Goal: Task Accomplishment & Management: Manage account settings

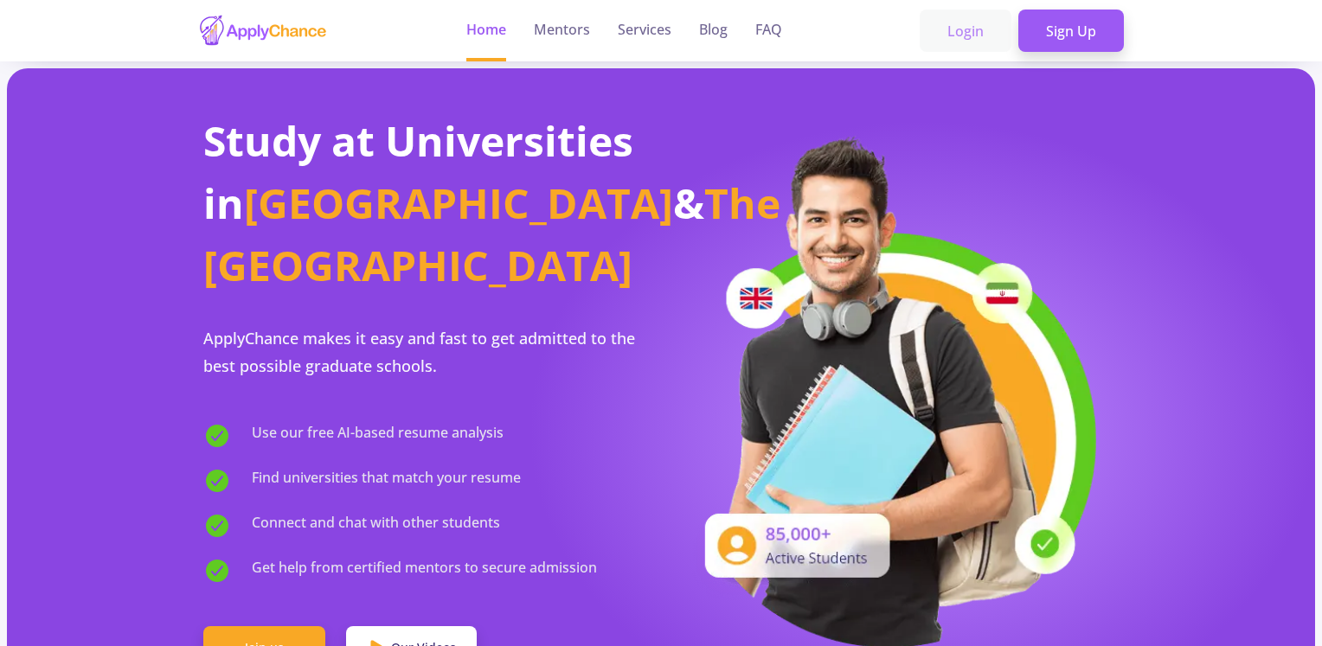
click at [969, 35] on link "Login" at bounding box center [966, 31] width 92 height 43
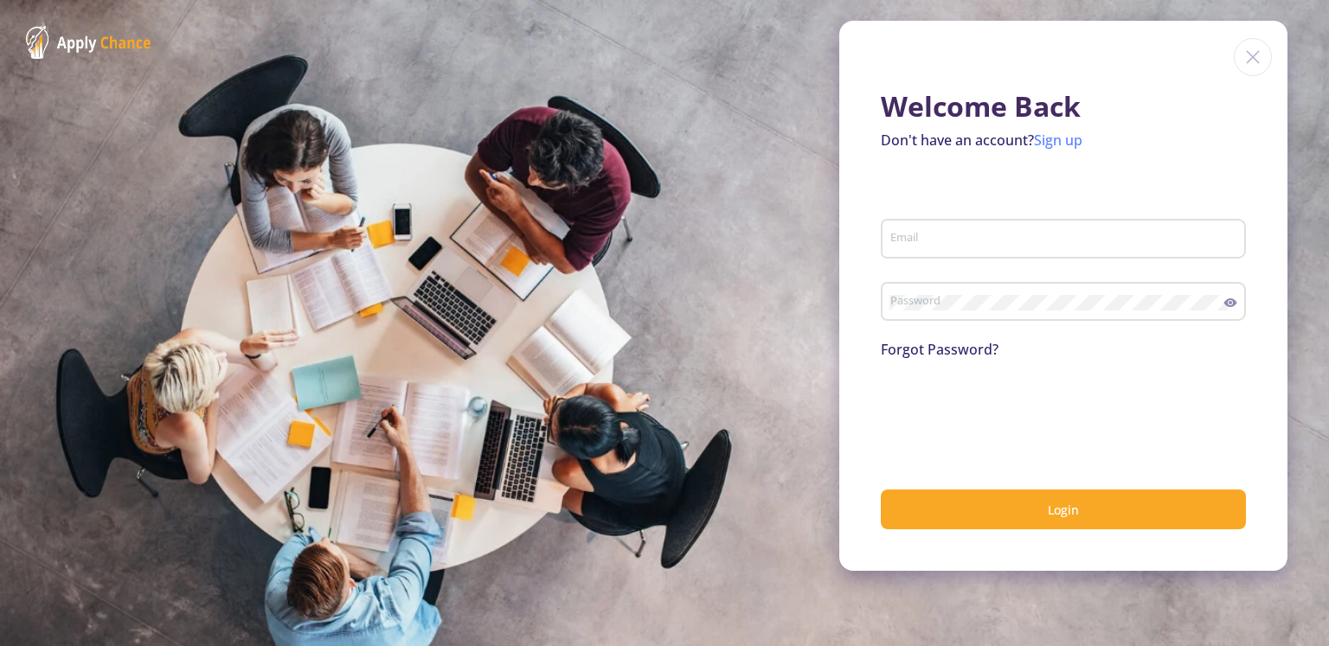
click at [1070, 138] on link "Sign up" at bounding box center [1058, 140] width 48 height 19
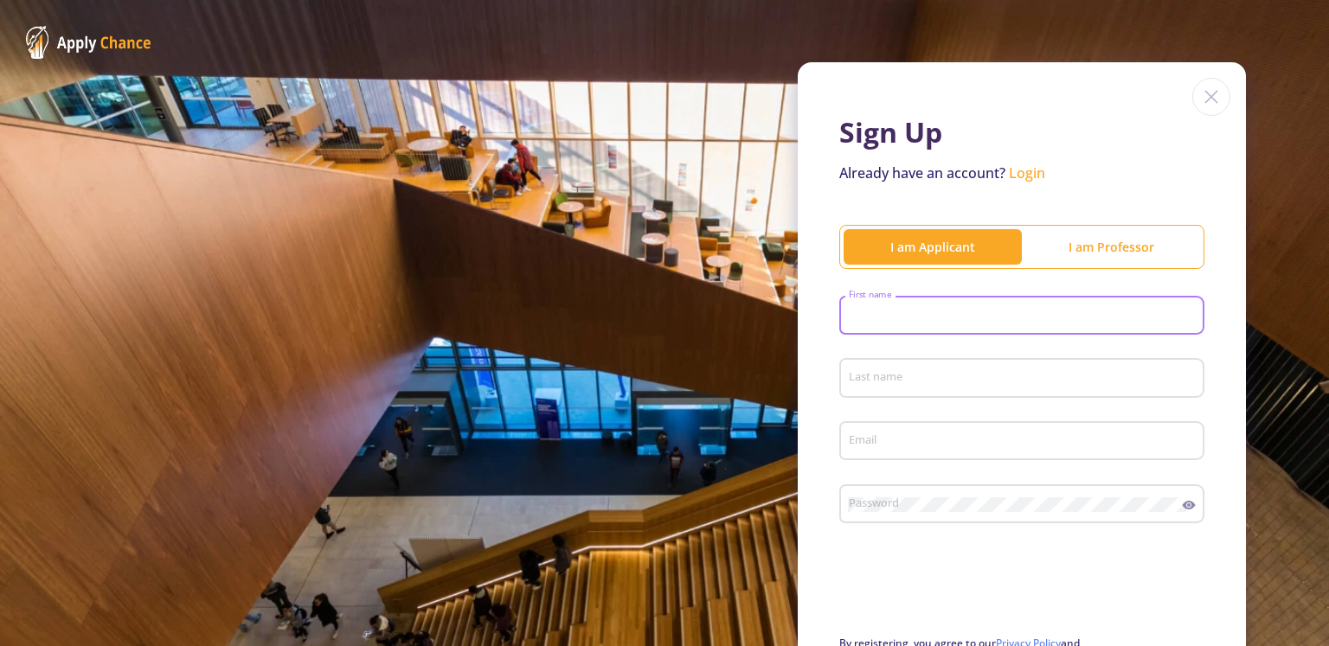
click at [969, 318] on input "First name" at bounding box center [1024, 317] width 353 height 16
type input "[PERSON_NAME]"
type input "[EMAIL_ADDRESS][DOMAIN_NAME]"
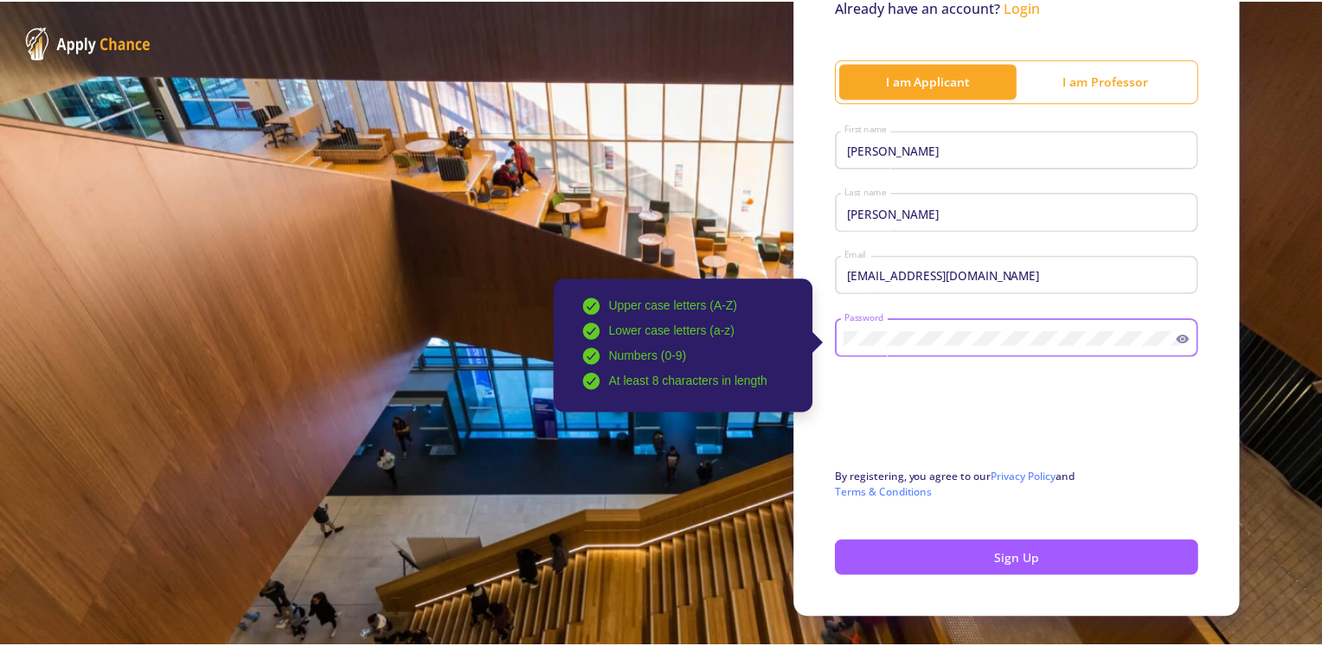
scroll to position [173, 0]
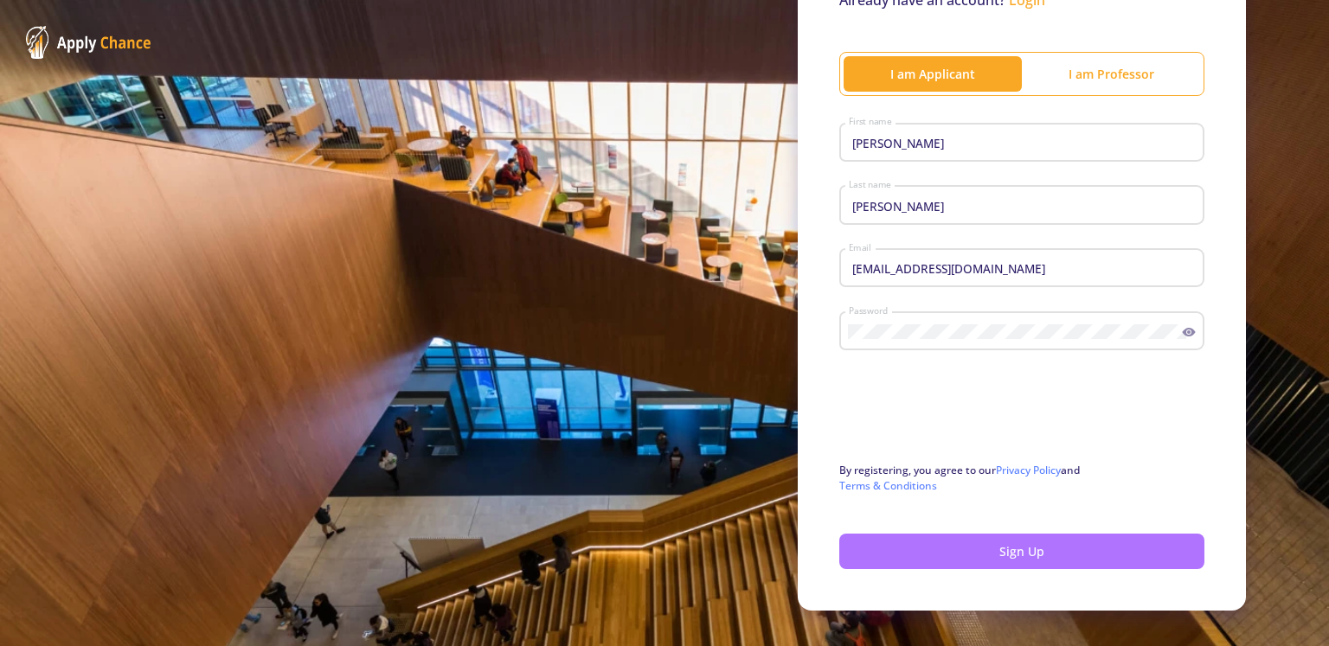
click at [915, 564] on button "Sign Up" at bounding box center [1021, 551] width 365 height 35
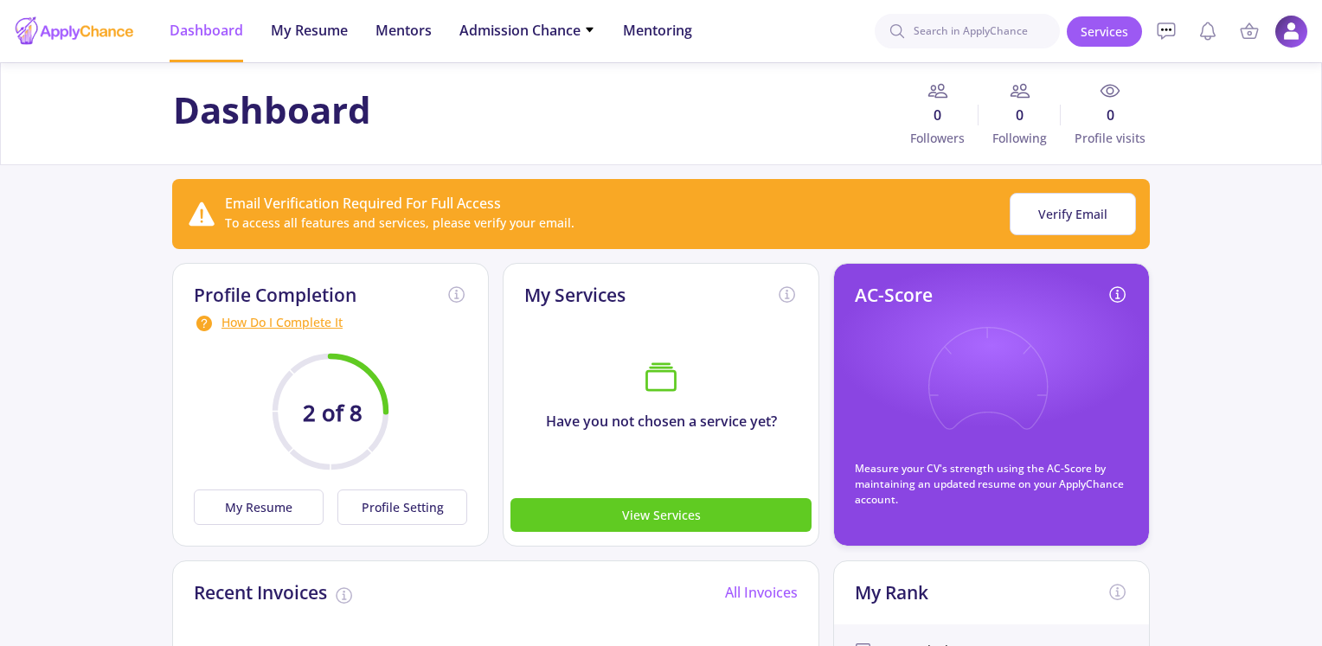
click at [1279, 29] on img at bounding box center [1292, 32] width 34 height 34
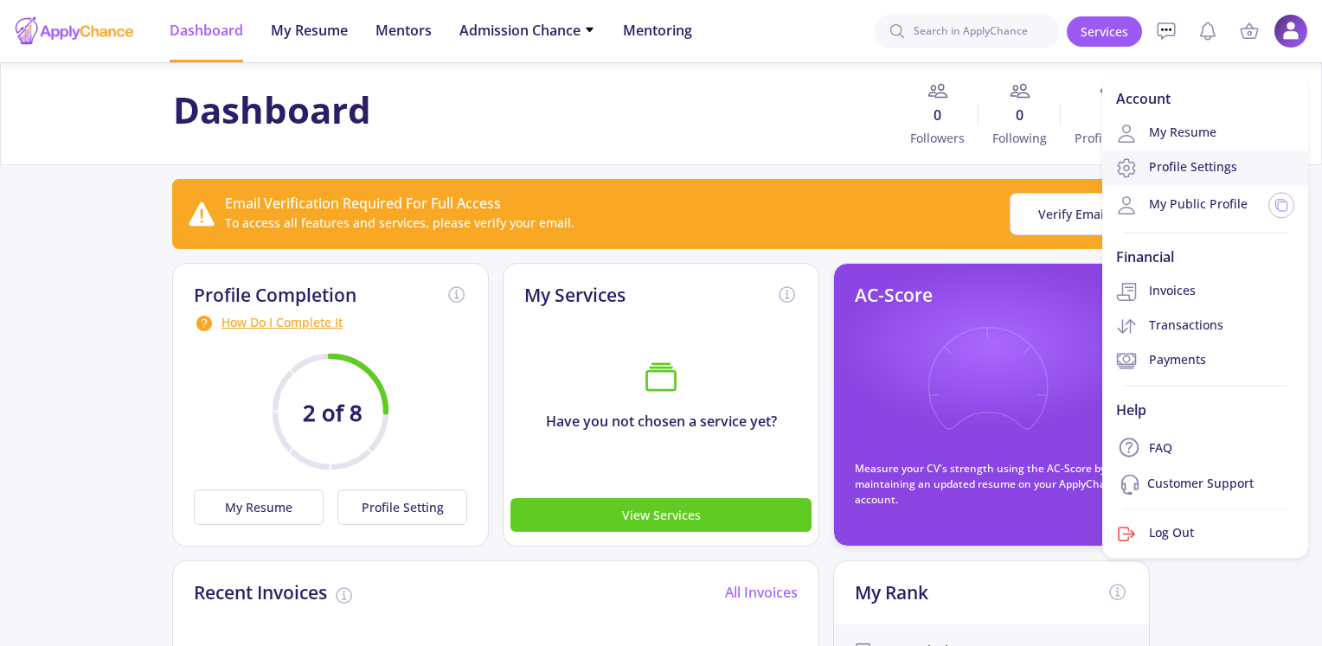
click at [1204, 164] on link "Profile Settings" at bounding box center [1206, 168] width 206 height 35
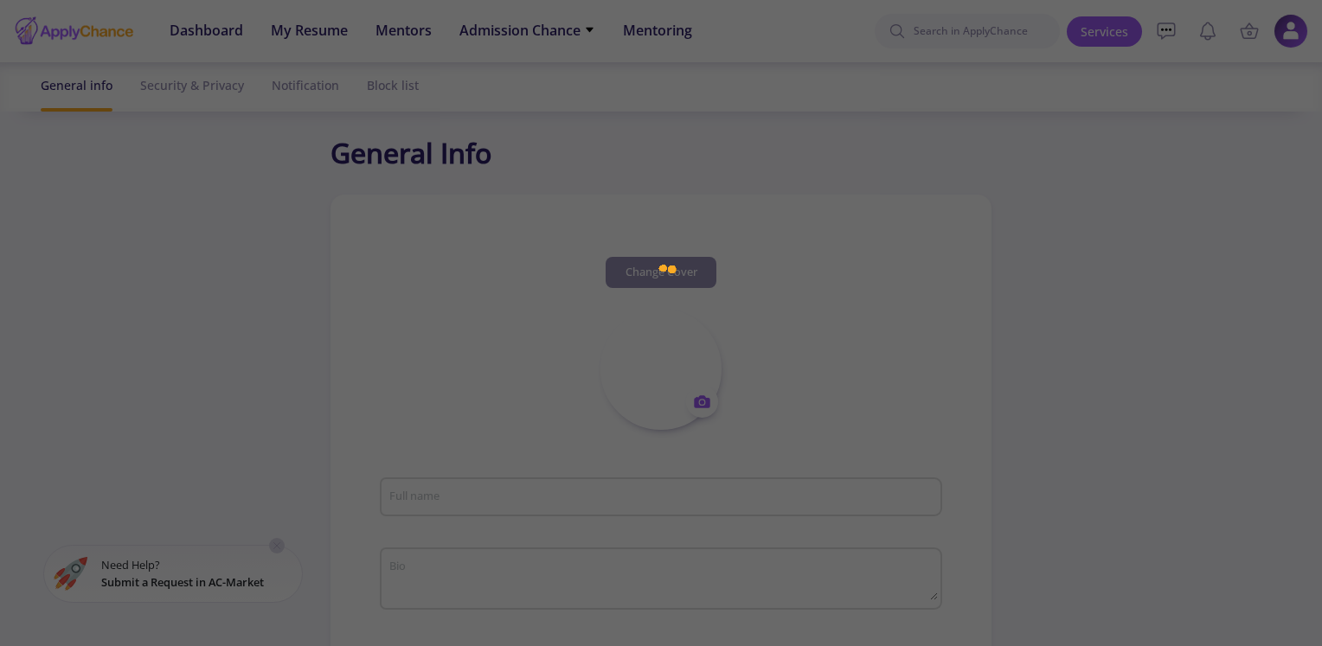
type input "[PERSON_NAME]"
type input "AliZakir"
type input "[EMAIL_ADDRESS][DOMAIN_NAME]"
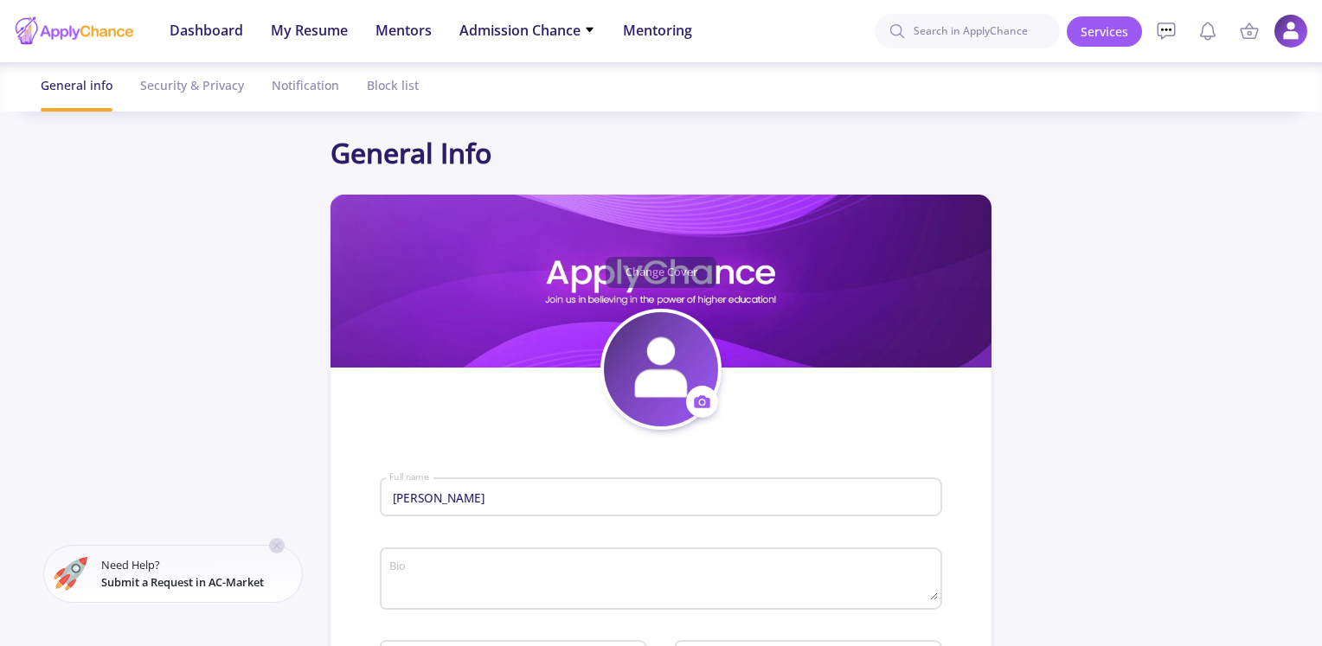
click at [708, 410] on icon at bounding box center [702, 402] width 18 height 18
click at [733, 452] on button "Change photo" at bounding box center [783, 456] width 192 height 44
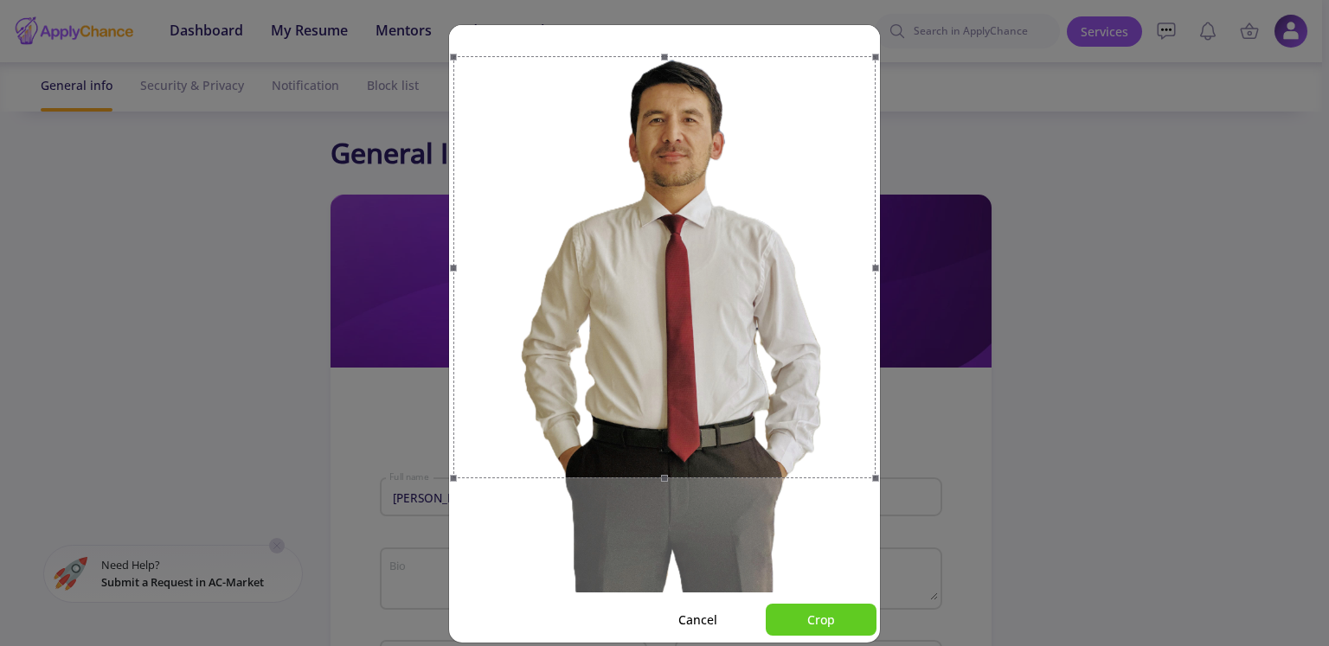
drag, startPoint x: 705, startPoint y: 395, endPoint x: 705, endPoint y: 351, distance: 44.1
click at [705, 351] on div at bounding box center [664, 267] width 422 height 422
click at [856, 618] on button "Crop" at bounding box center [821, 620] width 111 height 32
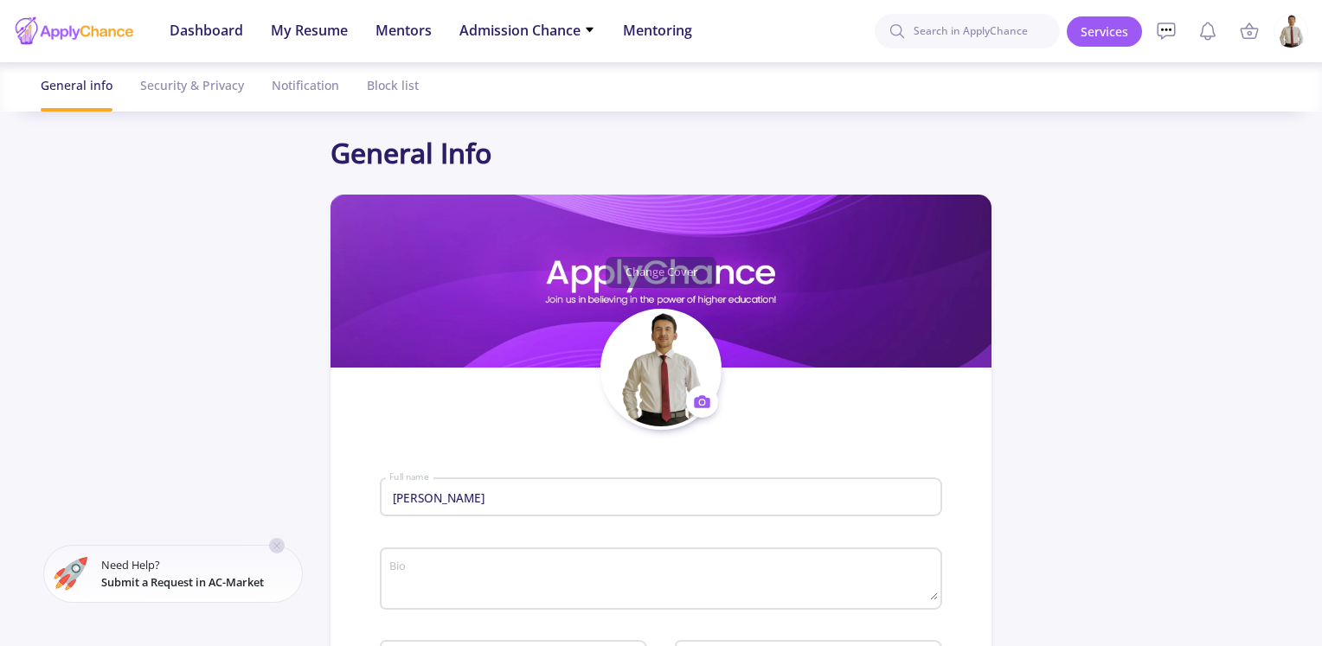
click at [544, 575] on textarea "Bio" at bounding box center [664, 580] width 550 height 41
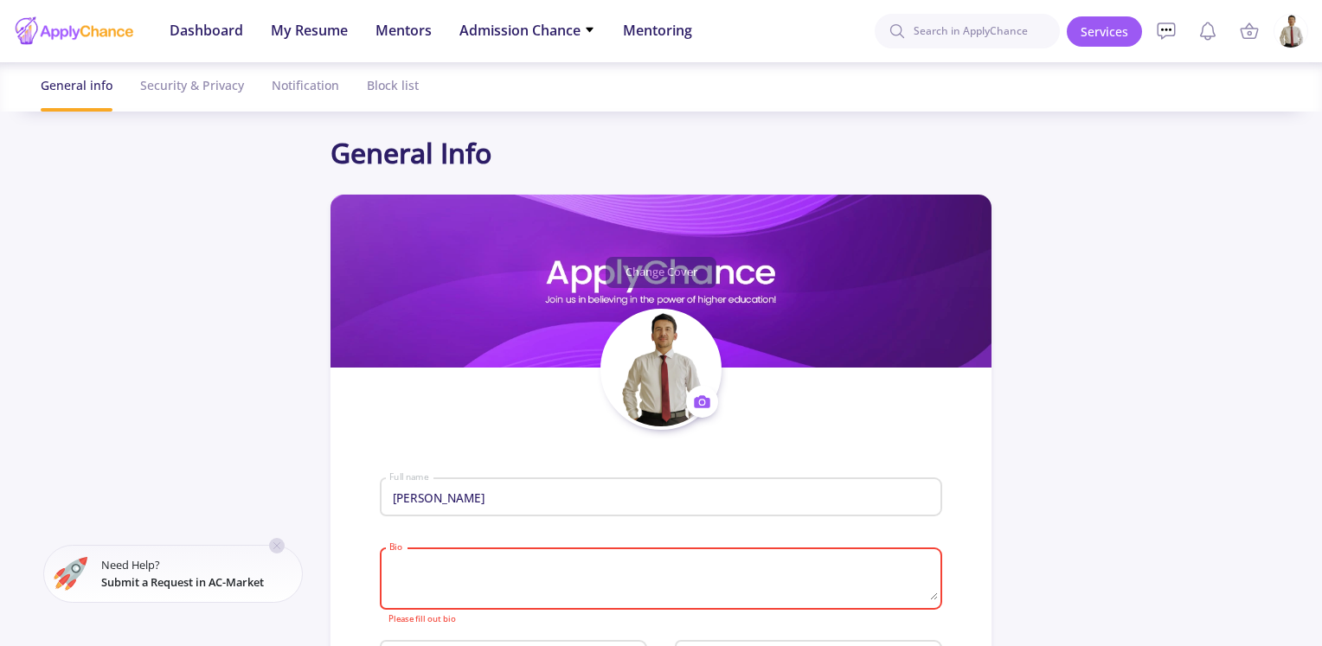
paste textarea "Hi, I’m [PERSON_NAME], a PhD student in Geological and Mining Engineering with …"
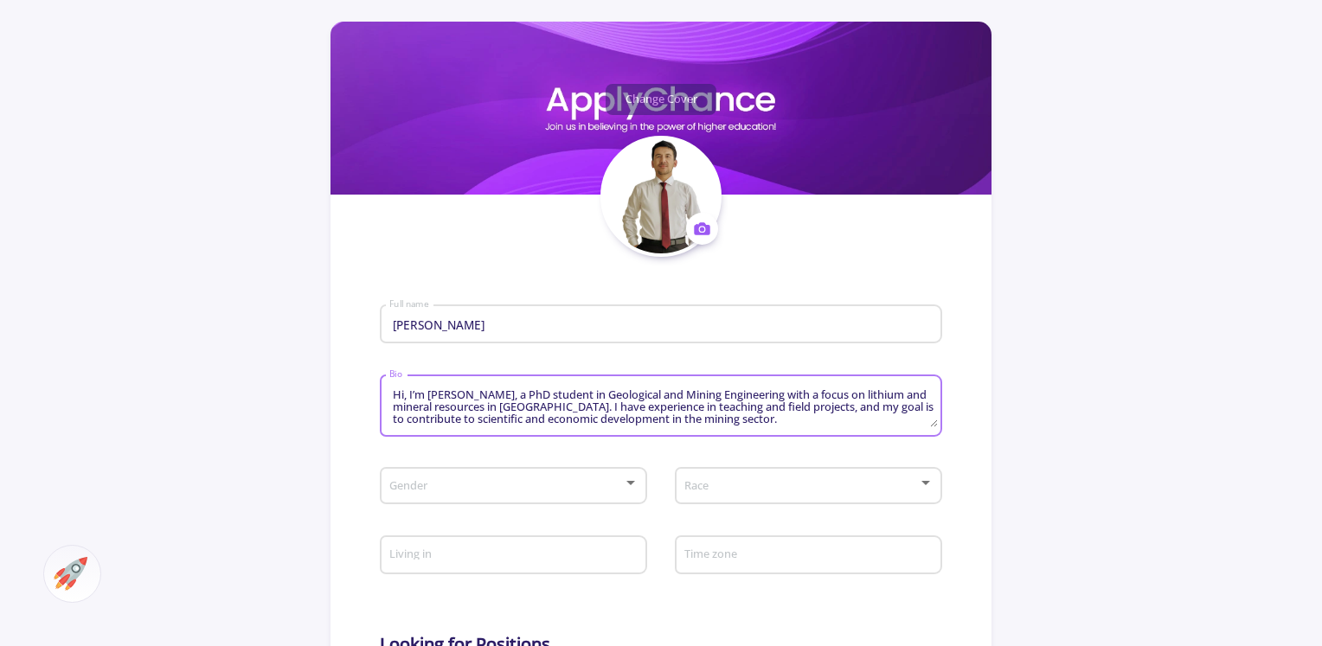
scroll to position [260, 0]
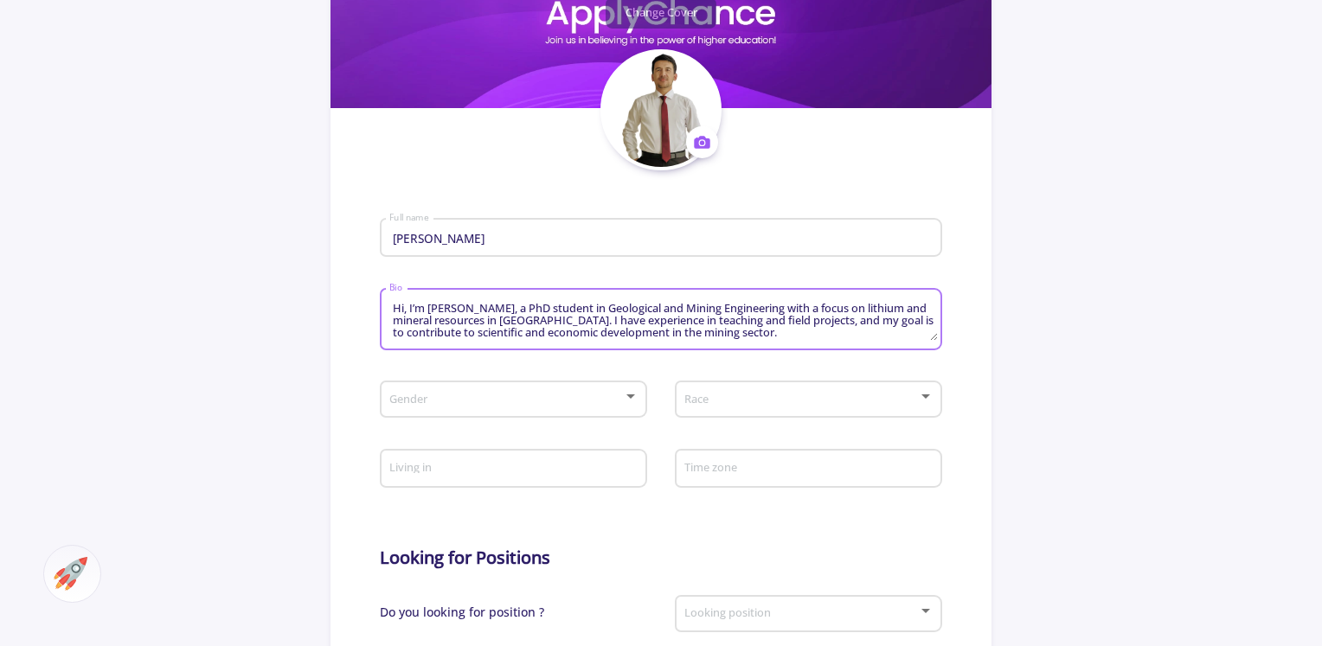
type textarea "Hi, I’m [PERSON_NAME], a PhD student in Geological and Mining Engineering with …"
click at [625, 399] on div at bounding box center [631, 397] width 16 height 14
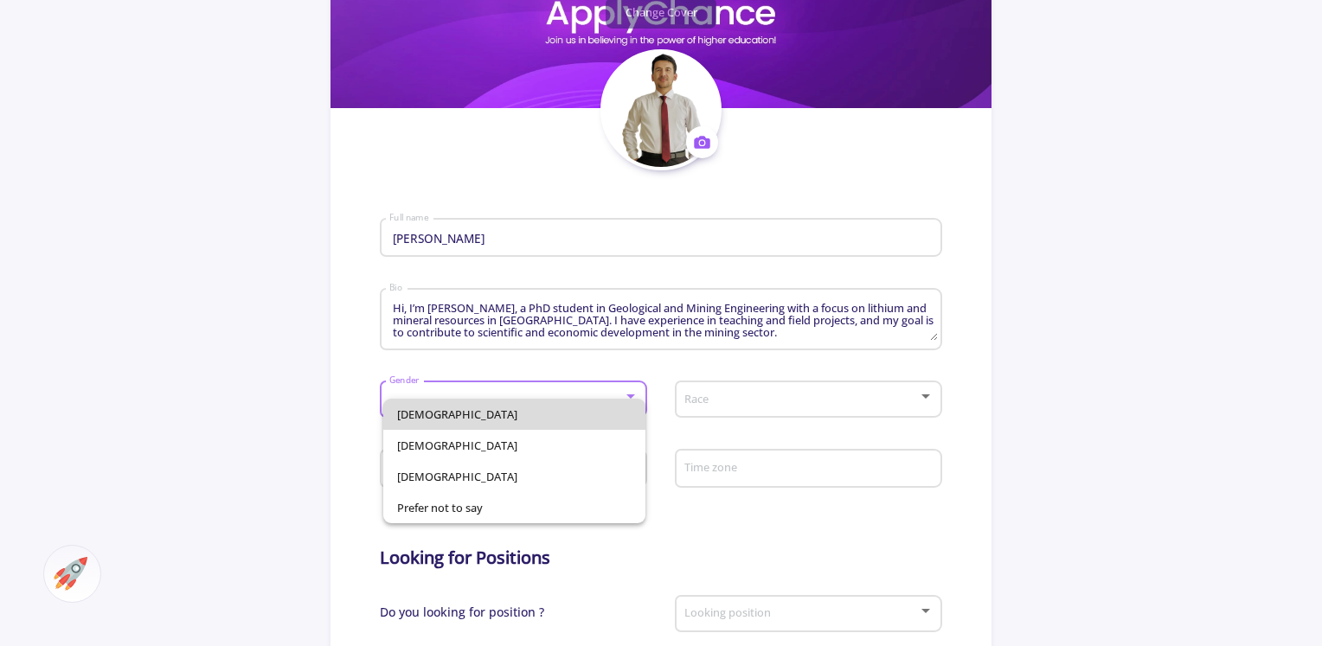
click at [559, 411] on span "[DEMOGRAPHIC_DATA]" at bounding box center [514, 414] width 235 height 31
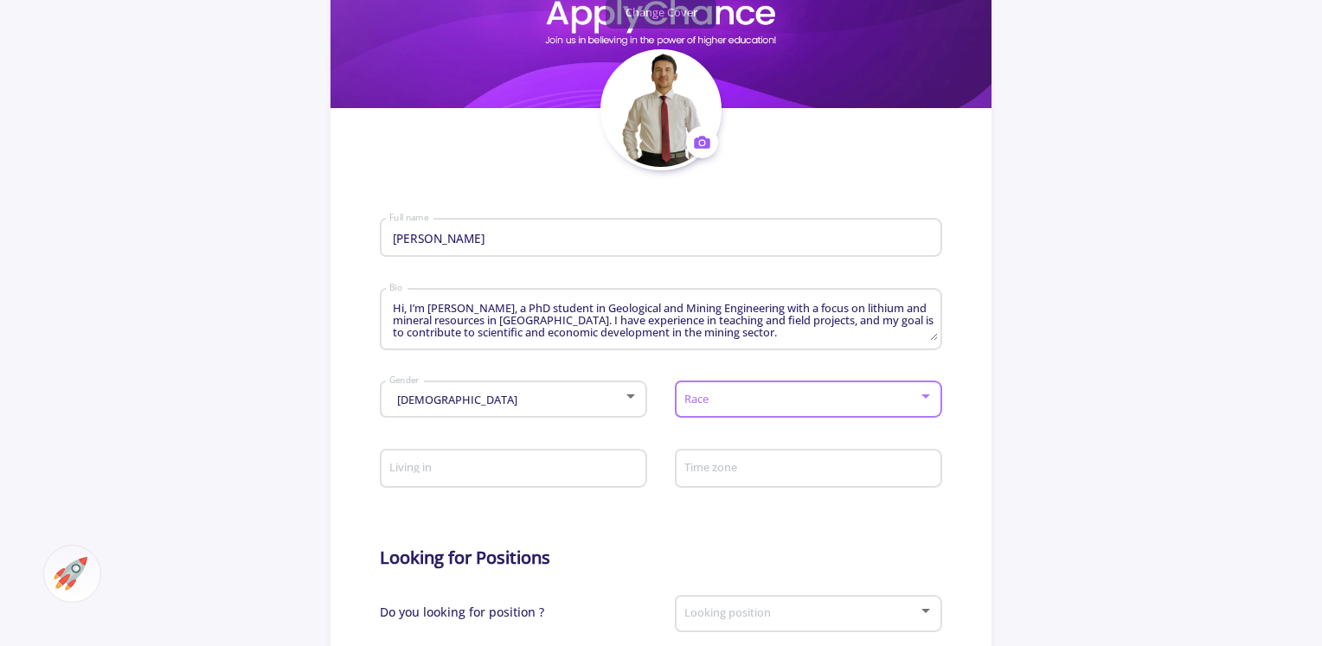
click at [722, 402] on span at bounding box center [803, 400] width 231 height 12
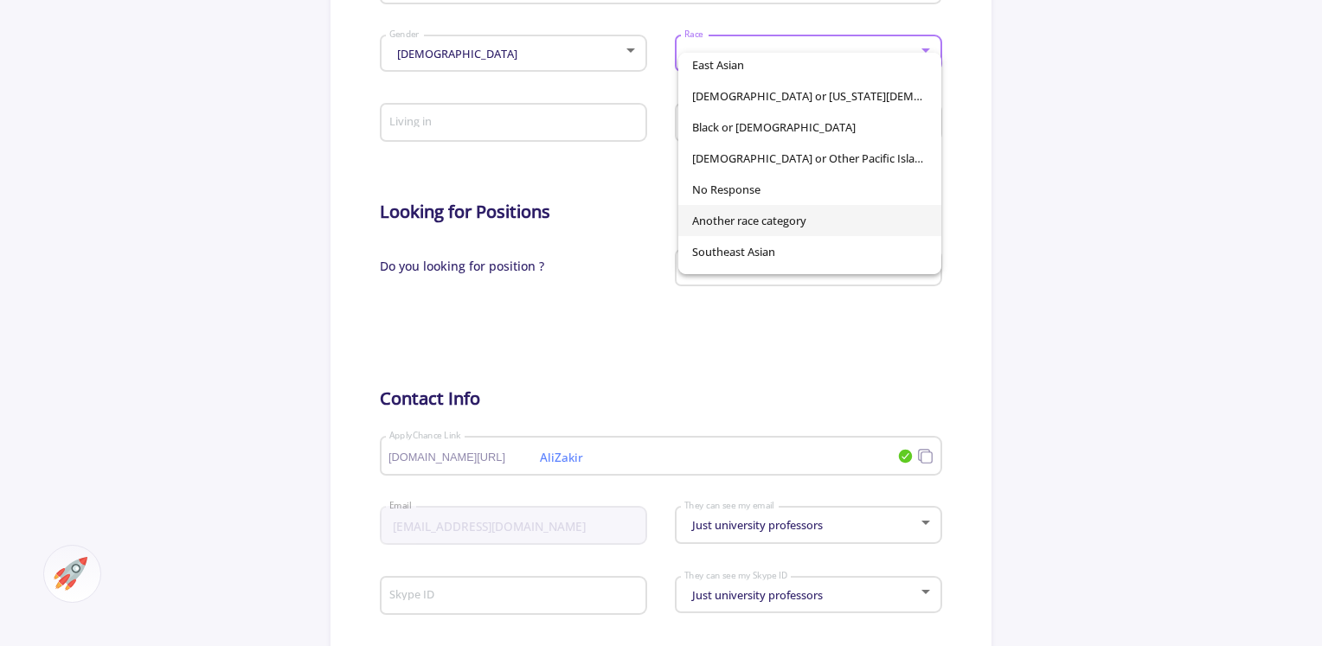
scroll to position [121, 0]
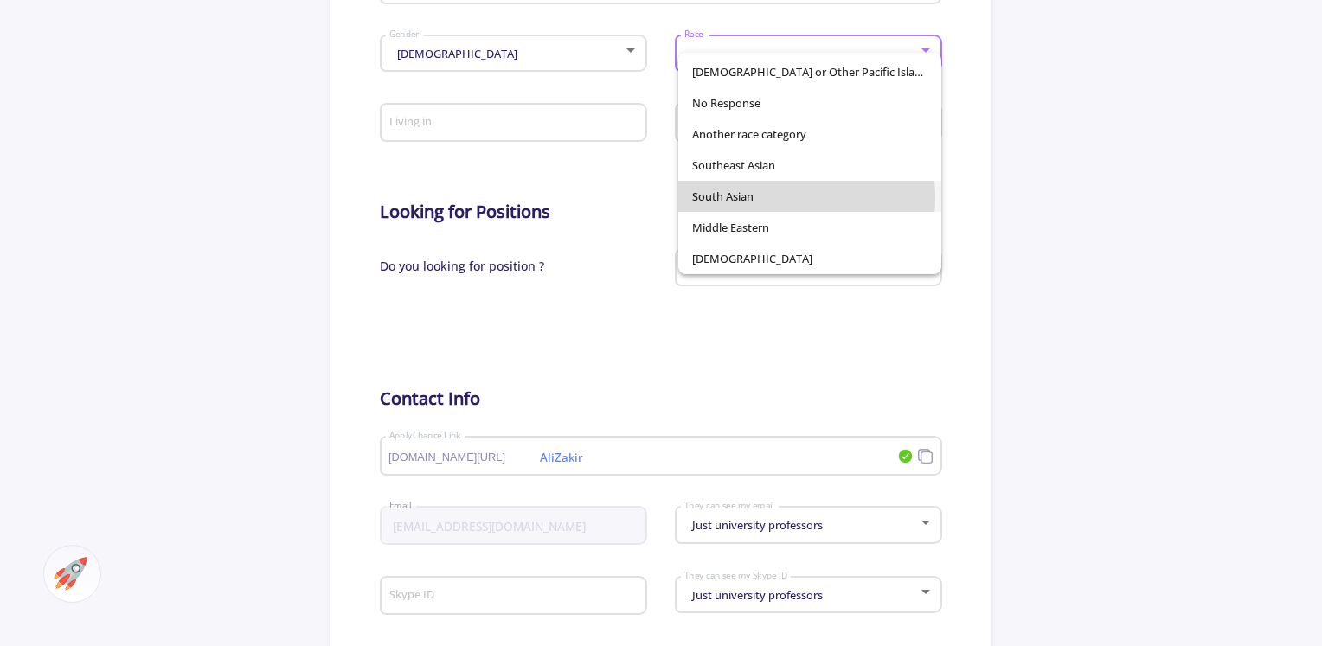
click at [765, 198] on span "South Asian" at bounding box center [809, 196] width 235 height 31
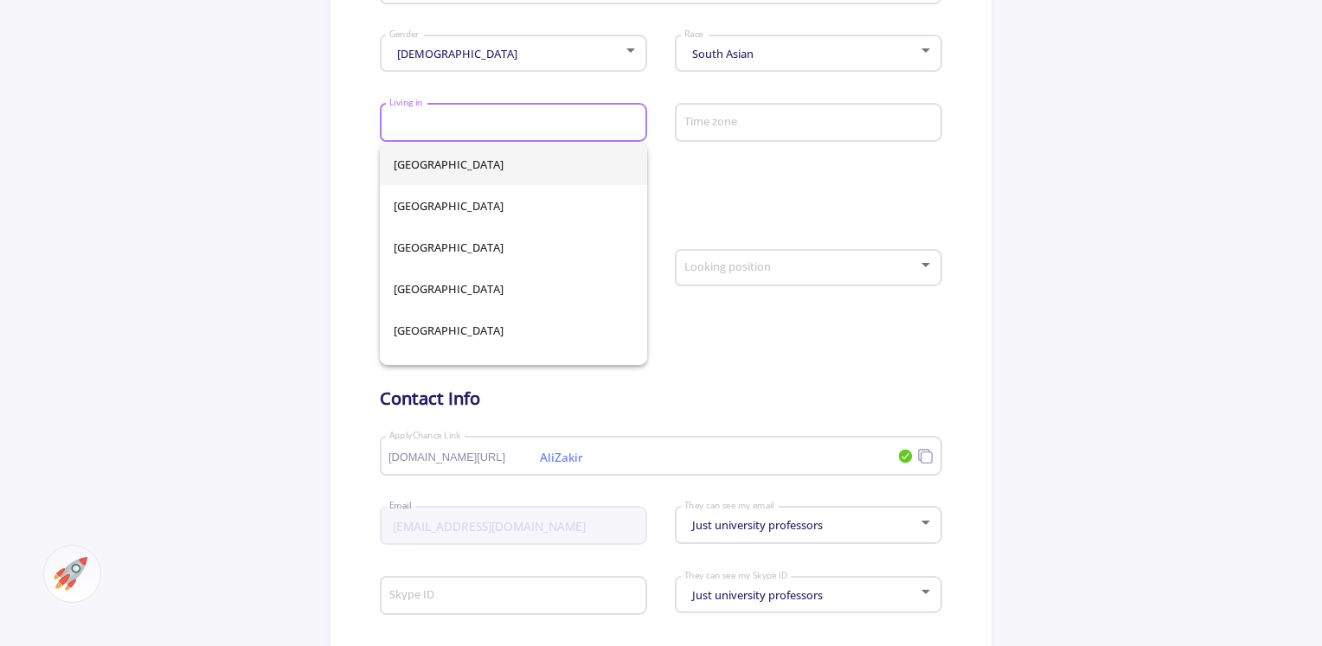
click at [555, 120] on input "Living in" at bounding box center [516, 124] width 255 height 16
type input "[GEOGRAPHIC_DATA]"
click at [543, 127] on input "Living in" at bounding box center [516, 124] width 255 height 16
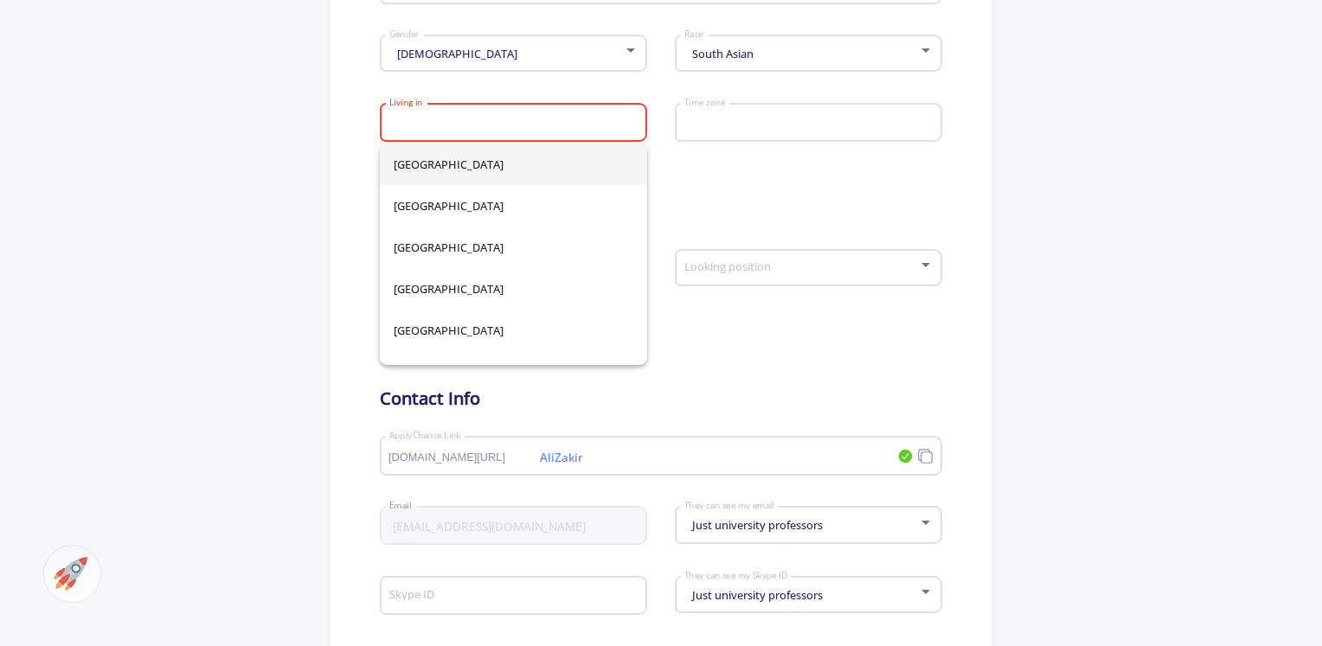
type input "[GEOGRAPHIC_DATA]"
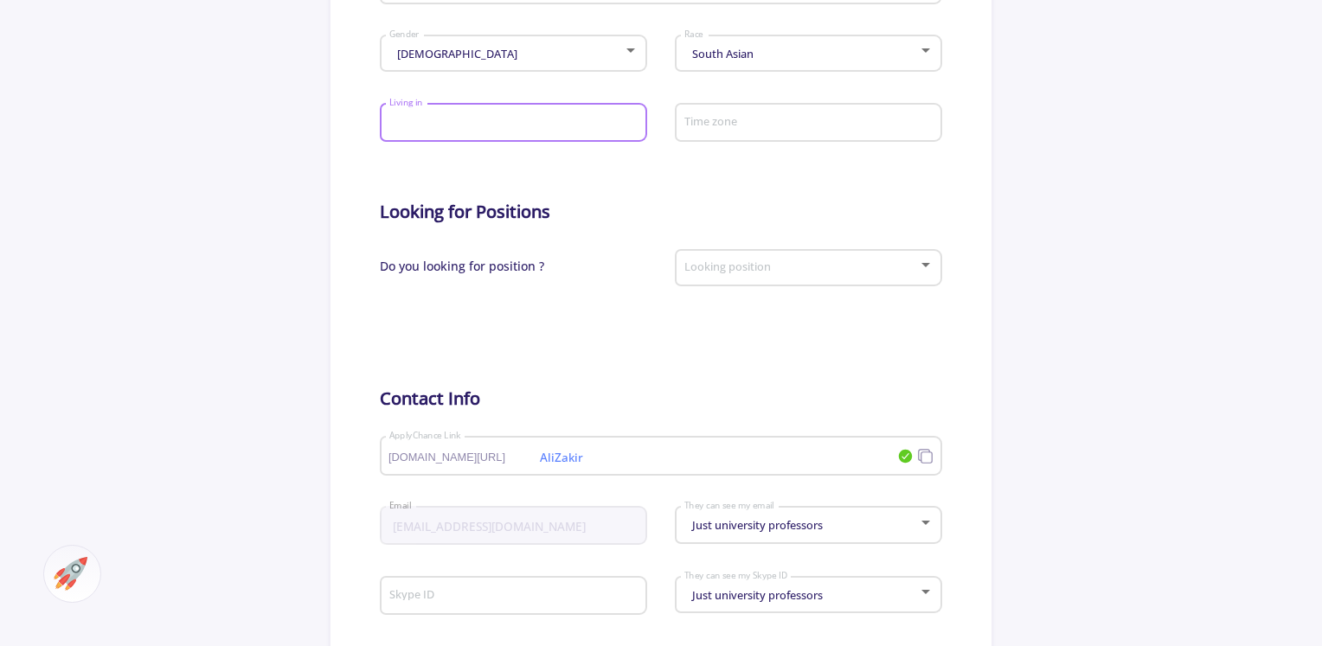
type input "[GEOGRAPHIC_DATA]"
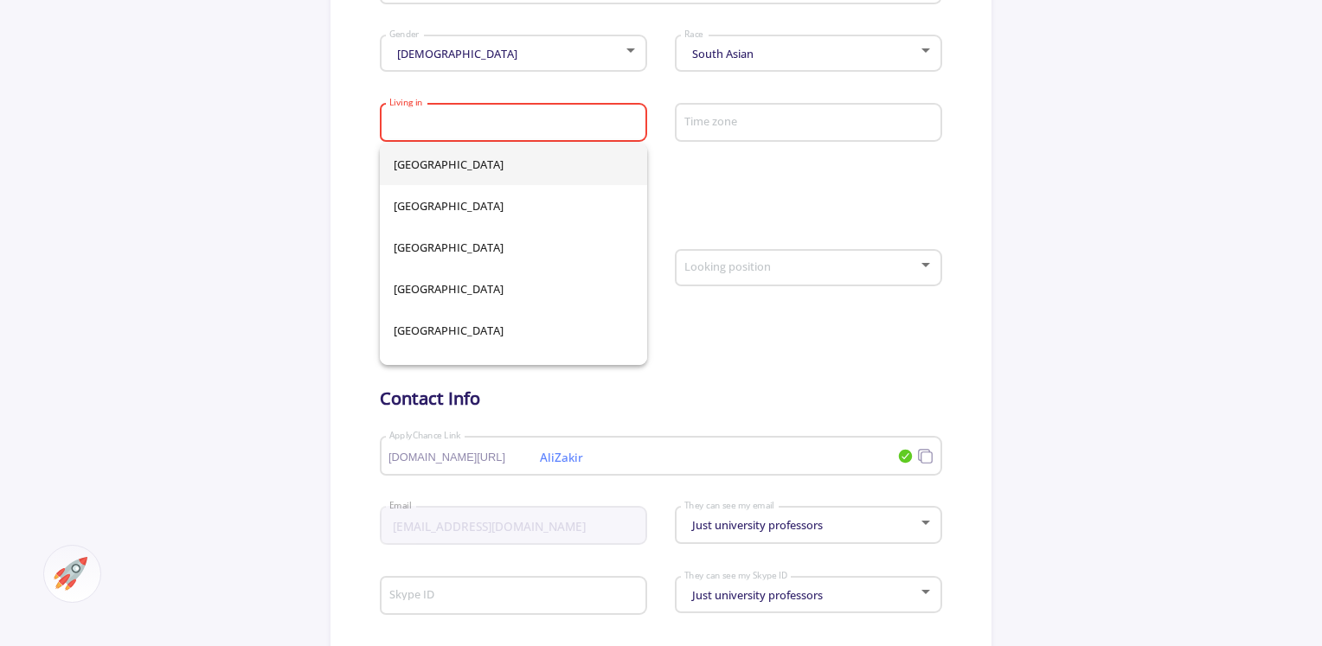
click at [535, 123] on input "Living in" at bounding box center [516, 124] width 255 height 16
type input "[GEOGRAPHIC_DATA]"
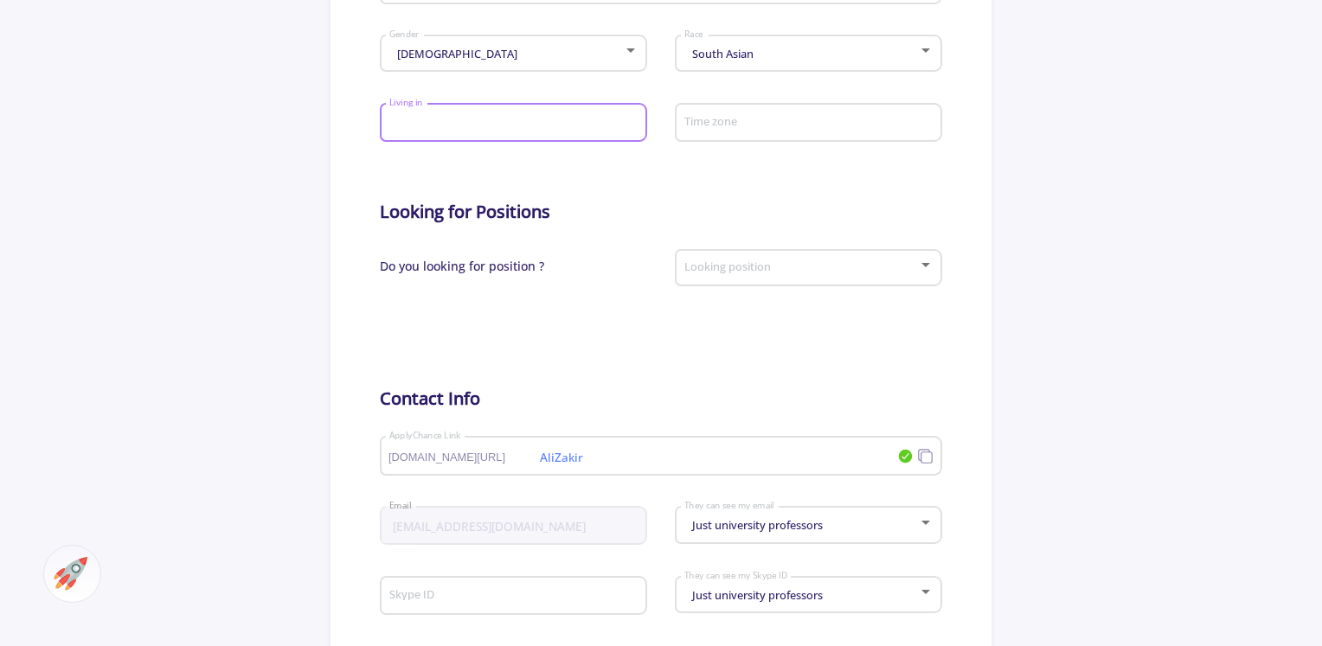
type input "[GEOGRAPHIC_DATA]"
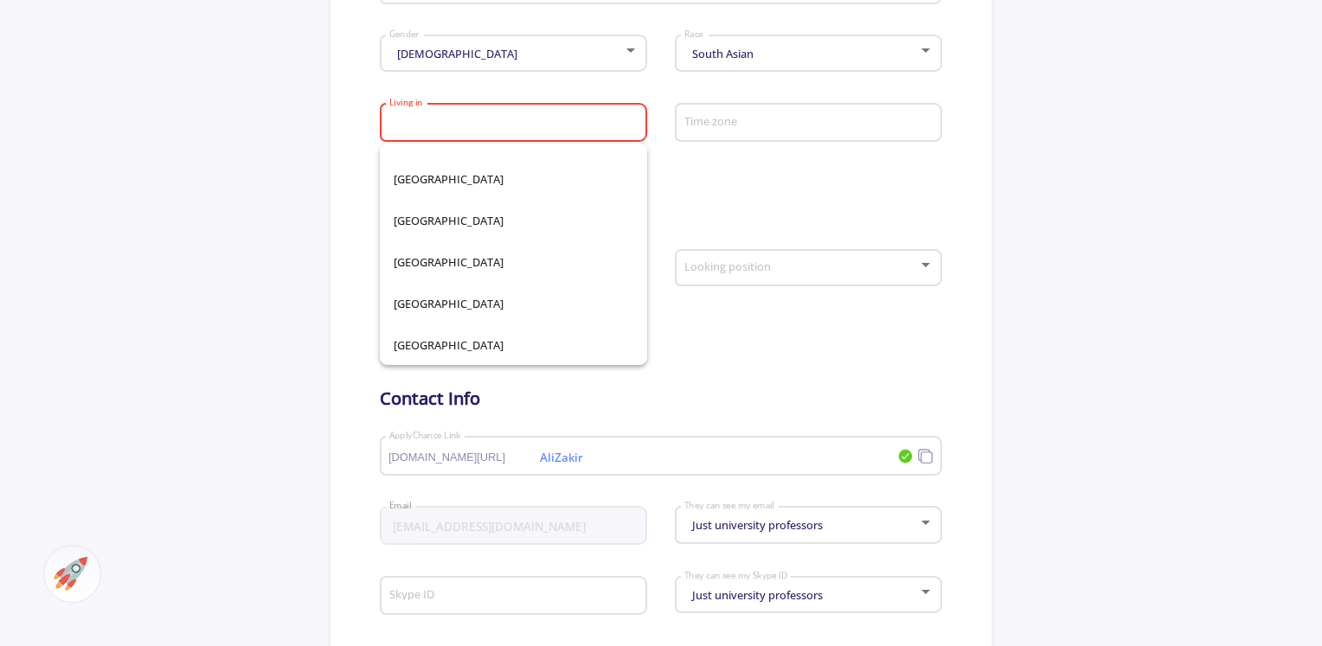
scroll to position [8048, 0]
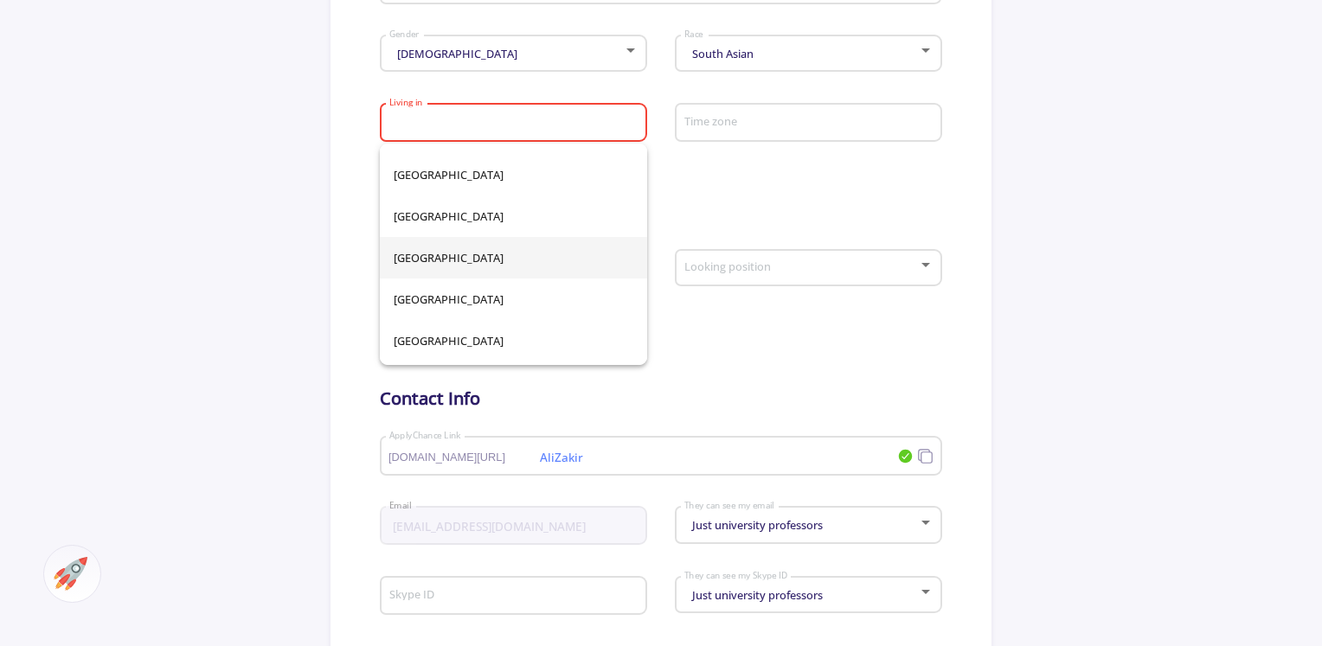
click at [466, 260] on span "[GEOGRAPHIC_DATA]" at bounding box center [514, 258] width 240 height 42
type input "[GEOGRAPHIC_DATA]"
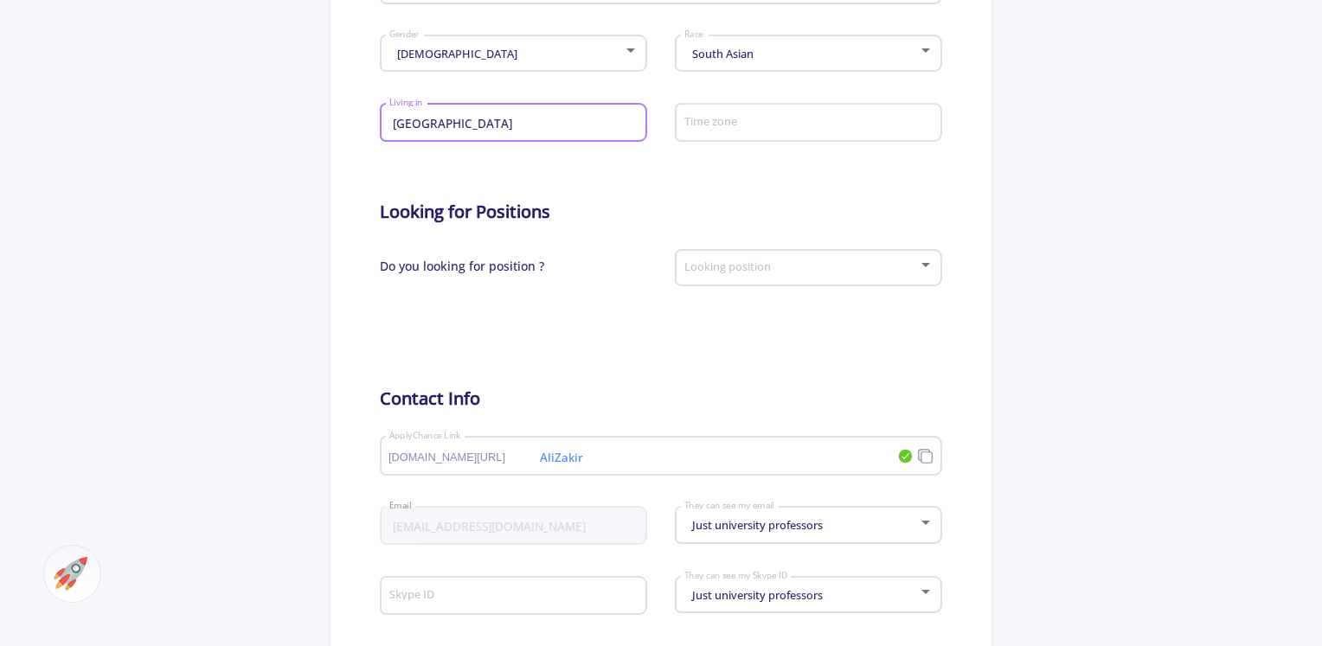
click at [768, 112] on div "Time zone" at bounding box center [809, 119] width 251 height 45
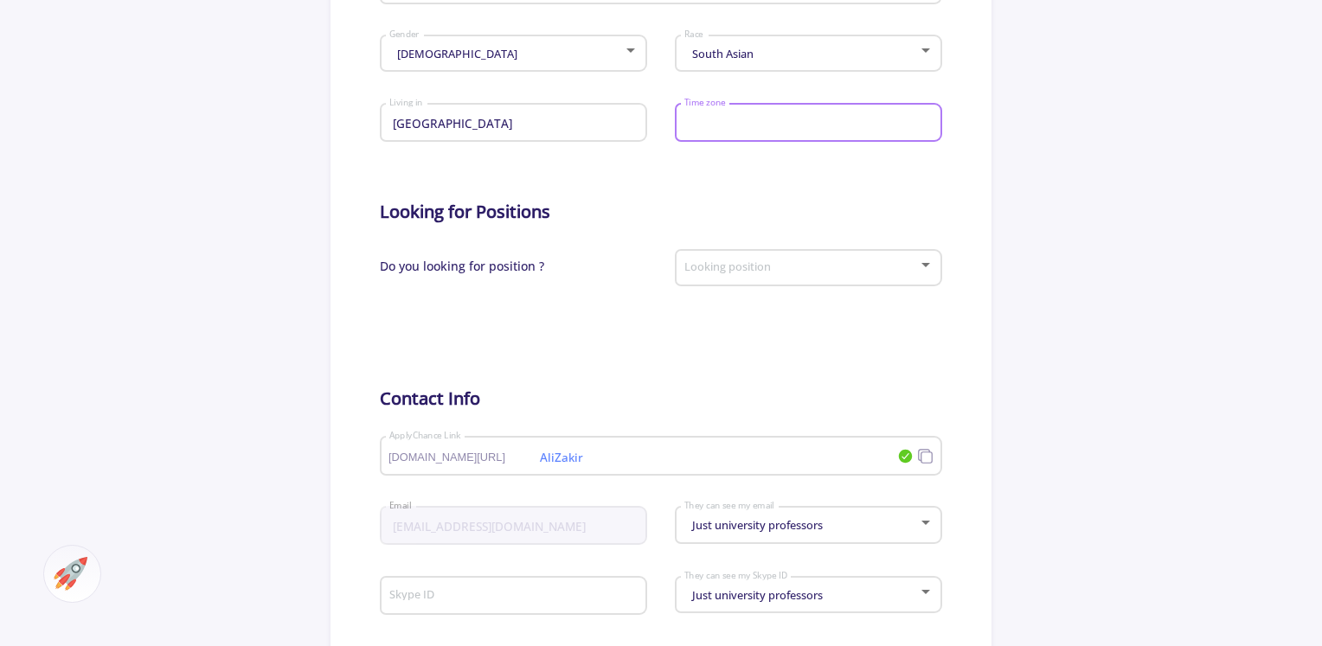
click at [751, 127] on input "Time zone" at bounding box center [811, 124] width 255 height 16
type input "[GEOGRAPHIC_DATA]"
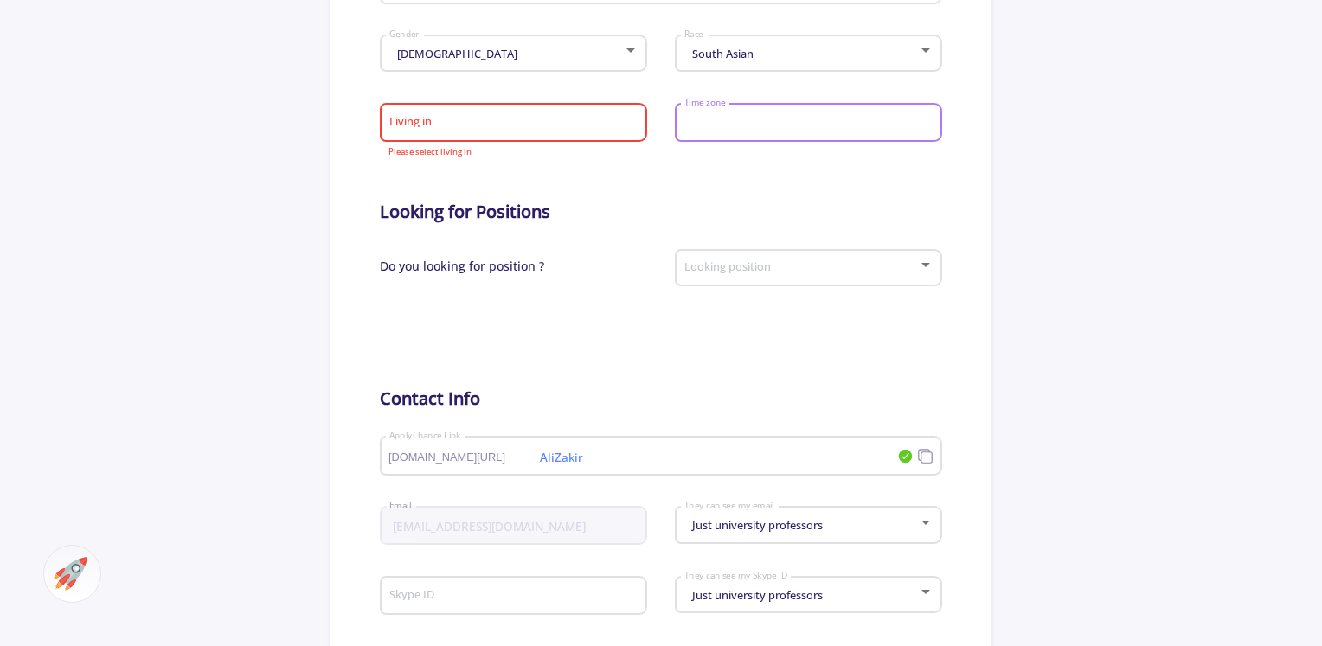
type input "[GEOGRAPHIC_DATA]"
click at [537, 113] on div "Living in" at bounding box center [514, 119] width 251 height 45
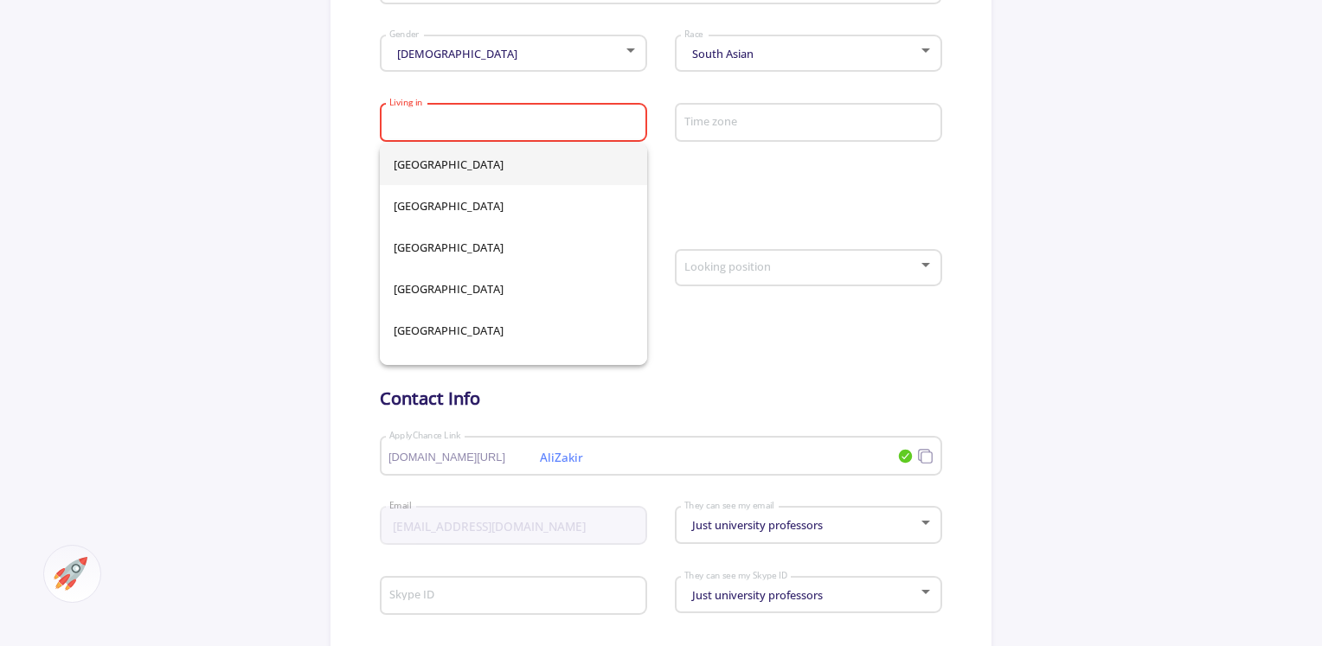
type input "ف"
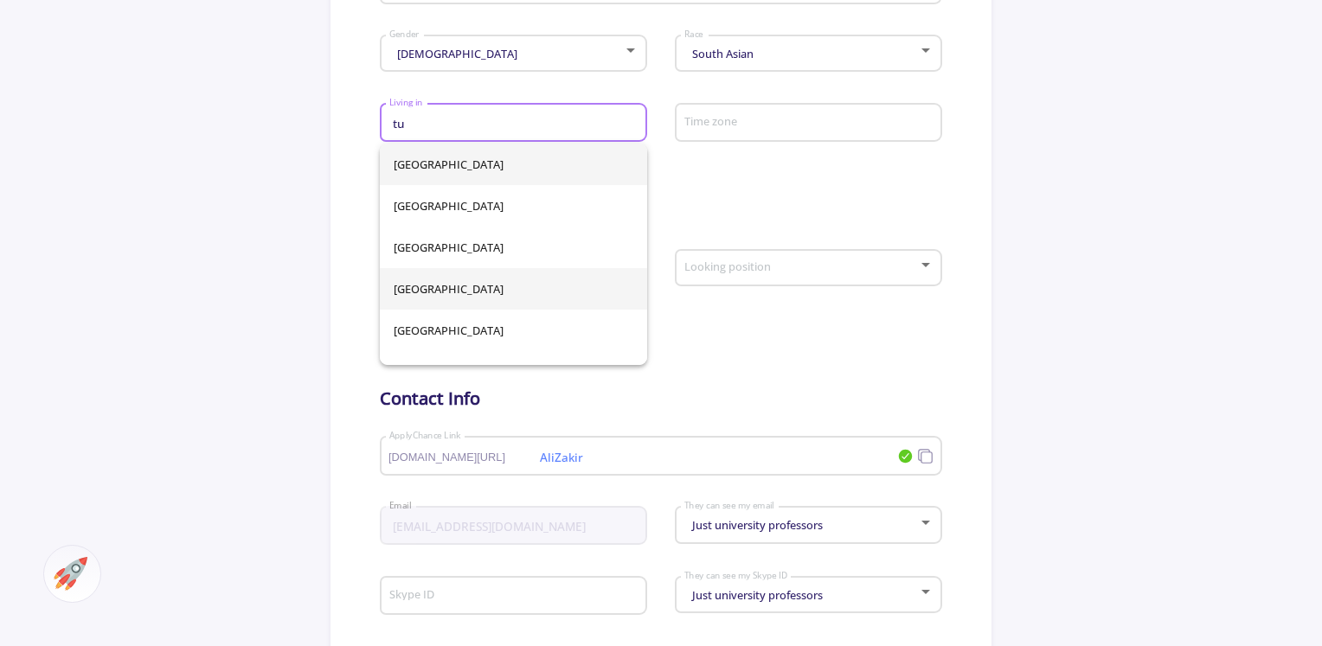
click at [406, 291] on span "[GEOGRAPHIC_DATA]" at bounding box center [514, 289] width 240 height 42
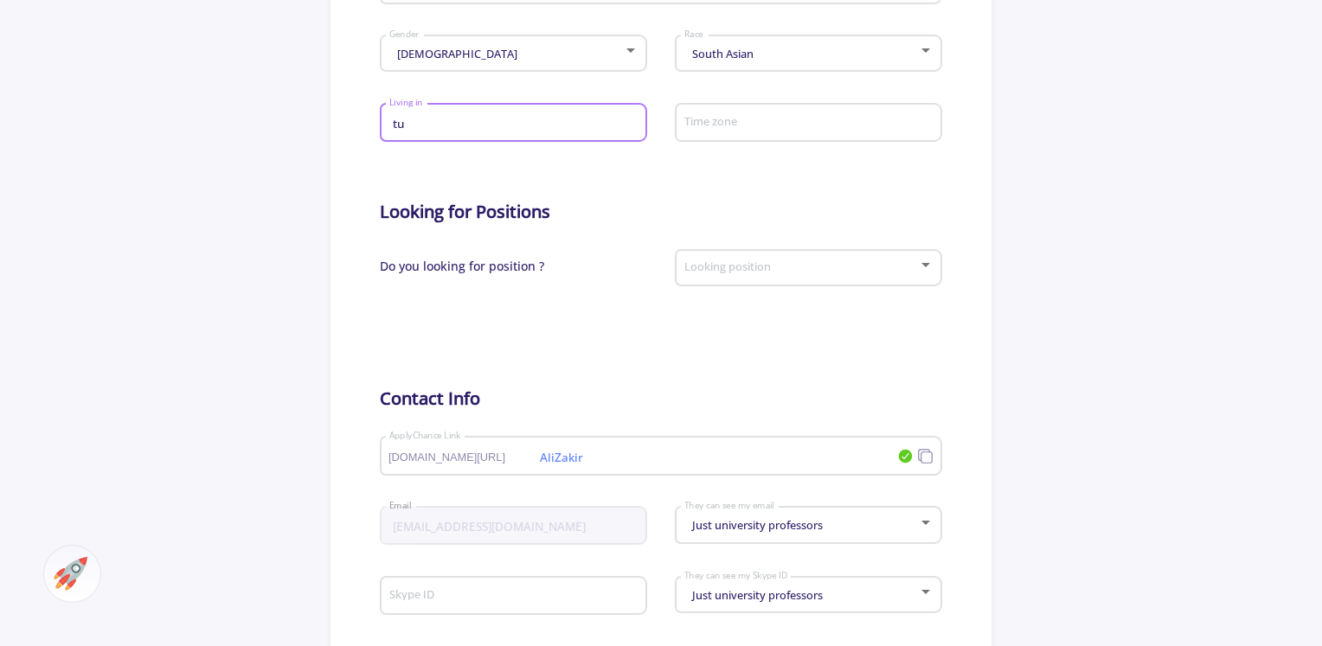
type input "[GEOGRAPHIC_DATA]"
click at [736, 116] on input "Time zone" at bounding box center [811, 124] width 255 height 16
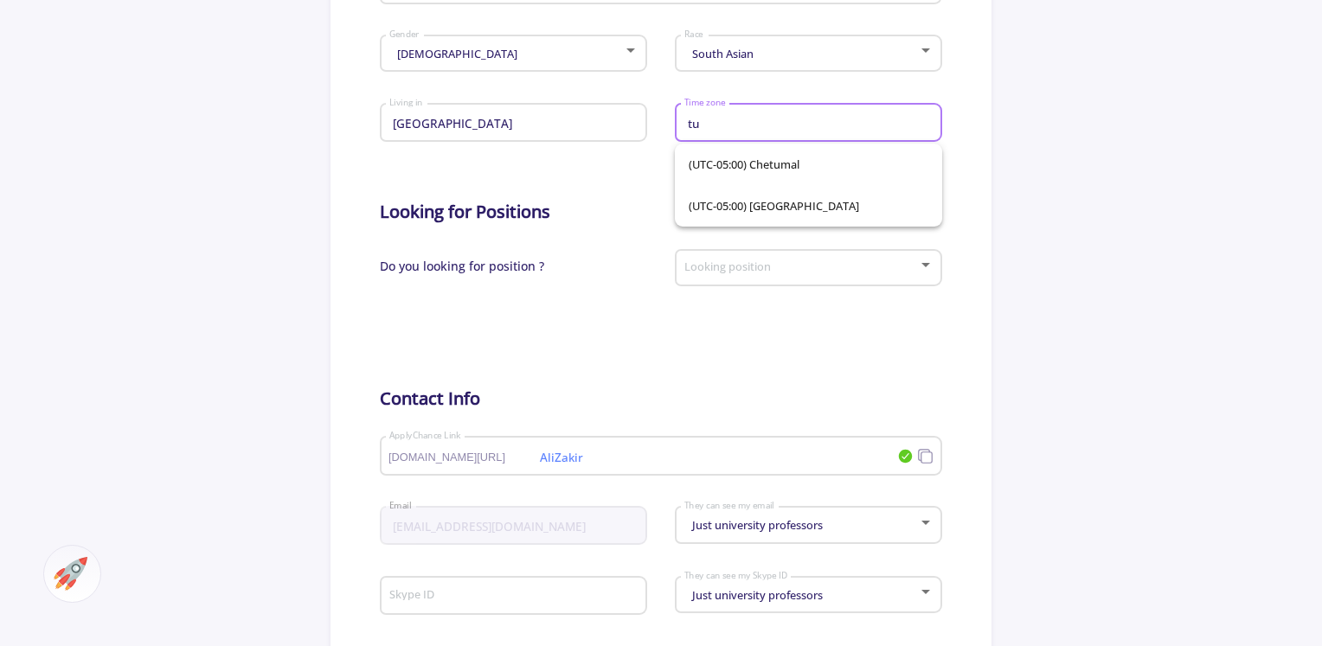
type input "tu"
click at [1078, 233] on app-general-setting "General Info Change Cover Change cover Remove cover Change photo Remove photo […" at bounding box center [661, 142] width 1322 height 1230
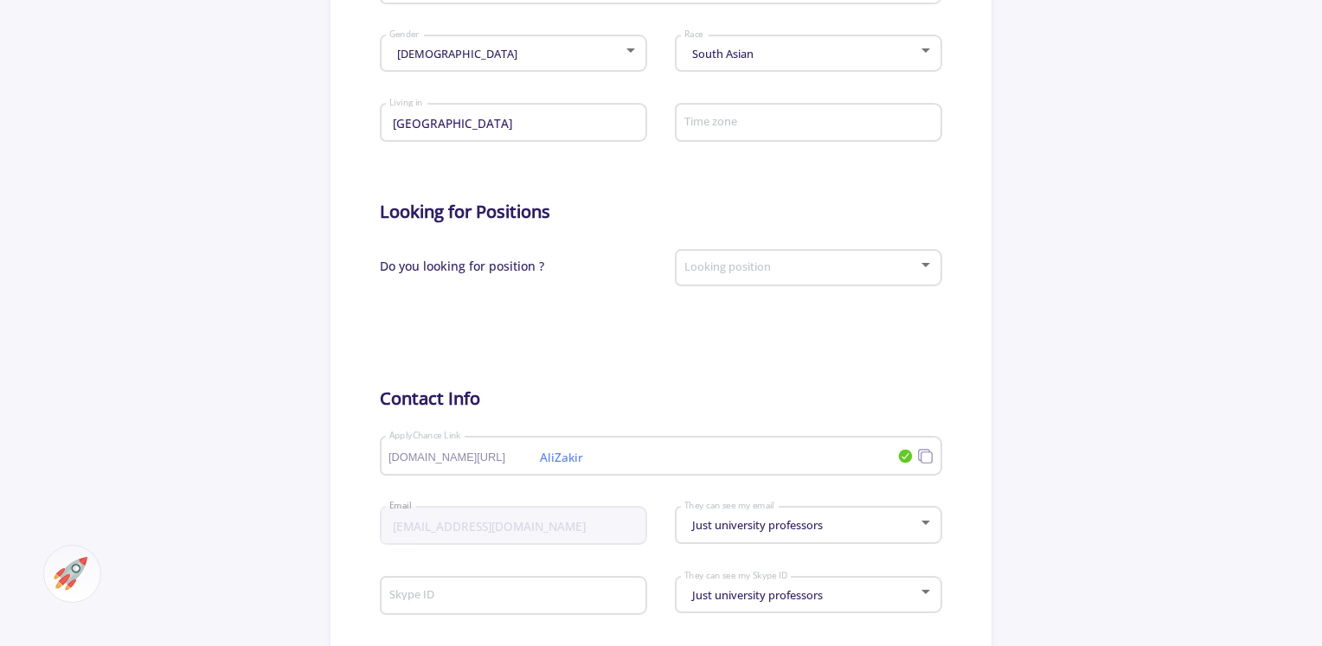
click at [782, 126] on input "Time zone" at bounding box center [811, 124] width 255 height 16
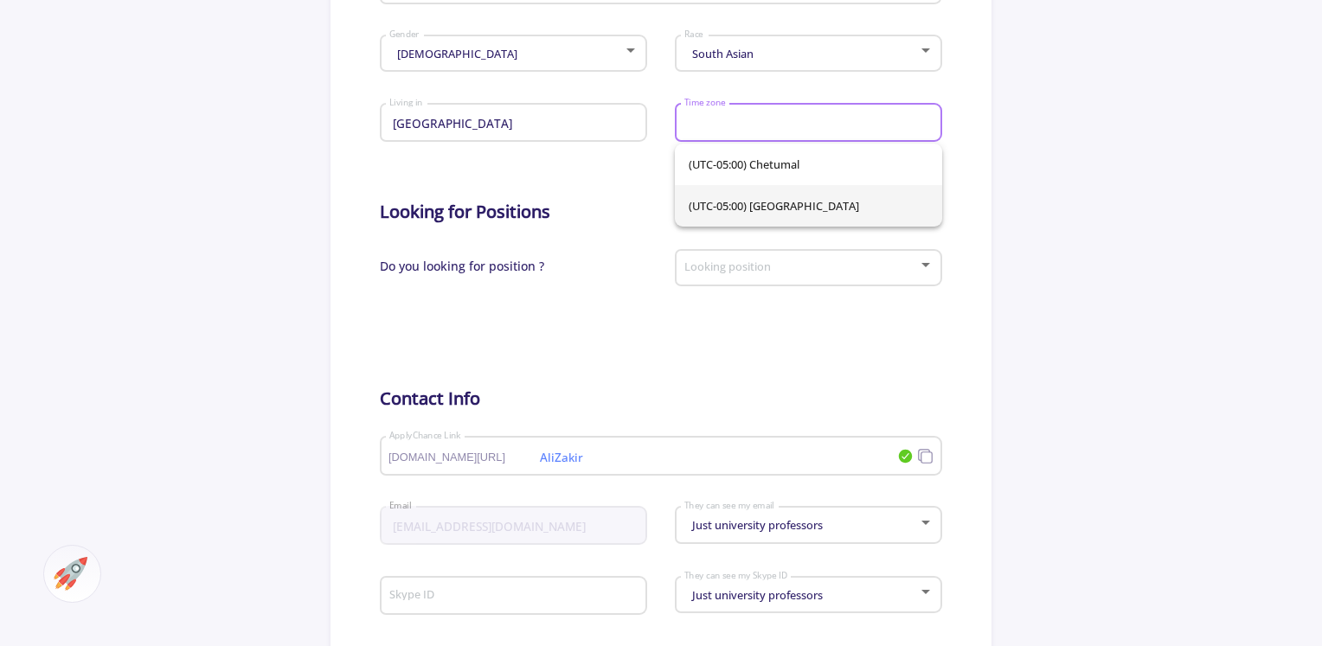
click at [721, 202] on span "(UTC-05:00) [GEOGRAPHIC_DATA]" at bounding box center [809, 206] width 240 height 42
type input "(UTC-05:00) [GEOGRAPHIC_DATA]"
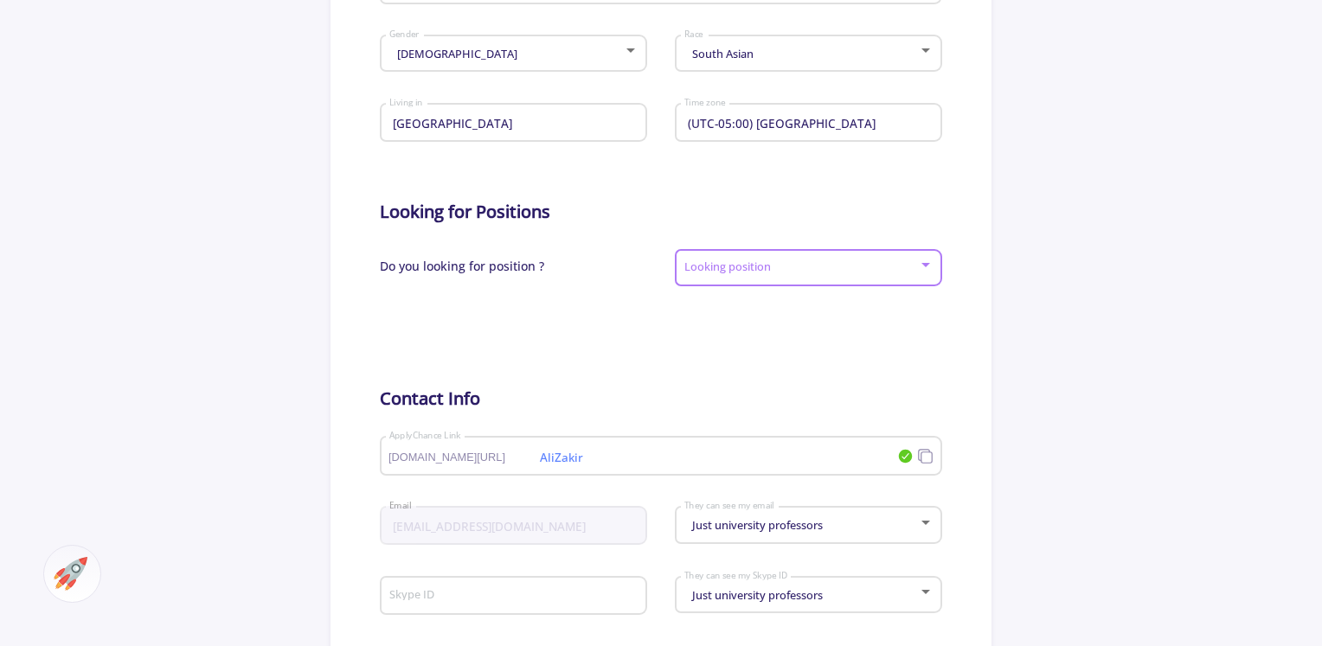
click at [768, 271] on span at bounding box center [803, 268] width 231 height 12
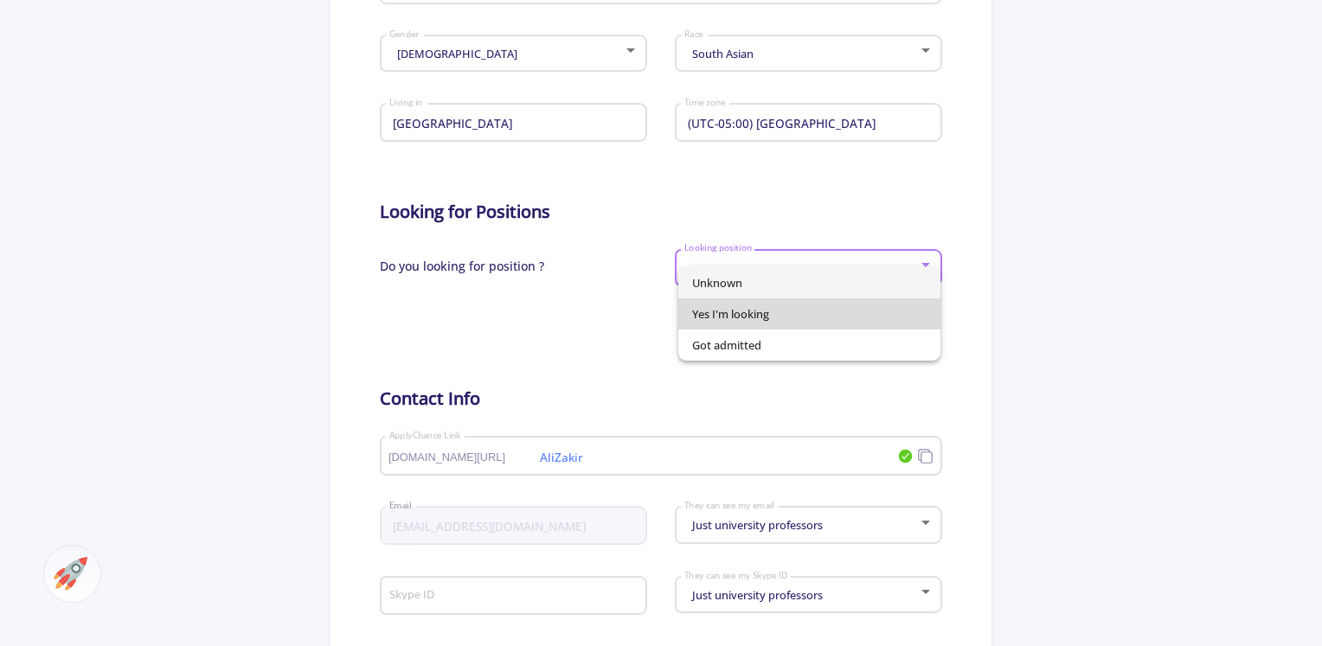
click at [760, 306] on span "Yes I'm looking" at bounding box center [809, 314] width 235 height 31
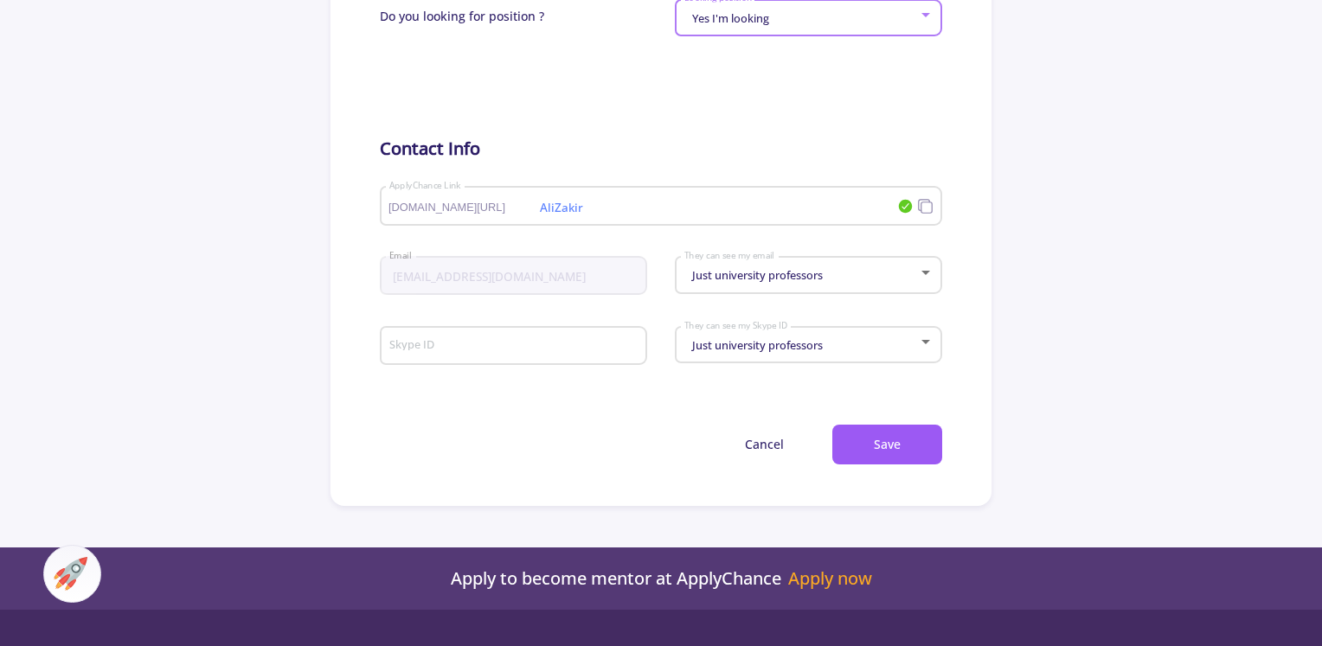
scroll to position [865, 0]
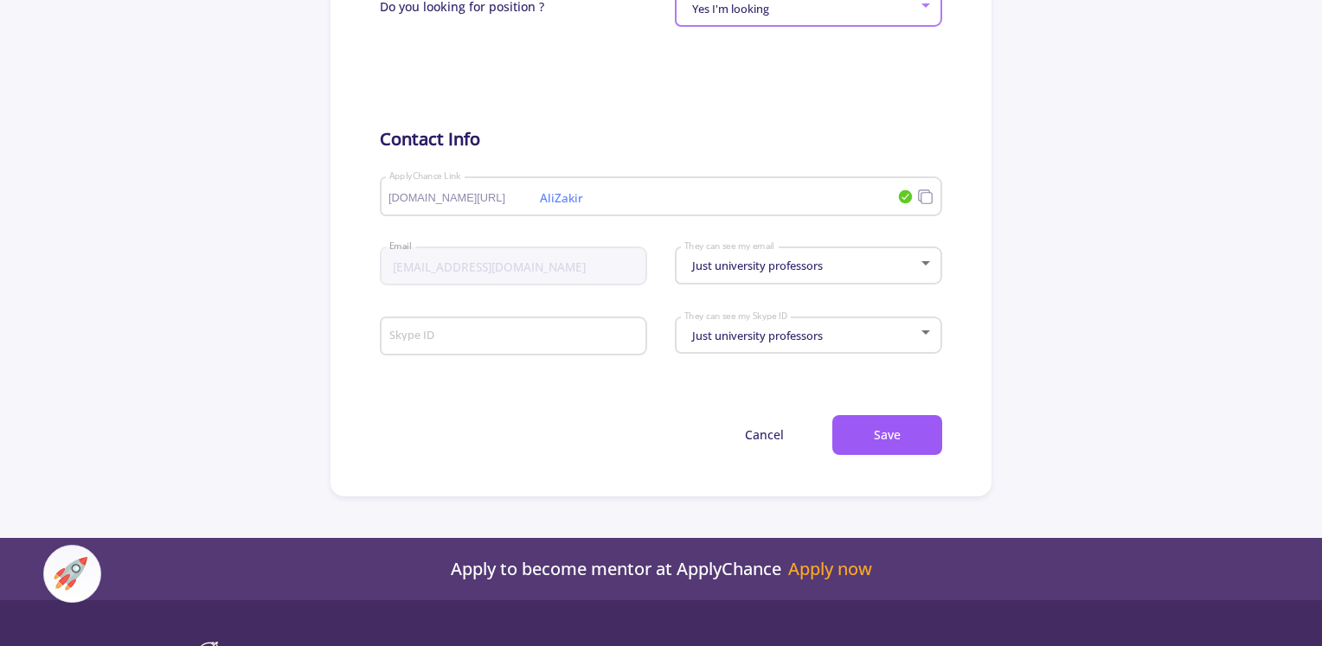
click at [777, 283] on div "Just university professors They can see my email" at bounding box center [809, 262] width 251 height 43
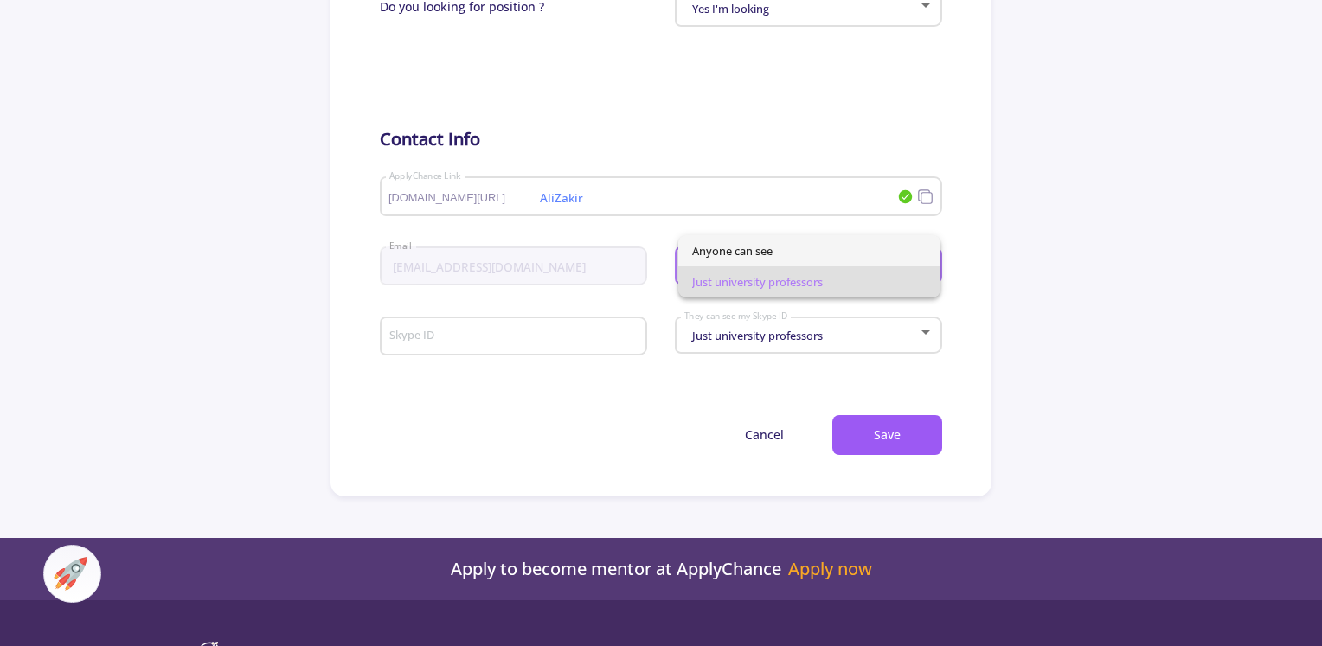
click at [788, 249] on span "Anyone can see" at bounding box center [809, 250] width 235 height 31
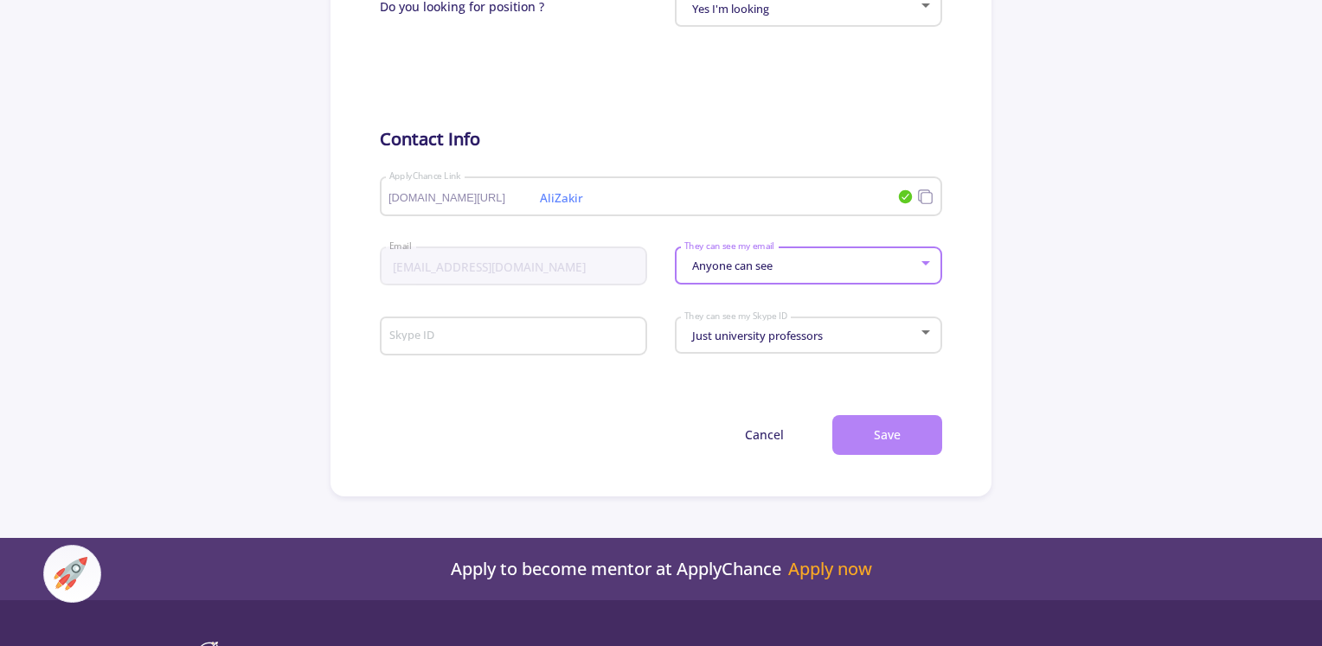
click at [869, 434] on button "Save" at bounding box center [888, 435] width 110 height 41
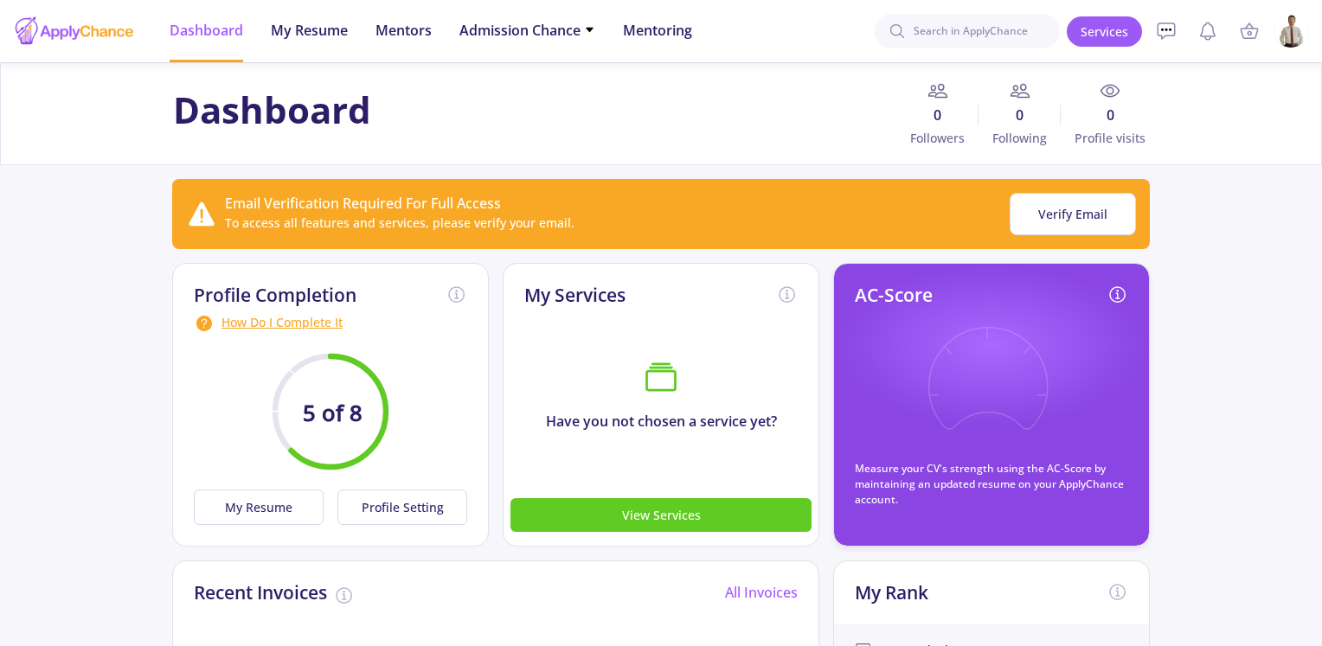
click at [312, 323] on div "How Do I Complete It" at bounding box center [330, 323] width 273 height 21
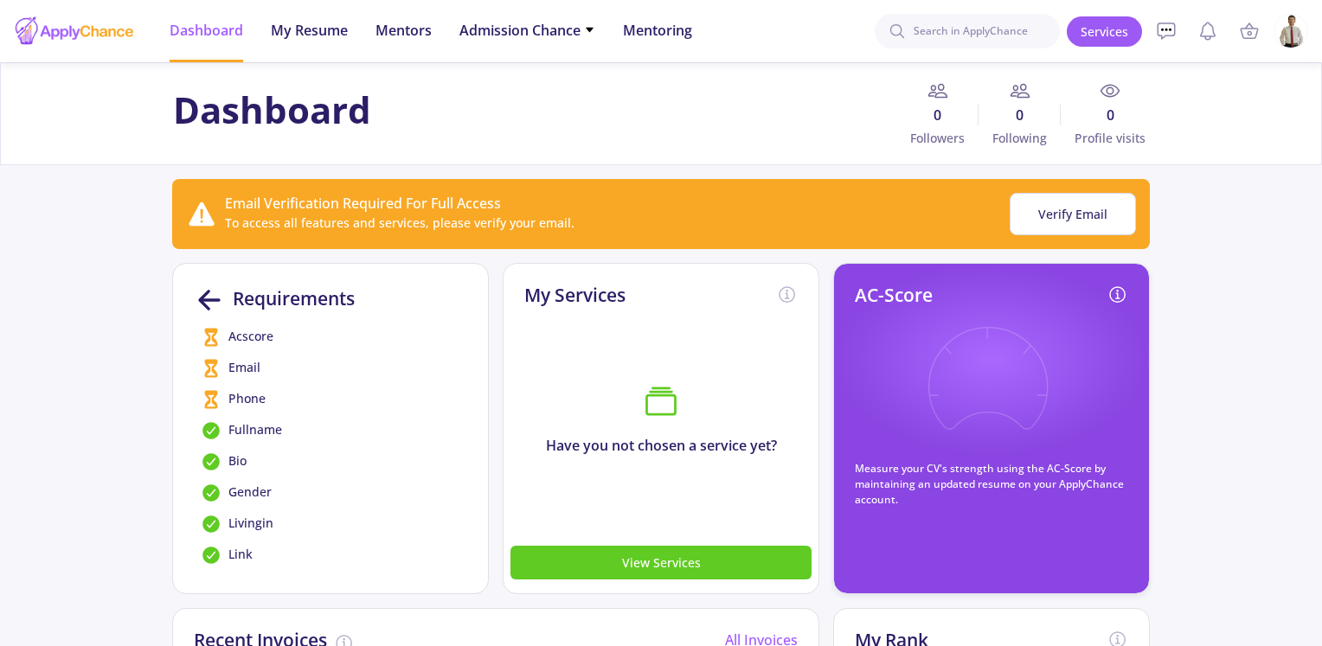
click at [260, 342] on span "Acscore" at bounding box center [250, 337] width 45 height 21
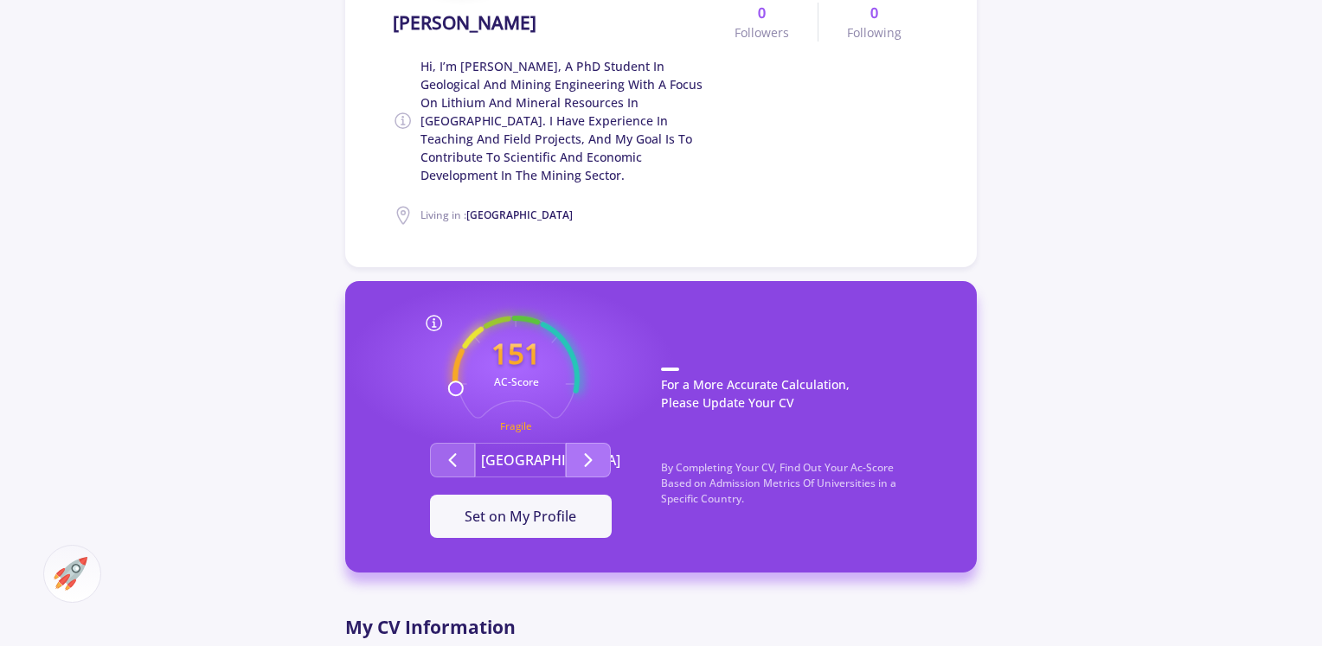
scroll to position [433, 0]
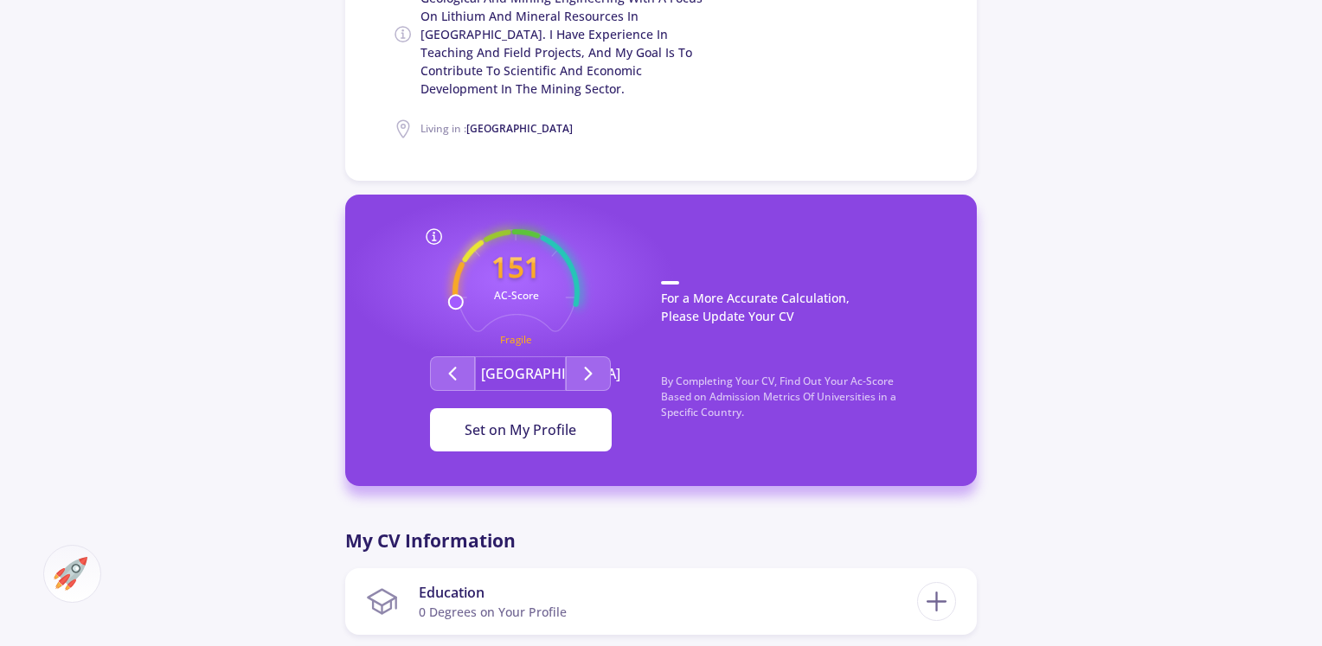
click at [573, 422] on button "Set on My Profile" at bounding box center [521, 429] width 182 height 43
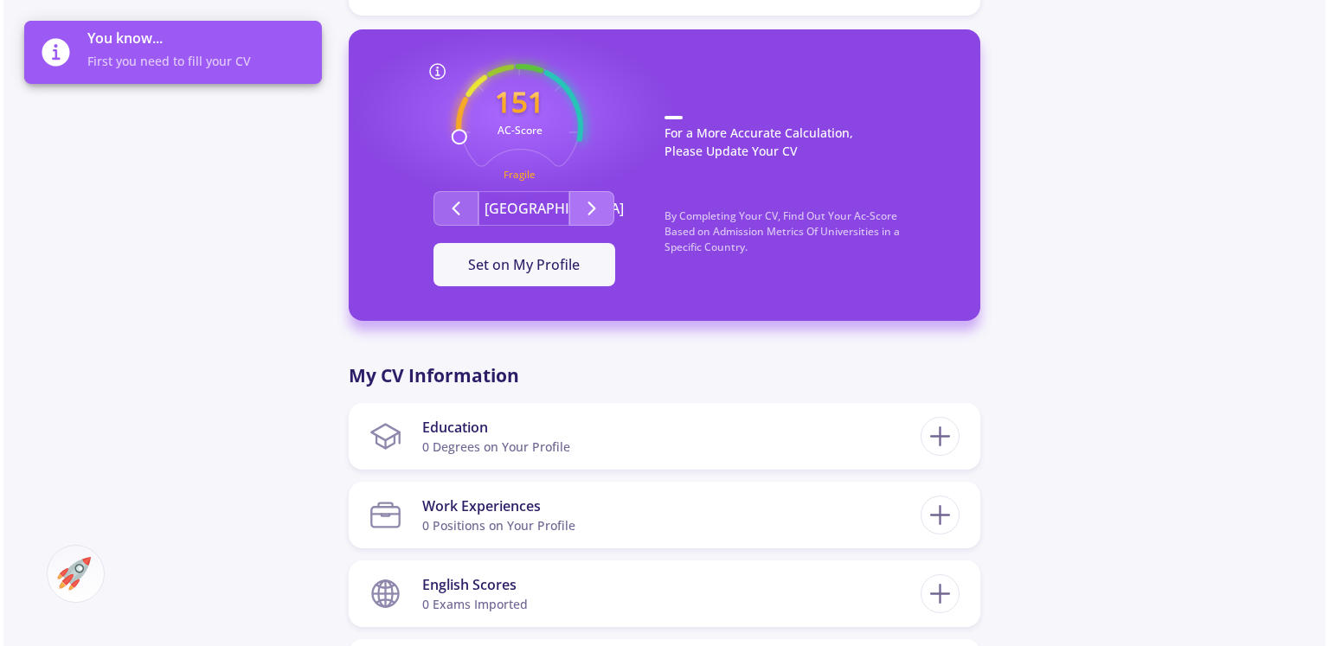
scroll to position [606, 0]
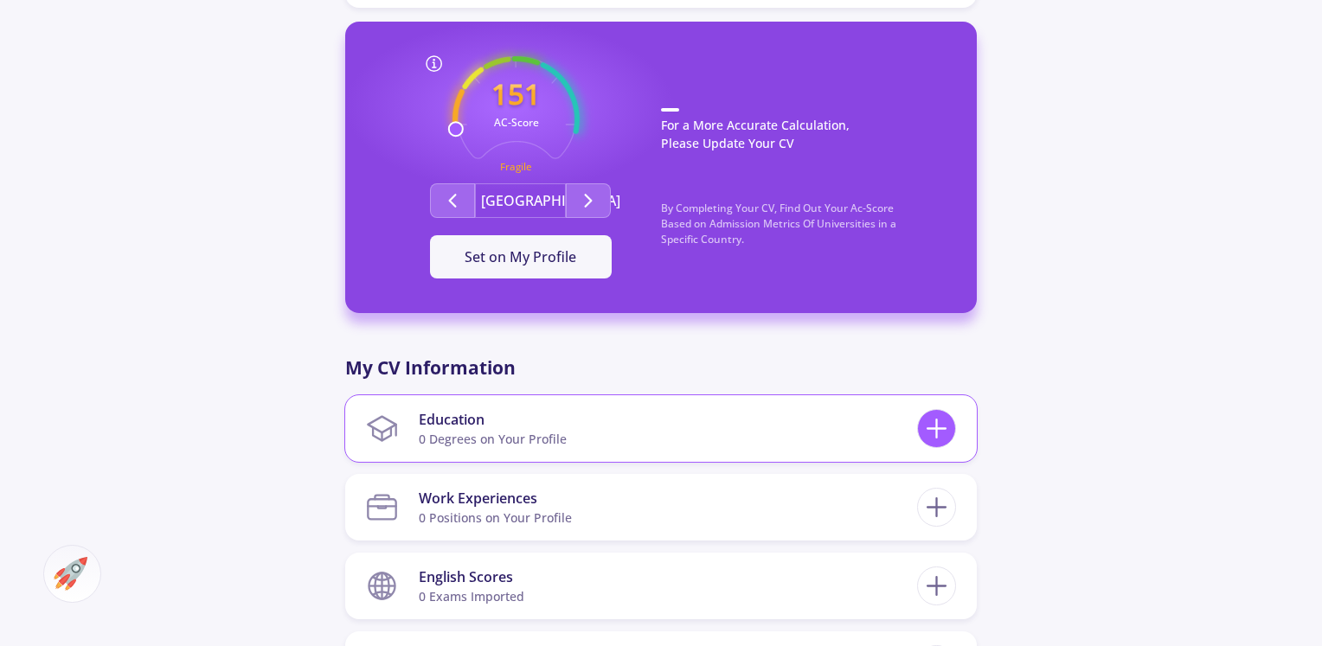
click at [930, 429] on line at bounding box center [937, 429] width 18 height 0
checkbox input "false"
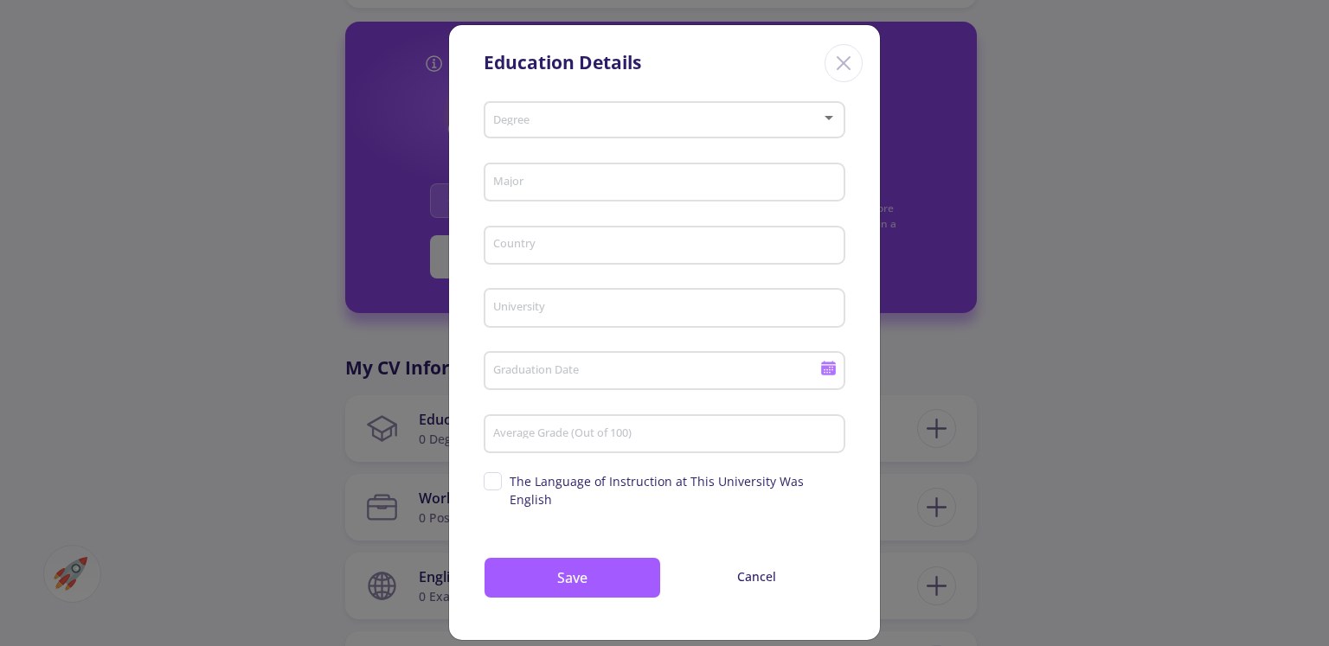
click at [668, 114] on span at bounding box center [659, 120] width 325 height 12
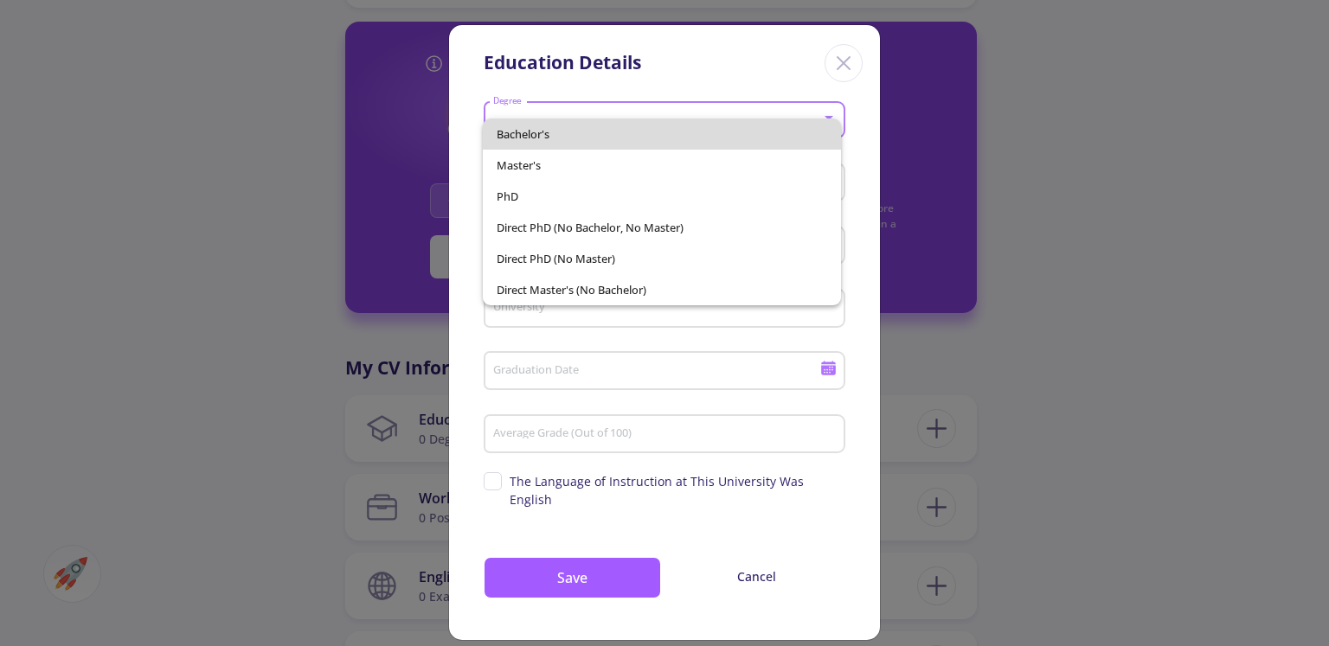
click at [636, 137] on span "Bachelor's" at bounding box center [662, 134] width 330 height 31
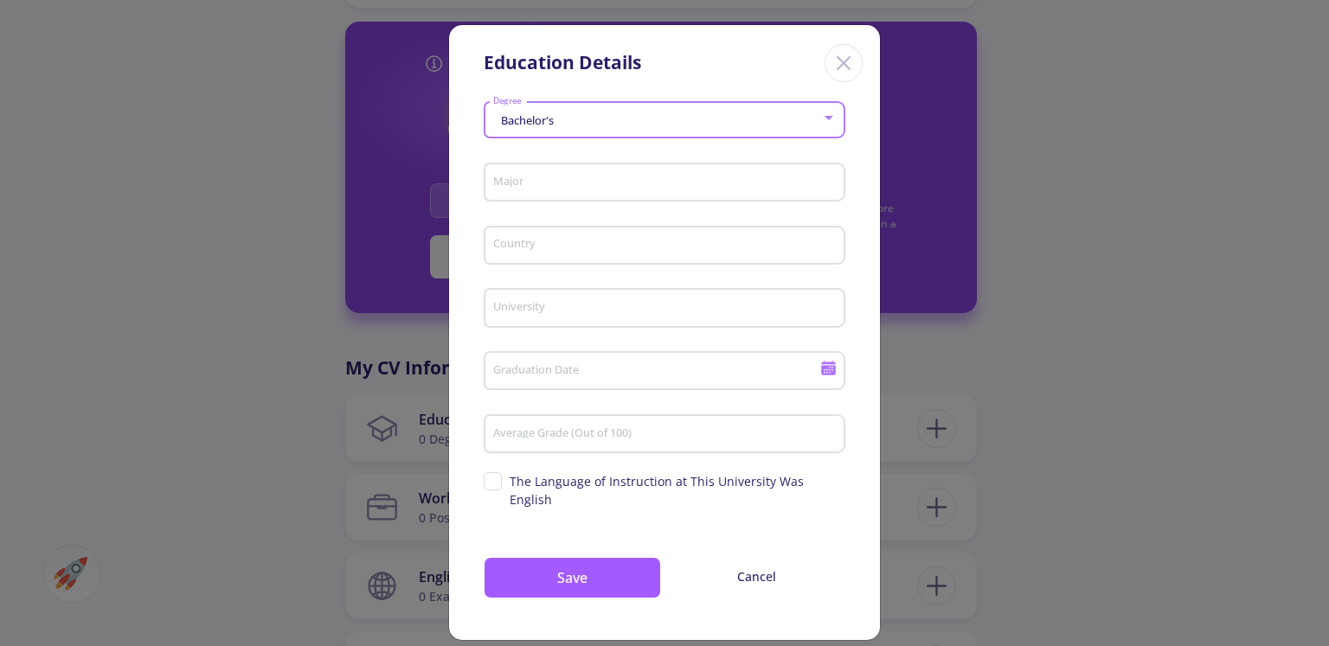
click at [558, 183] on input "Major" at bounding box center [667, 184] width 350 height 16
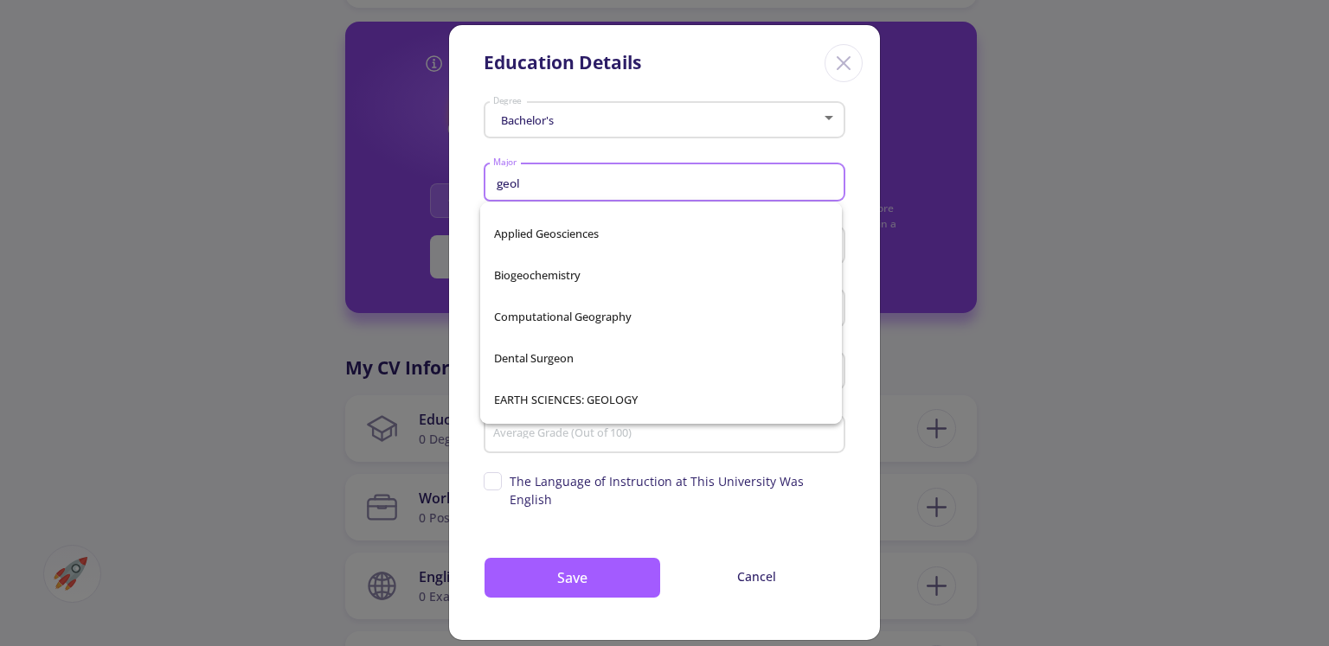
scroll to position [31, 0]
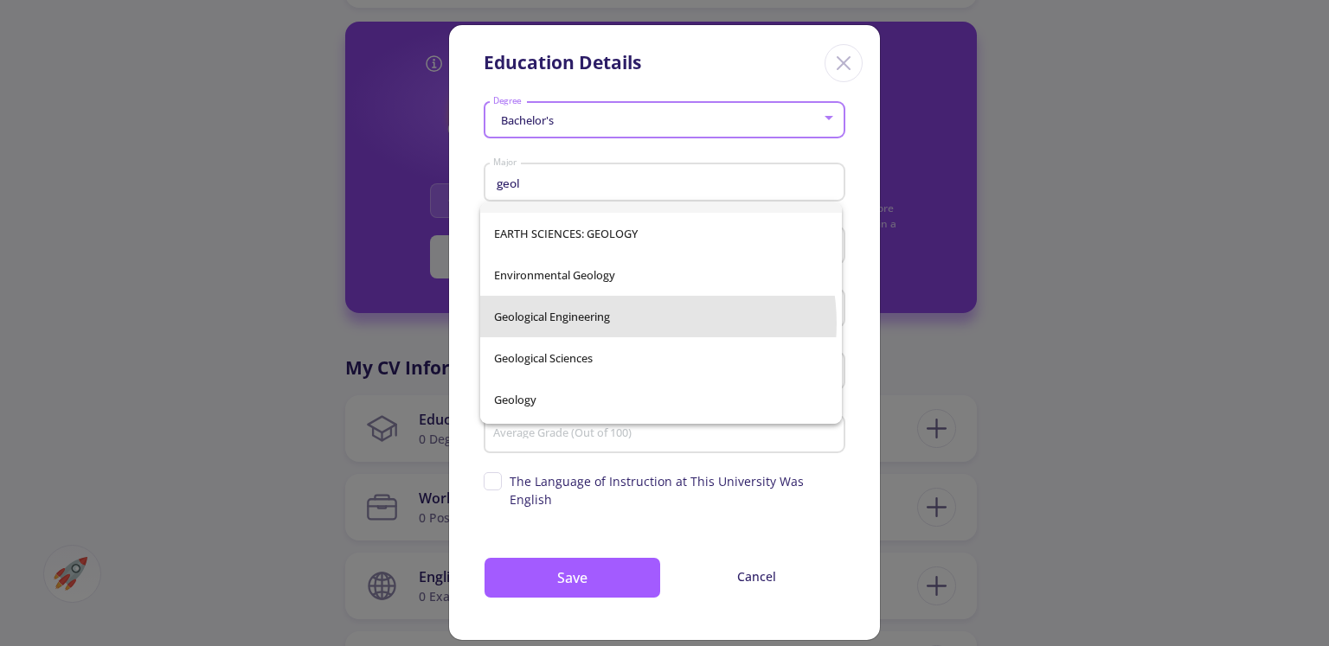
click at [628, 324] on span "Geological Engineering" at bounding box center [661, 317] width 334 height 42
type input "Geological Engineering"
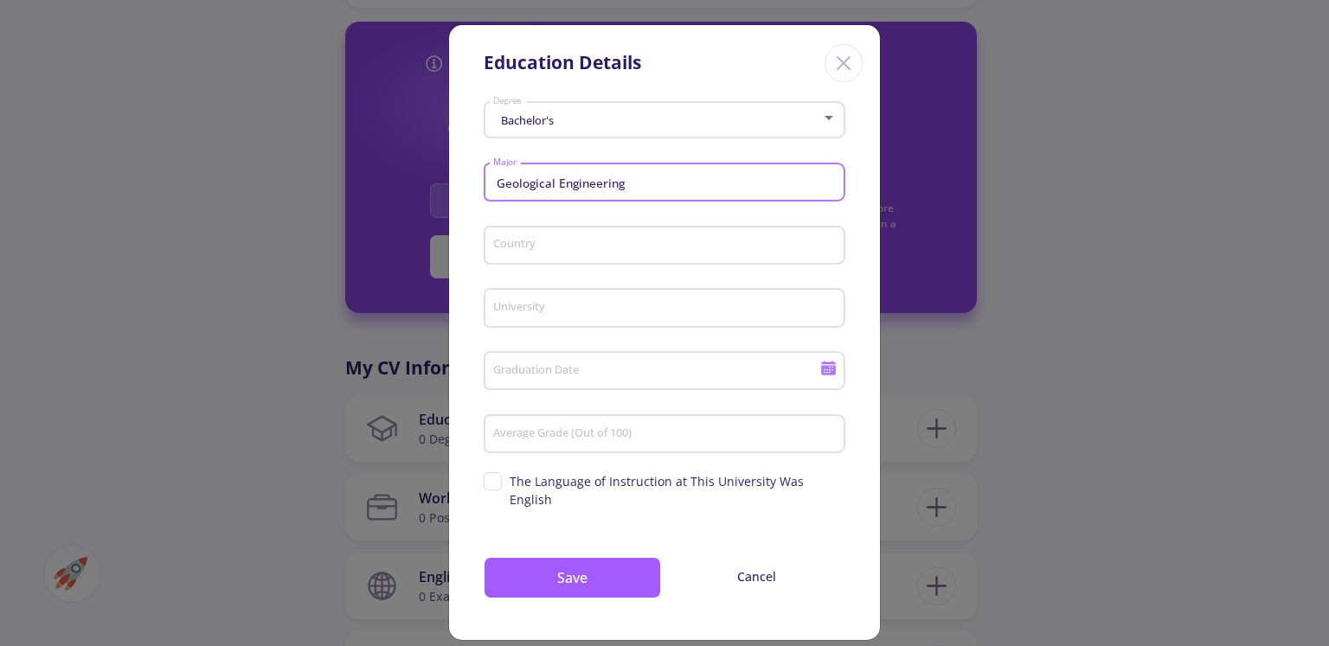
click at [597, 254] on input "Country" at bounding box center [667, 247] width 350 height 16
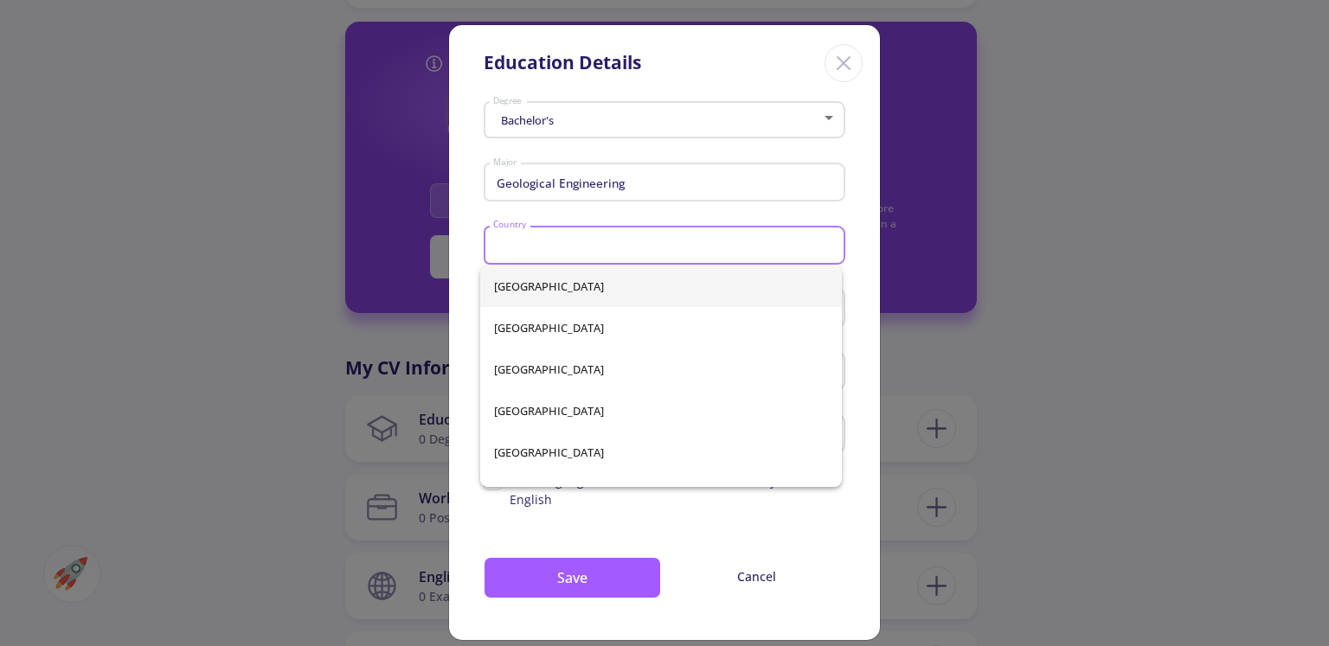
click at [585, 290] on span "[GEOGRAPHIC_DATA]" at bounding box center [661, 287] width 334 height 42
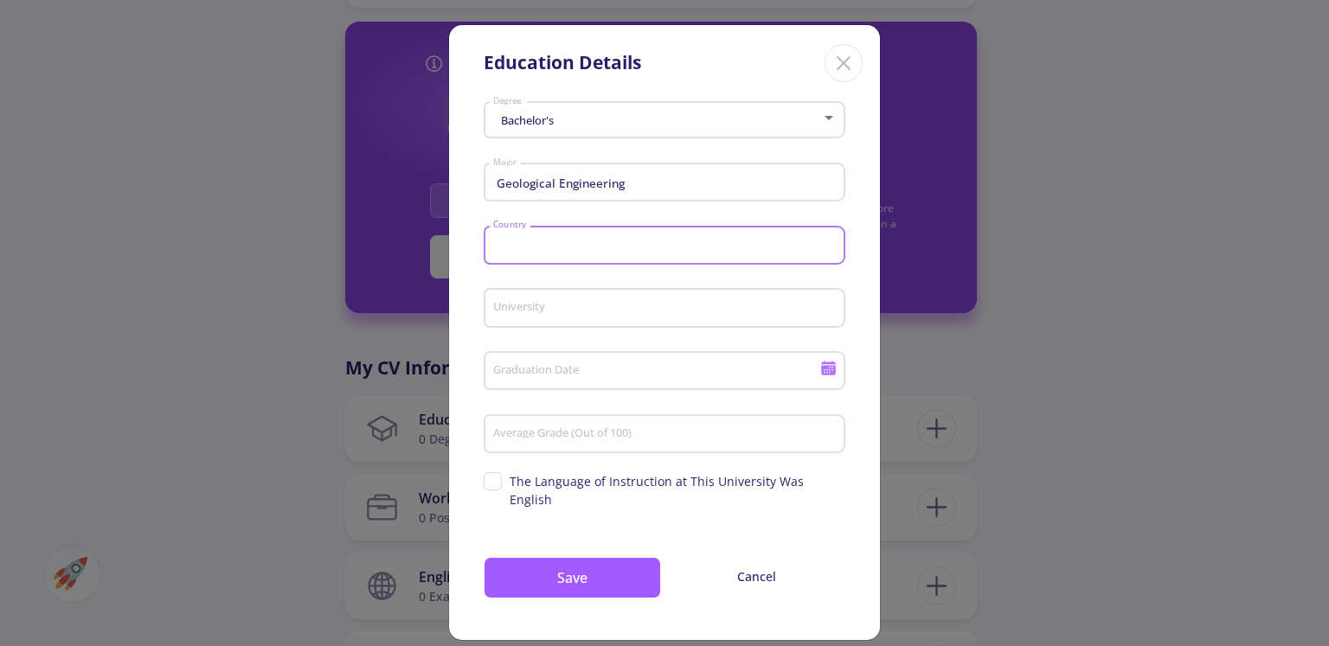
type input "[GEOGRAPHIC_DATA]"
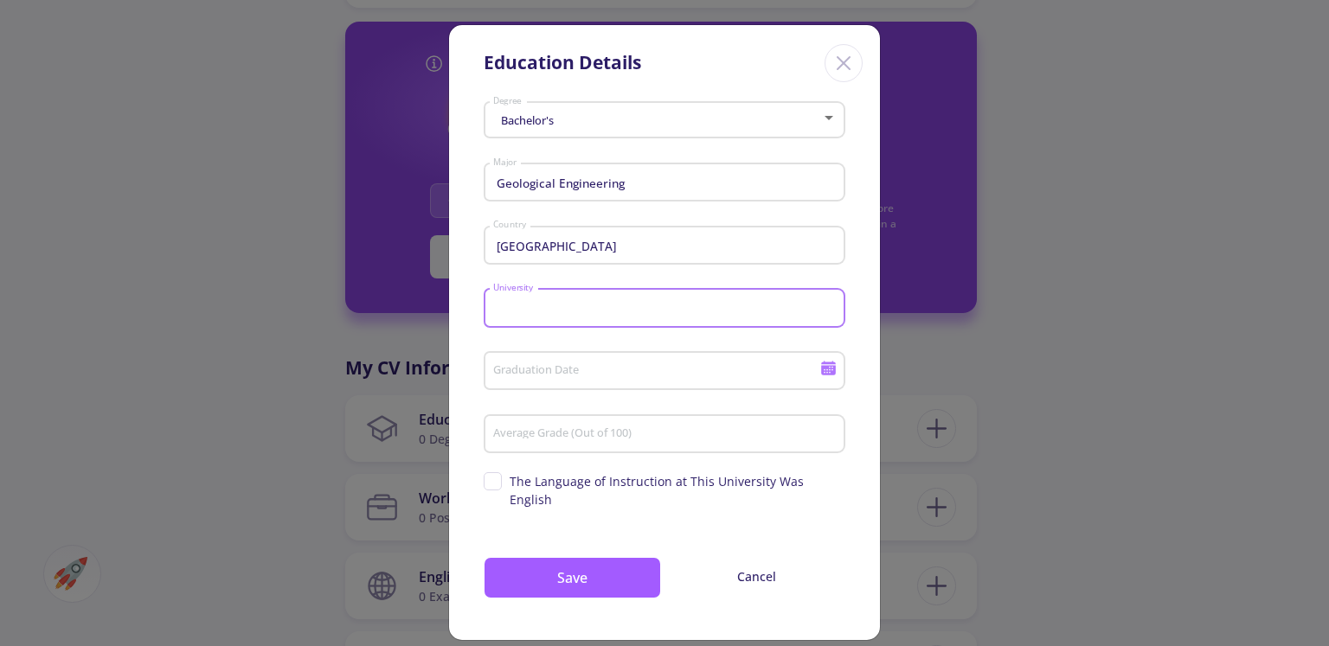
click at [571, 309] on input "University" at bounding box center [667, 309] width 350 height 16
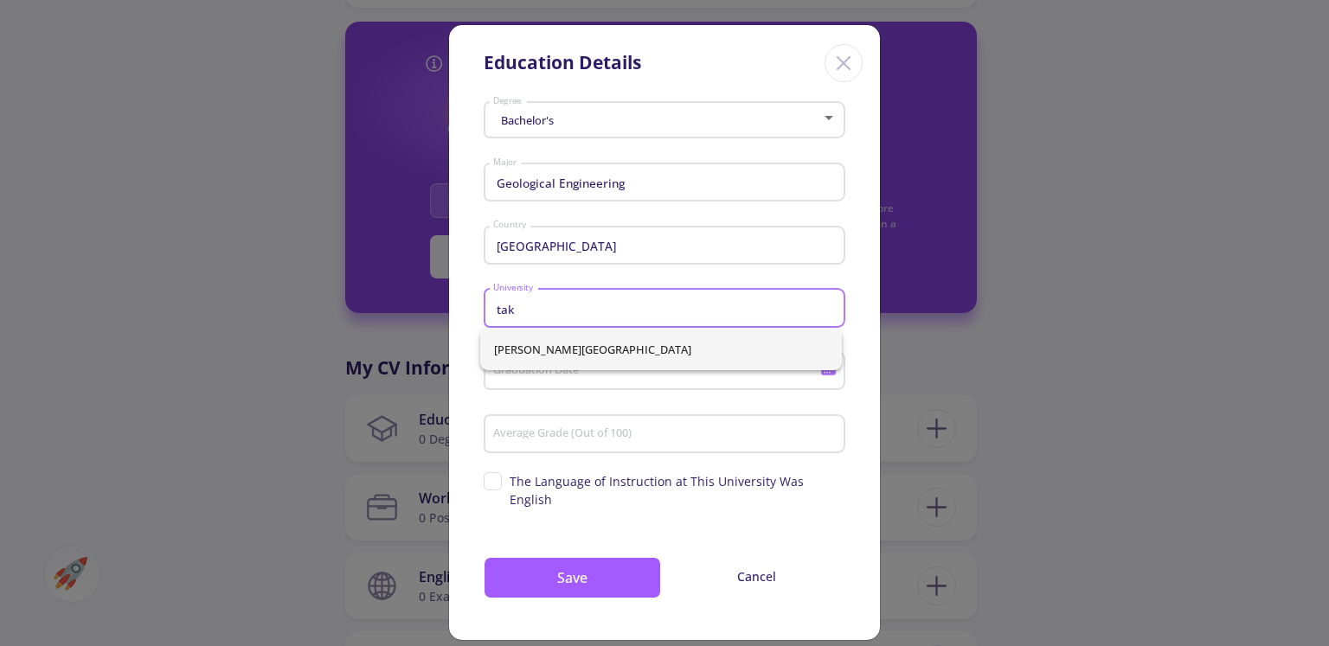
click at [542, 346] on span "[PERSON_NAME][GEOGRAPHIC_DATA]" at bounding box center [661, 350] width 334 height 42
type input "[PERSON_NAME][GEOGRAPHIC_DATA]"
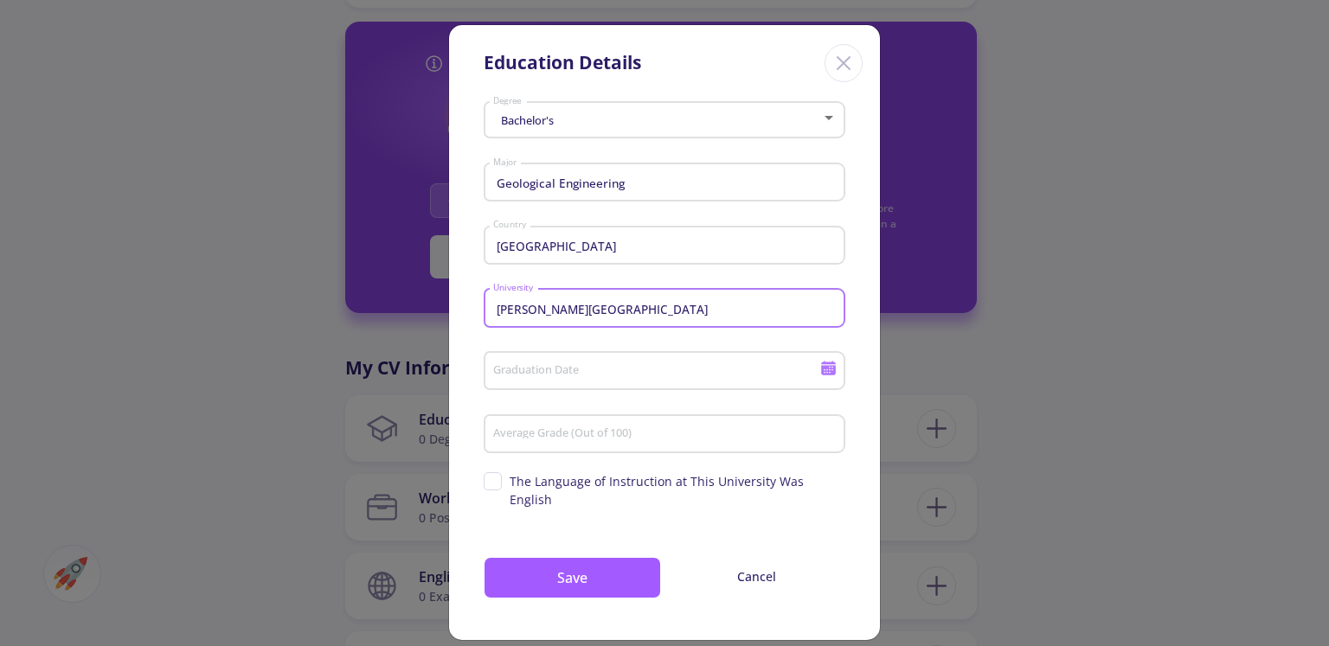
click at [541, 368] on input "Graduation Date" at bounding box center [658, 372] width 333 height 16
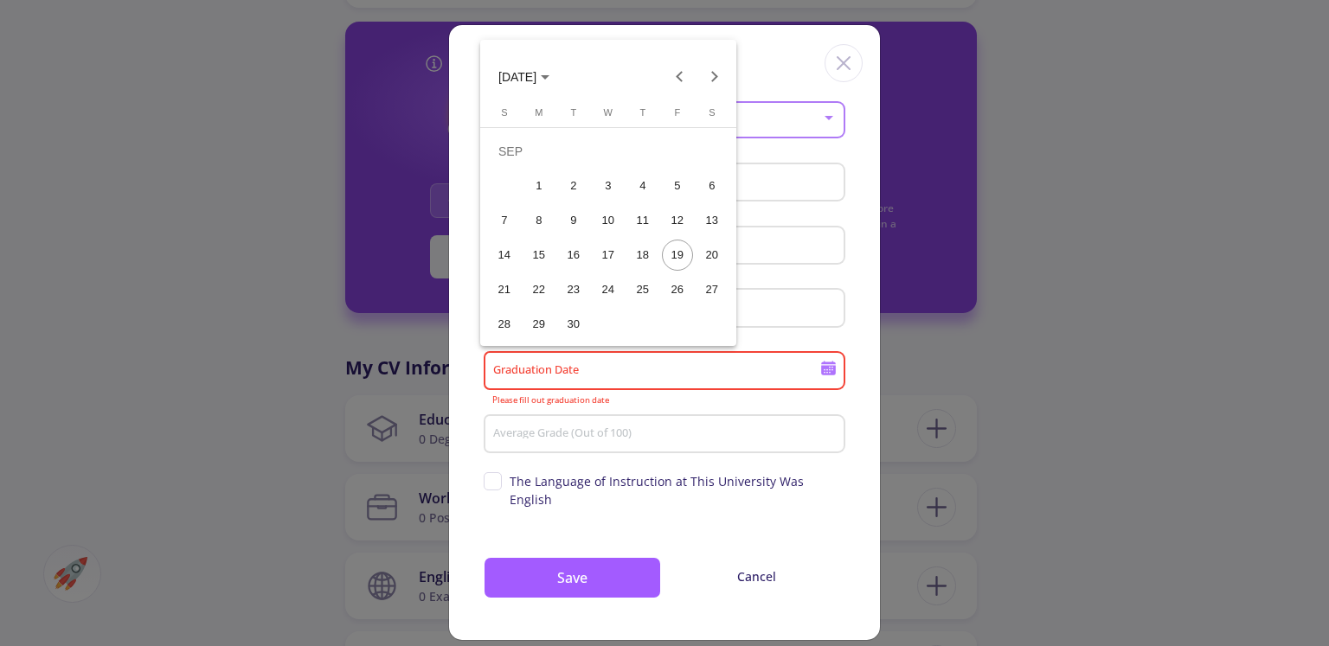
click at [550, 71] on span "[DATE]" at bounding box center [523, 76] width 51 height 14
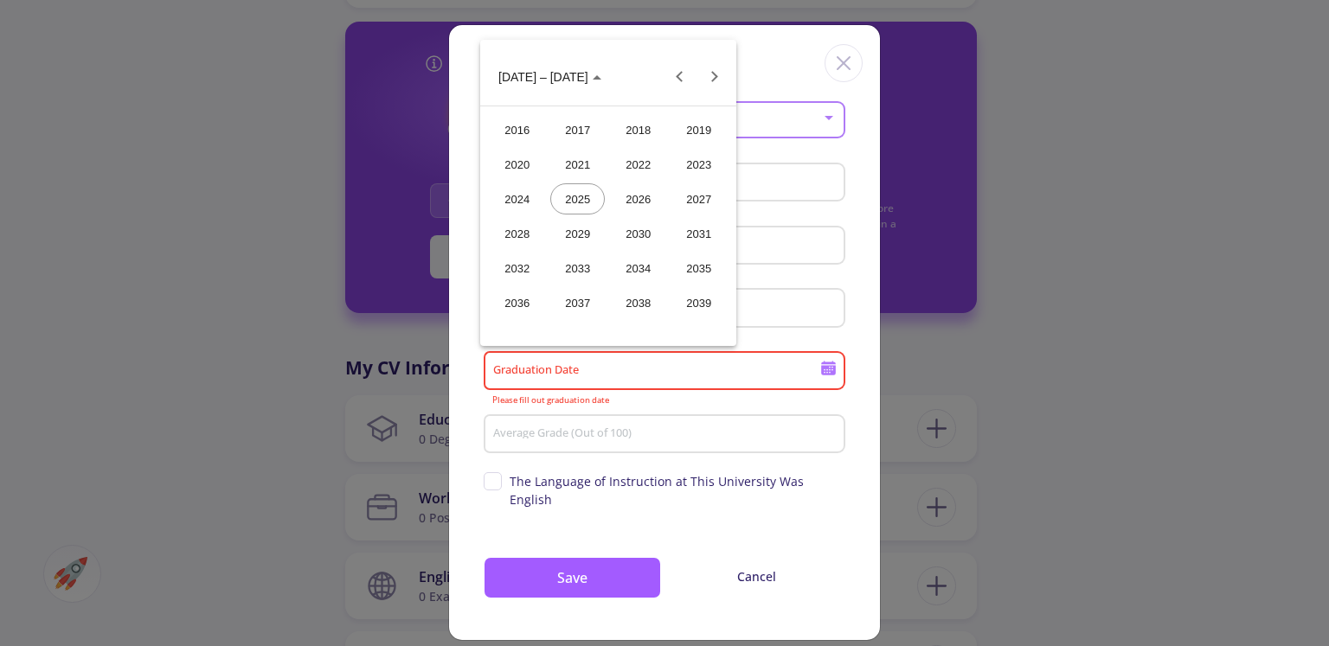
click at [630, 136] on div "2018" at bounding box center [638, 129] width 55 height 31
click at [518, 155] on div "JAN" at bounding box center [517, 164] width 55 height 31
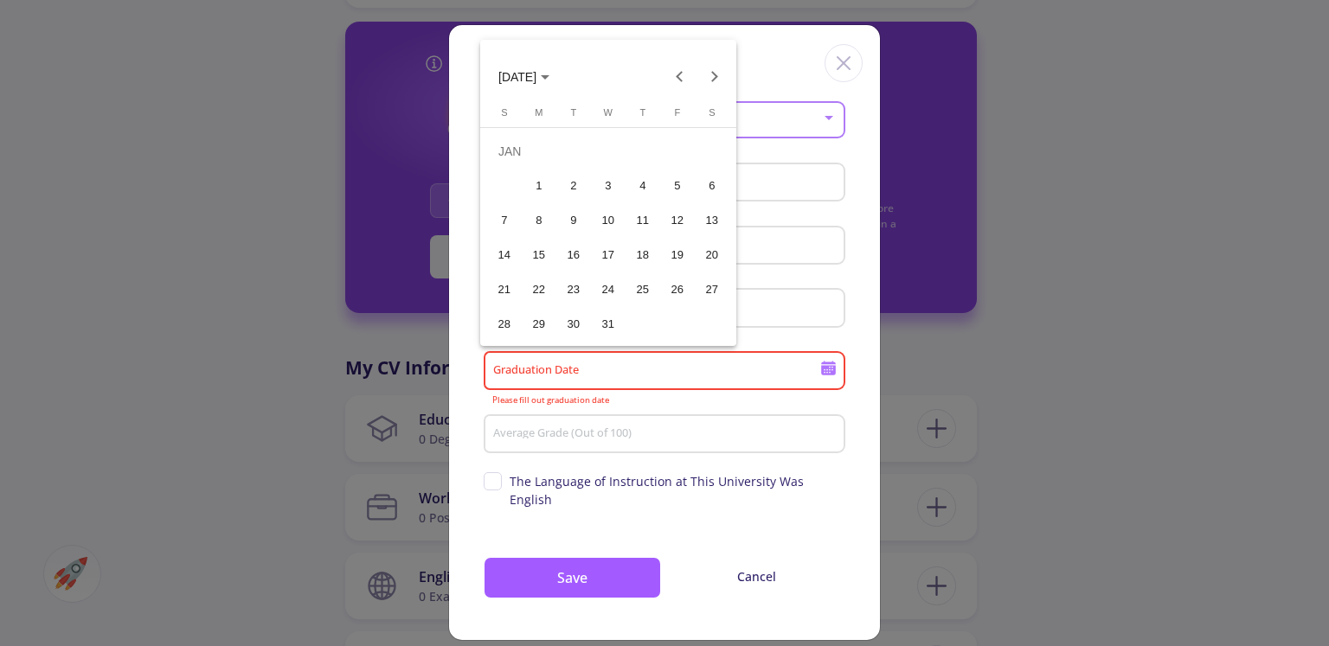
click at [582, 194] on div "2" at bounding box center [573, 185] width 31 height 31
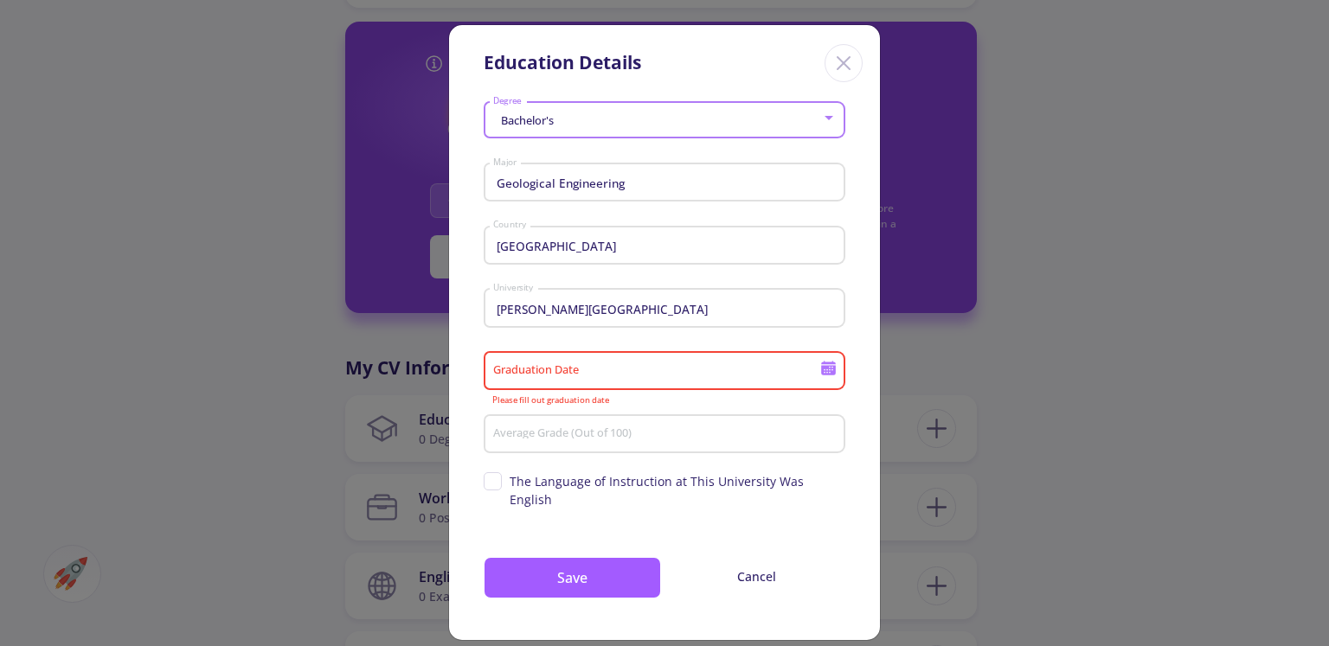
type input "[DATE]"
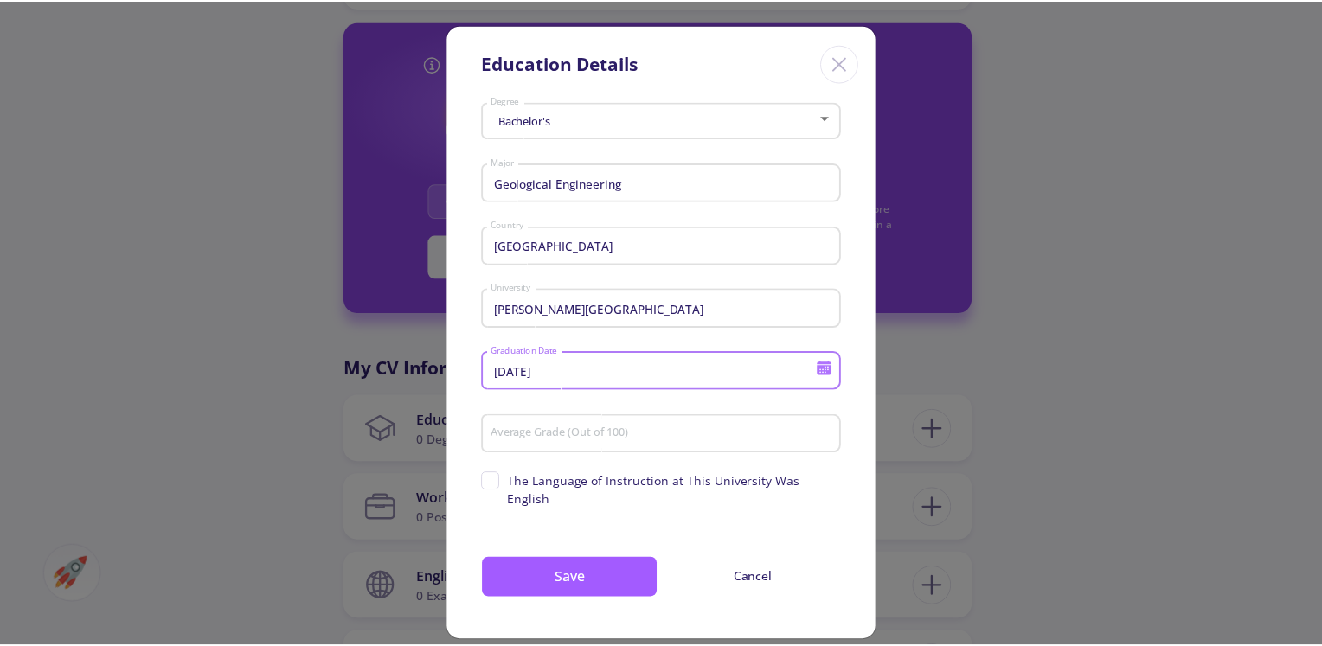
scroll to position [2, 0]
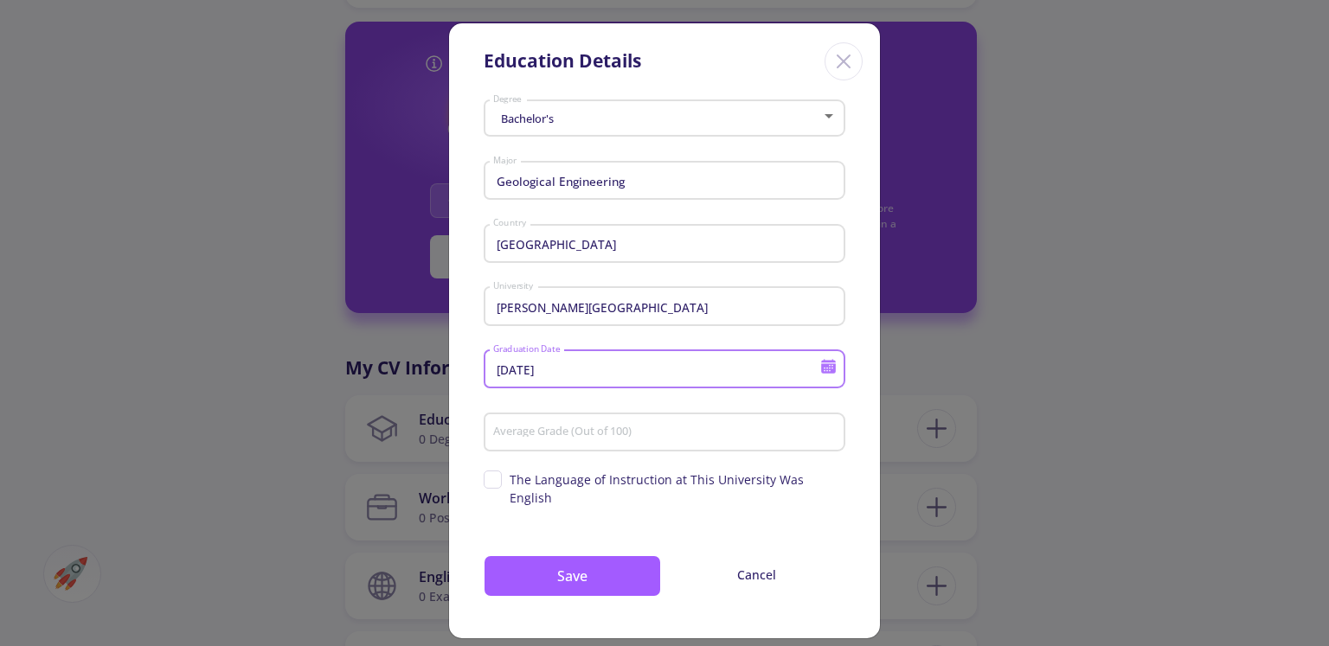
click at [622, 421] on div "Average Grade (Out of 100)" at bounding box center [664, 429] width 345 height 45
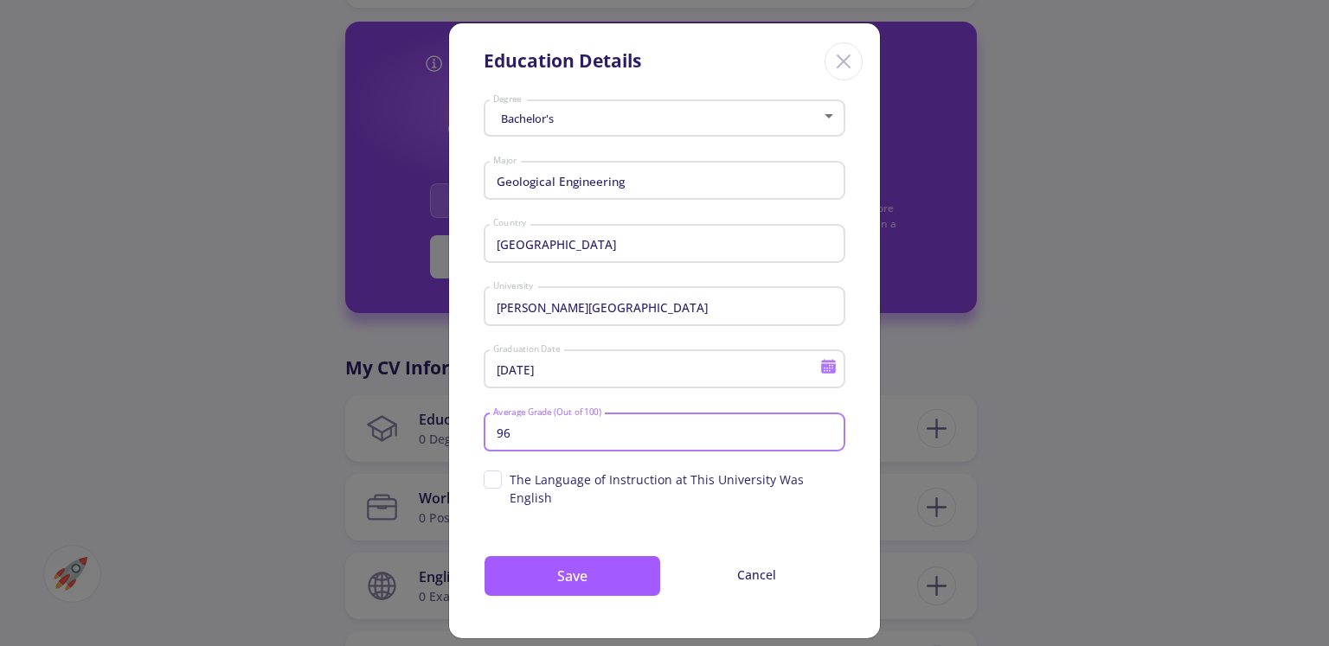
type input "96"
click at [502, 482] on span "The Language of Instruction at This University Was English" at bounding box center [665, 489] width 362 height 36
click at [495, 482] on input "The Language of Instruction at This University Was English" at bounding box center [489, 476] width 11 height 11
checkbox input "true"
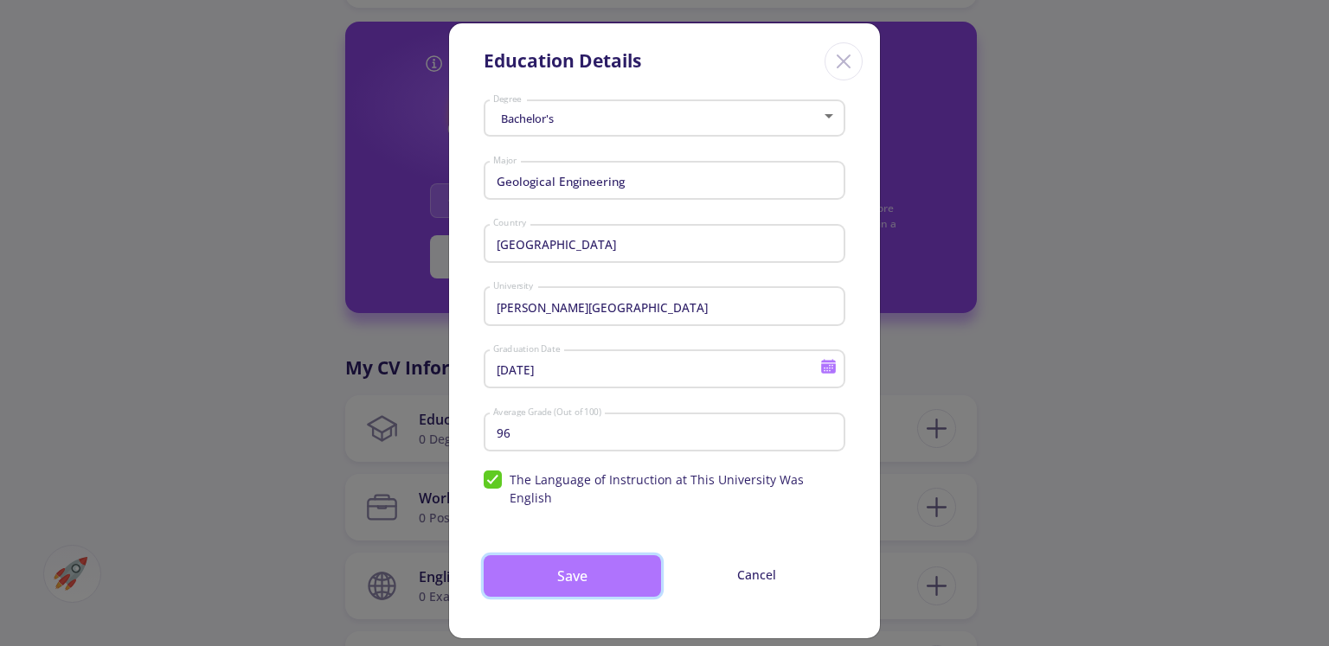
click at [543, 558] on button "Save" at bounding box center [572, 577] width 177 height 42
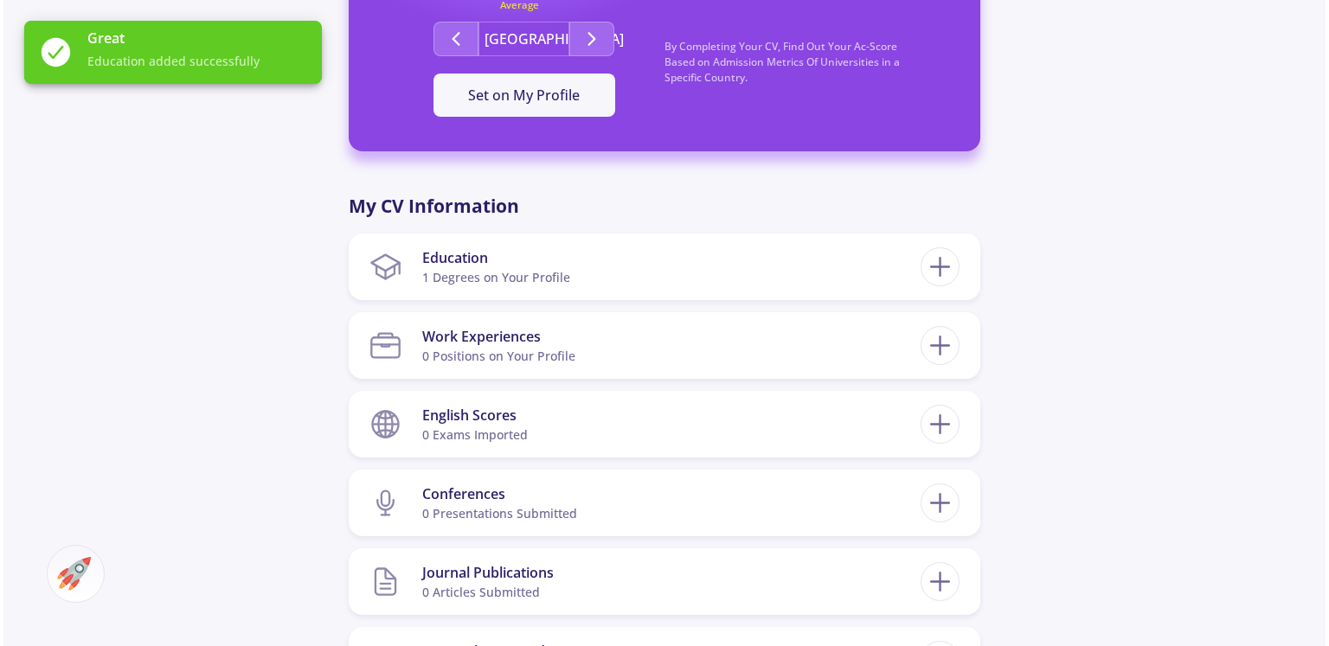
scroll to position [779, 0]
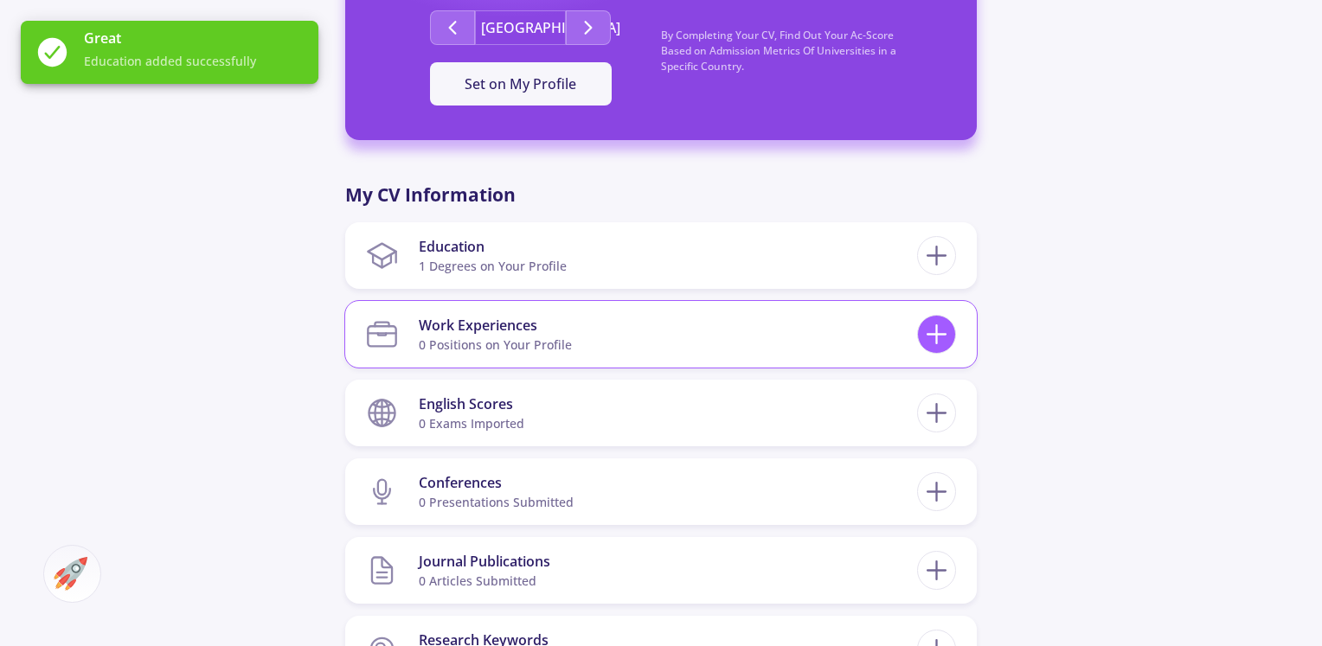
click at [927, 318] on icon at bounding box center [937, 334] width 32 height 32
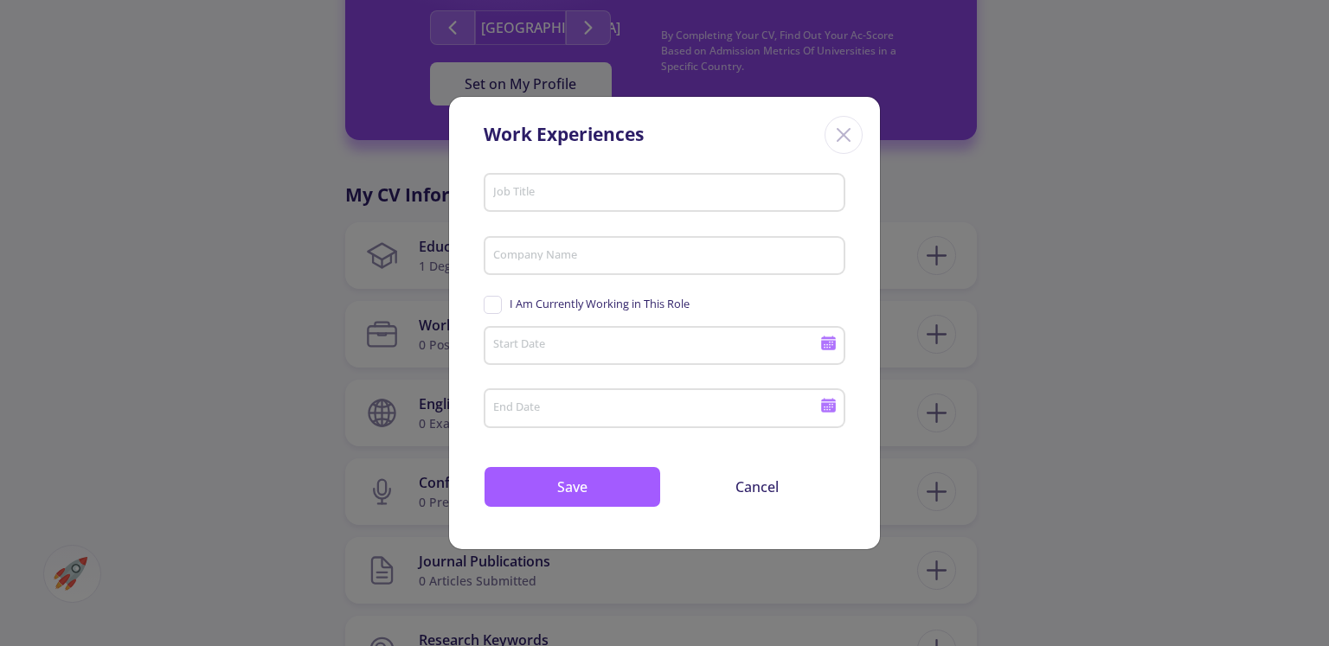
click at [830, 136] on icon "Close" at bounding box center [844, 135] width 28 height 28
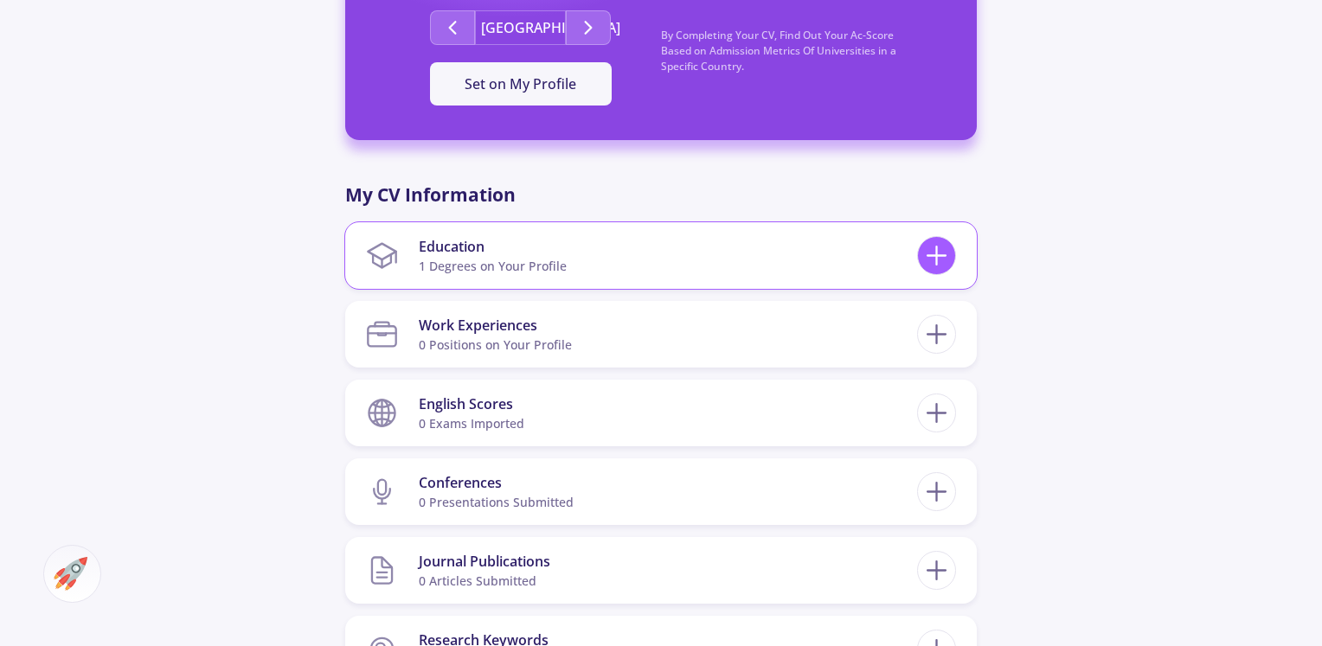
click at [934, 242] on icon at bounding box center [937, 256] width 32 height 32
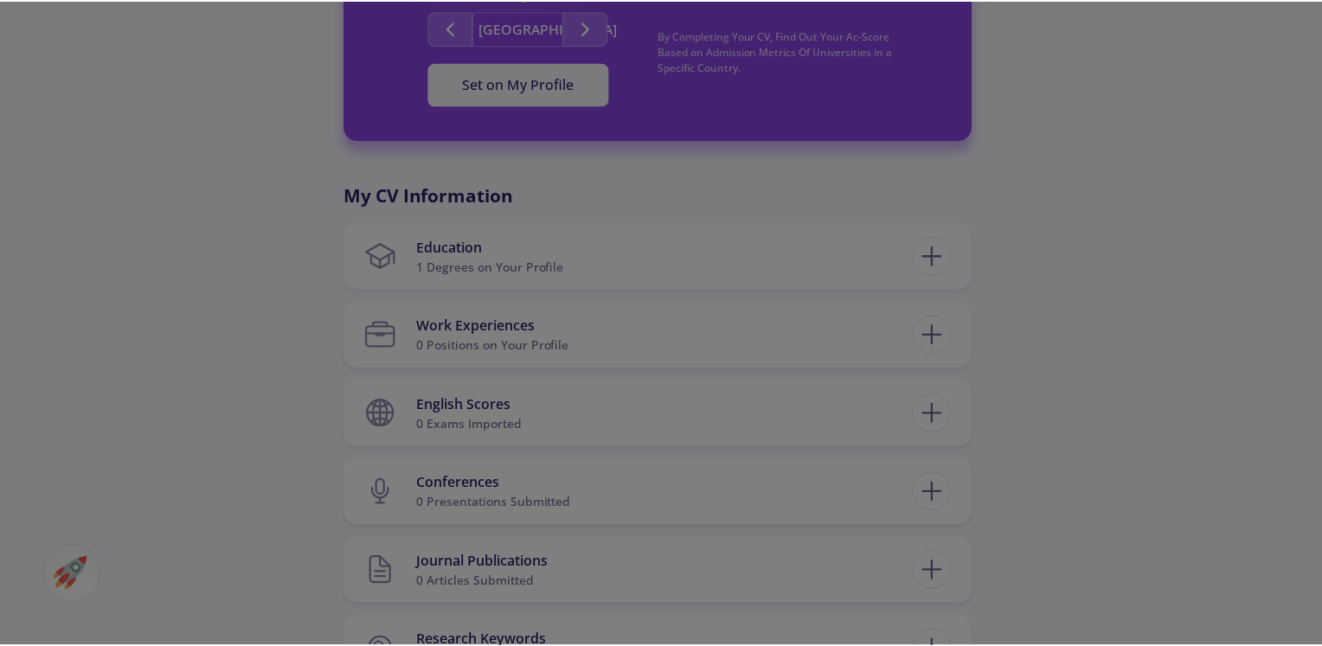
scroll to position [0, 0]
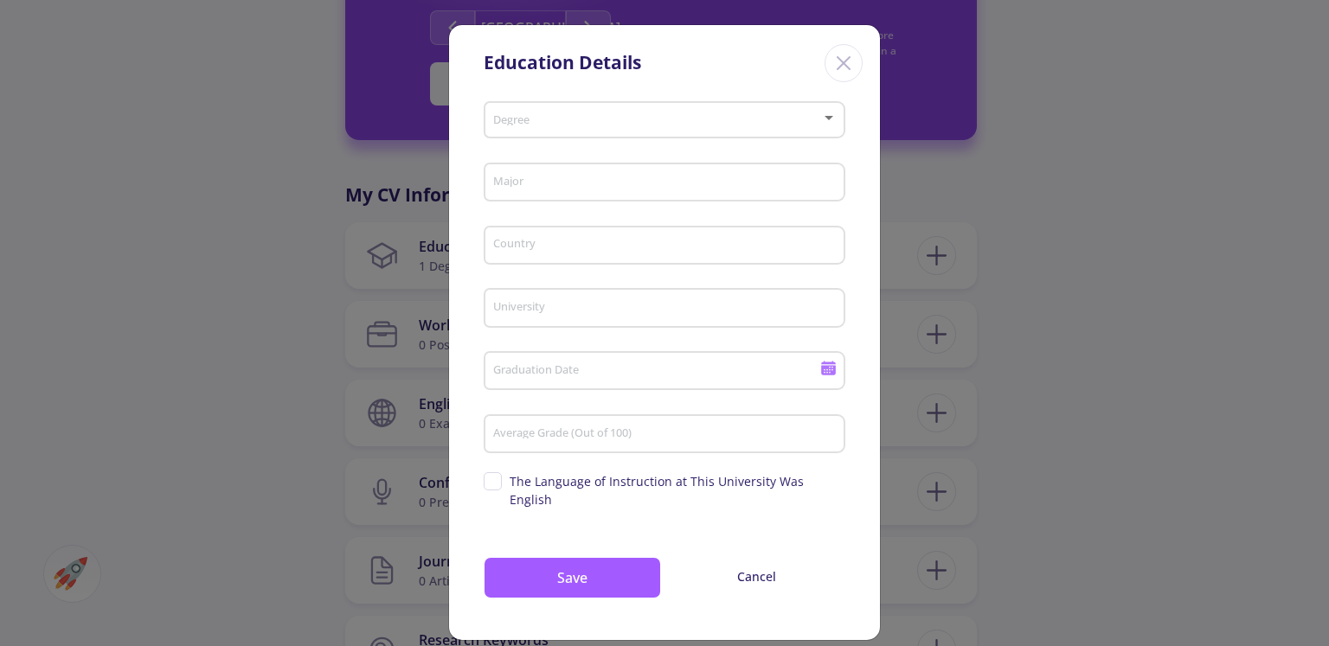
click at [571, 112] on div "Degree" at bounding box center [664, 116] width 345 height 43
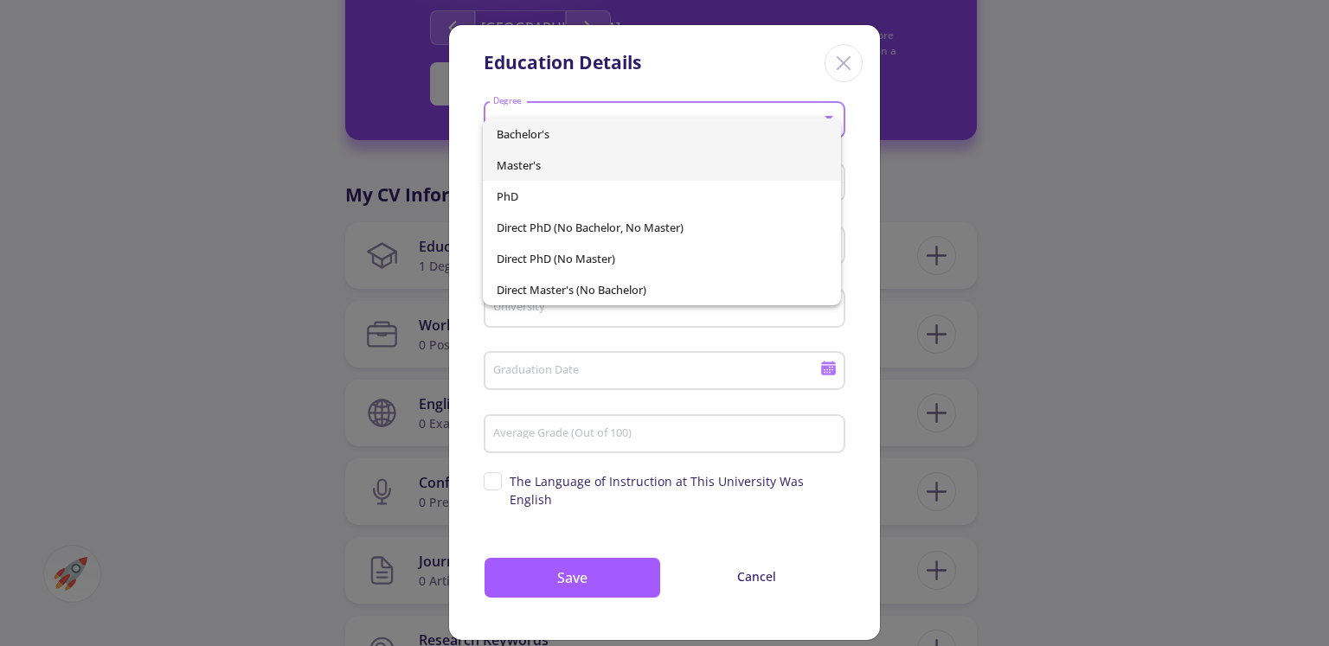
click at [571, 165] on span "Master's" at bounding box center [662, 165] width 330 height 31
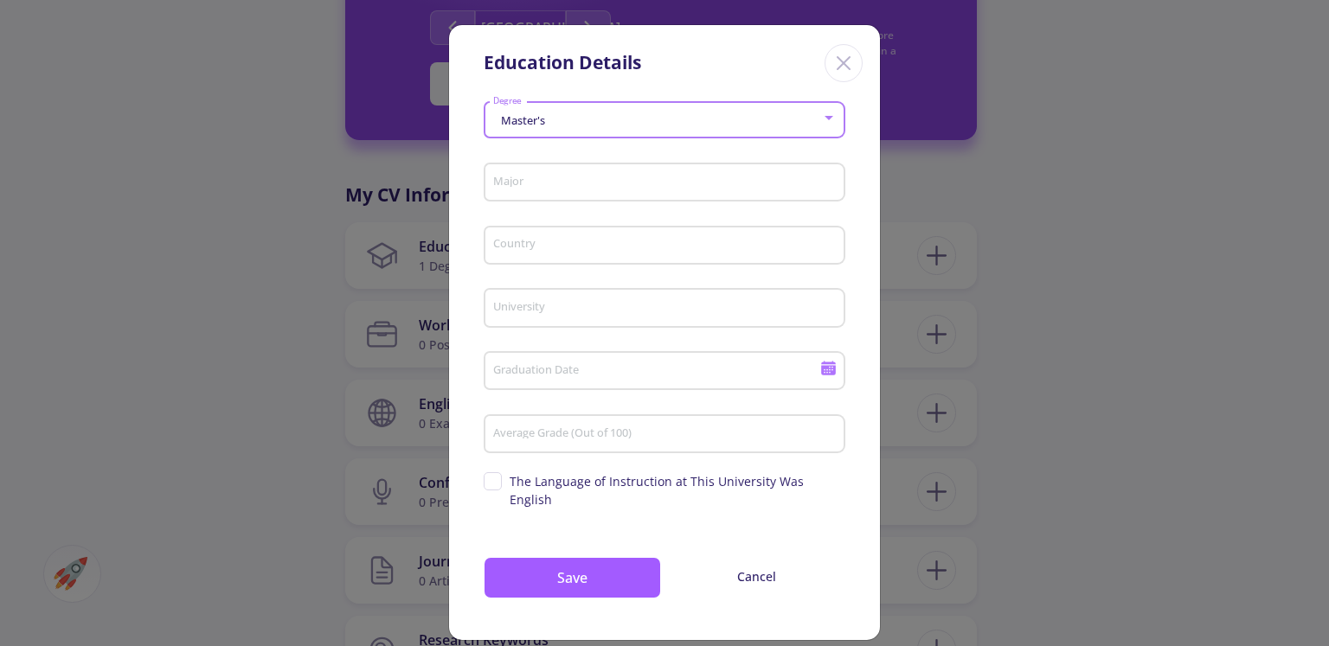
click at [569, 183] on input "Major" at bounding box center [667, 184] width 350 height 16
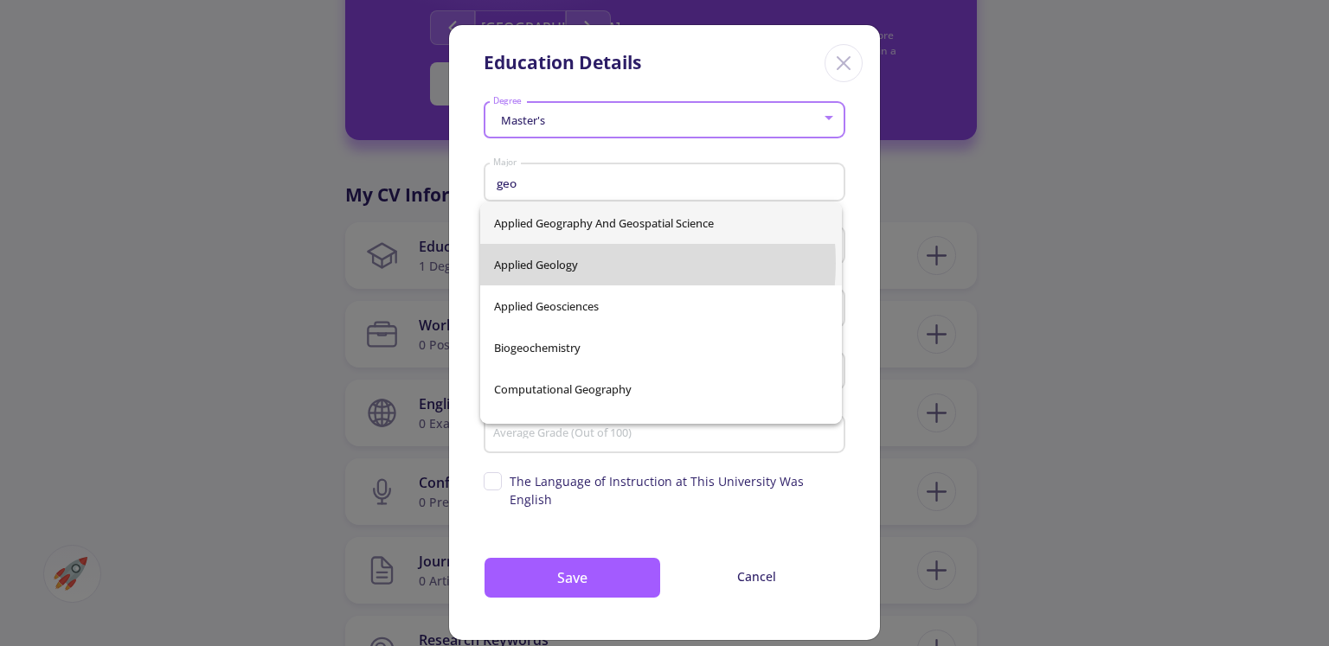
click at [581, 263] on span "Applied Geology" at bounding box center [661, 265] width 334 height 42
type input "Applied Geology"
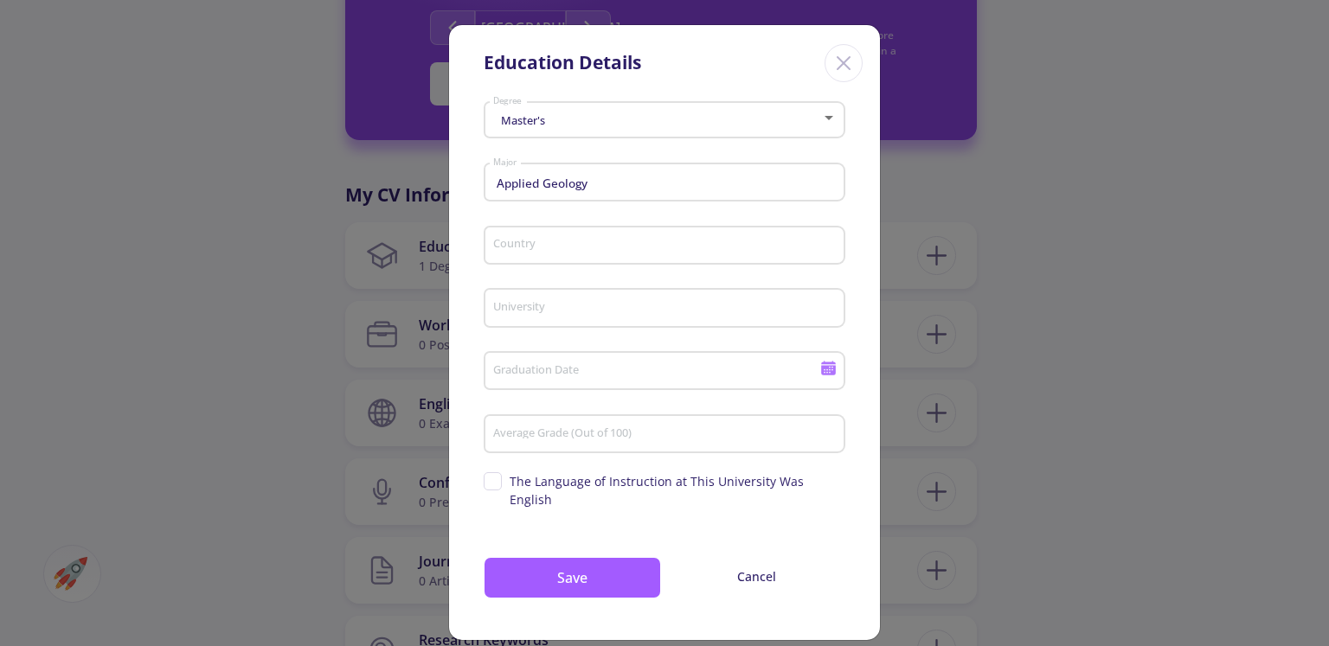
click at [571, 238] on div "Country" at bounding box center [664, 242] width 345 height 45
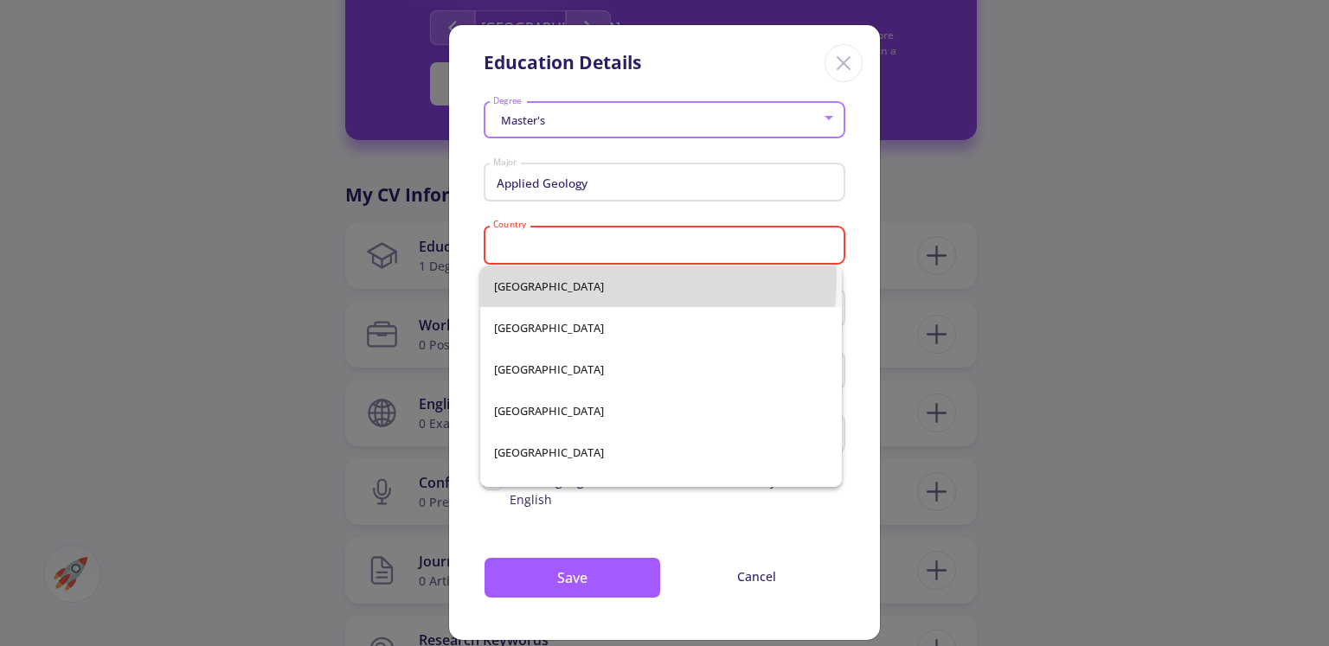
click at [561, 276] on span "[GEOGRAPHIC_DATA]" at bounding box center [661, 287] width 334 height 42
type input "[GEOGRAPHIC_DATA]"
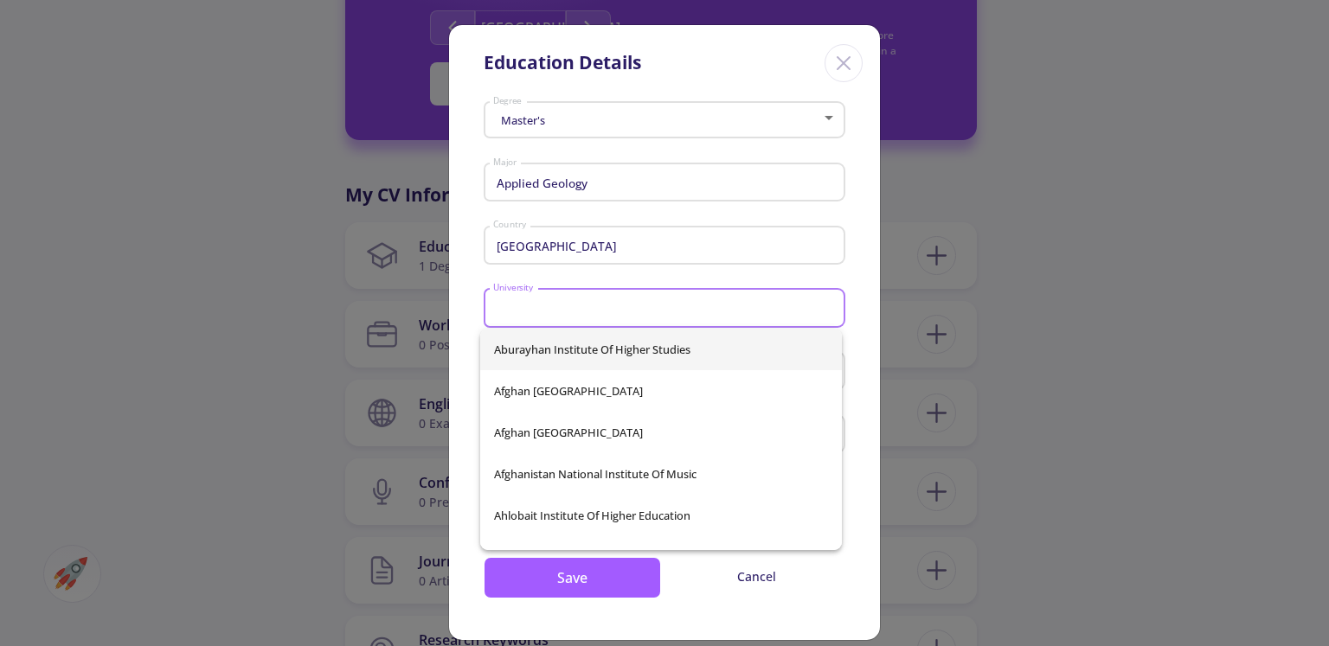
click at [550, 314] on input "University" at bounding box center [667, 309] width 350 height 16
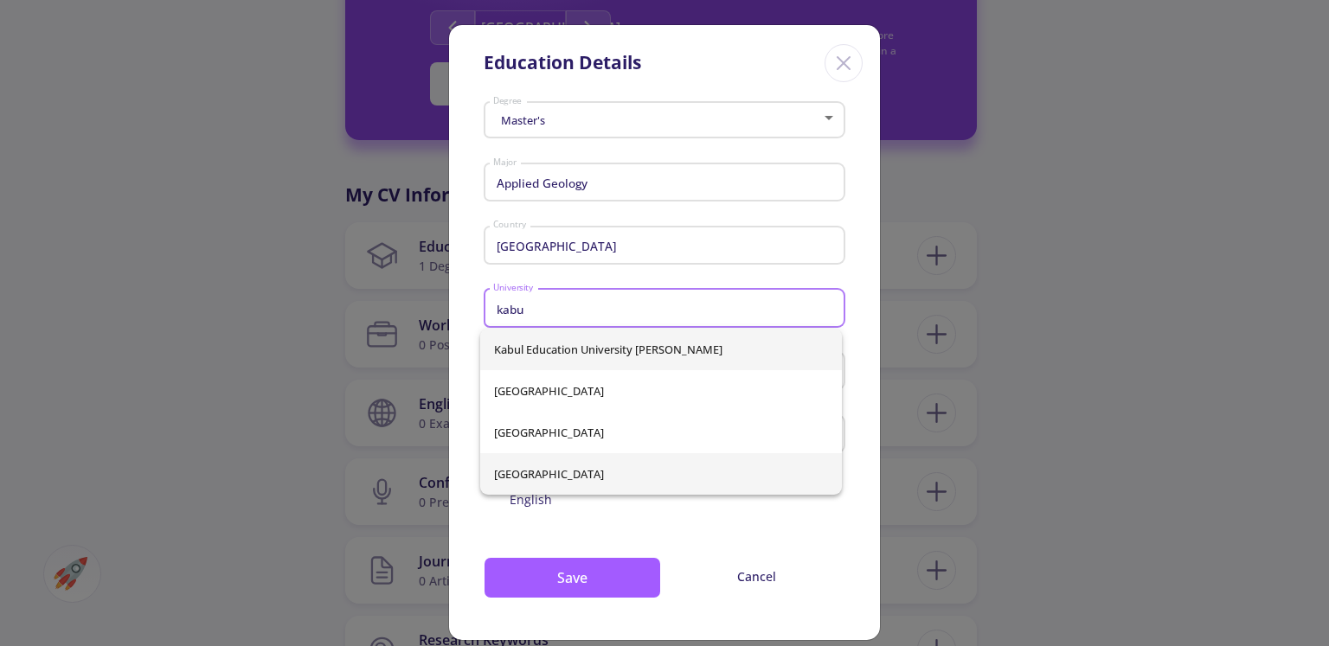
type input "kabu"
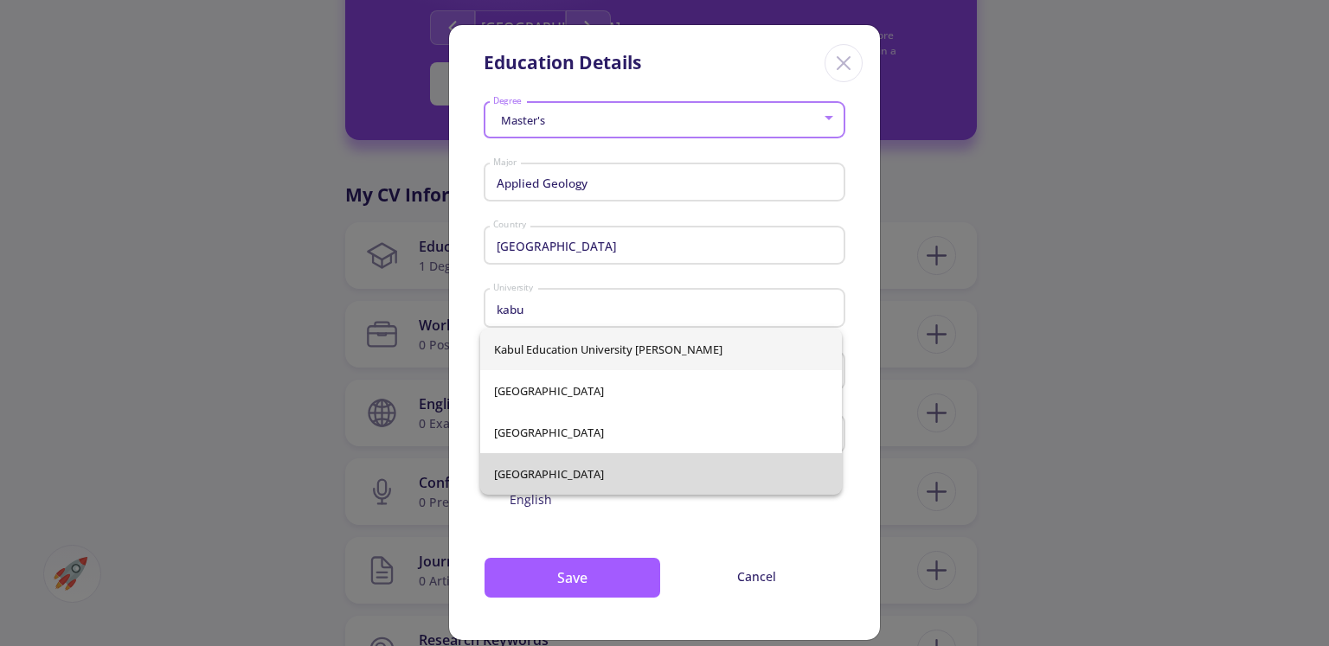
click at [647, 465] on div "[GEOGRAPHIC_DATA] [PERSON_NAME] [GEOGRAPHIC_DATA] [GEOGRAPHIC_DATA]" at bounding box center [661, 412] width 362 height 166
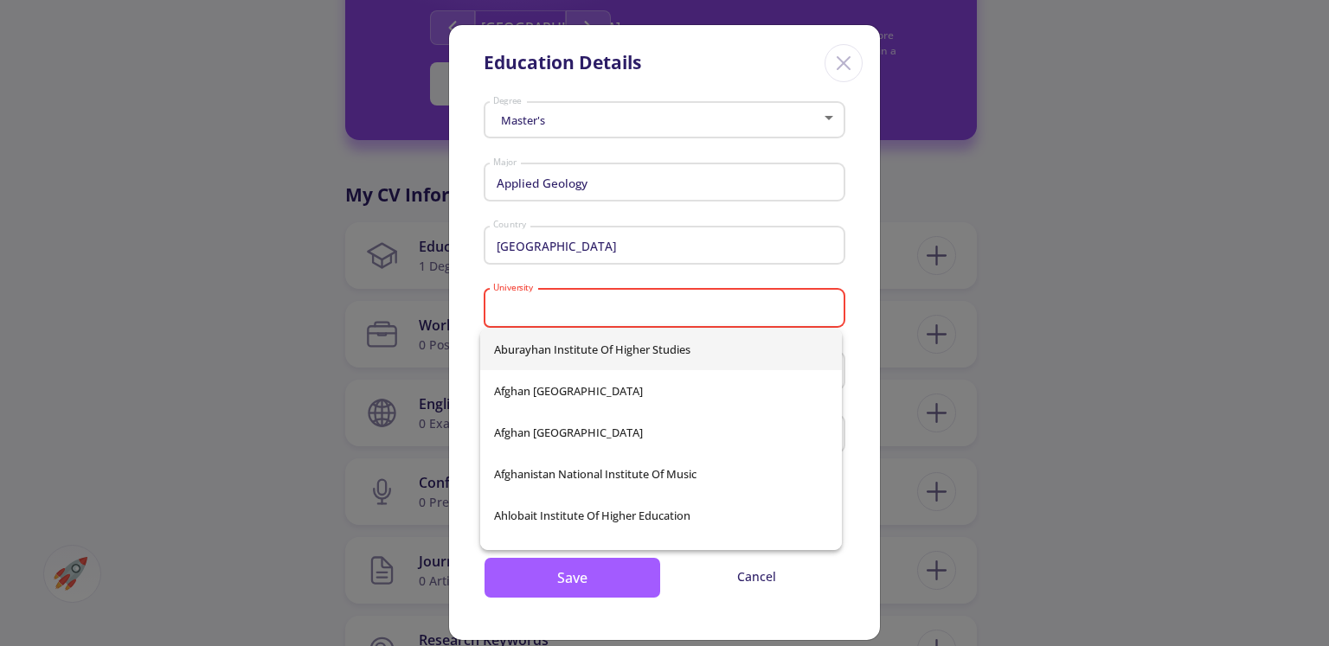
click at [571, 318] on div "University" at bounding box center [664, 304] width 345 height 45
click at [561, 311] on input "University" at bounding box center [667, 309] width 350 height 16
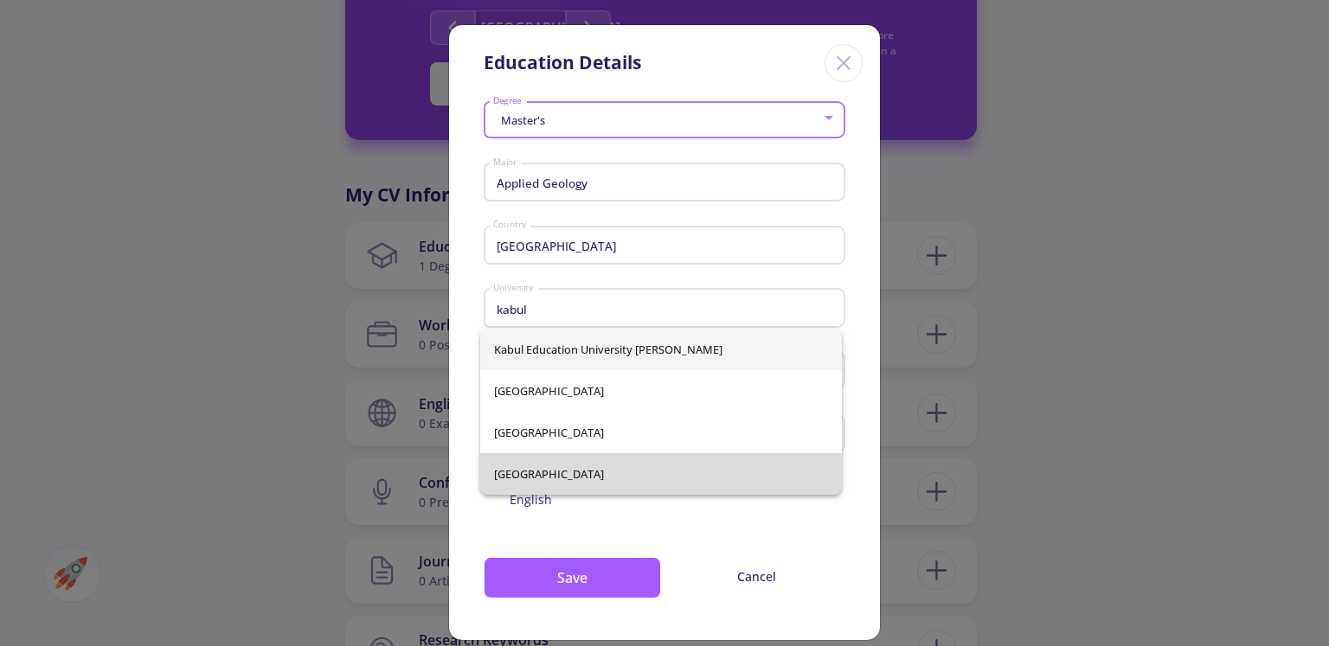
click at [530, 472] on span "[GEOGRAPHIC_DATA]" at bounding box center [661, 474] width 334 height 42
type input "[GEOGRAPHIC_DATA]"
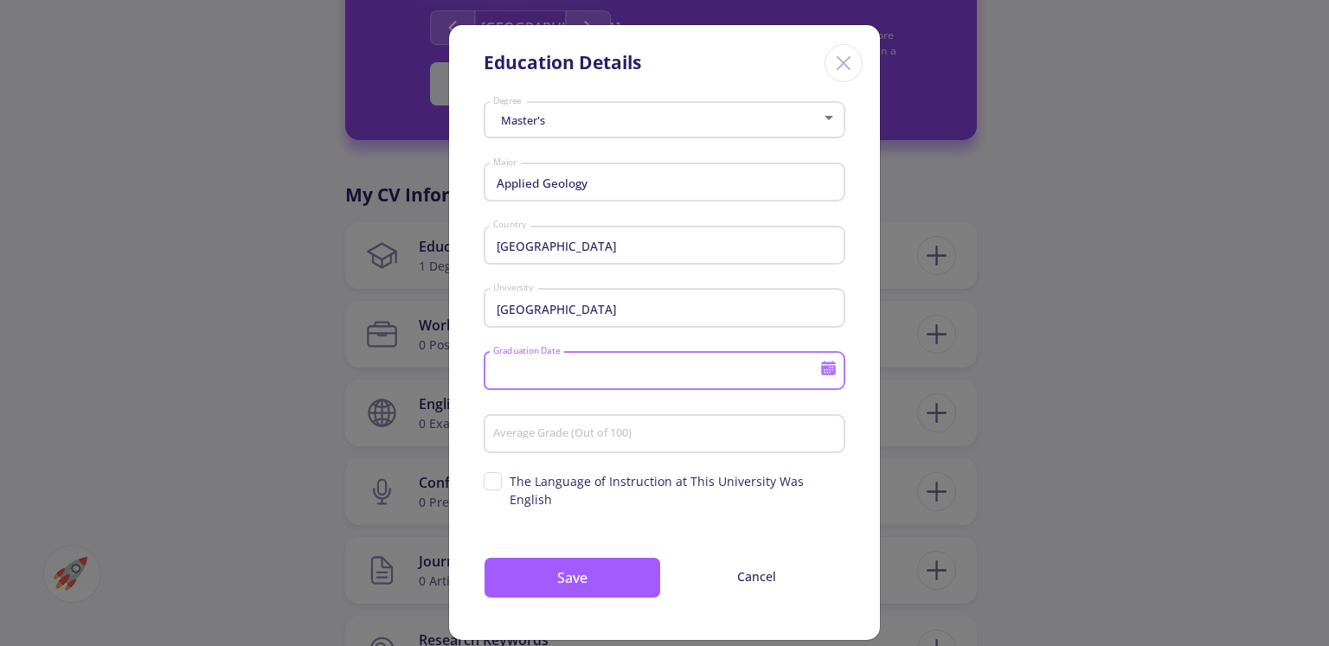
click at [609, 370] on input "Graduation Date" at bounding box center [658, 372] width 333 height 16
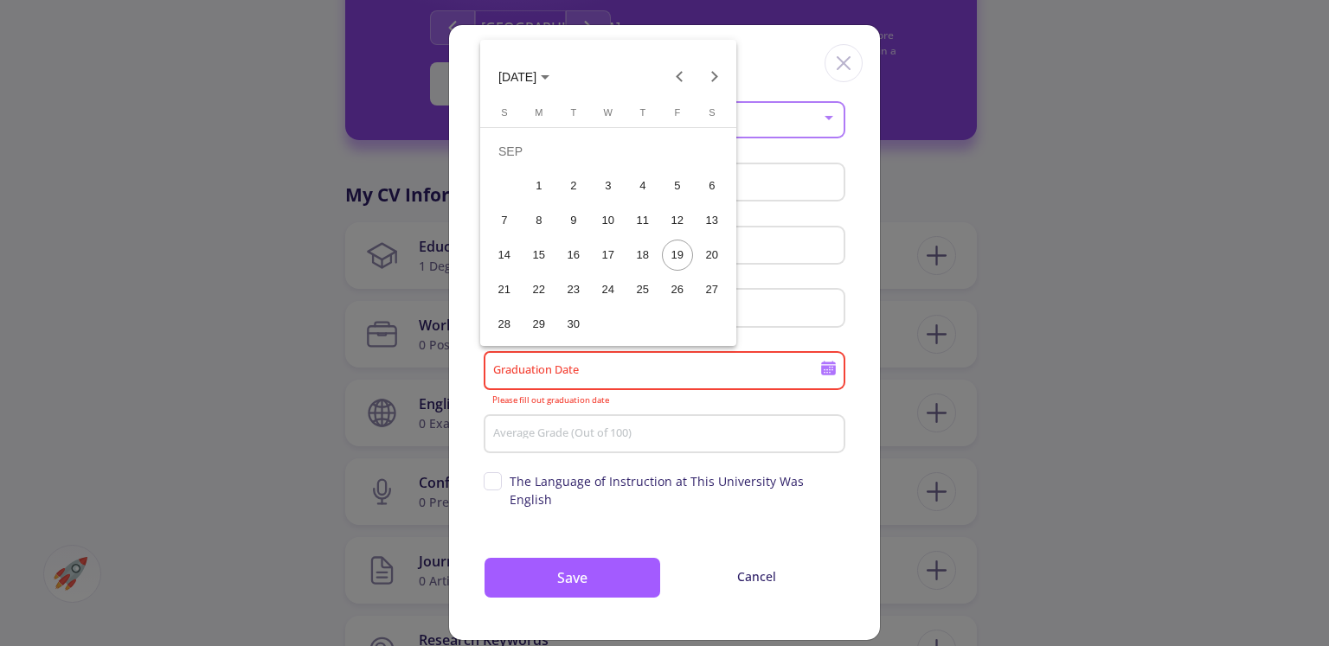
click at [527, 62] on button "[DATE]" at bounding box center [524, 76] width 79 height 35
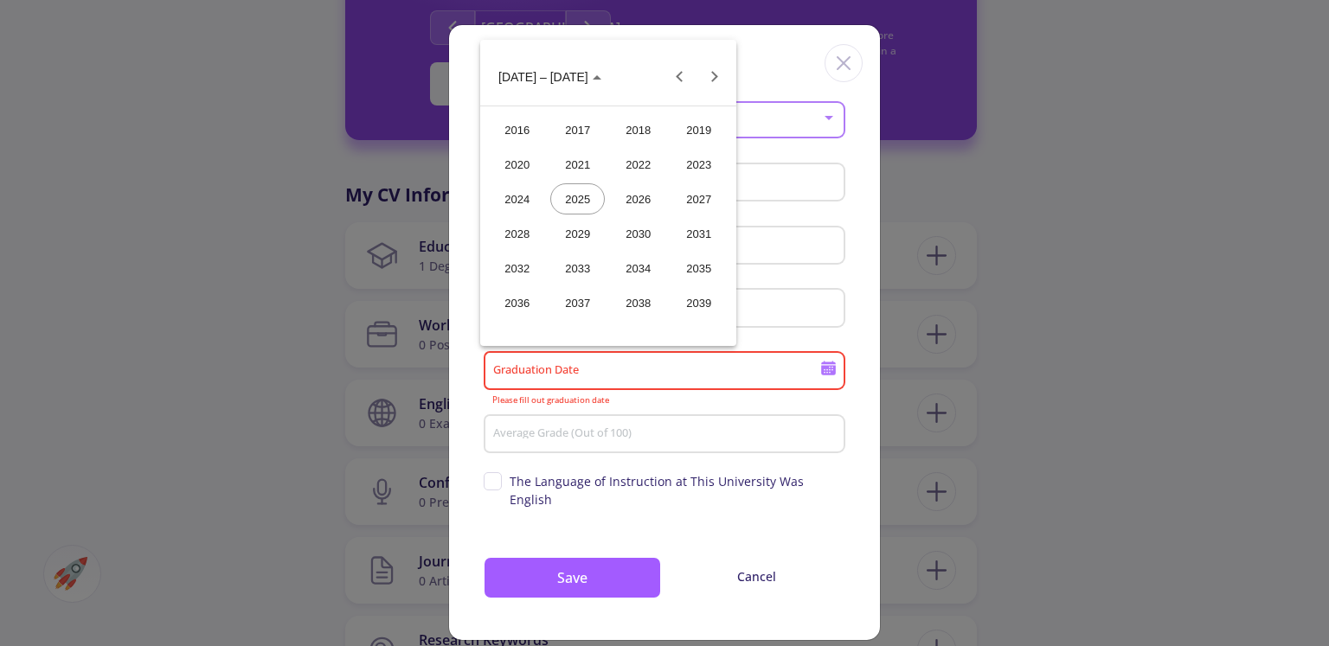
click at [516, 168] on div "2020" at bounding box center [517, 164] width 55 height 31
click at [575, 199] on div "JUN" at bounding box center [577, 198] width 55 height 31
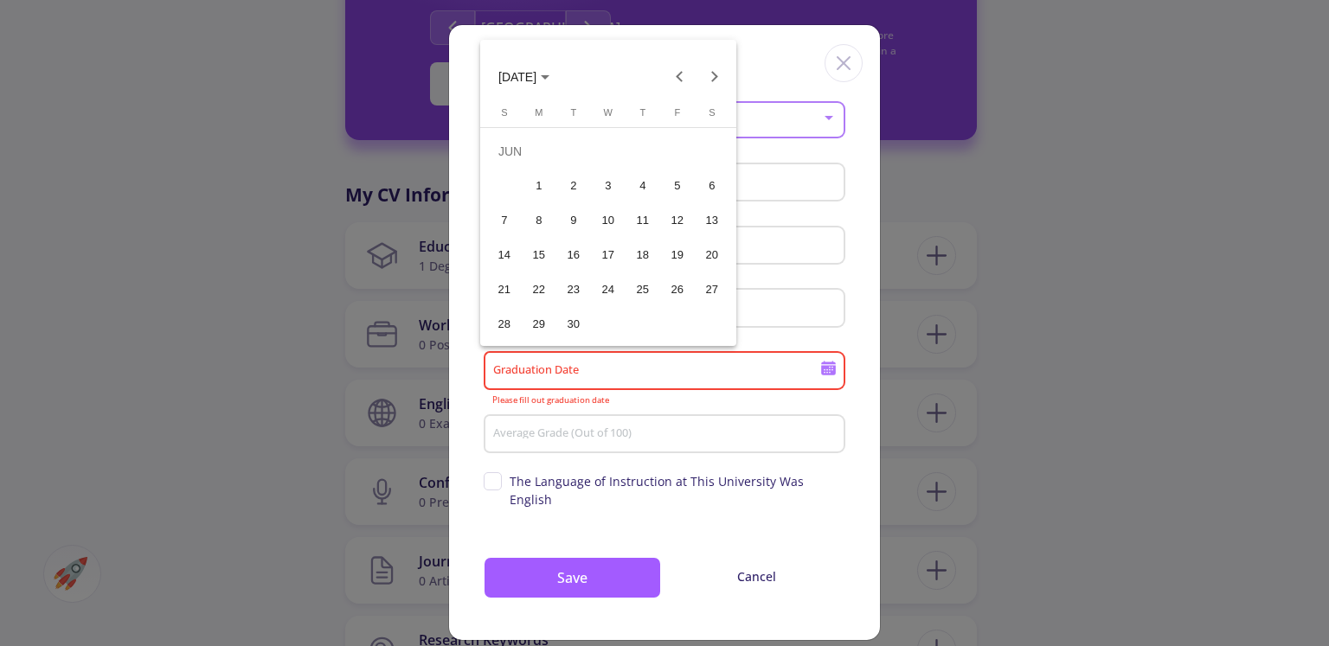
click at [599, 250] on div "17" at bounding box center [608, 255] width 31 height 31
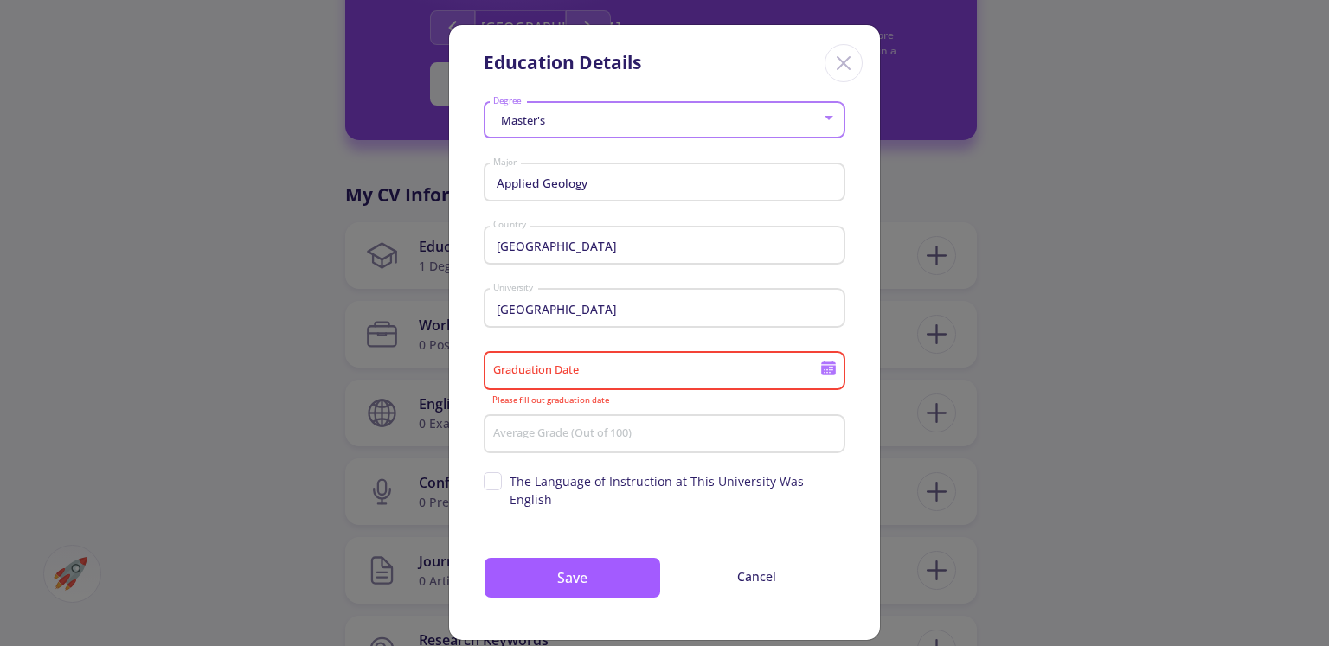
type input "[DATE]"
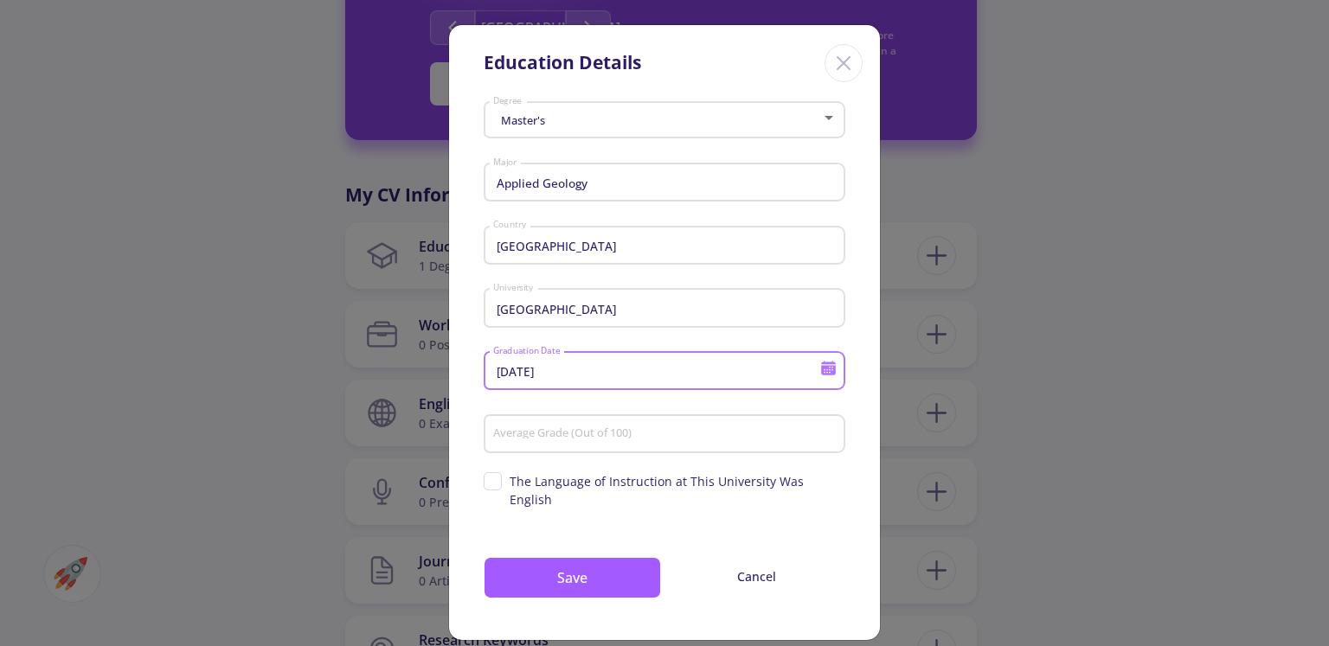
click at [581, 442] on input "Average Grade (Out of 100)" at bounding box center [667, 436] width 350 height 16
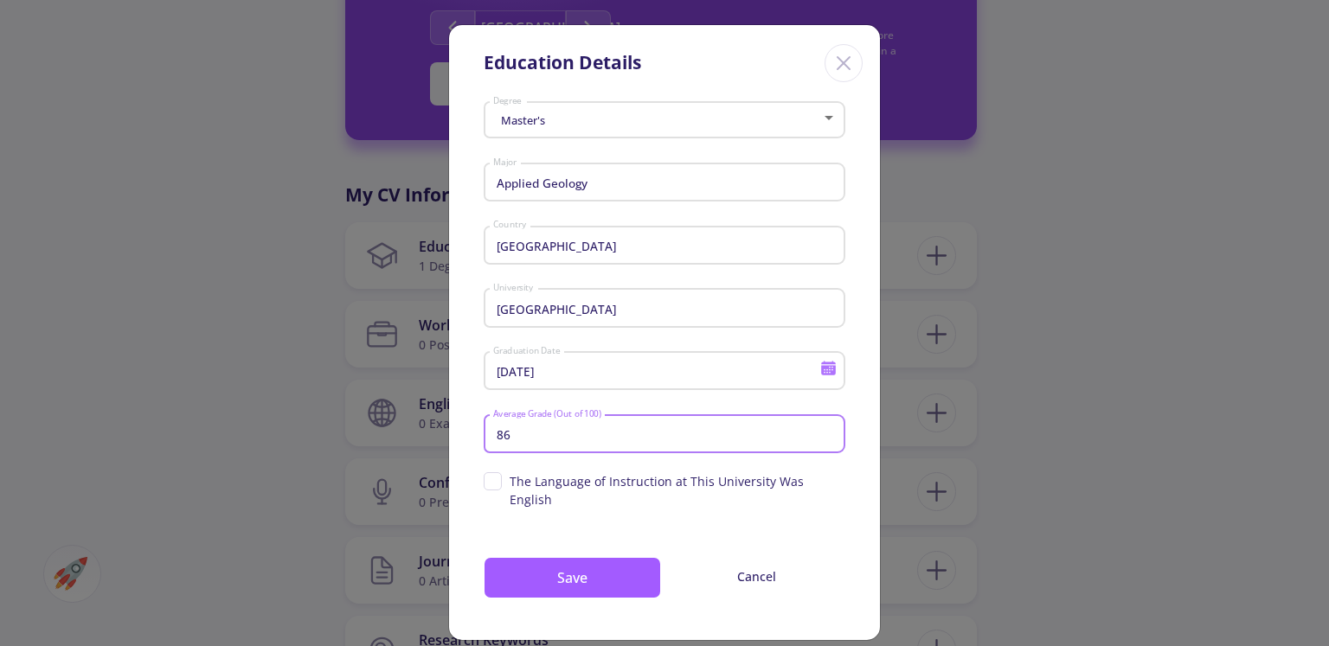
type input "86"
click at [489, 492] on span "The Language of Instruction at This University Was English" at bounding box center [665, 491] width 362 height 36
click at [489, 484] on input "The Language of Instruction at This University Was English" at bounding box center [489, 478] width 11 height 11
checkbox input "true"
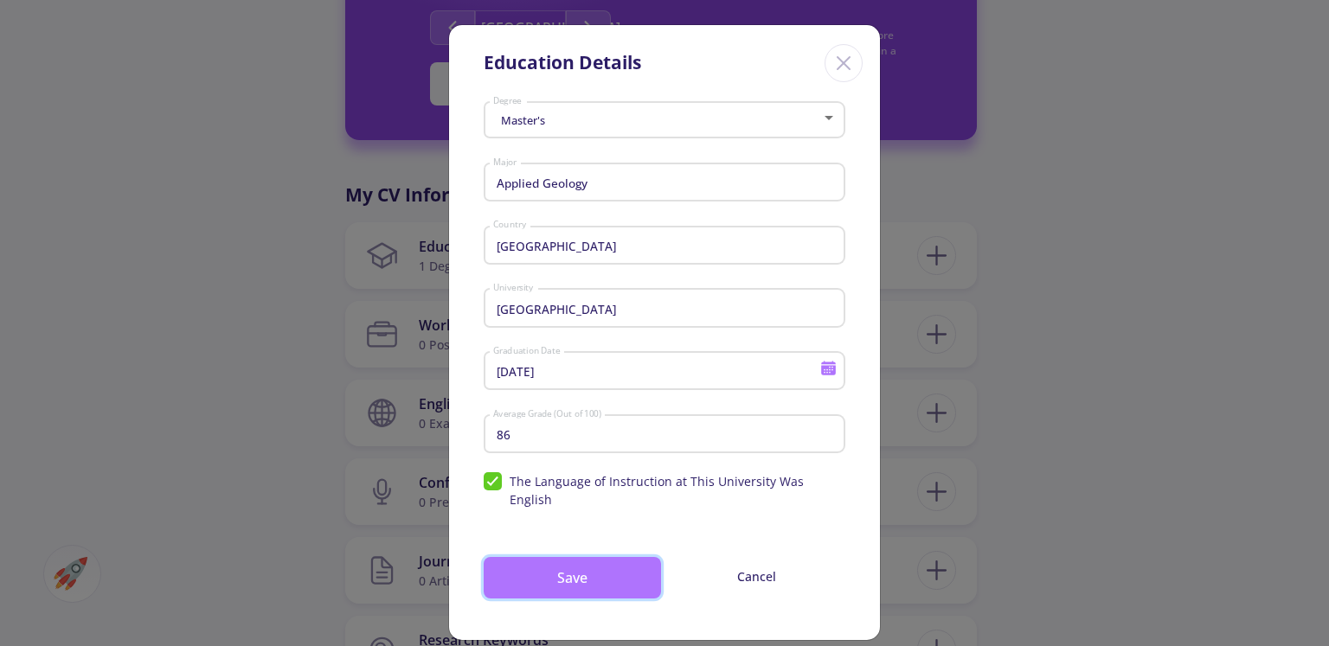
click at [538, 558] on button "Save" at bounding box center [572, 578] width 177 height 42
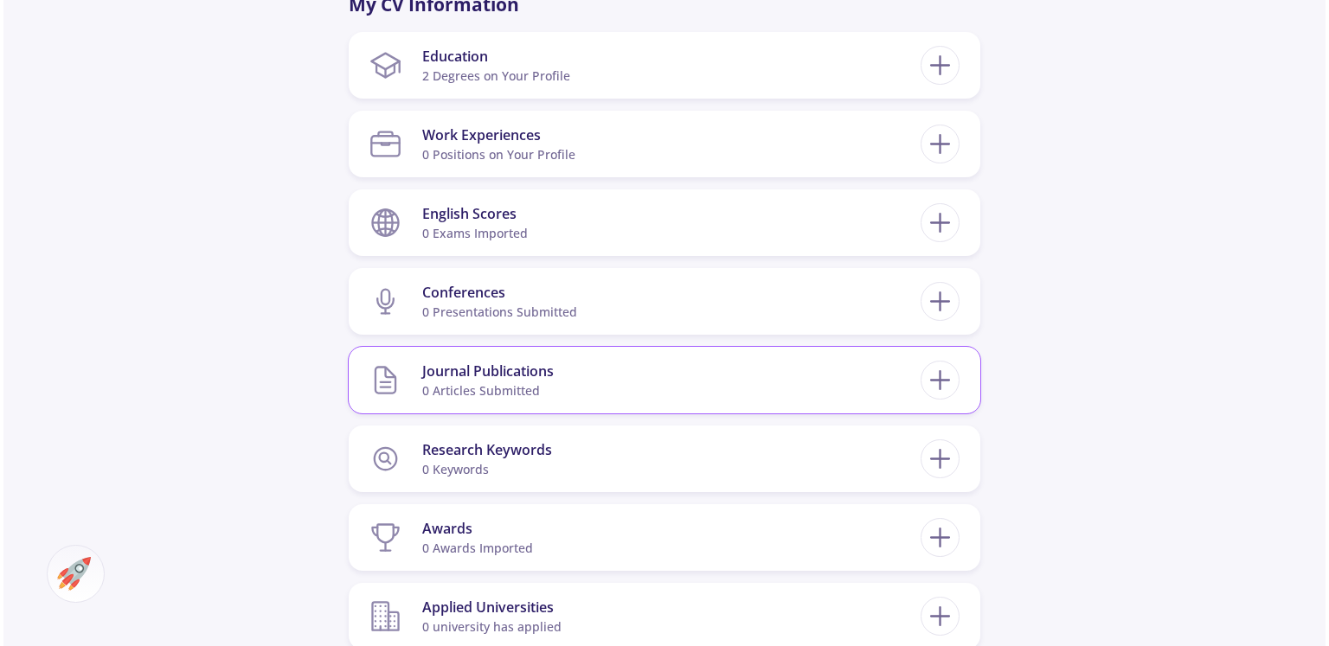
scroll to position [883, 0]
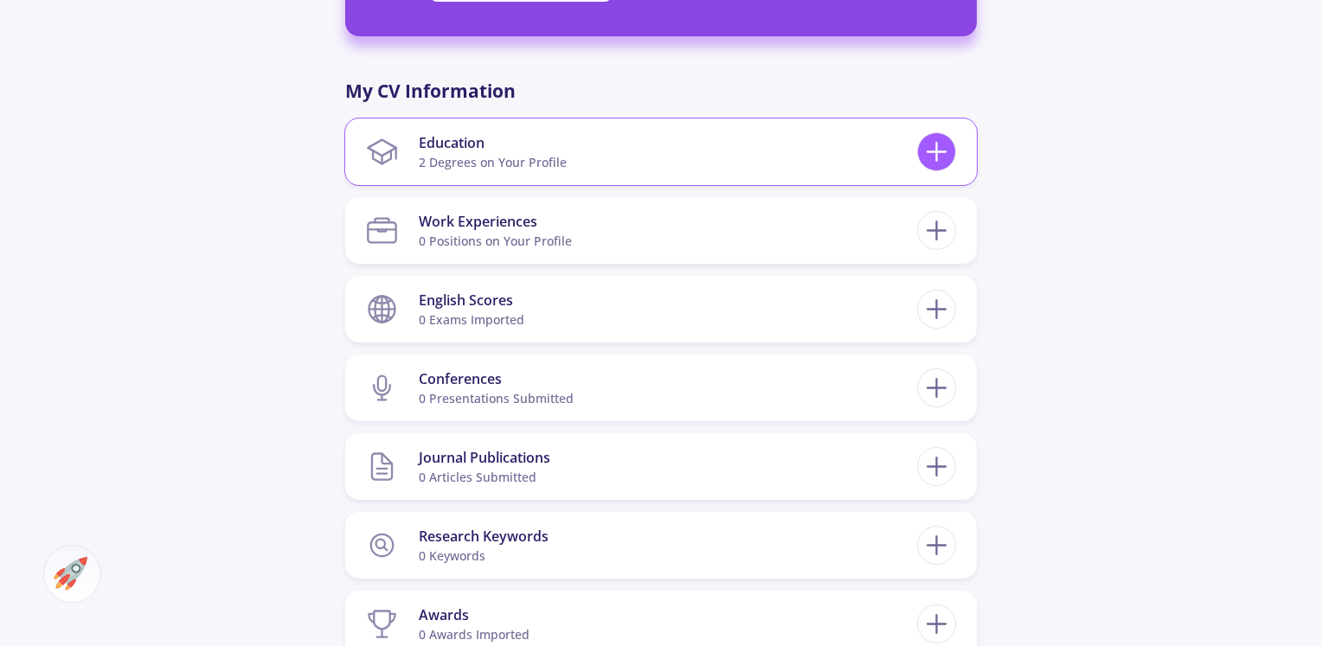
click at [931, 137] on icon at bounding box center [937, 152] width 32 height 32
checkbox input "false"
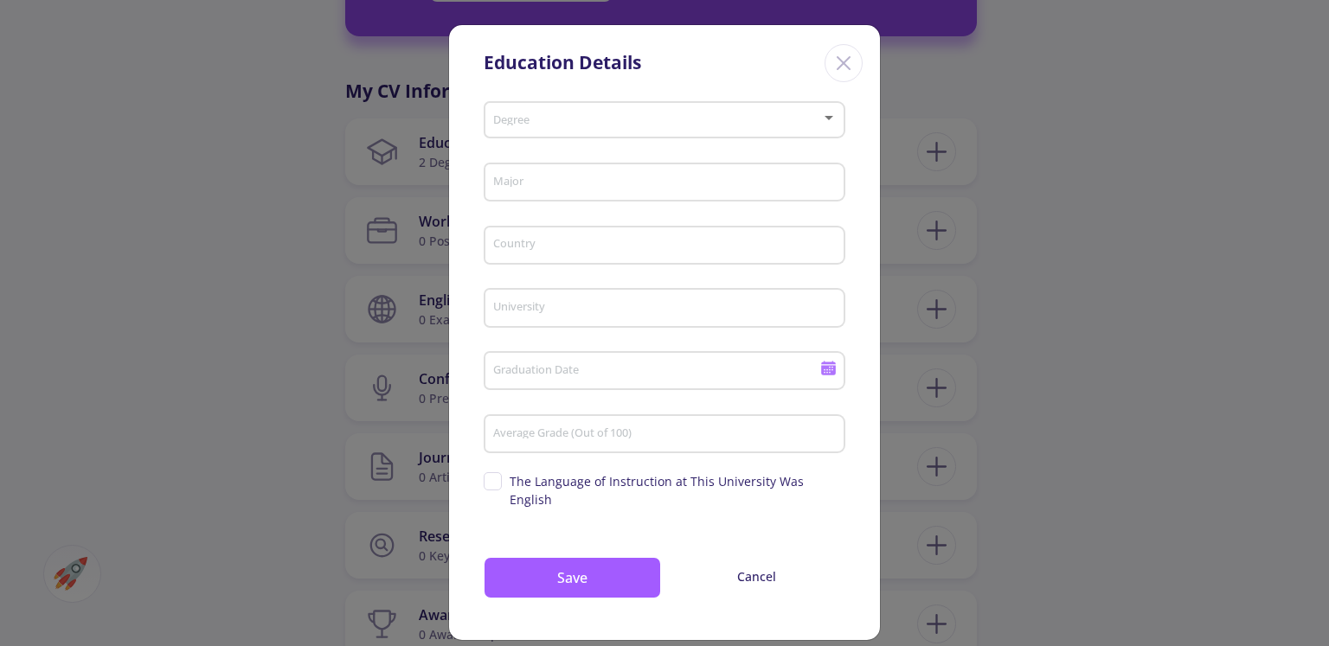
click at [623, 110] on div "Degree" at bounding box center [664, 116] width 345 height 43
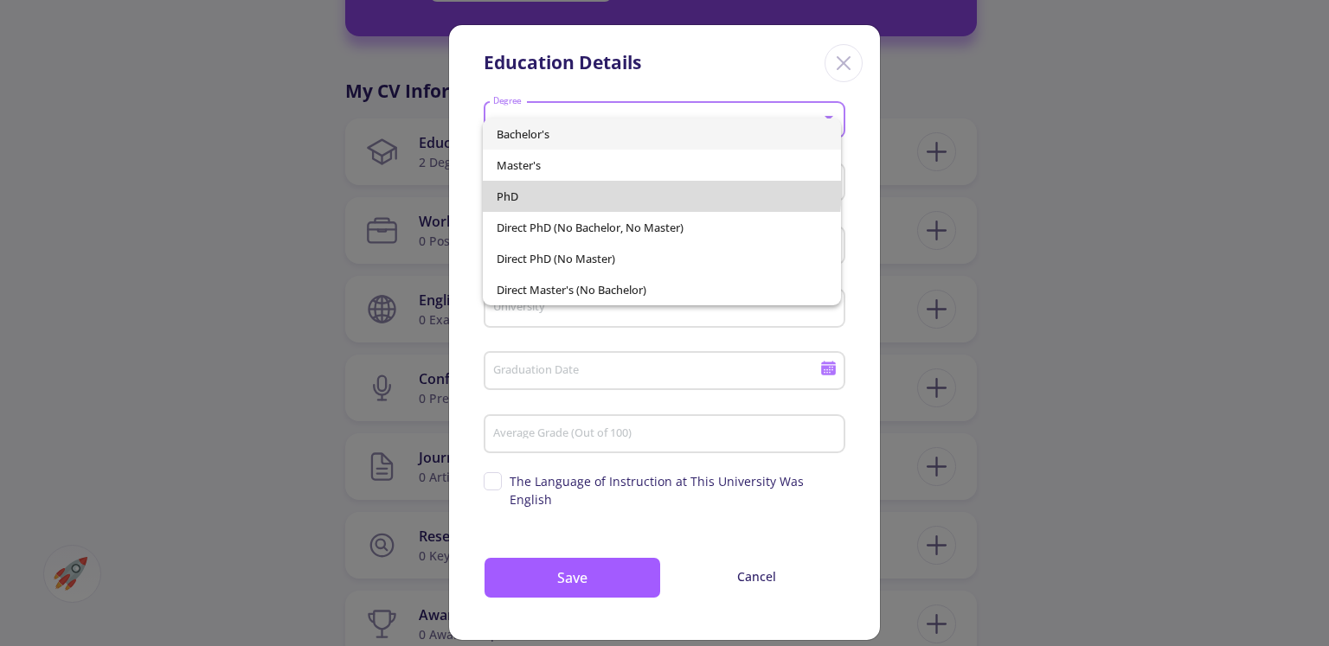
click at [587, 183] on span "PhD" at bounding box center [662, 196] width 330 height 31
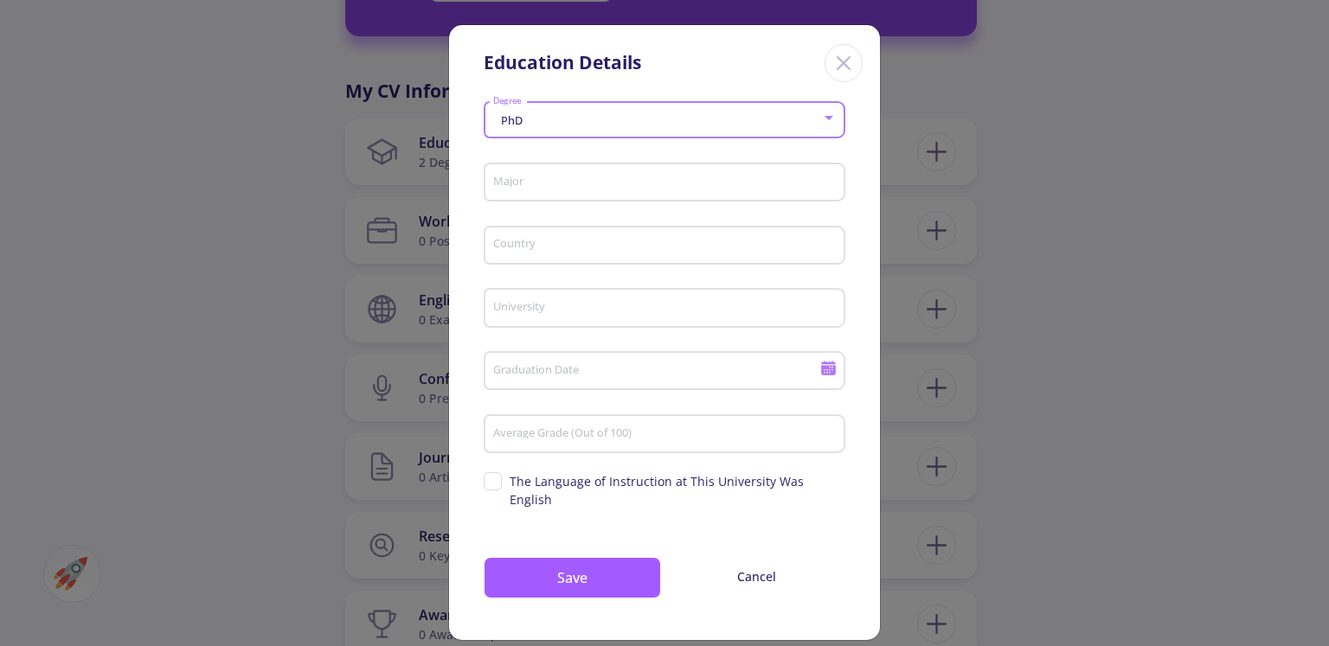
click at [564, 183] on input "Major" at bounding box center [667, 184] width 350 height 16
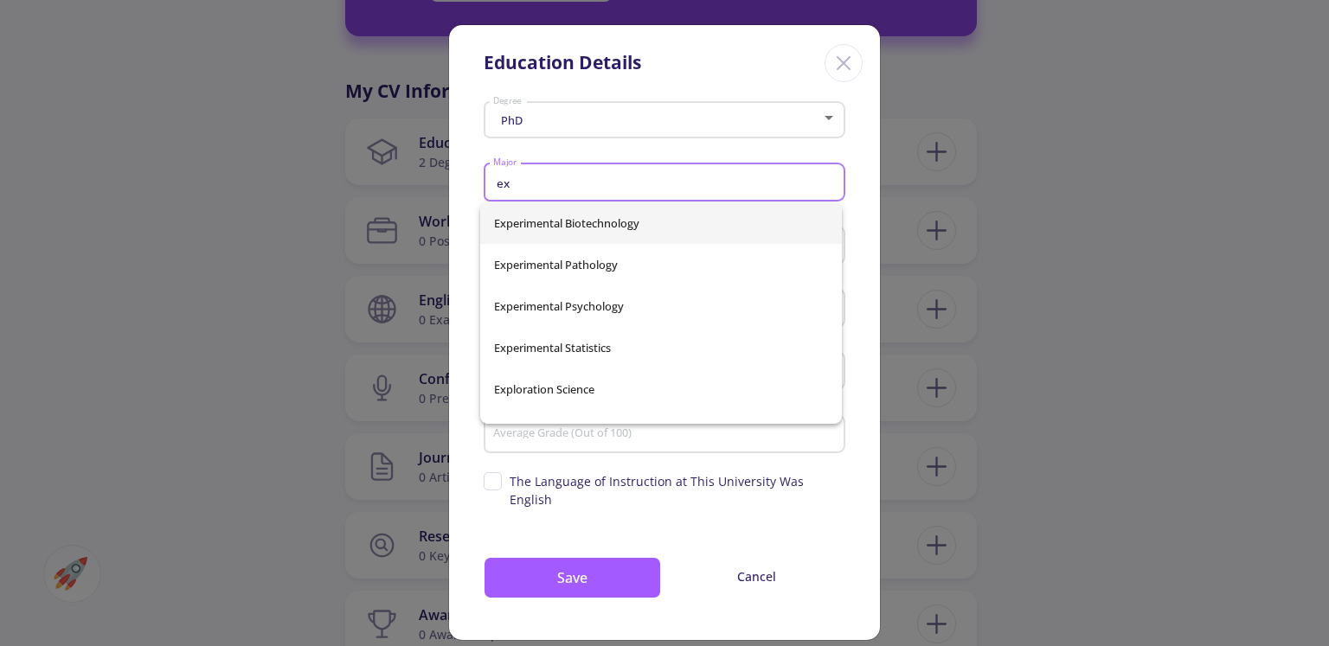
type input "e"
click at [607, 357] on span "Geological Engineering" at bounding box center [661, 348] width 334 height 42
type input "Geological Engineering"
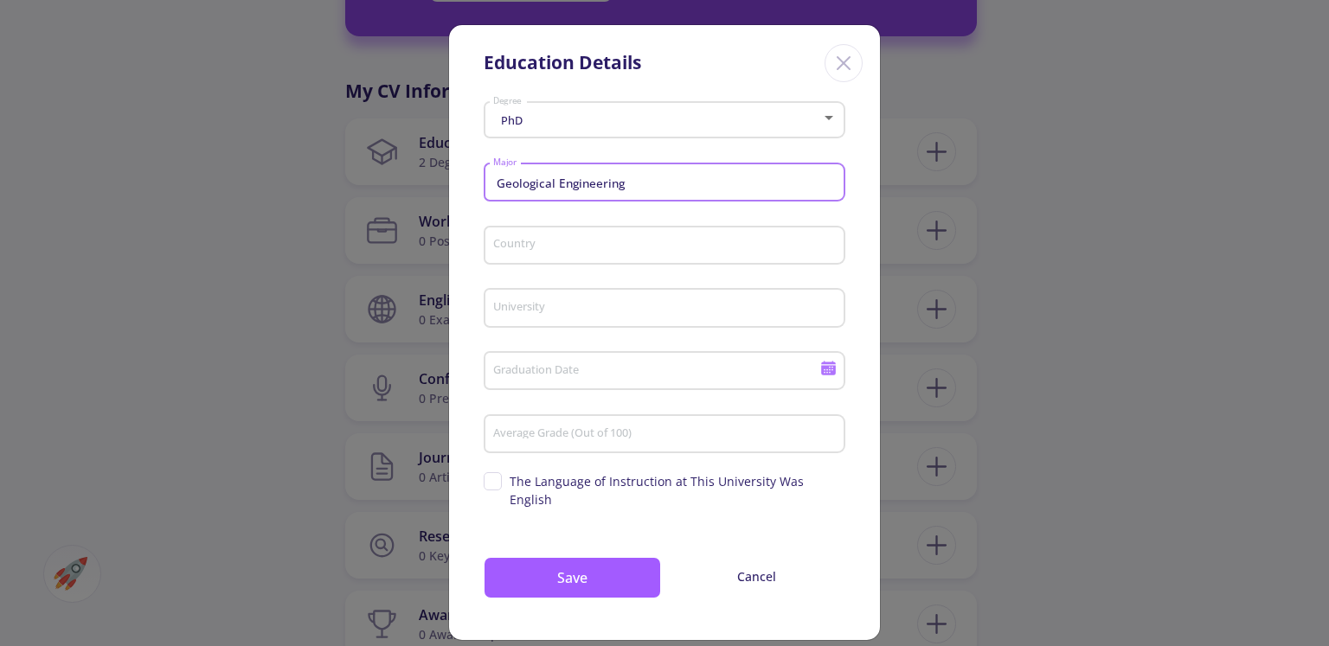
click at [605, 240] on input "Country" at bounding box center [667, 247] width 350 height 16
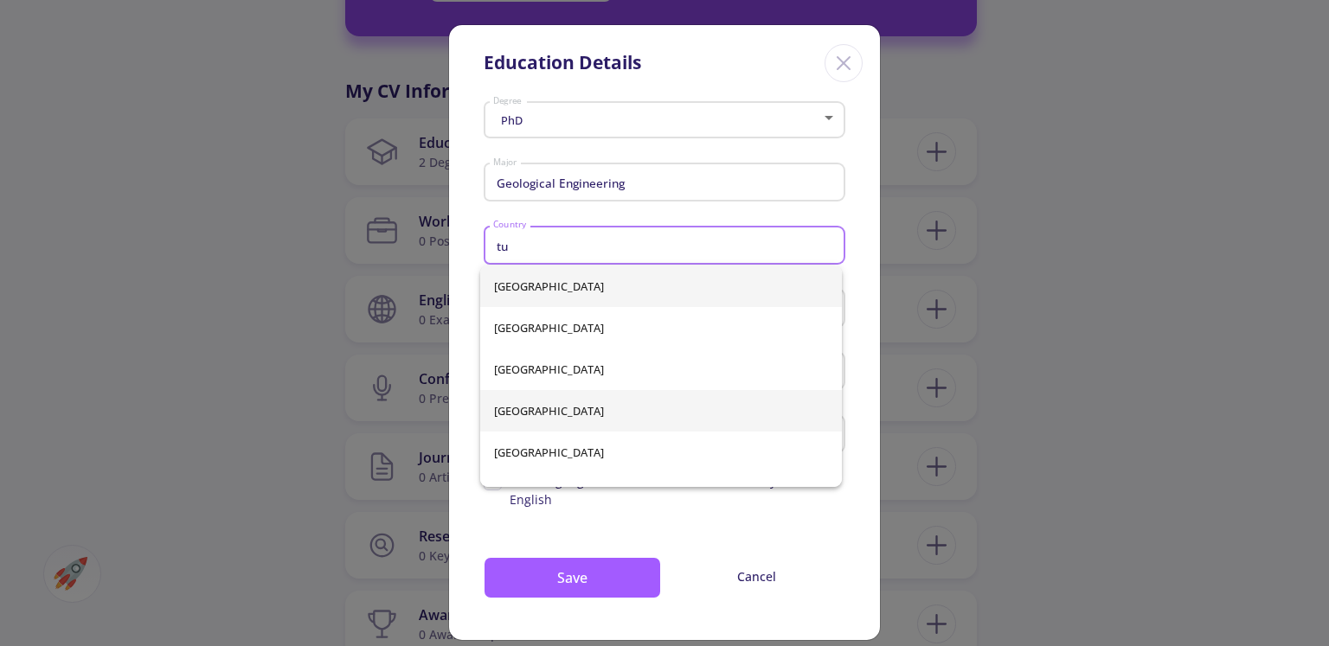
click at [569, 406] on span "[GEOGRAPHIC_DATA]" at bounding box center [661, 411] width 334 height 42
type input "[GEOGRAPHIC_DATA]"
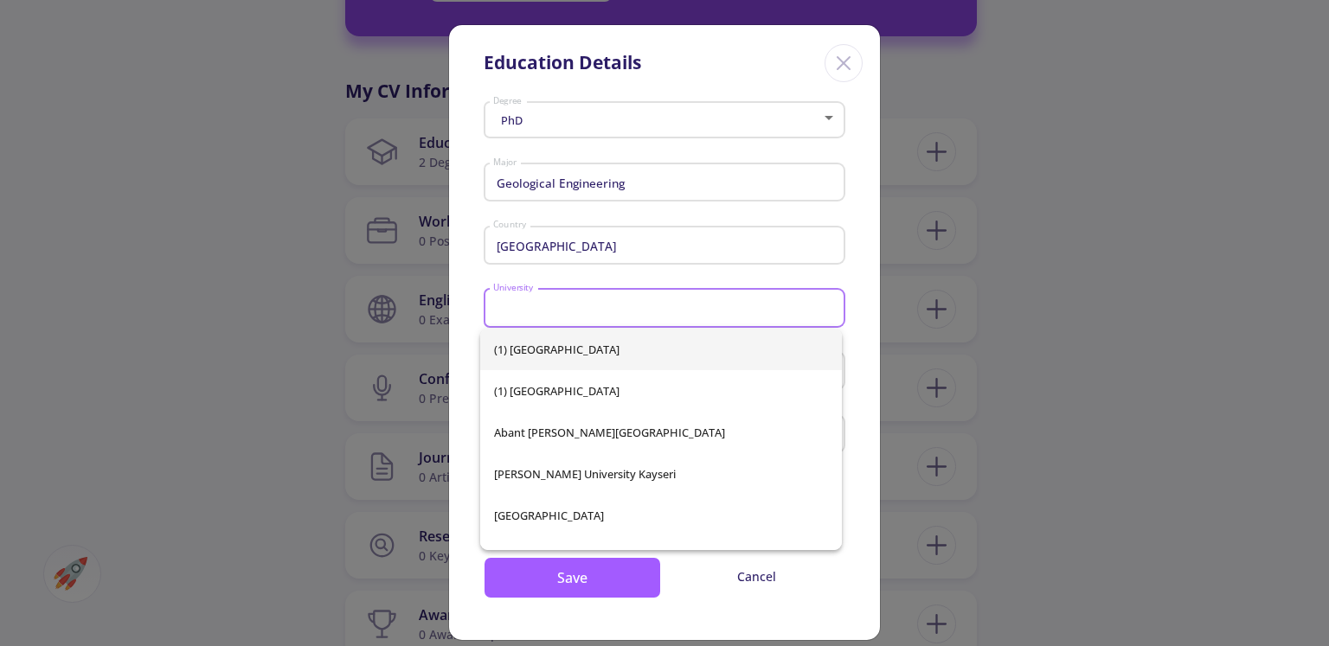
click at [561, 313] on input "University" at bounding box center [667, 309] width 350 height 16
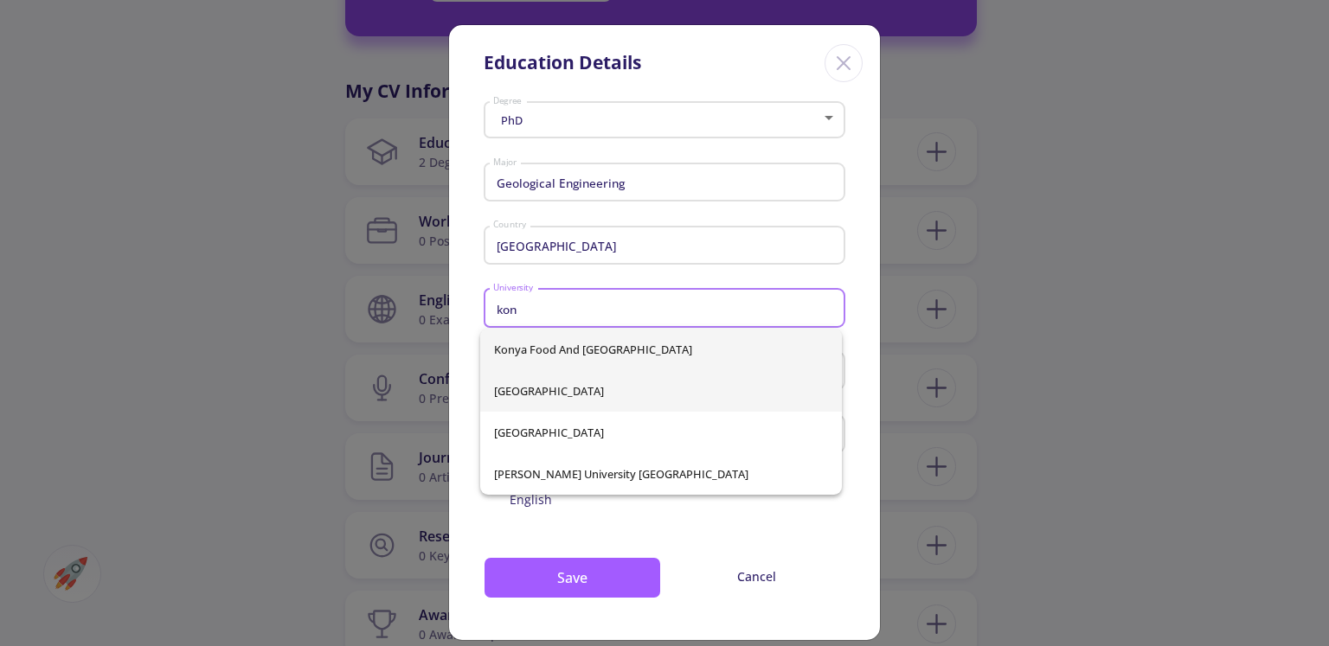
type input "kon"
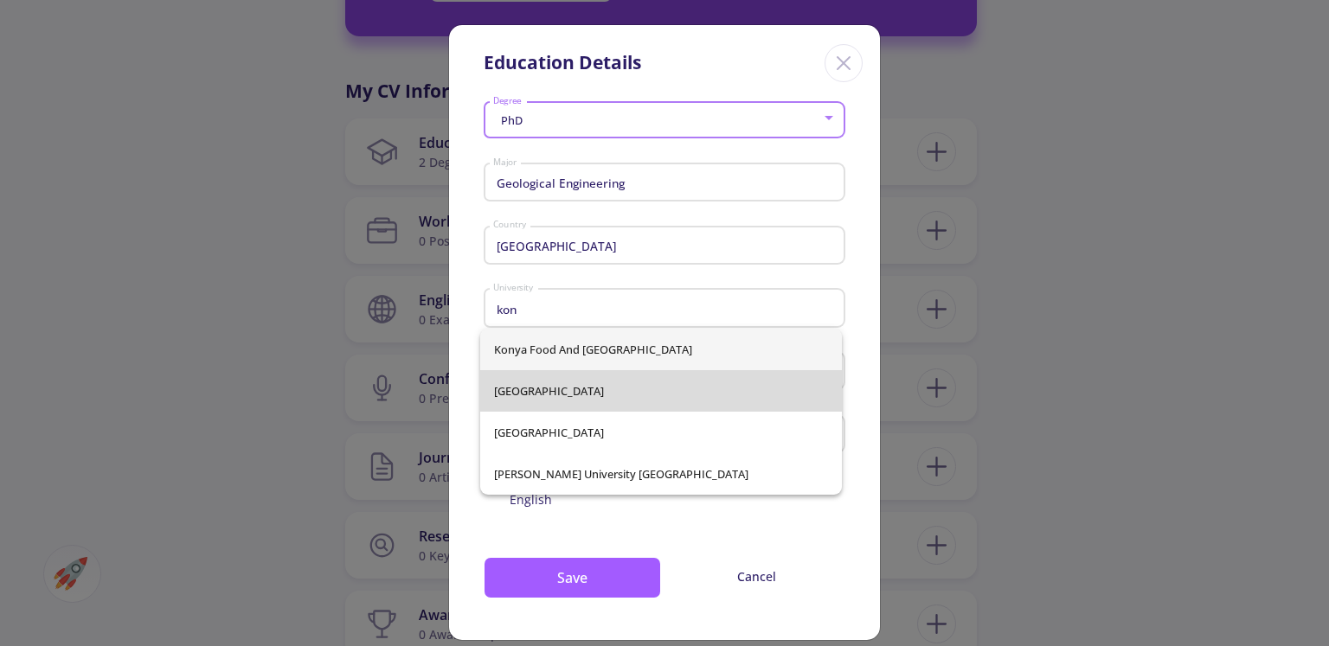
click at [585, 396] on div "Konya Food and [GEOGRAPHIC_DATA] [GEOGRAPHIC_DATA] [PERSON_NAME][GEOGRAPHIC_DAT…" at bounding box center [661, 412] width 362 height 166
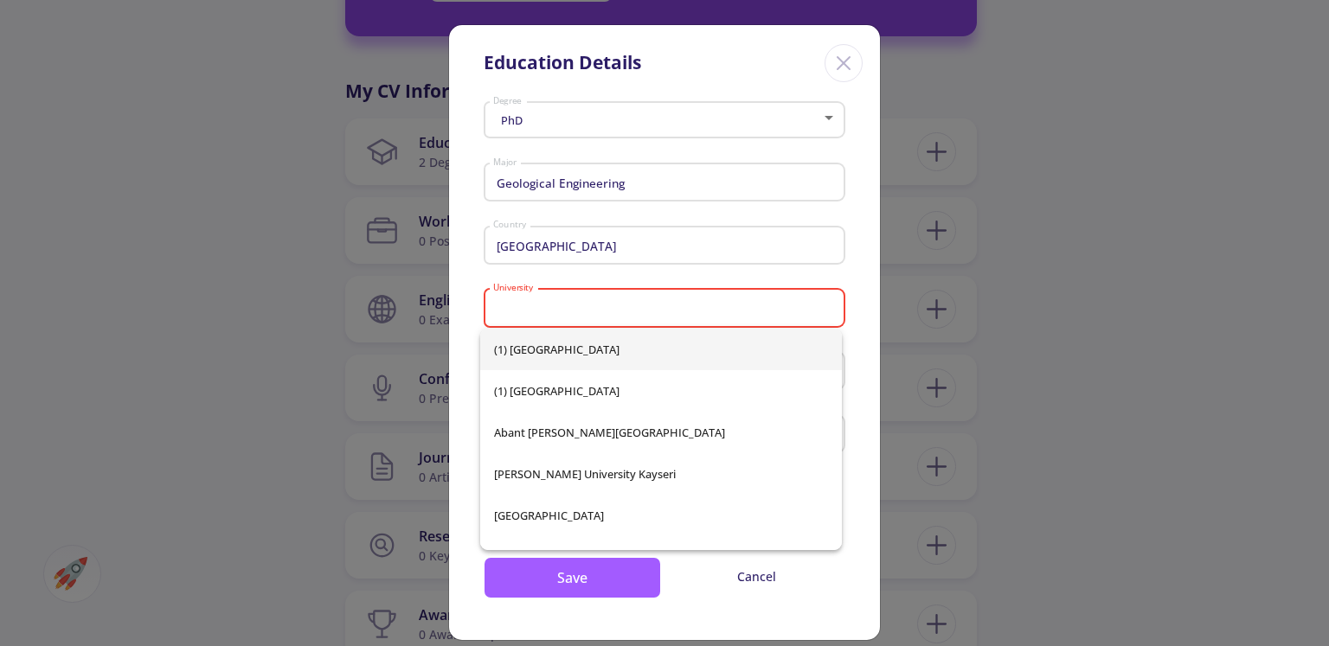
click at [573, 277] on div "Turkey Country" at bounding box center [665, 250] width 362 height 57
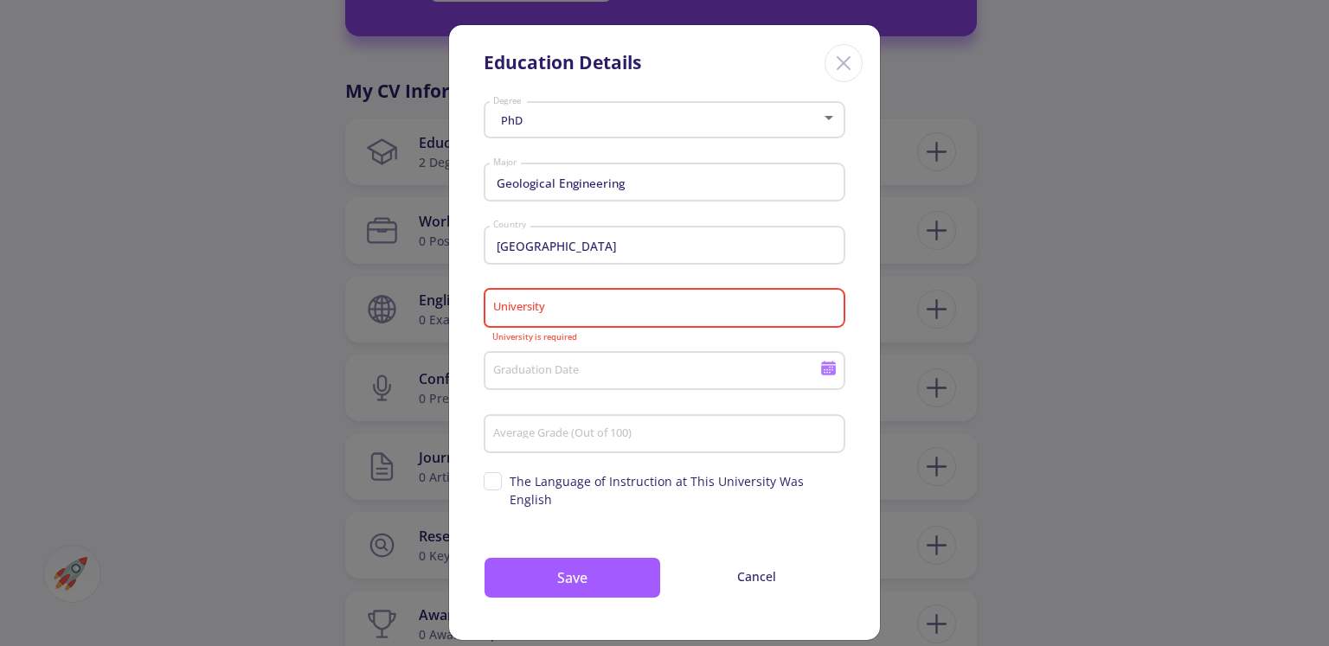
click at [555, 308] on input "University" at bounding box center [667, 309] width 350 height 16
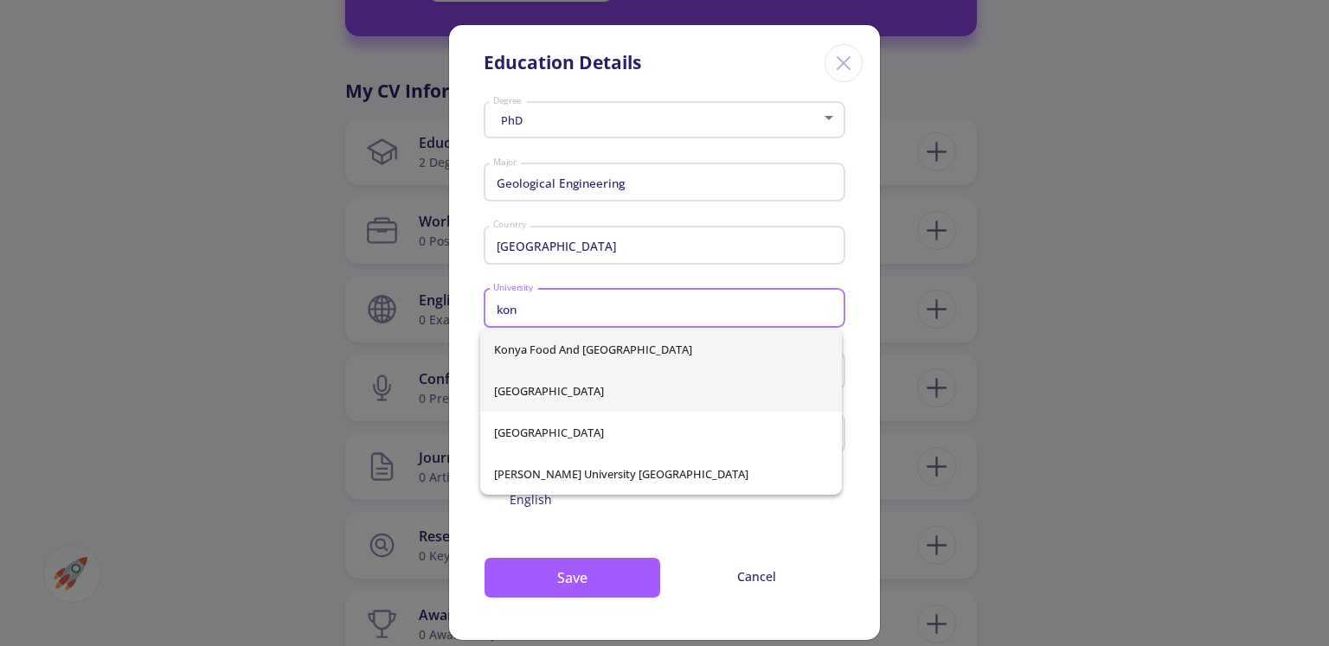
type input "kon"
click at [590, 400] on div "Konya Food and [GEOGRAPHIC_DATA] [GEOGRAPHIC_DATA] [PERSON_NAME][GEOGRAPHIC_DAT…" at bounding box center [661, 412] width 362 height 166
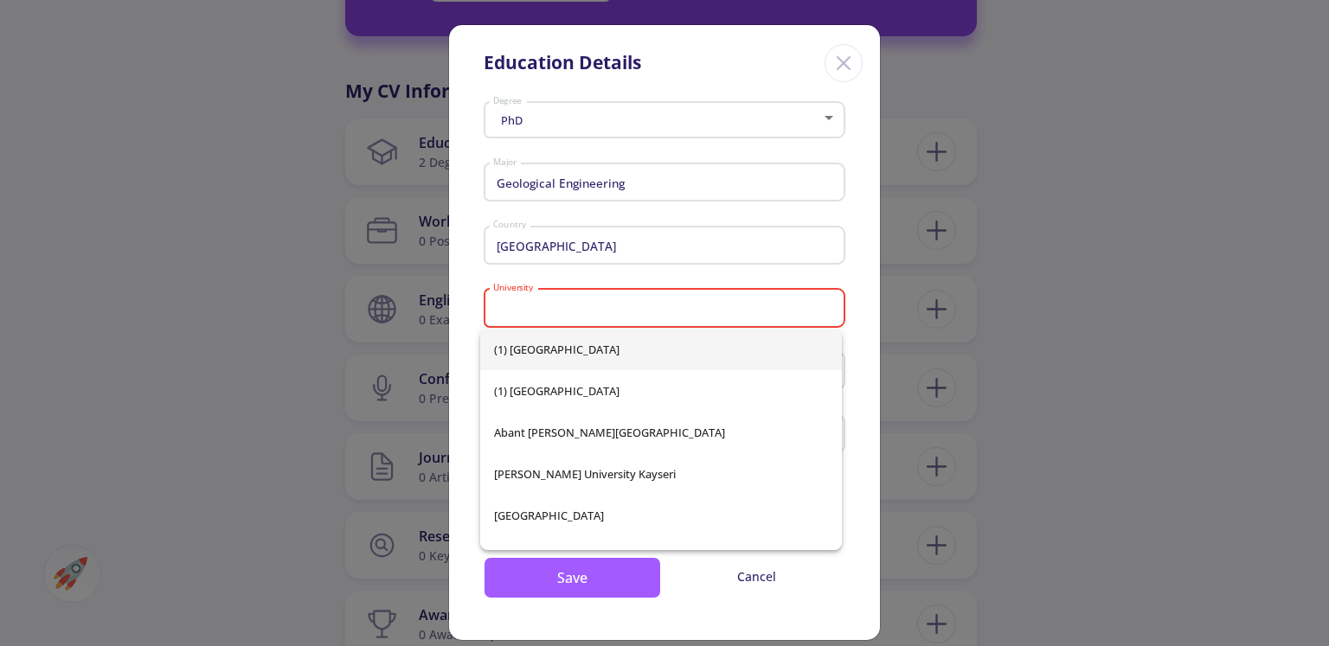
click at [583, 310] on input "University" at bounding box center [667, 309] width 350 height 16
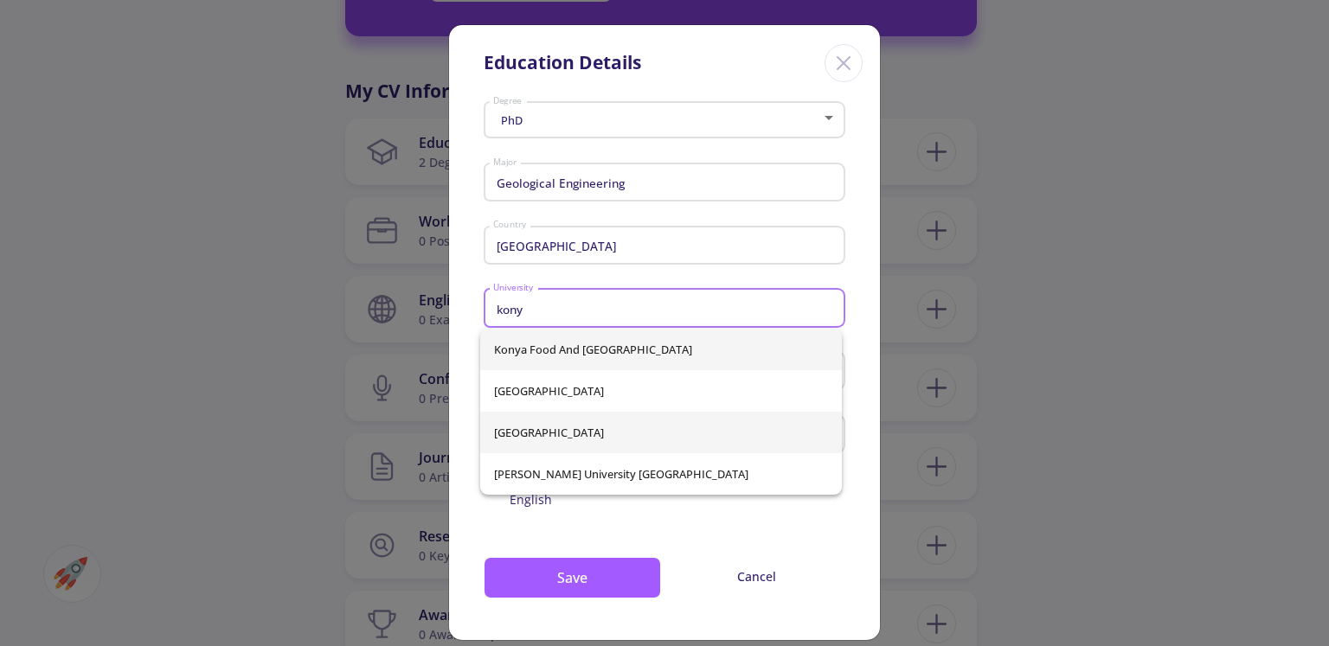
type input "kony"
click at [522, 434] on div "Konya Food and [GEOGRAPHIC_DATA] [GEOGRAPHIC_DATA] [PERSON_NAME][GEOGRAPHIC_DAT…" at bounding box center [661, 412] width 362 height 166
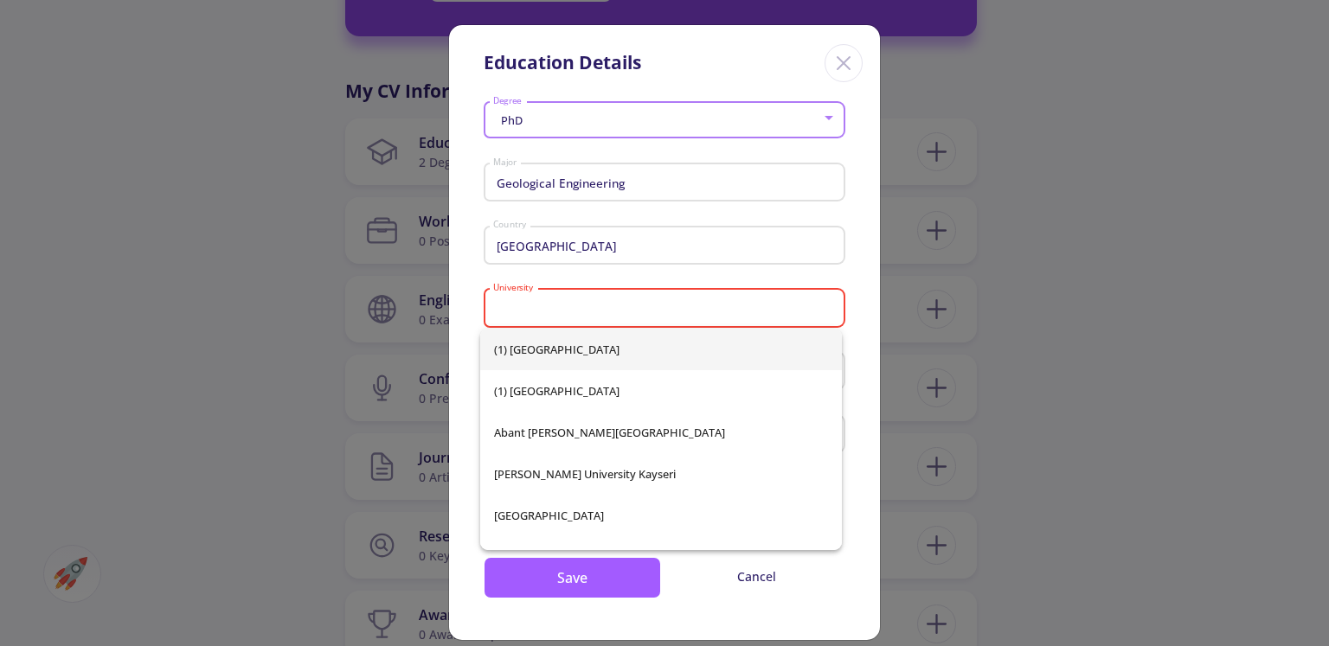
click at [702, 246] on input "[GEOGRAPHIC_DATA]" at bounding box center [667, 247] width 350 height 16
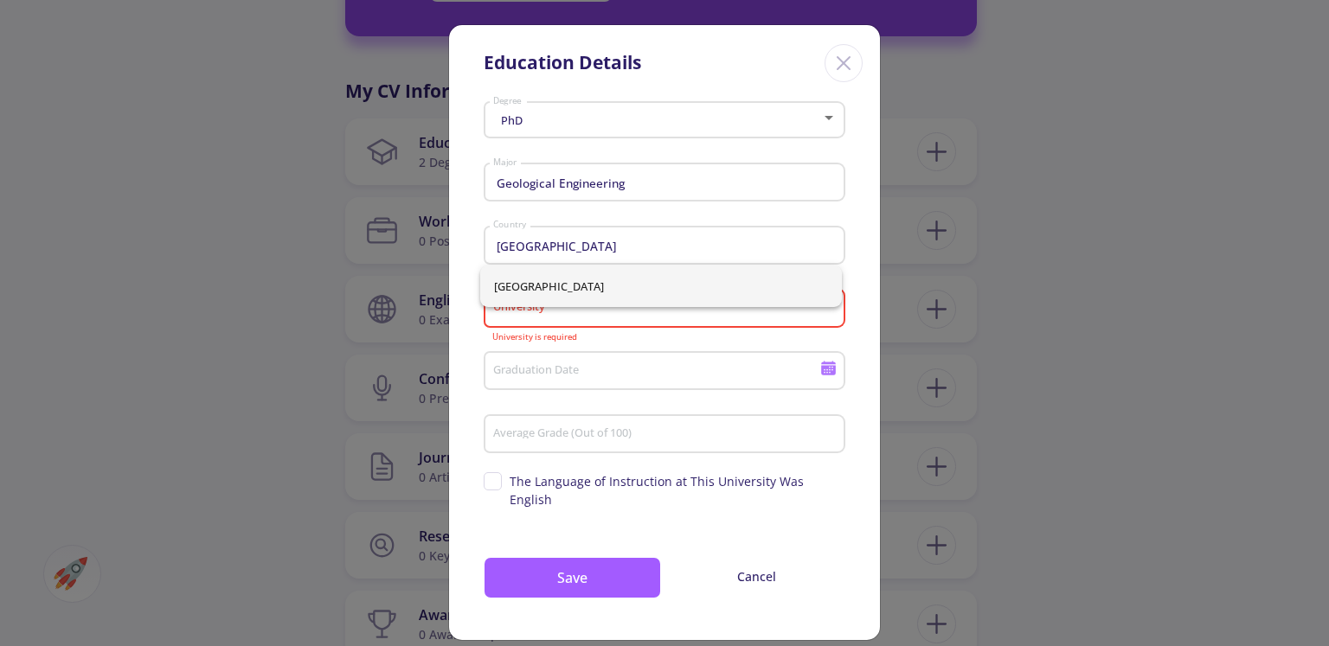
click at [657, 343] on mat-error "University is required" at bounding box center [664, 338] width 345 height 10
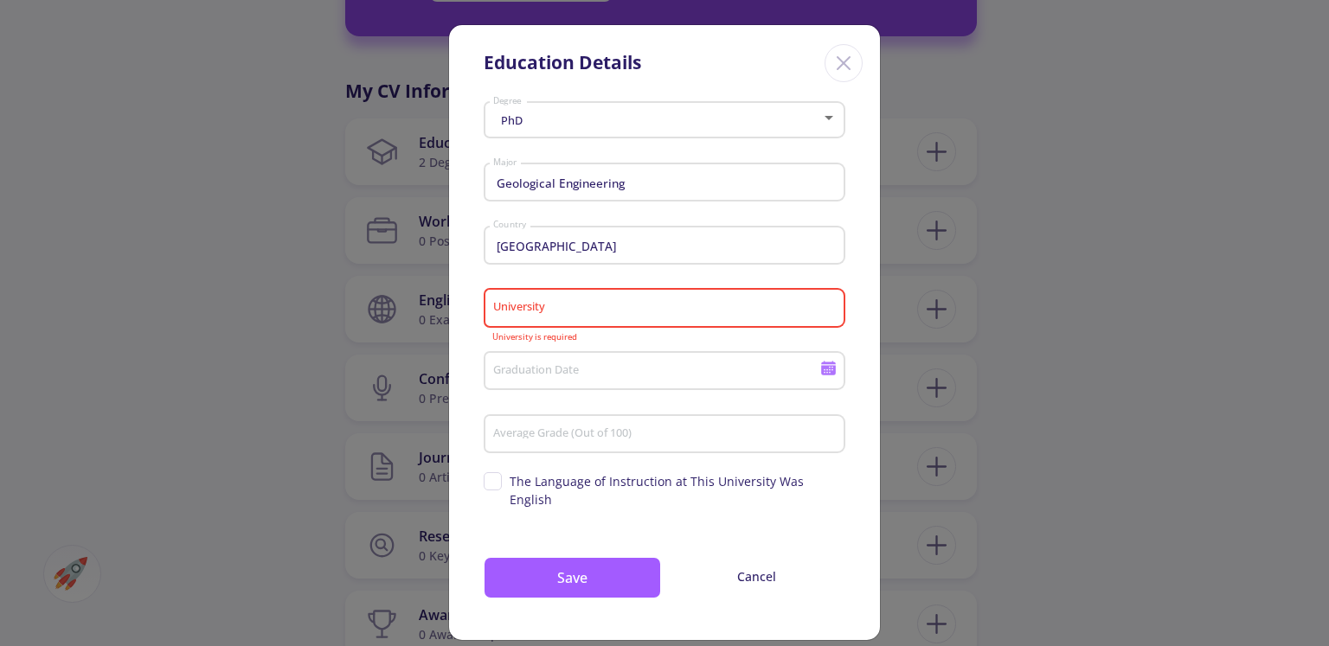
scroll to position [2, 0]
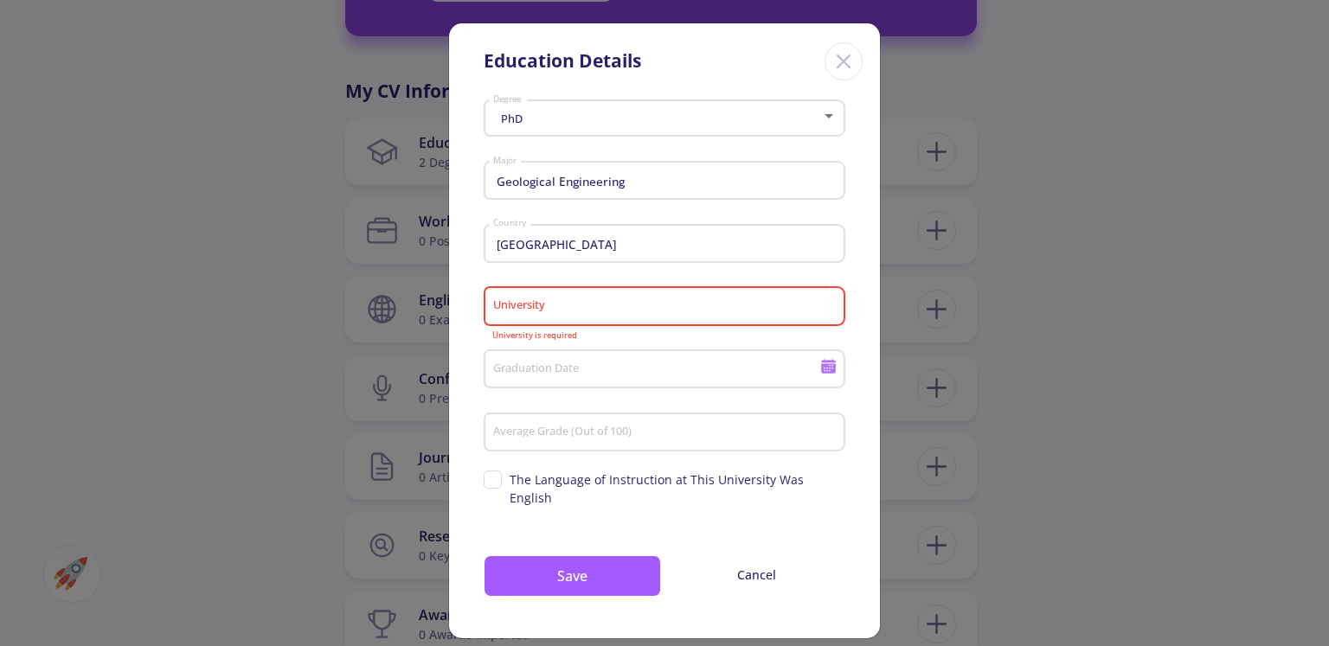
click at [598, 311] on input "University" at bounding box center [667, 307] width 350 height 16
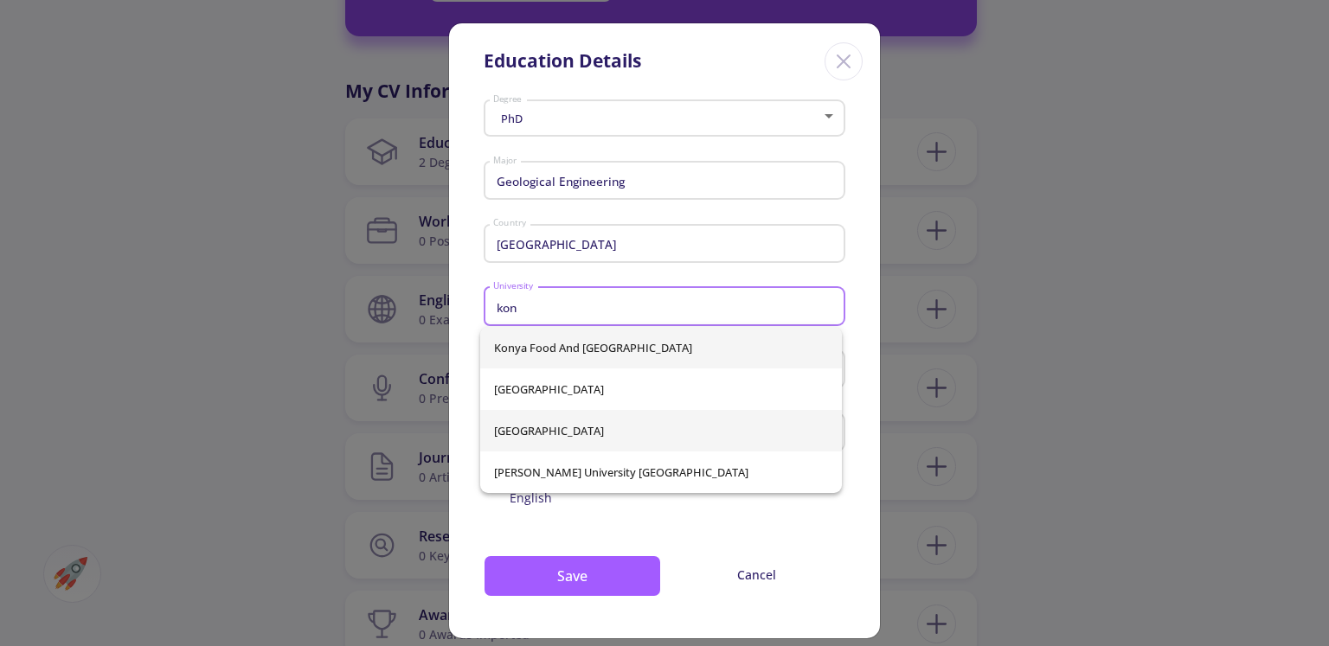
type input "kon"
click at [571, 430] on div "Konya Food and [GEOGRAPHIC_DATA] [GEOGRAPHIC_DATA] [PERSON_NAME][GEOGRAPHIC_DAT…" at bounding box center [661, 410] width 362 height 166
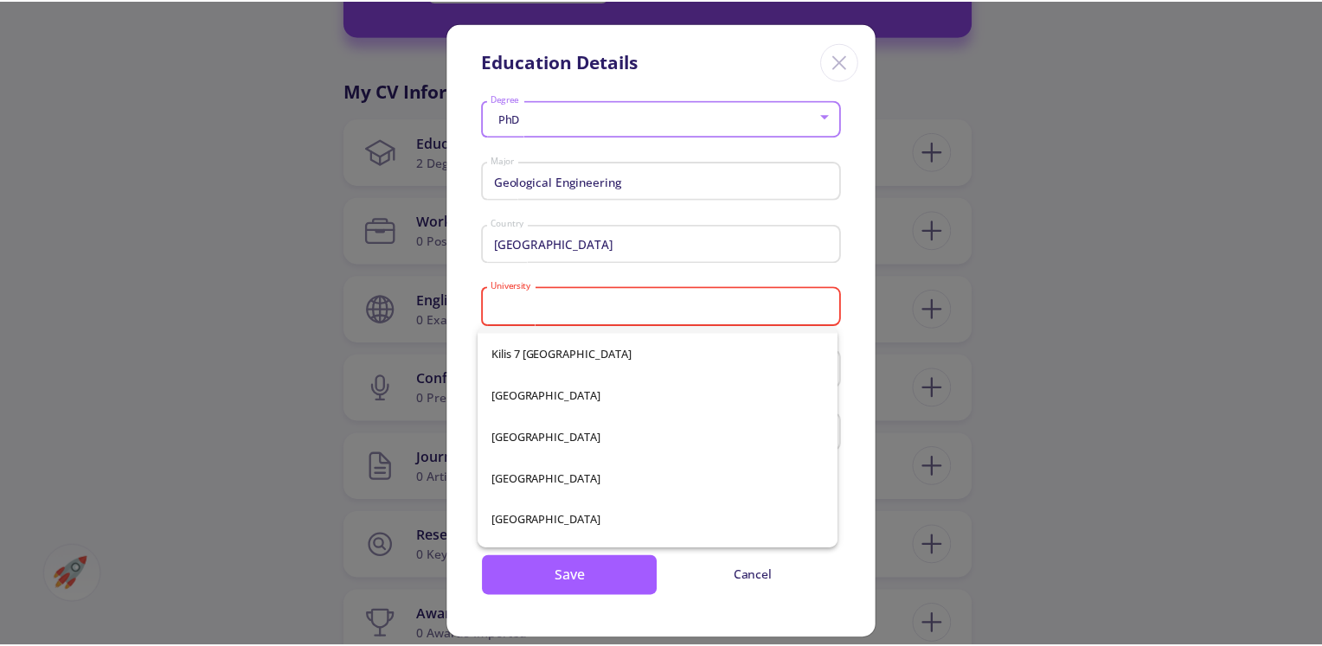
scroll to position [5712, 0]
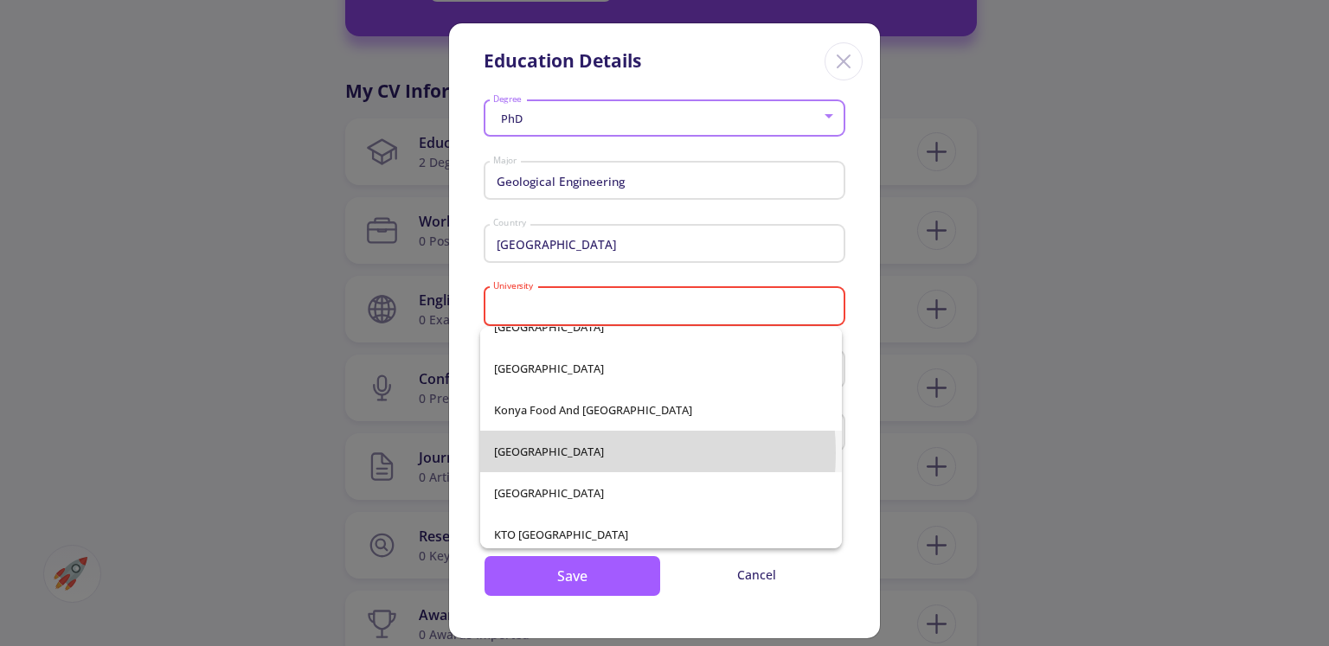
click at [564, 453] on span "[GEOGRAPHIC_DATA]" at bounding box center [661, 452] width 334 height 42
type input "[GEOGRAPHIC_DATA]"
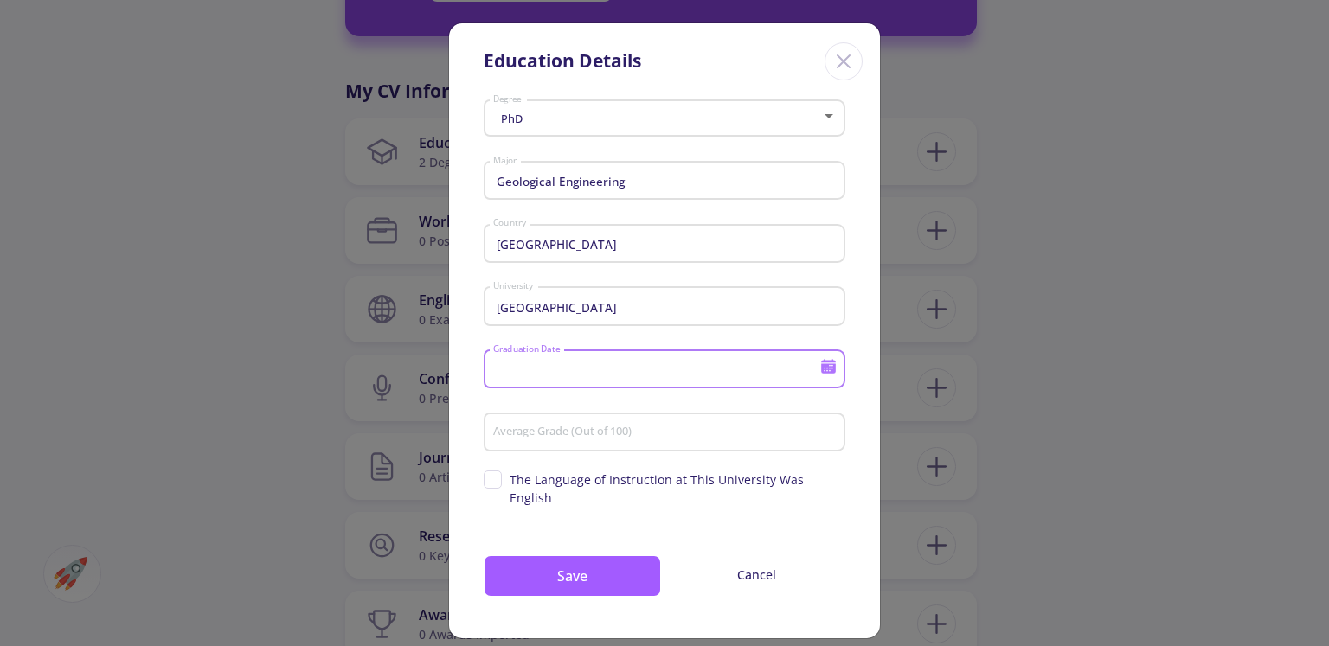
click at [569, 375] on input "Graduation Date" at bounding box center [658, 371] width 333 height 16
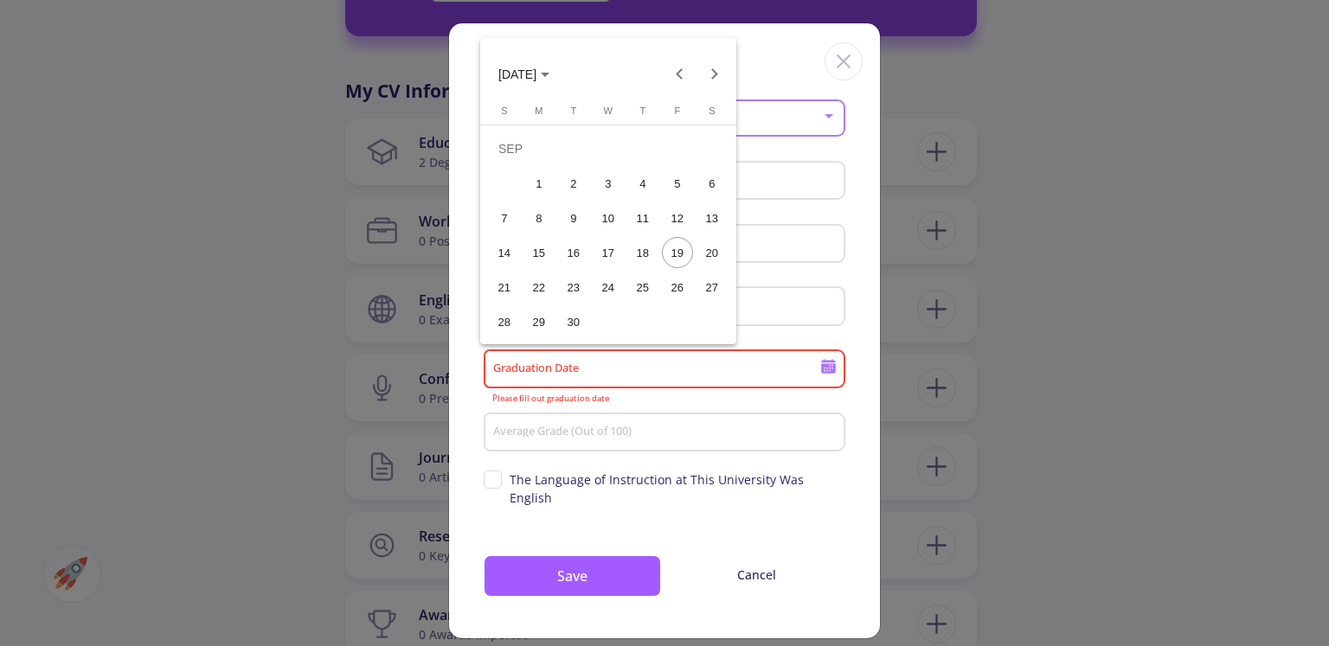
click at [682, 376] on div at bounding box center [664, 323] width 1329 height 646
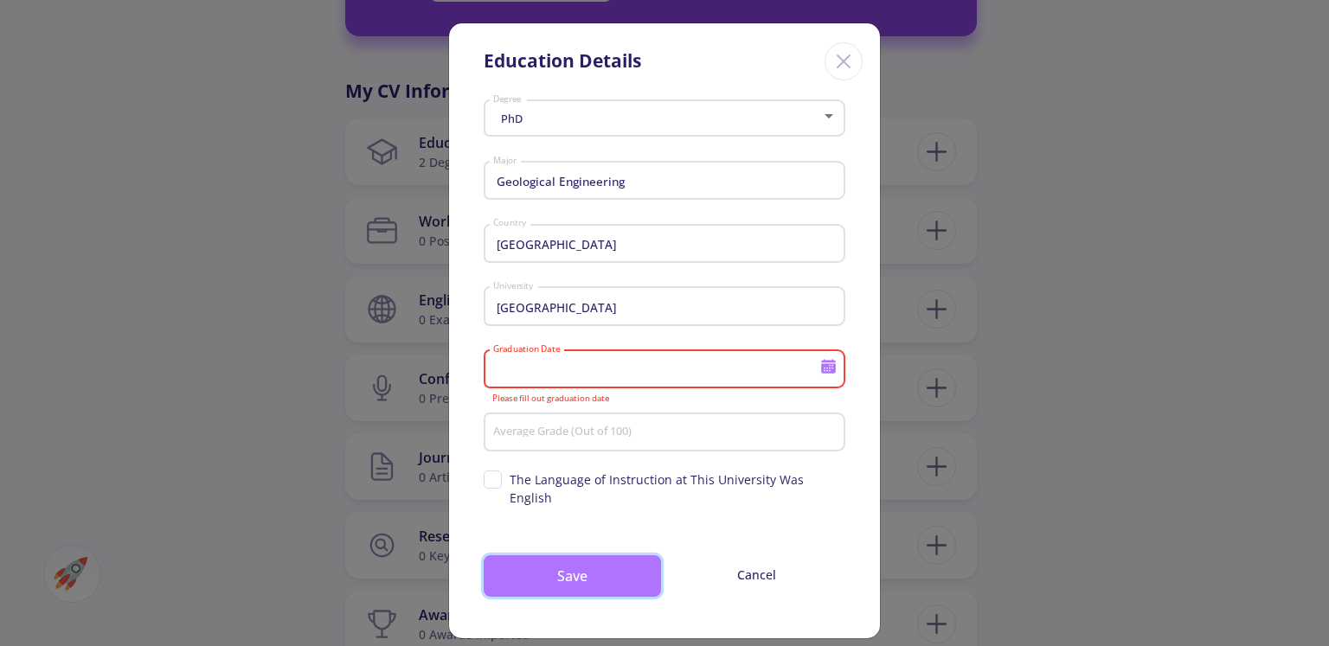
click at [547, 562] on button "Save" at bounding box center [572, 577] width 177 height 42
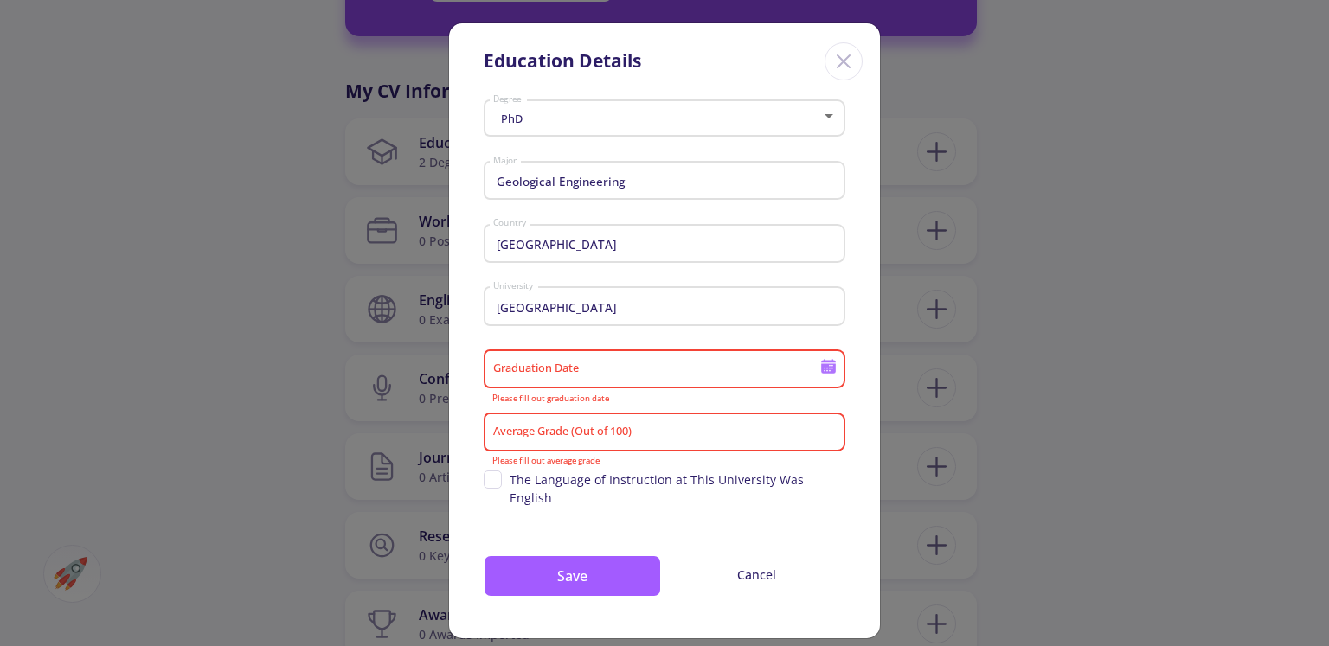
click at [572, 370] on input "Graduation Date" at bounding box center [658, 371] width 333 height 16
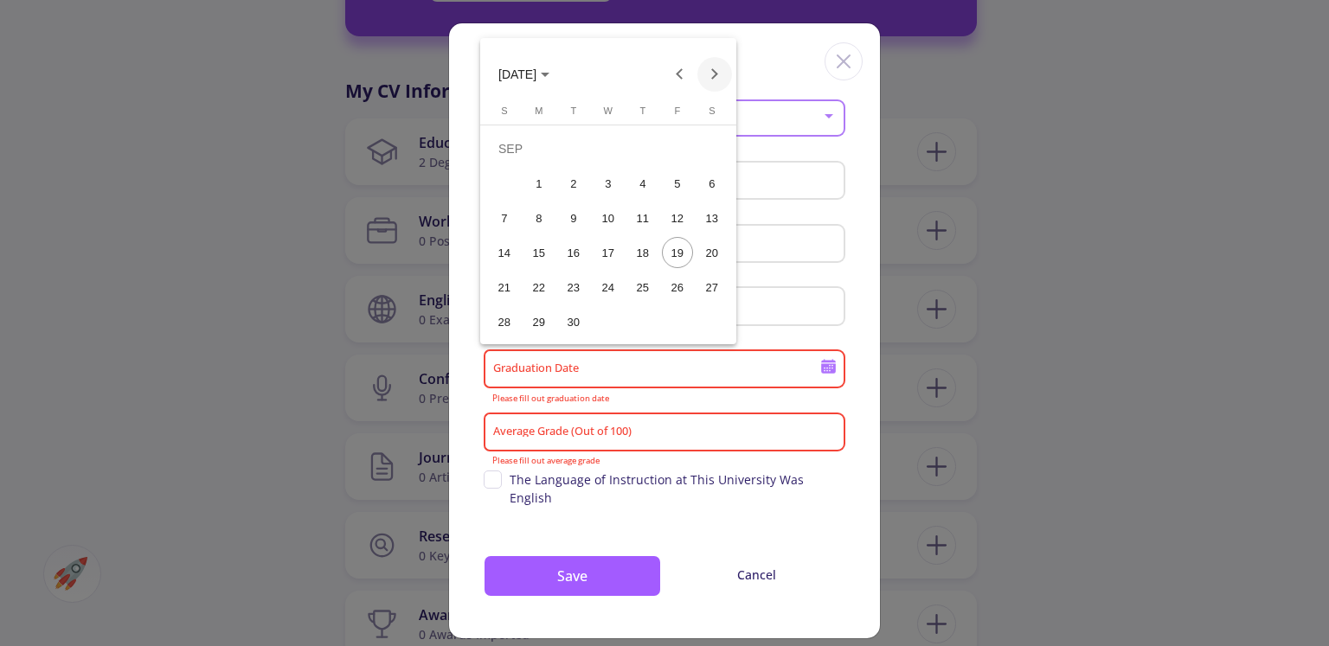
click at [717, 74] on button "Next month" at bounding box center [715, 74] width 35 height 35
click at [550, 73] on icon "Choose month and year" at bounding box center [545, 75] width 9 height 4
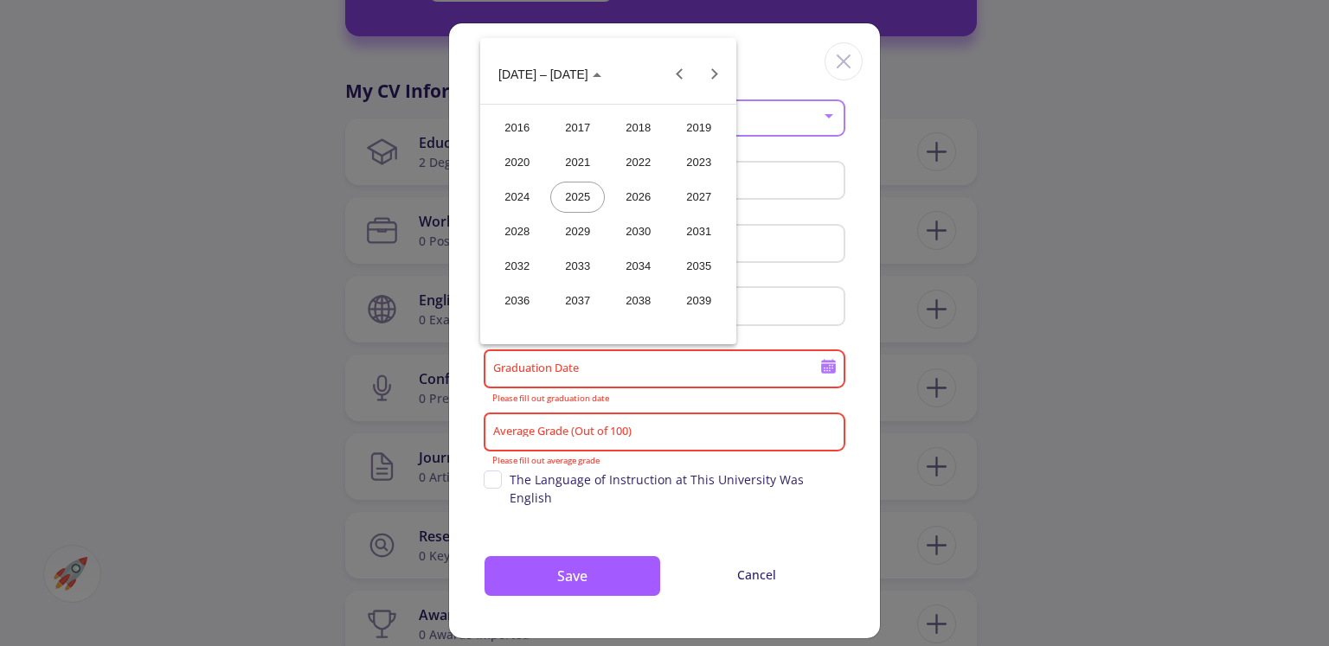
click at [578, 233] on div "2029" at bounding box center [577, 231] width 55 height 31
click at [575, 191] on div "JUN" at bounding box center [577, 197] width 55 height 31
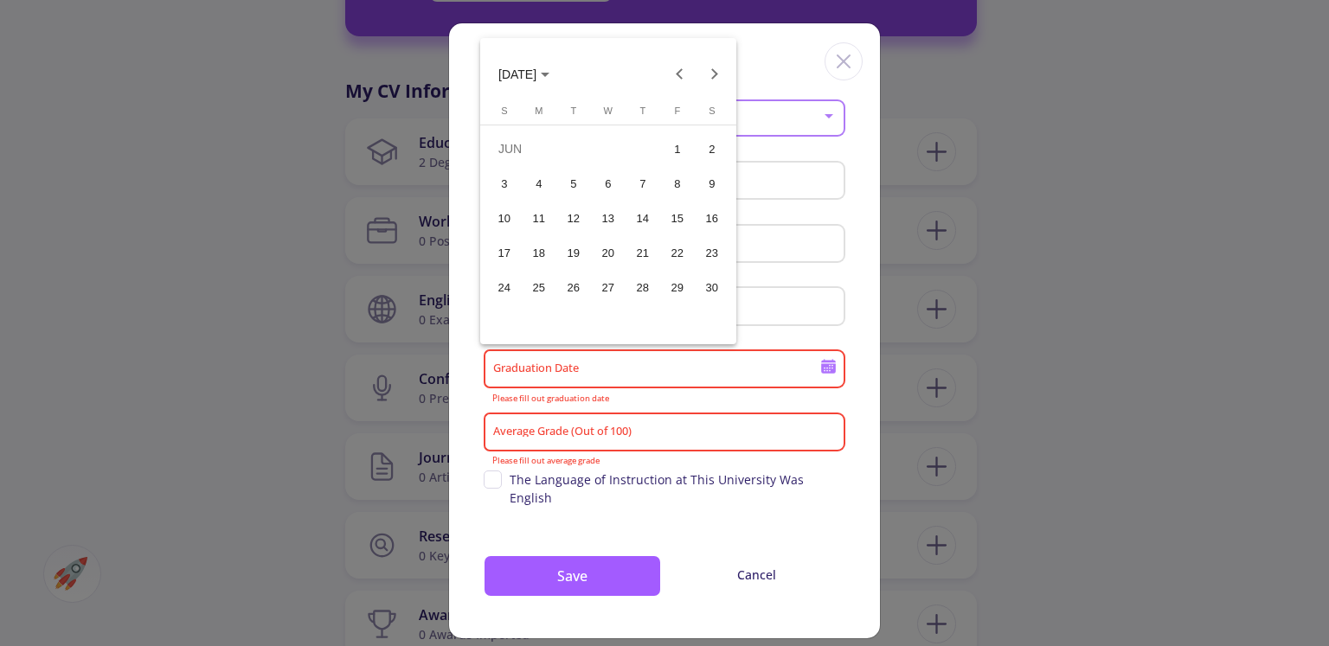
click at [577, 217] on div "12" at bounding box center [573, 218] width 31 height 31
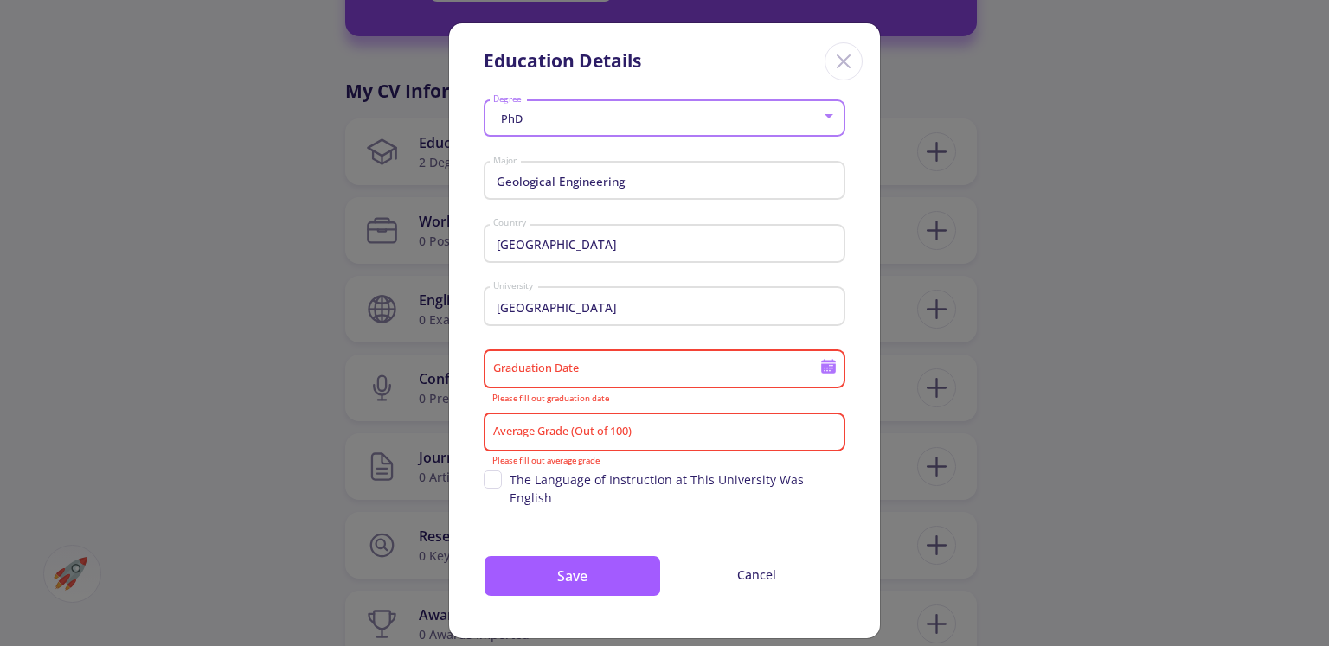
type input "[DATE]"
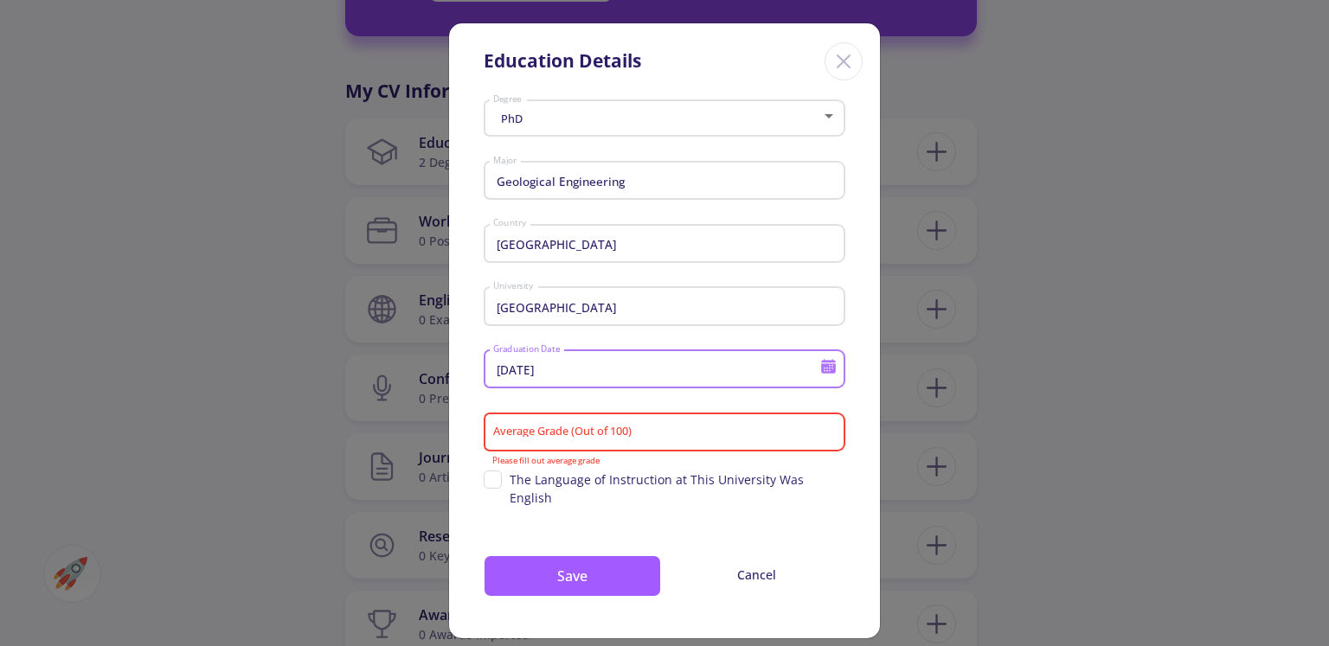
click at [528, 434] on input "Average Grade (Out of 100)" at bounding box center [667, 434] width 350 height 16
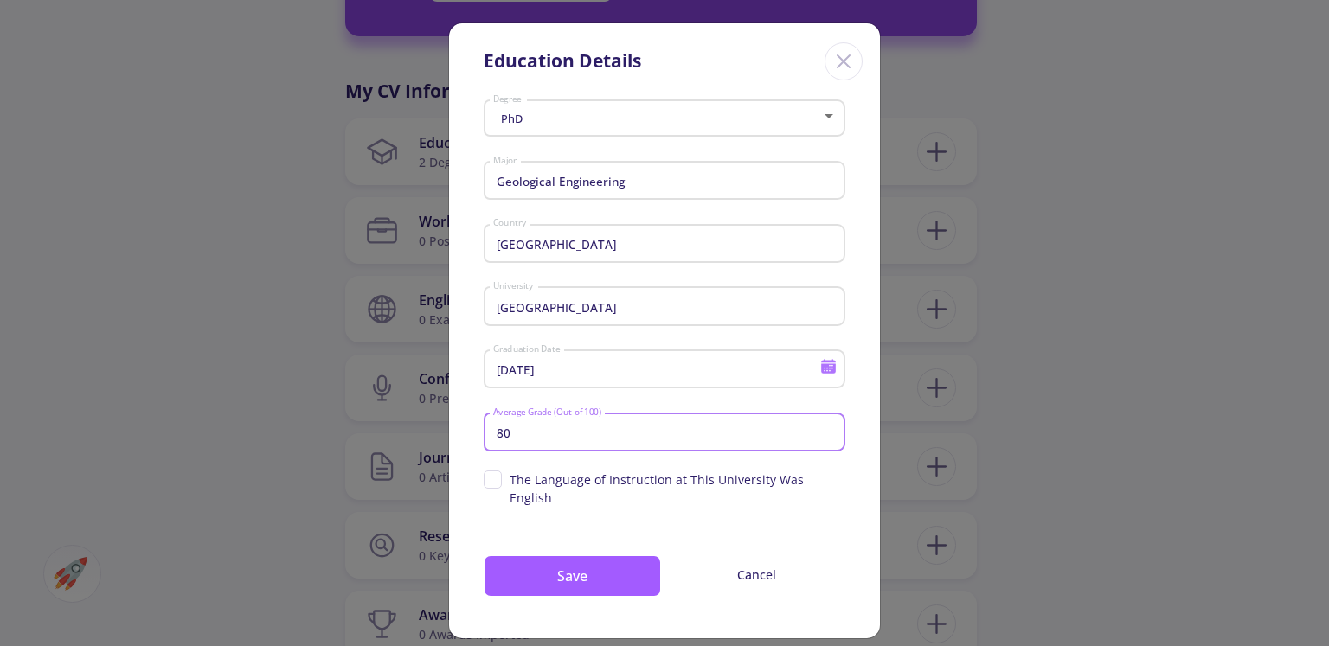
type input "80"
click at [502, 479] on span "The Language of Instruction at This University Was English" at bounding box center [665, 489] width 362 height 36
click at [495, 479] on input "The Language of Instruction at This University Was English" at bounding box center [489, 476] width 11 height 11
checkbox input "true"
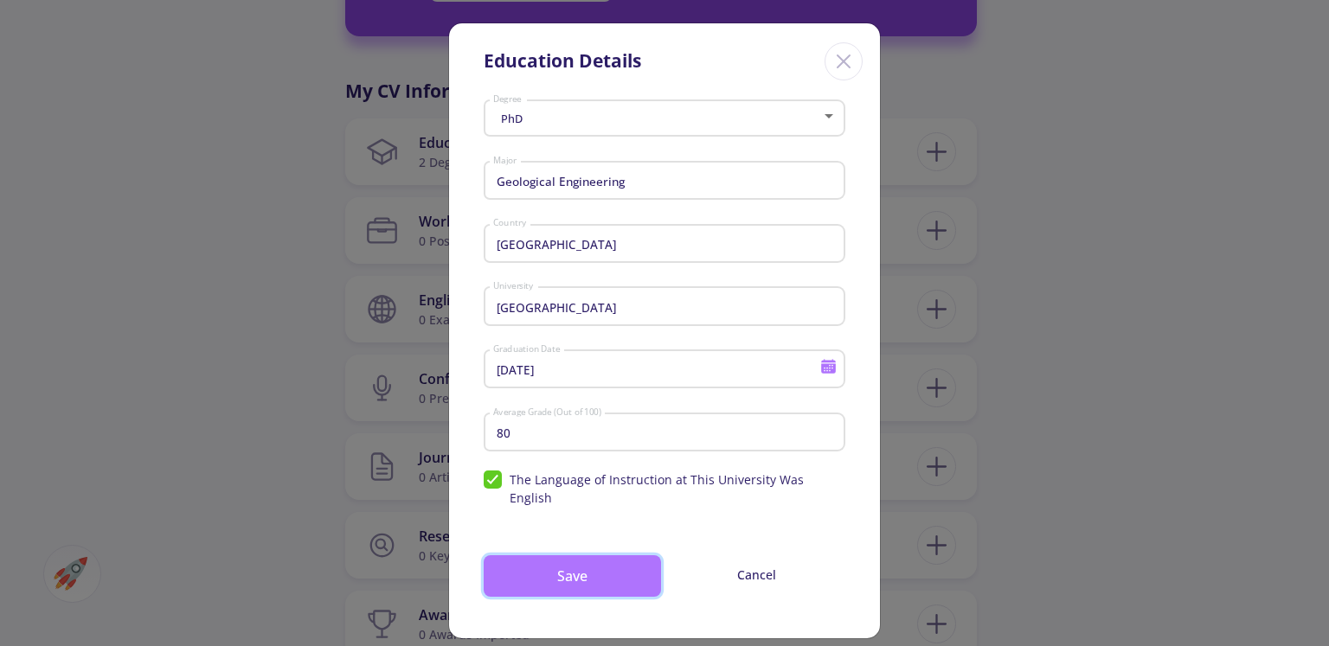
click at [542, 563] on button "Save" at bounding box center [572, 577] width 177 height 42
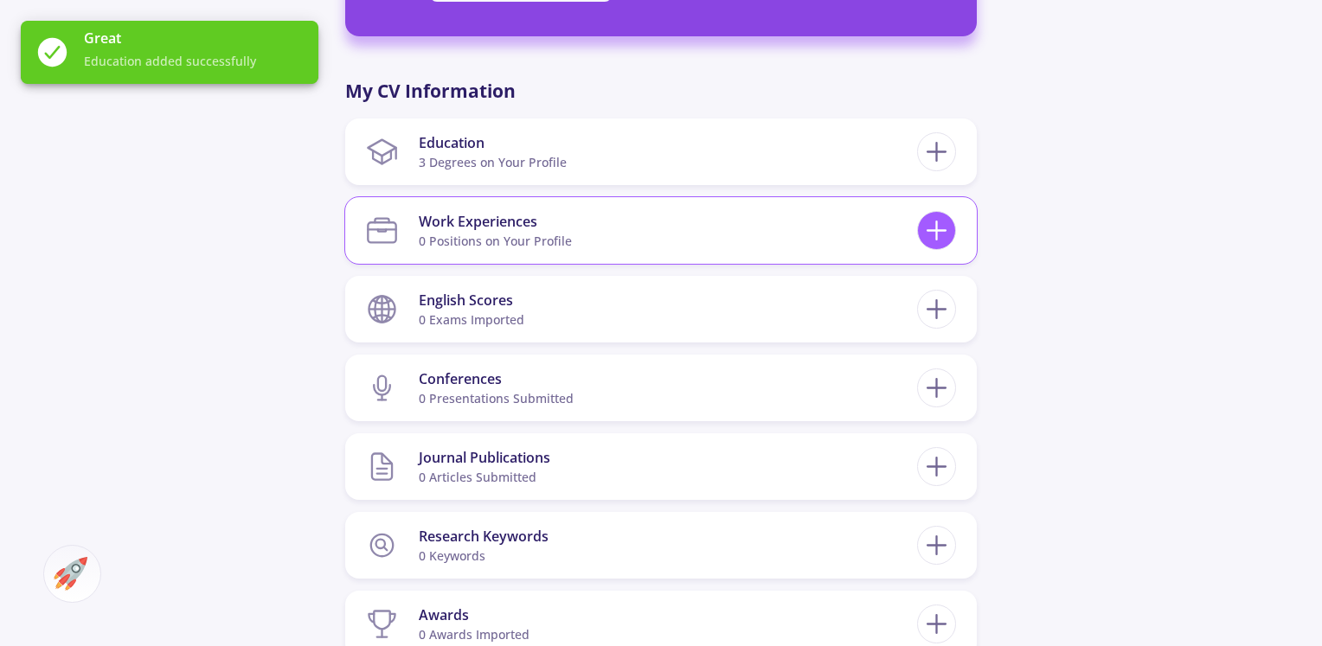
click at [925, 215] on icon at bounding box center [937, 231] width 32 height 32
checkbox input "false"
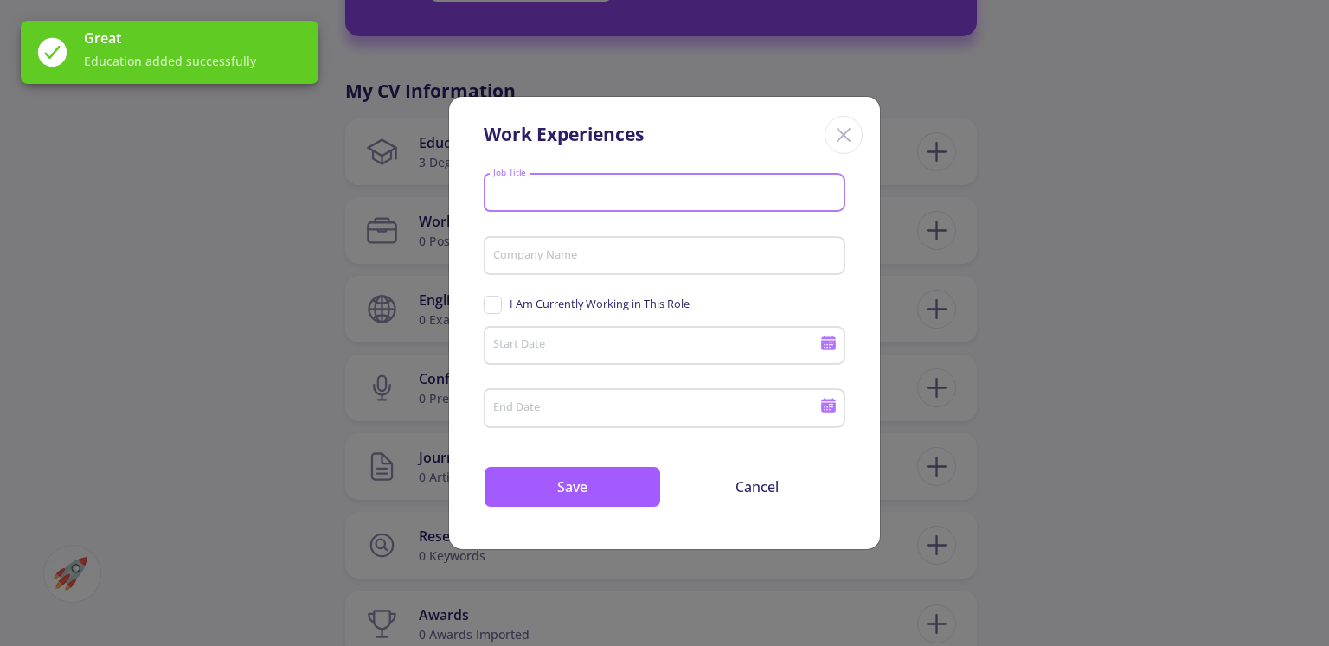
click at [602, 186] on input "Job Title" at bounding box center [667, 194] width 350 height 16
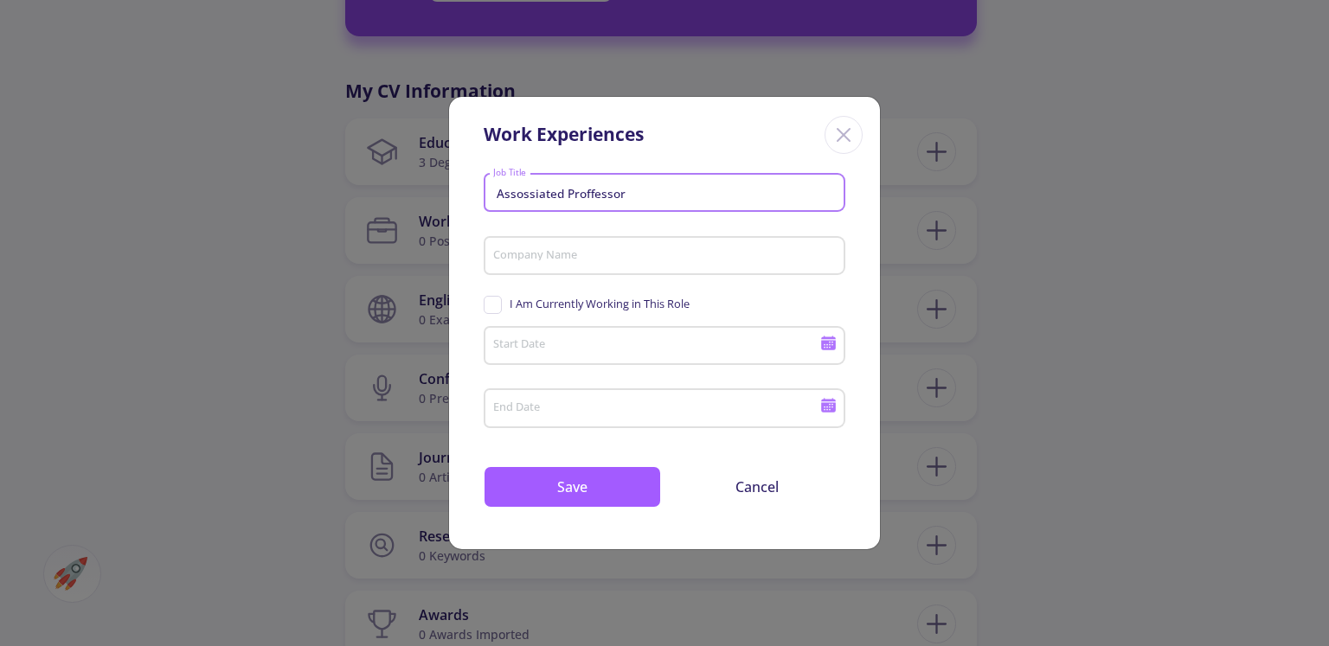
click at [561, 196] on input "Assossiated Proffessor" at bounding box center [667, 194] width 350 height 16
type input "Assossiated Proffessor"
click at [614, 256] on input "Company Name" at bounding box center [667, 257] width 350 height 16
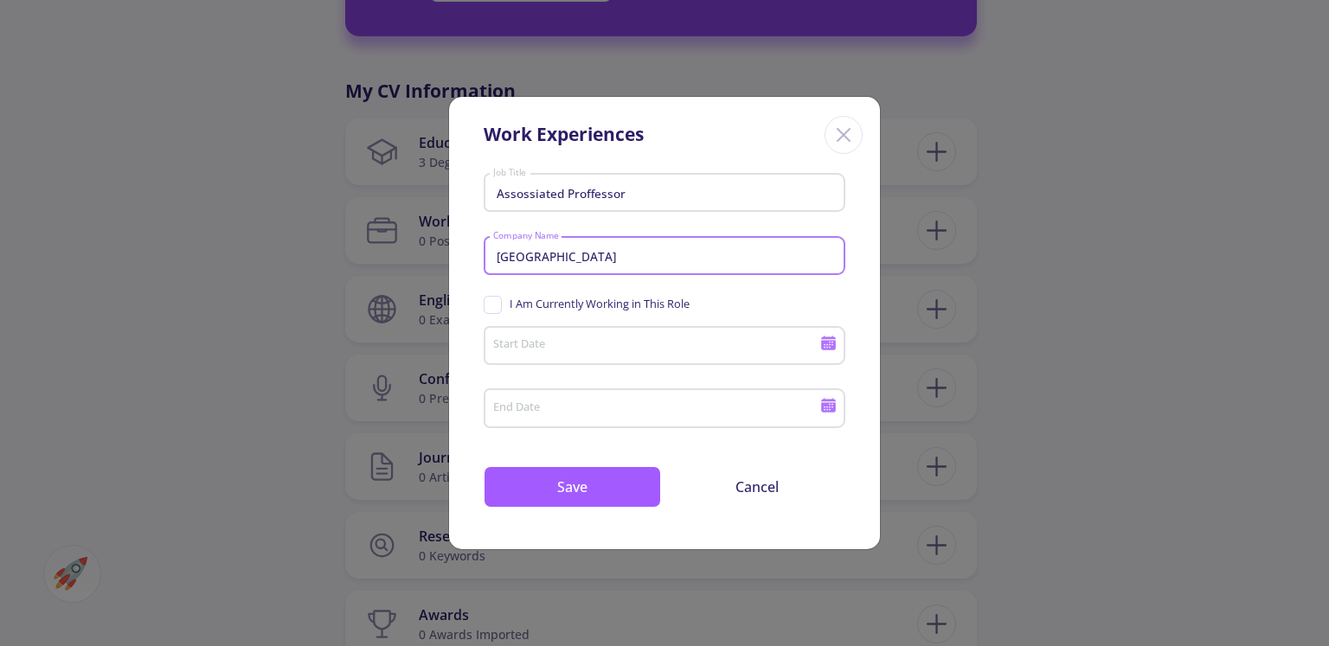
type input "[GEOGRAPHIC_DATA]"
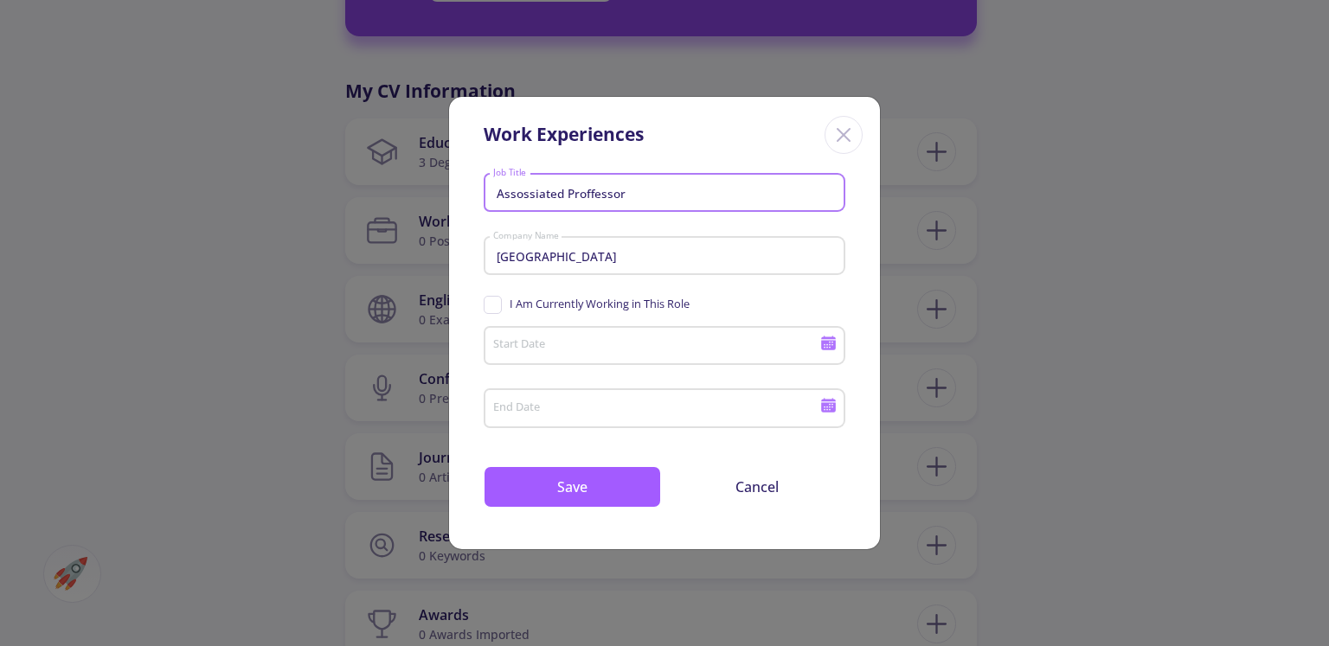
drag, startPoint x: 632, startPoint y: 189, endPoint x: 456, endPoint y: 174, distance: 176.3
click at [456, 174] on div "Assossiated Proffessor Job Title Badakhshan University Company Name I Am Curren…" at bounding box center [664, 358] width 431 height 383
drag, startPoint x: 518, startPoint y: 206, endPoint x: 543, endPoint y: 189, distance: 30.5
click at [543, 189] on input "Assossiated Proffessor" at bounding box center [667, 194] width 350 height 16
drag, startPoint x: 651, startPoint y: 195, endPoint x: 509, endPoint y: 183, distance: 142.4
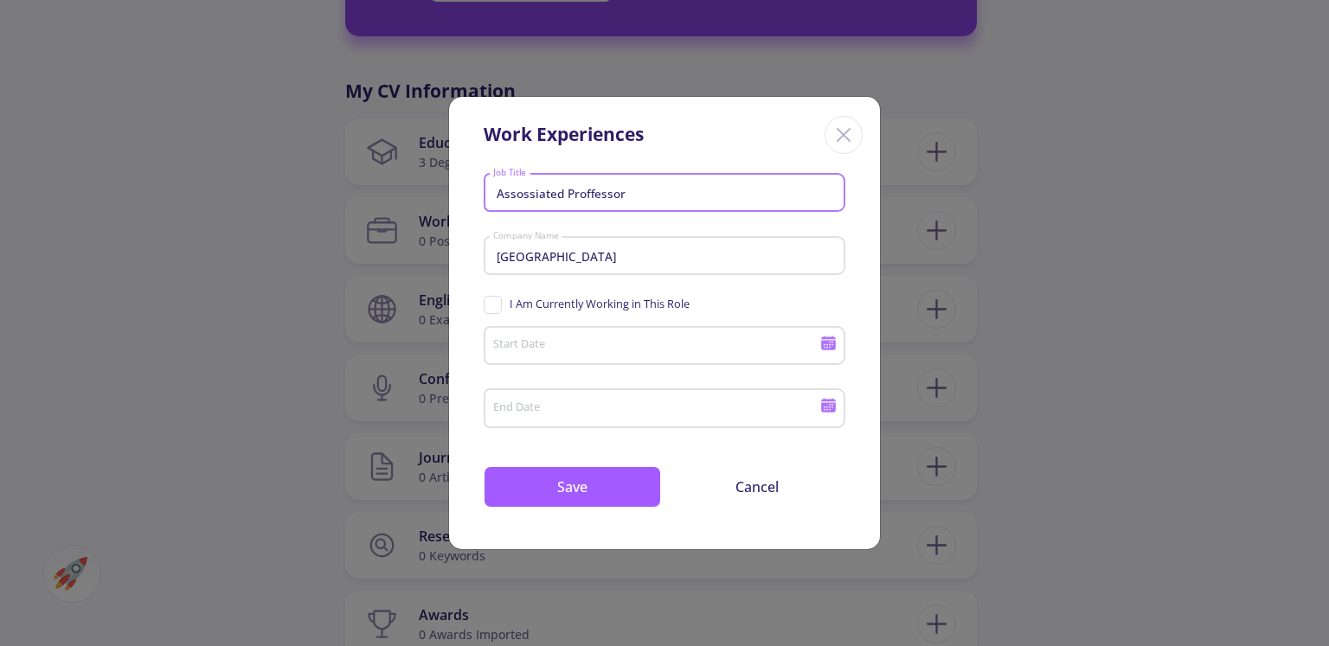
click at [431, 172] on div "Work Experiences Assossiated Proffessor Job Title Badakhshan University Company…" at bounding box center [664, 323] width 1329 height 646
paste input "ciated Professor"
type input "Associated Professor"
click at [550, 348] on input "Start Date" at bounding box center [658, 347] width 333 height 16
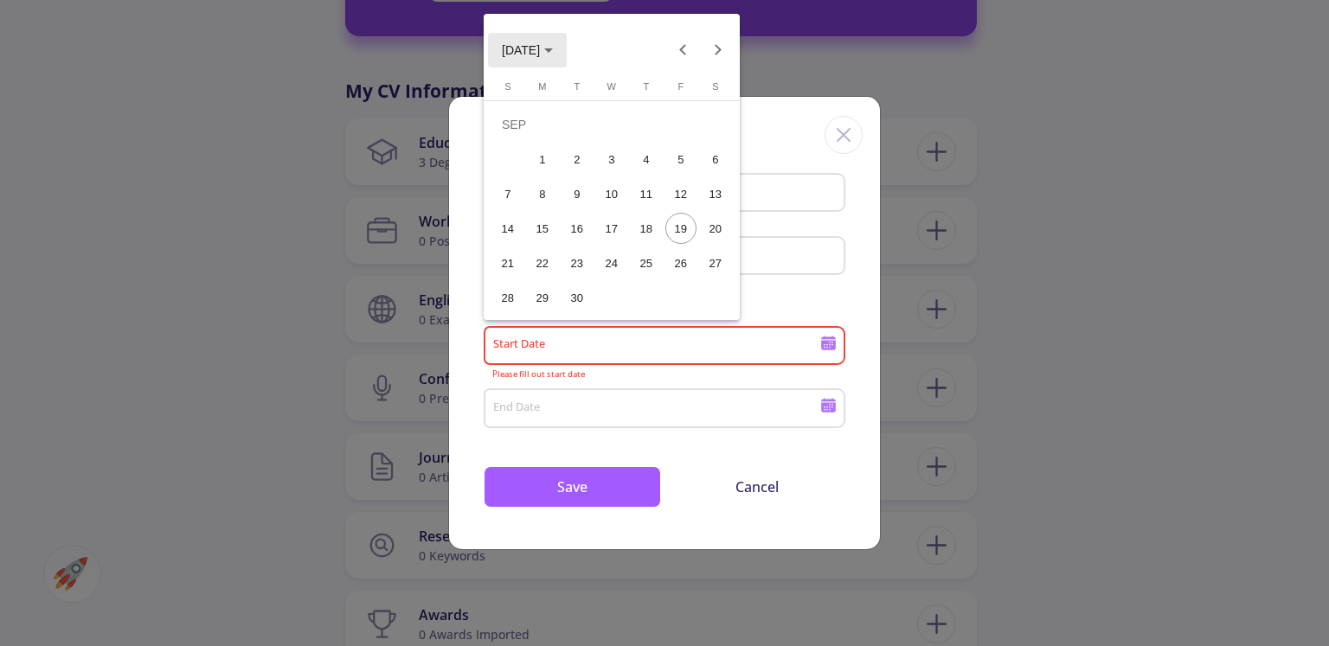
click at [536, 53] on span "[DATE]" at bounding box center [521, 50] width 38 height 14
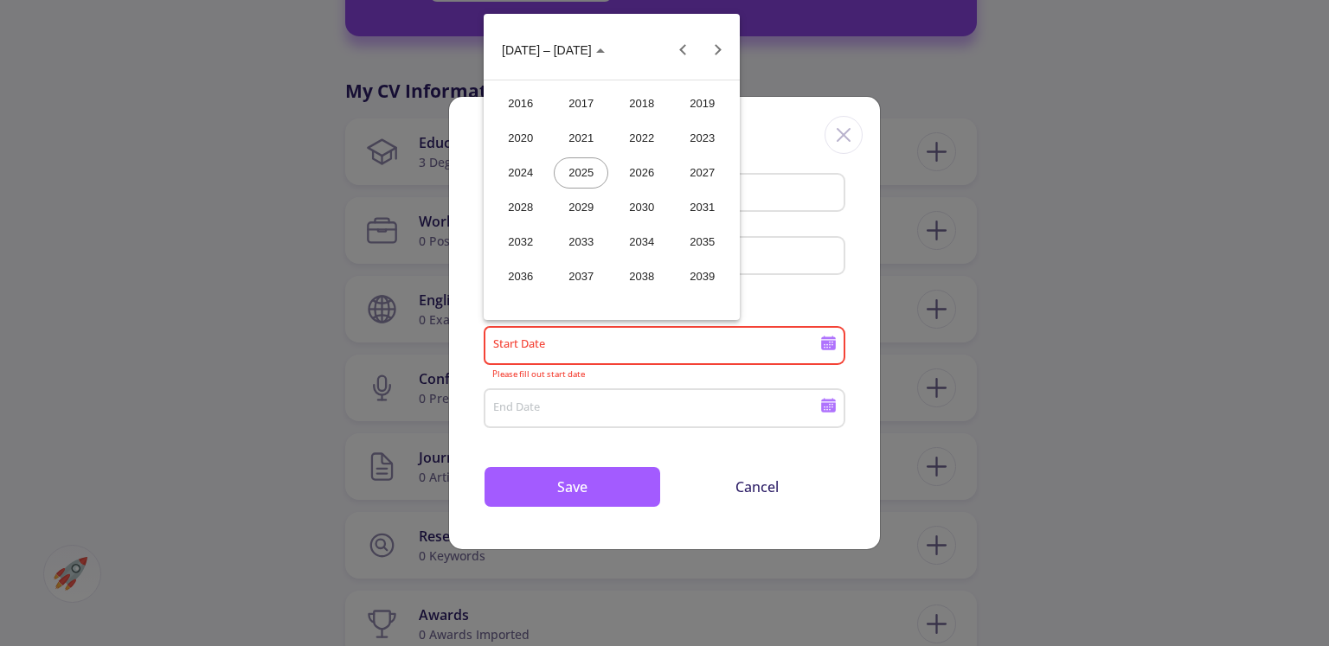
click at [543, 132] on div "2020" at bounding box center [520, 138] width 55 height 31
click at [531, 142] on div "JAN" at bounding box center [520, 138] width 55 height 31
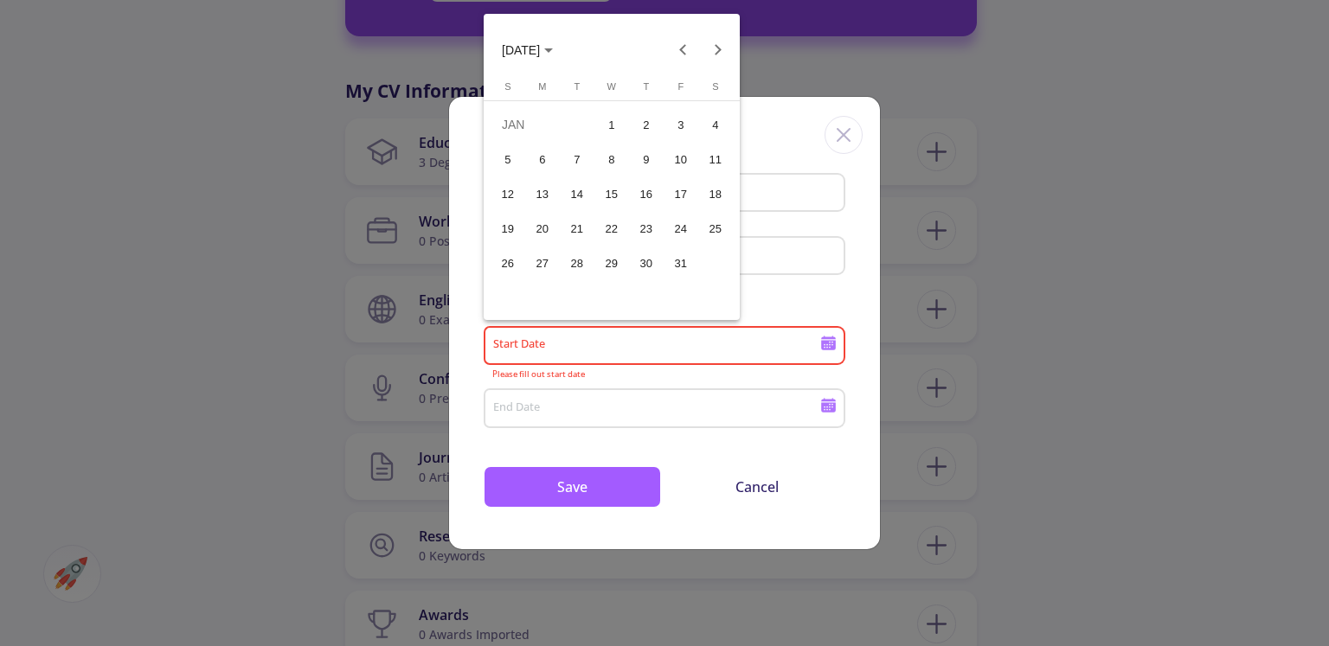
click at [543, 158] on div "6" at bounding box center [542, 159] width 31 height 31
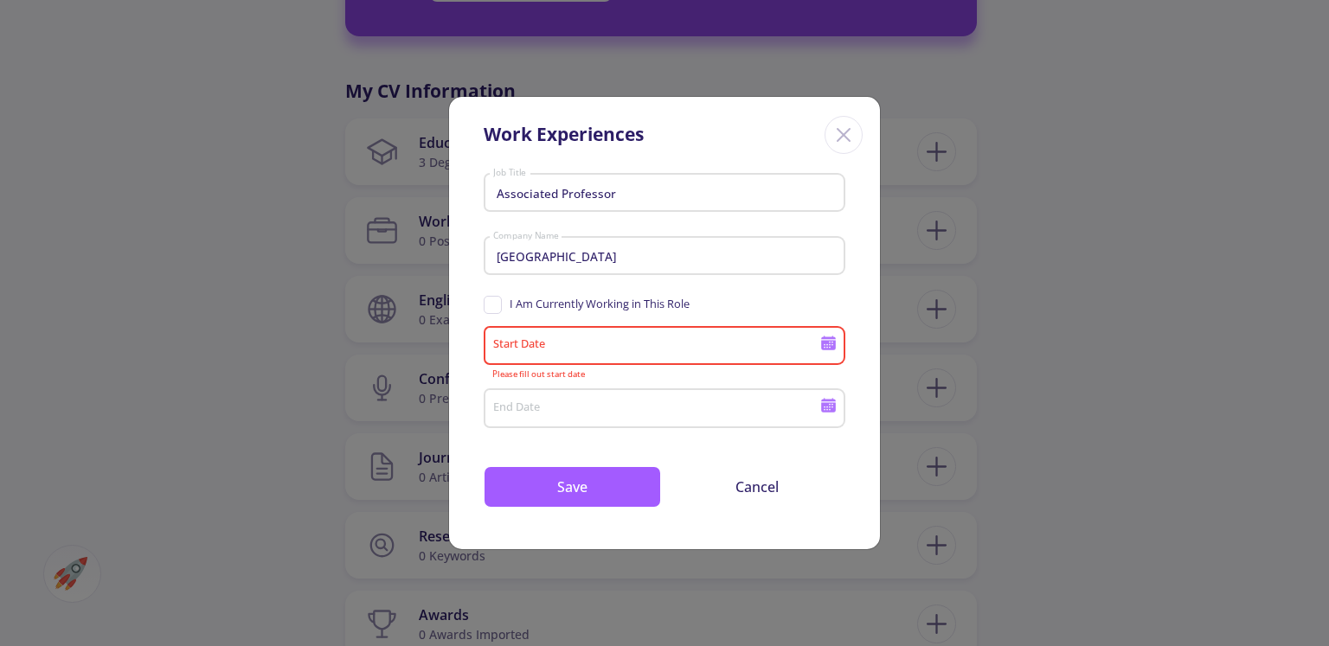
type input "[DATE]"
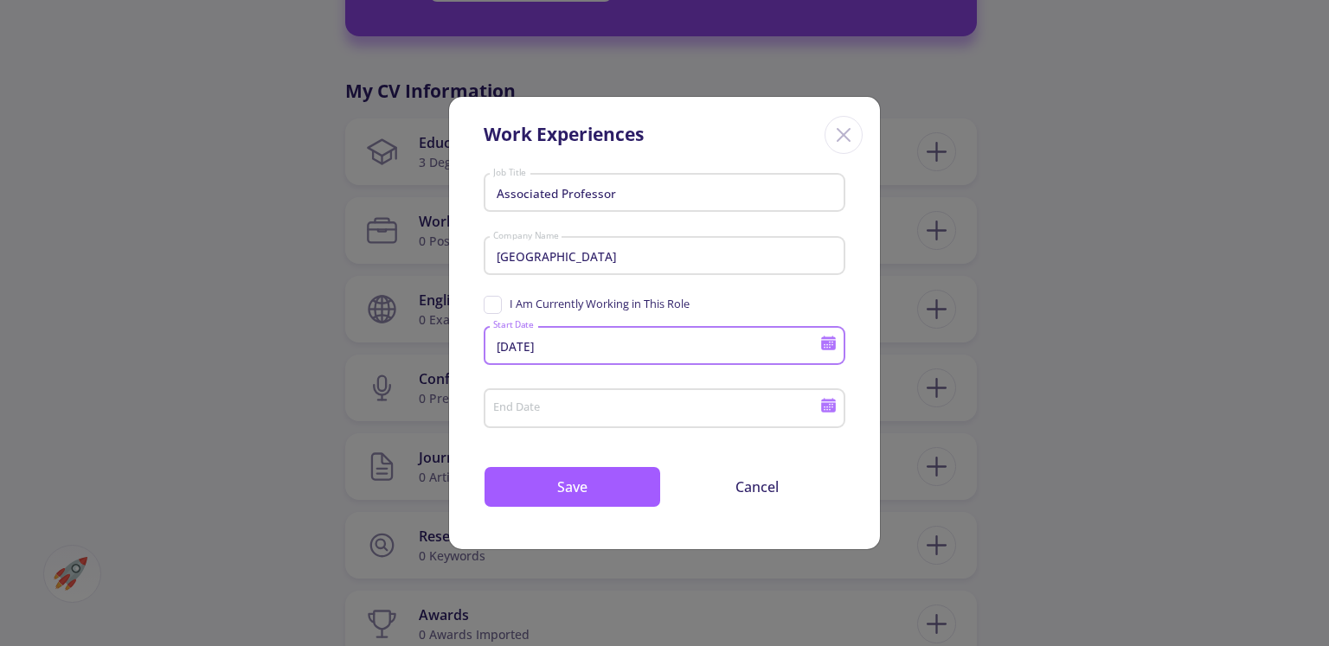
click at [558, 406] on input "End Date" at bounding box center [658, 410] width 333 height 16
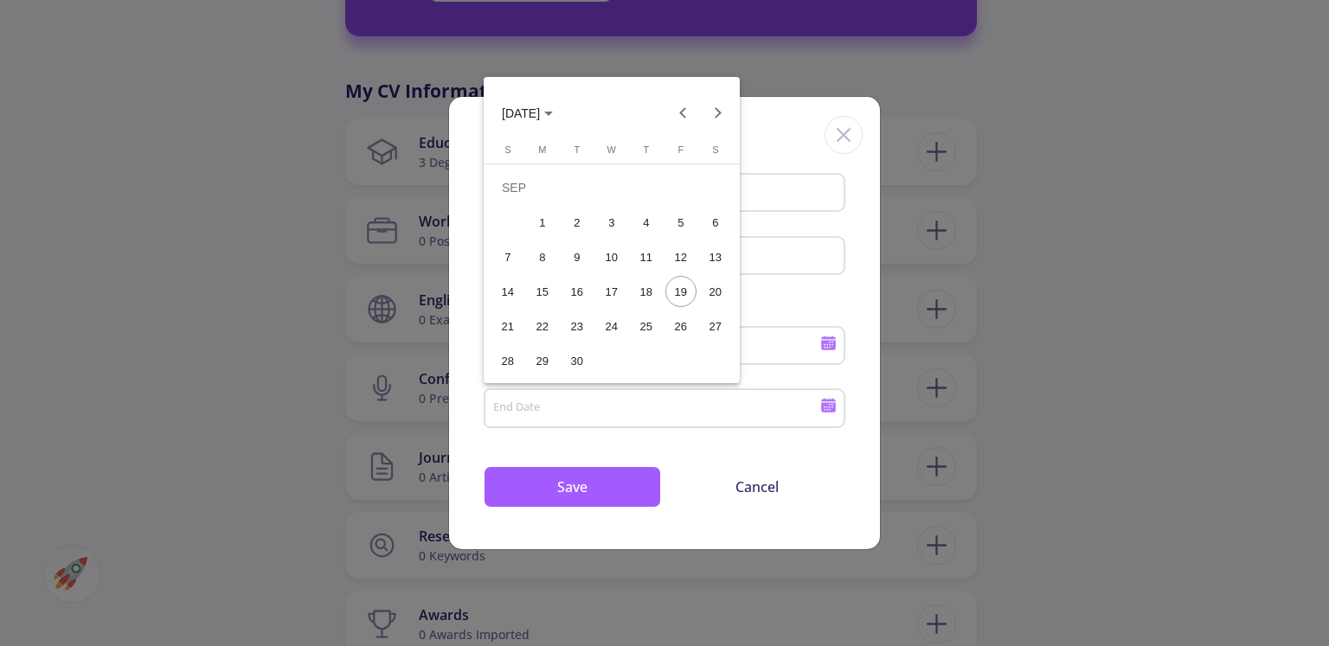
click at [553, 113] on polygon "Choose month and year" at bounding box center [548, 114] width 9 height 4
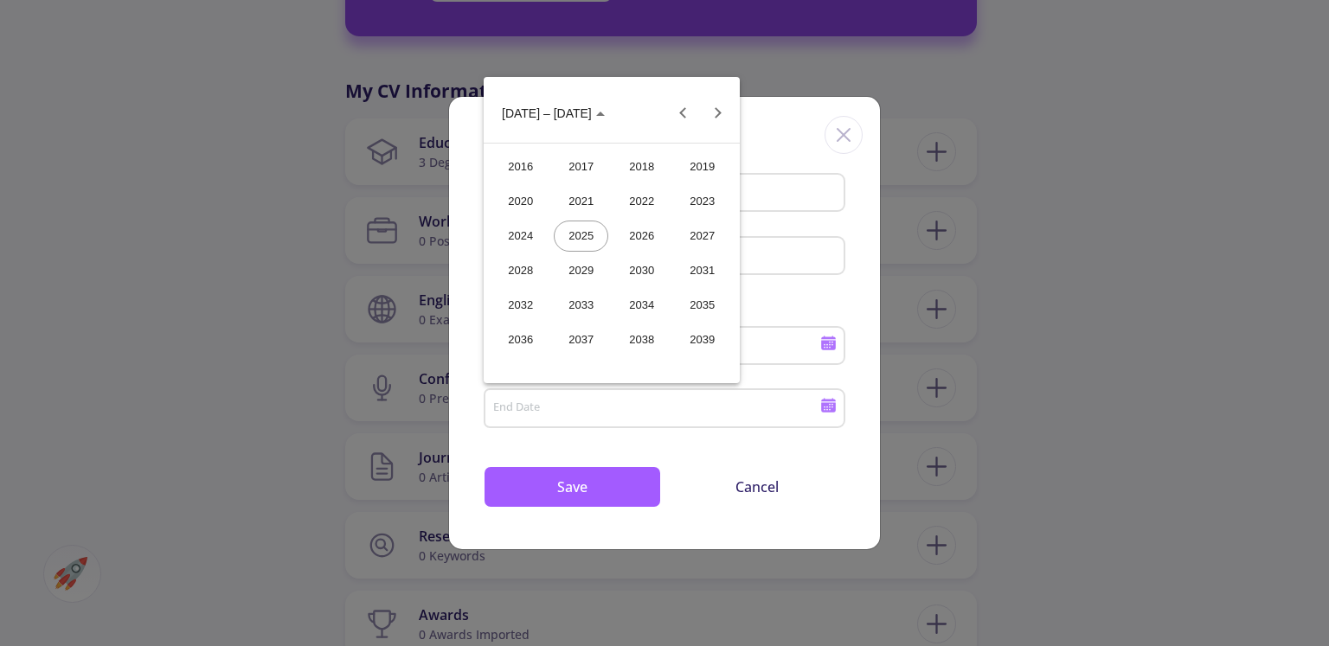
click at [537, 233] on div "2024" at bounding box center [520, 236] width 55 height 31
click at [527, 264] on div "SEP" at bounding box center [520, 270] width 55 height 31
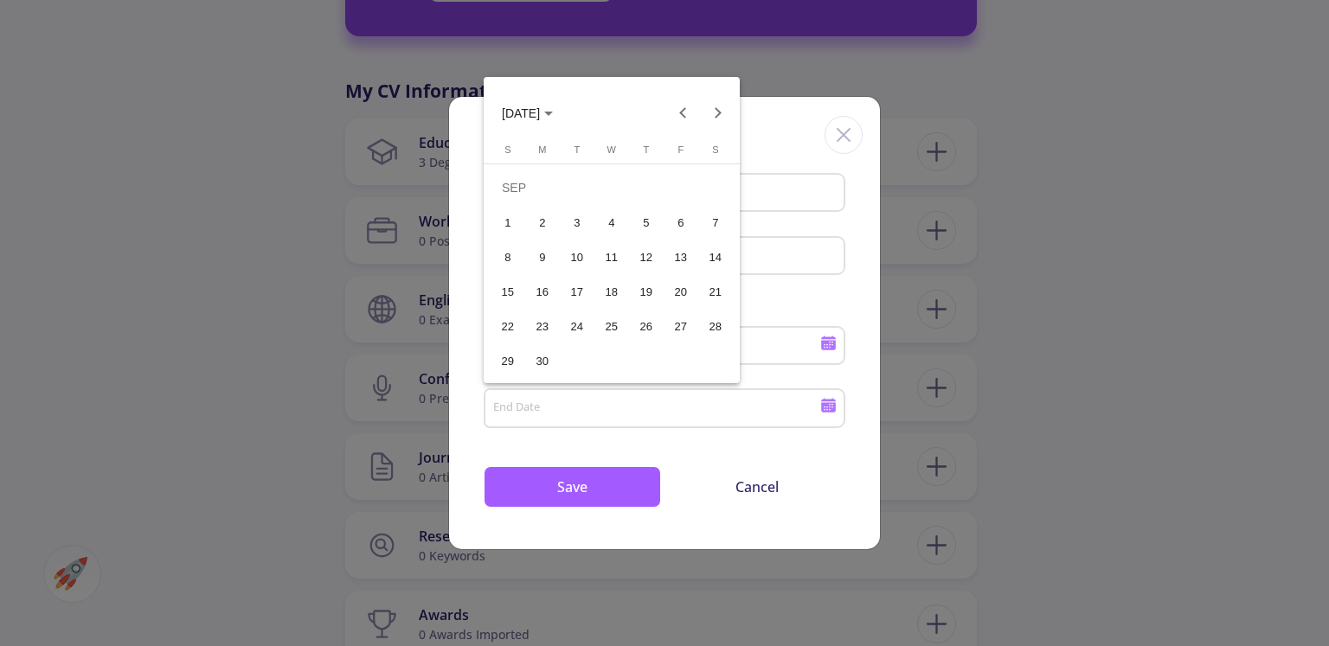
click at [603, 286] on div "18" at bounding box center [611, 291] width 31 height 31
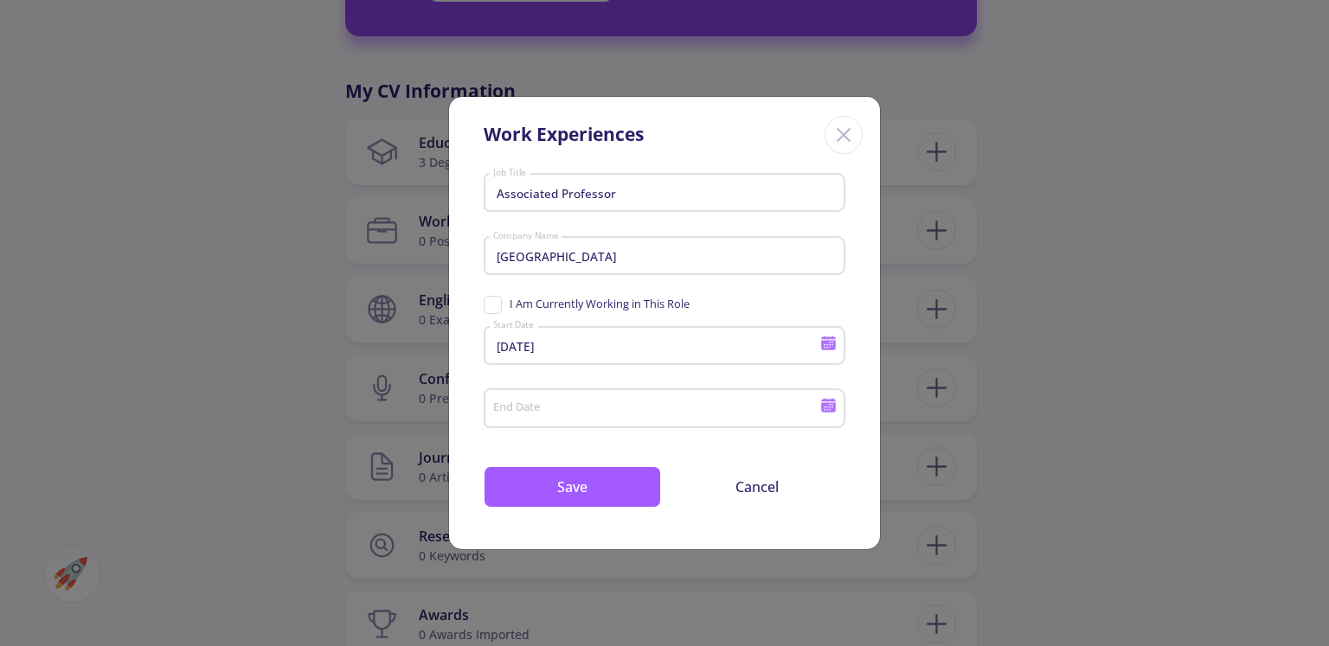
type input "[DATE]"
click at [586, 479] on button "Save" at bounding box center [572, 487] width 177 height 42
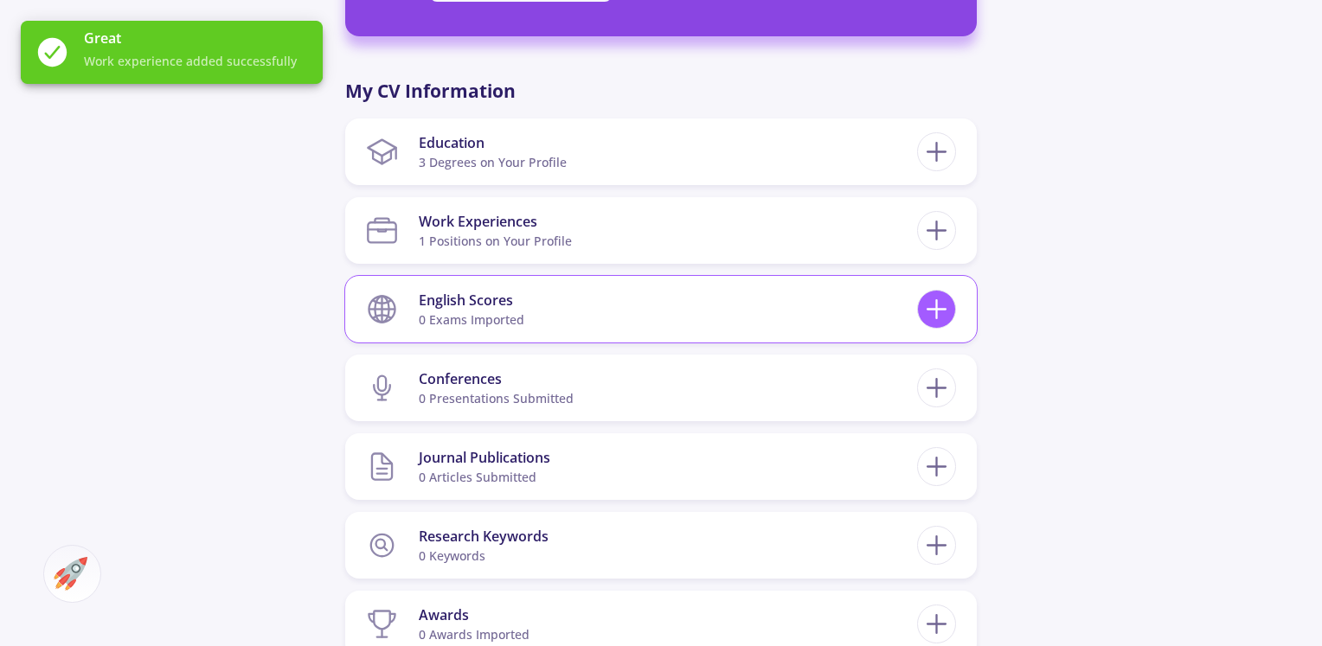
click at [939, 293] on icon at bounding box center [937, 309] width 32 height 32
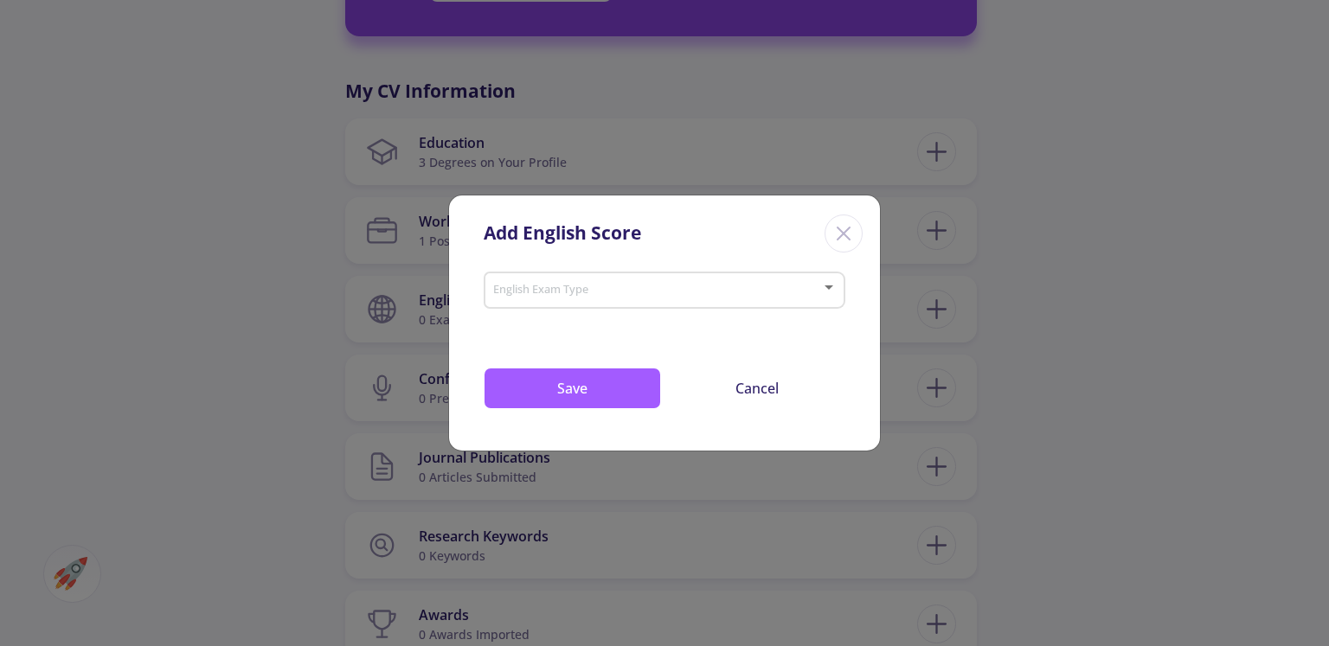
click at [811, 297] on span at bounding box center [659, 291] width 325 height 12
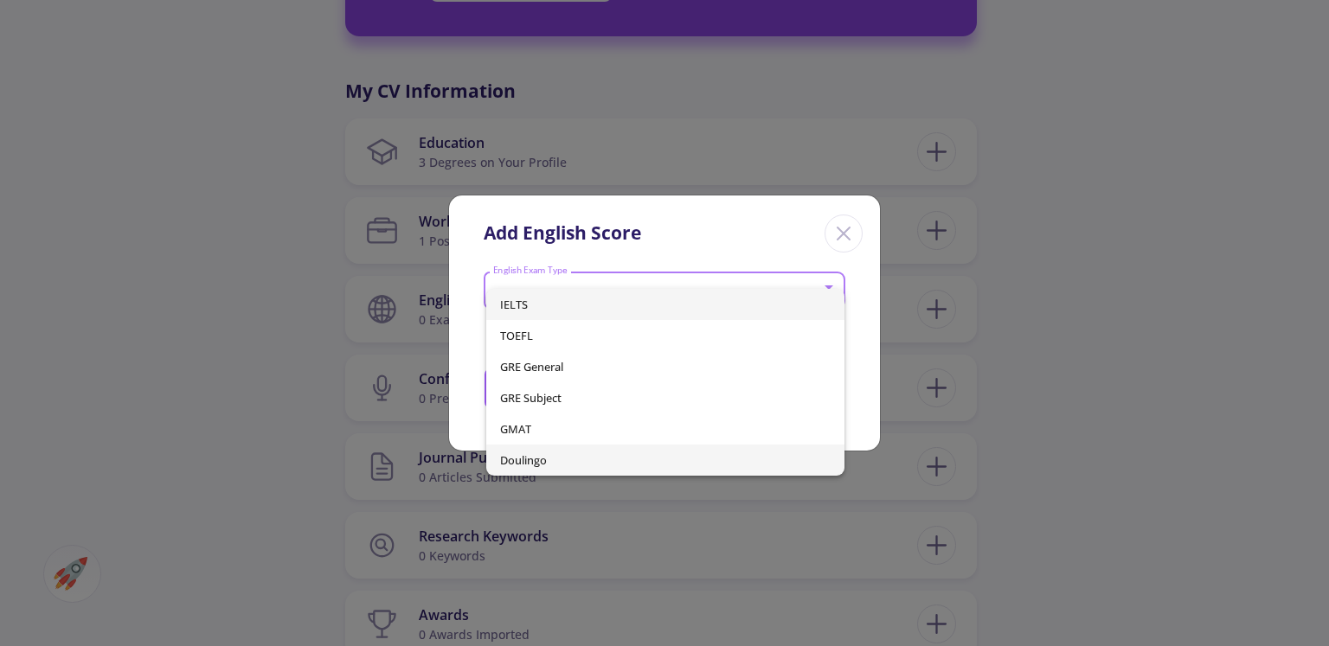
click at [662, 455] on span "Doulingo" at bounding box center [665, 460] width 330 height 31
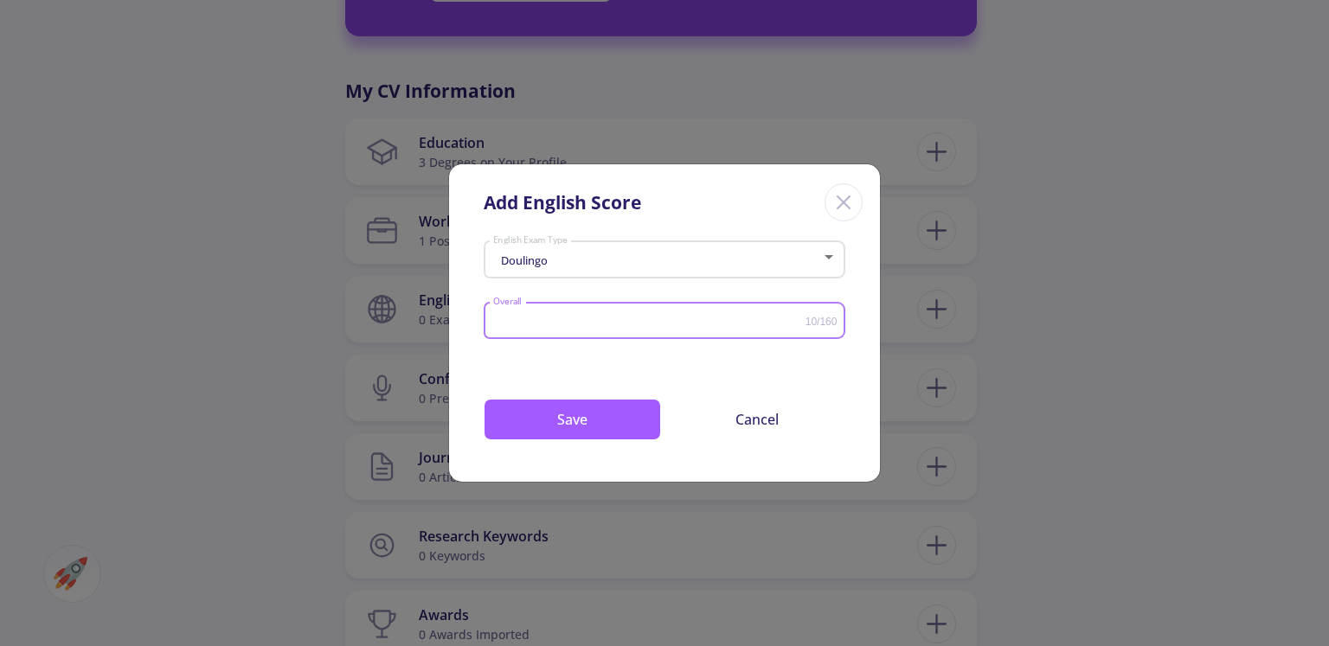
click at [616, 318] on input "Overall" at bounding box center [648, 321] width 313 height 13
type input "105"
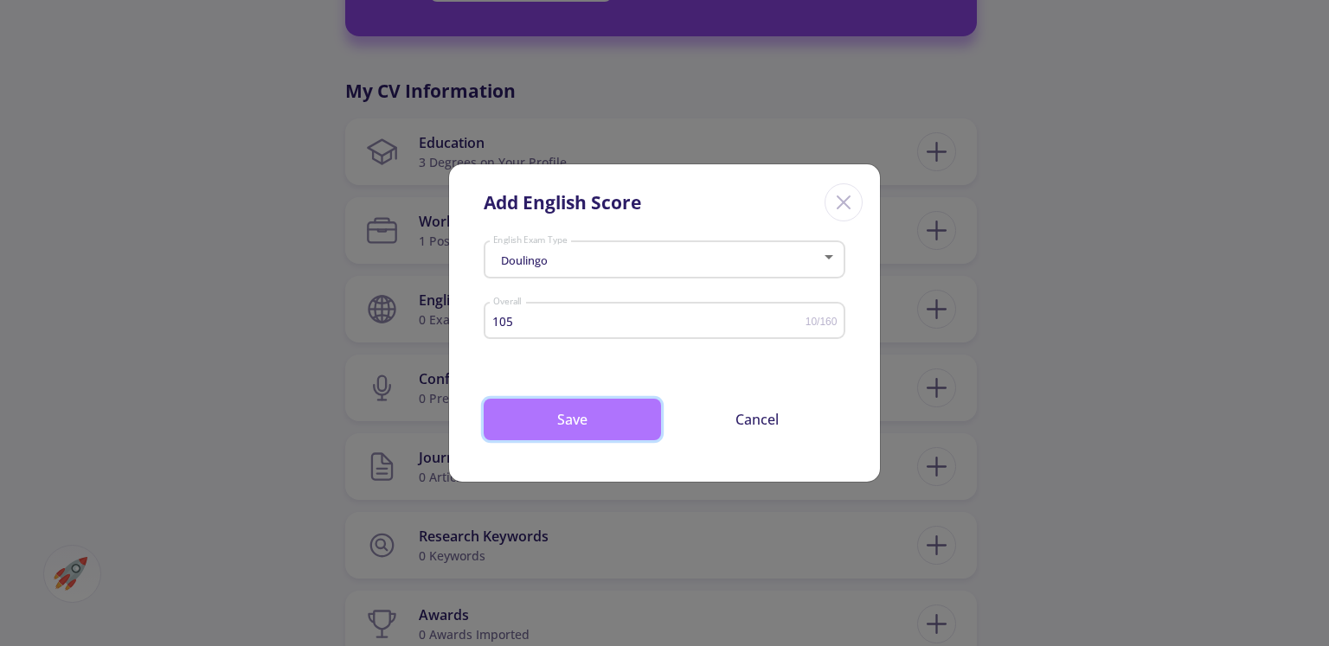
click at [569, 424] on button "Save" at bounding box center [572, 420] width 177 height 42
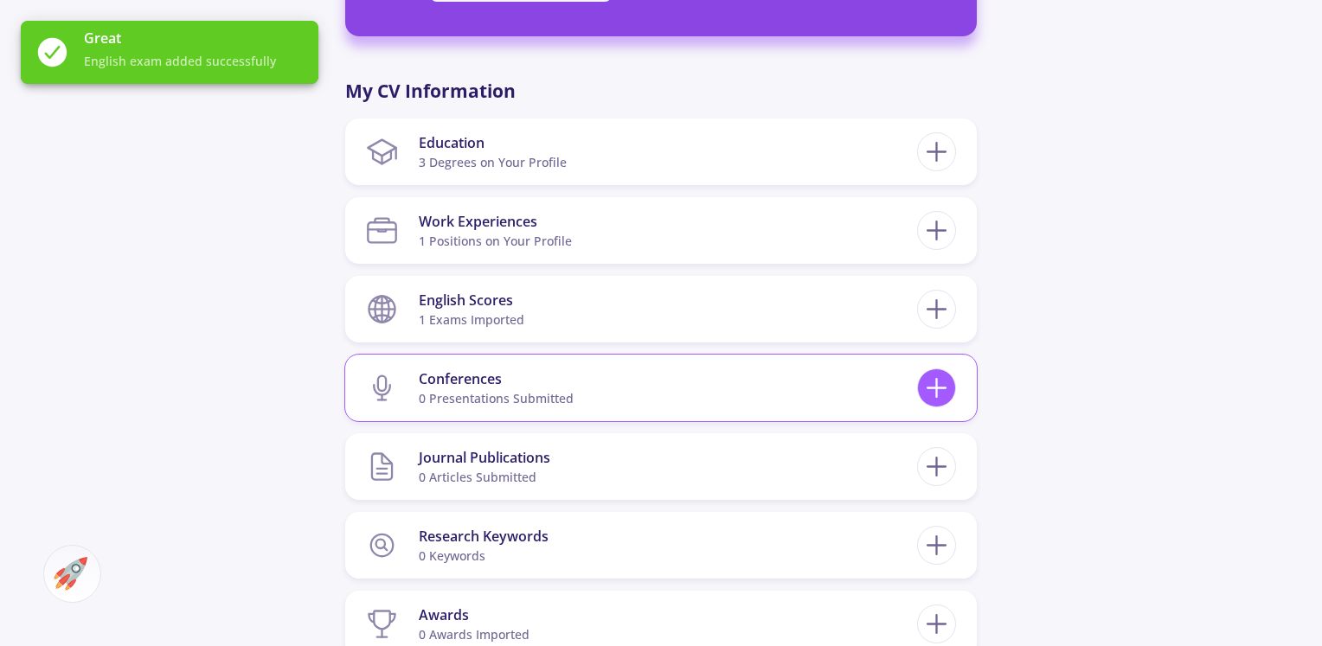
click at [934, 389] on line at bounding box center [937, 389] width 18 height 0
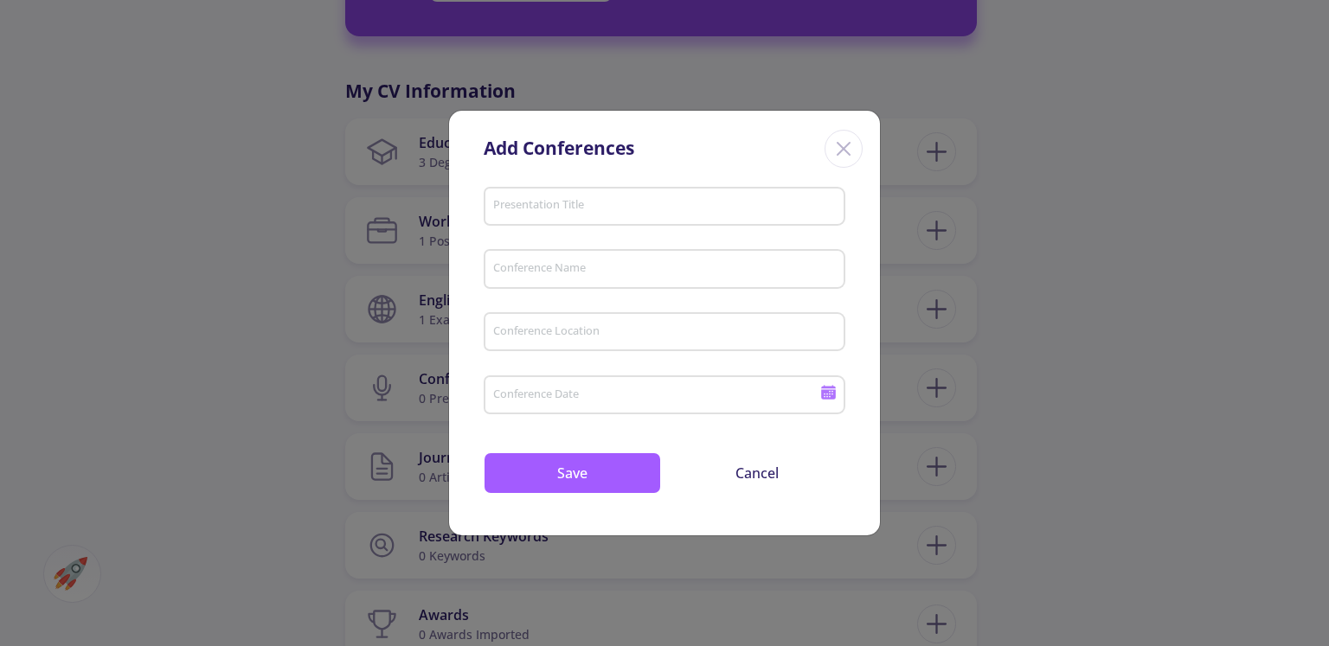
click at [841, 150] on line "Close" at bounding box center [844, 149] width 12 height 12
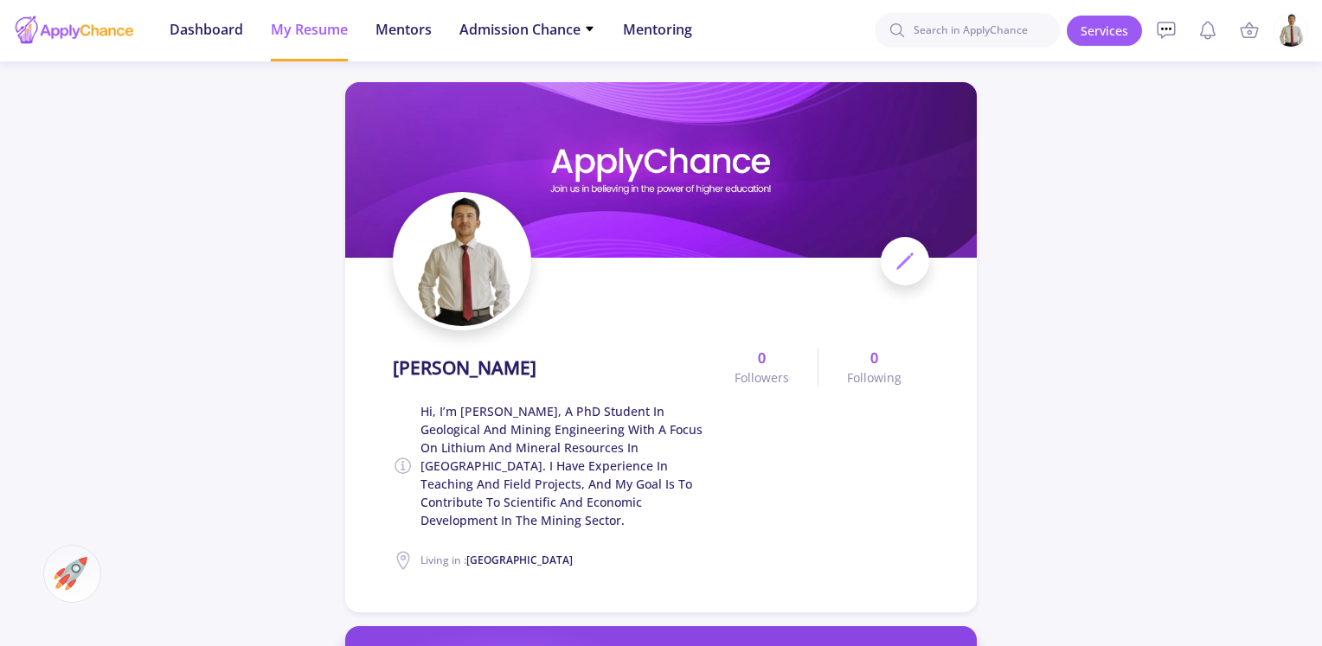
scroll to position [0, 0]
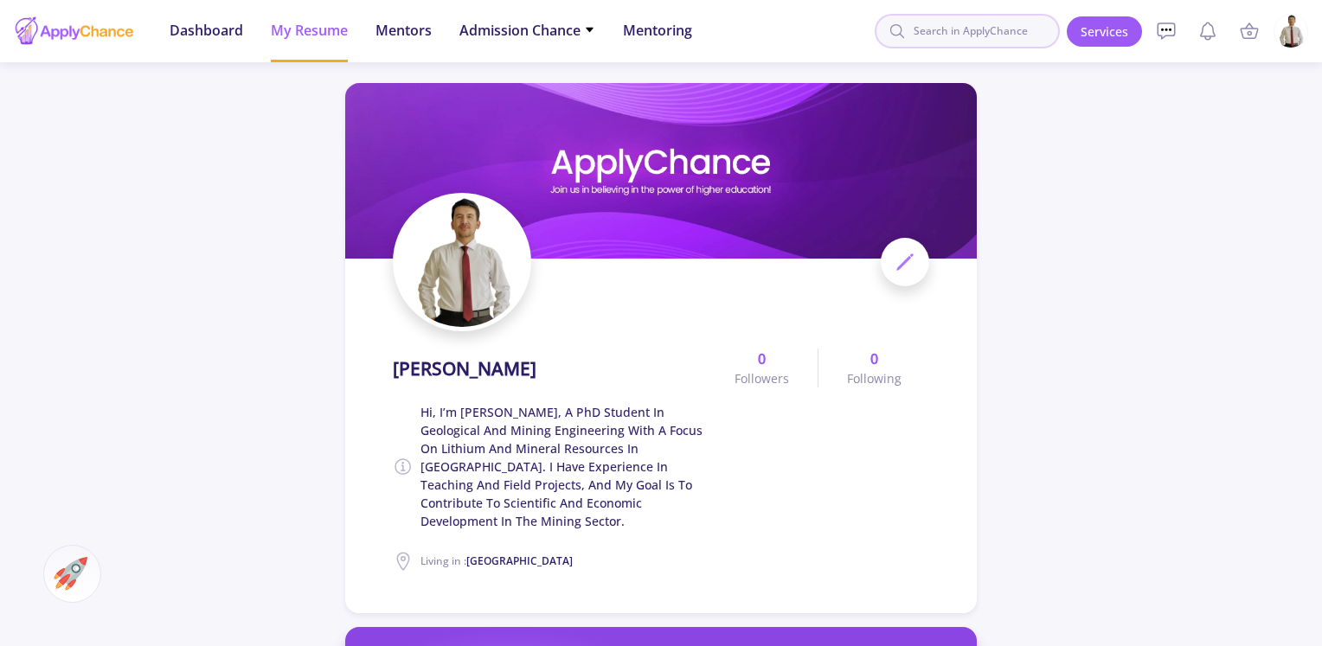
click at [1018, 37] on input at bounding box center [967, 31] width 185 height 35
type input "konya te"
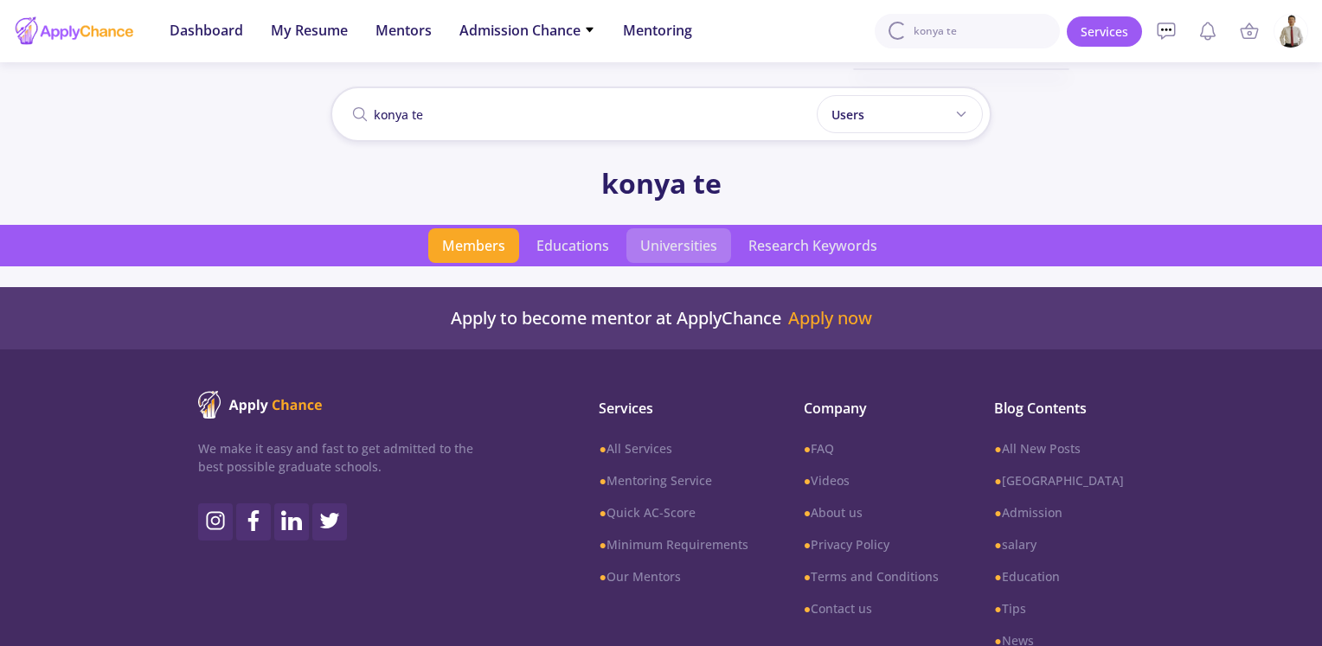
click at [666, 244] on span "Universities" at bounding box center [679, 245] width 105 height 35
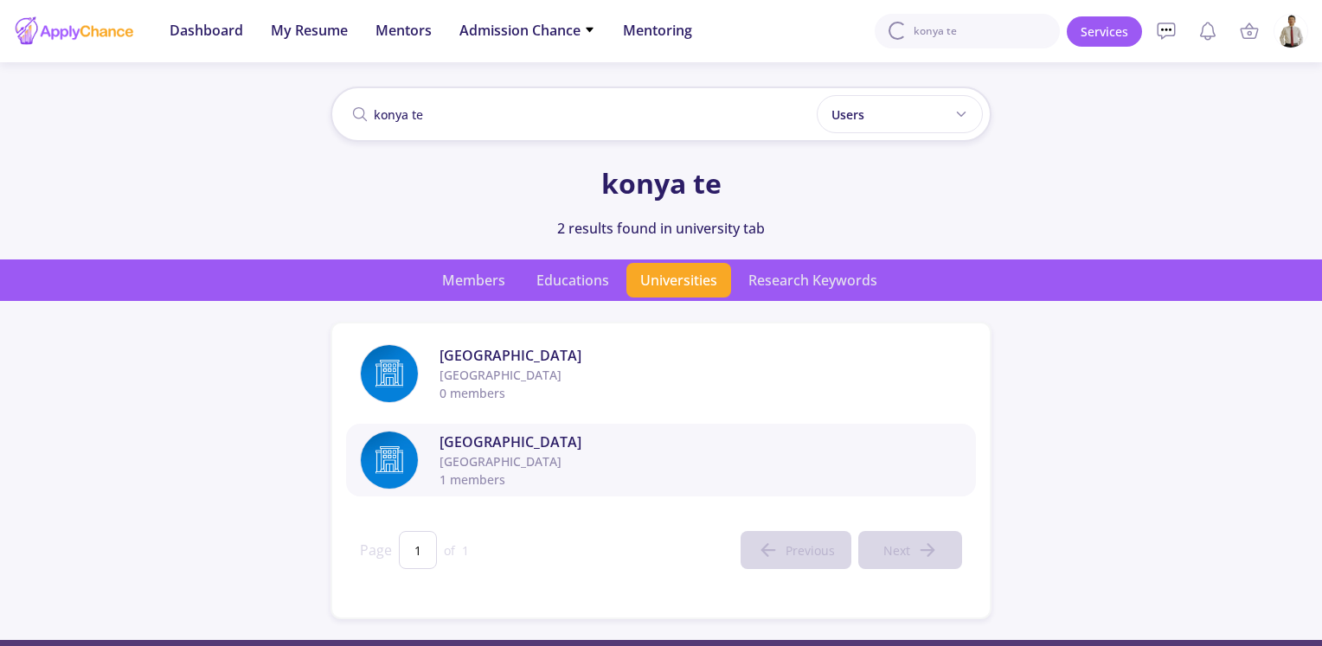
click at [545, 448] on span "[GEOGRAPHIC_DATA]" at bounding box center [701, 442] width 523 height 21
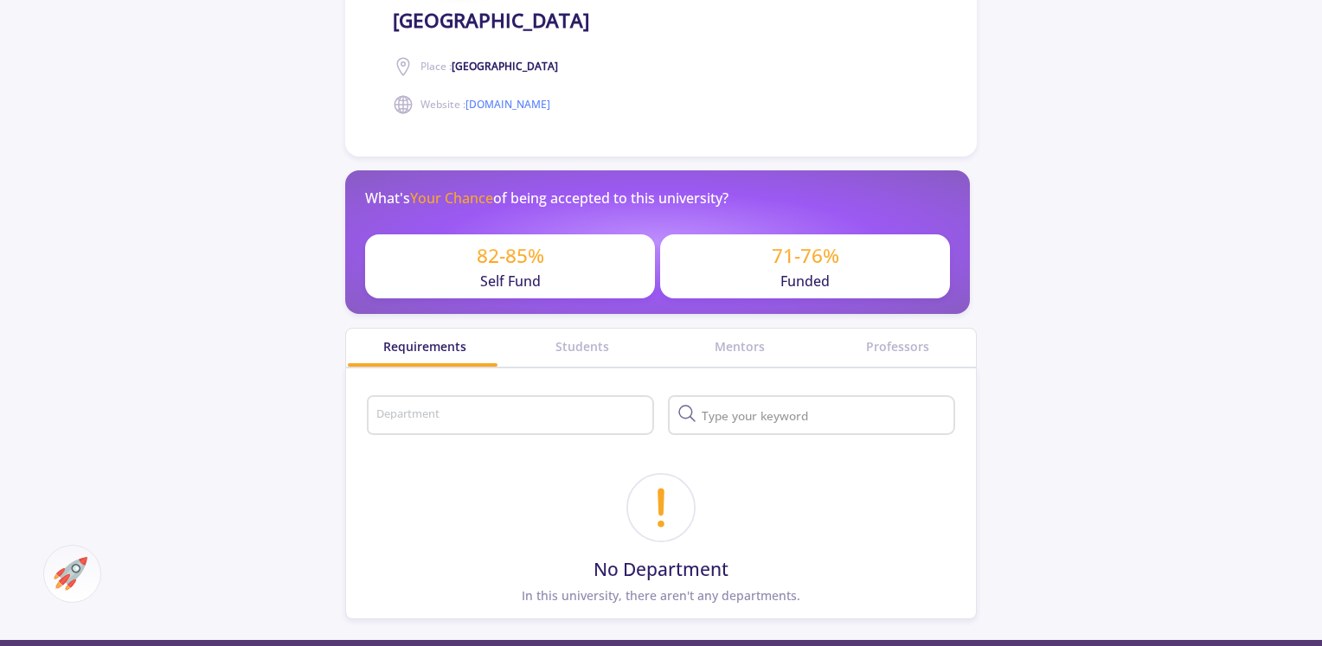
scroll to position [433, 0]
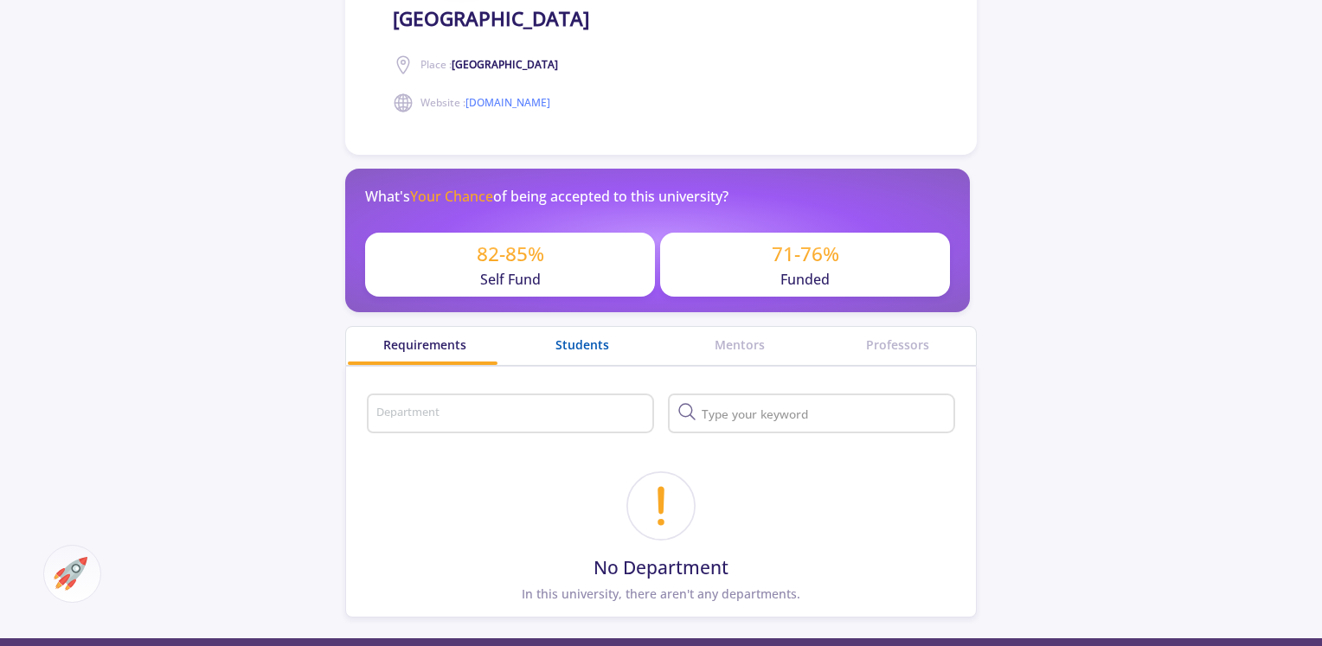
click at [571, 336] on div "Students" at bounding box center [583, 345] width 158 height 18
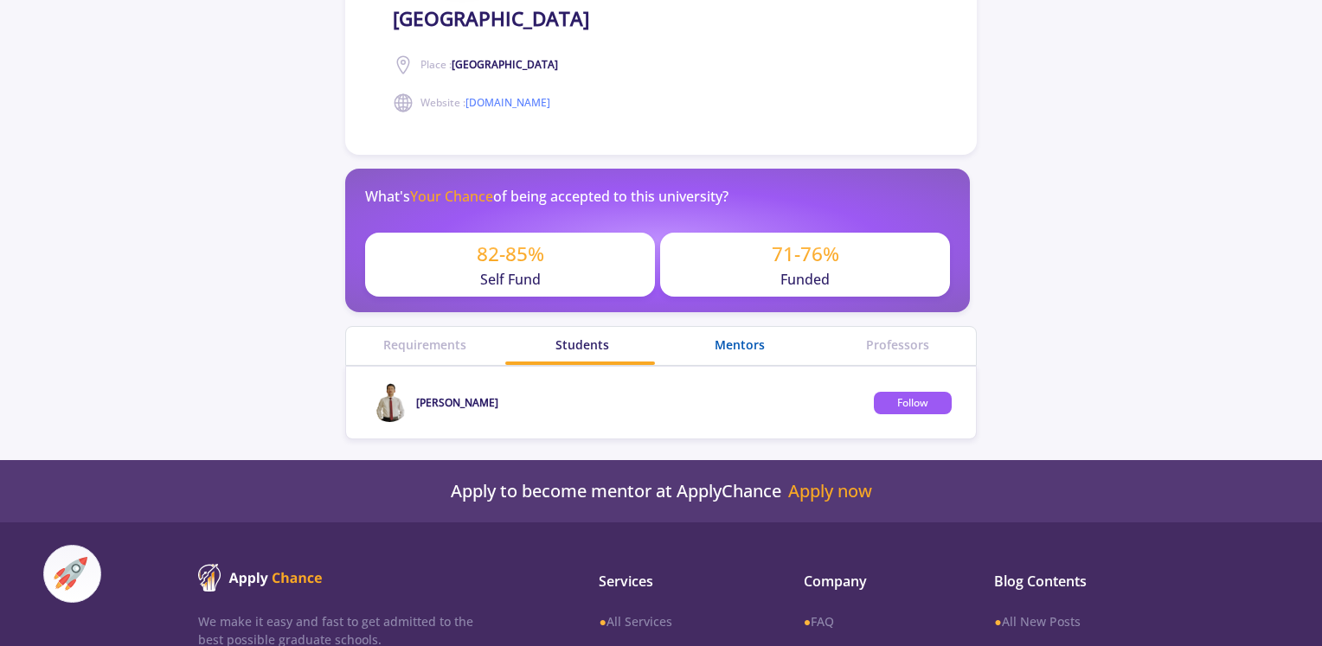
click at [756, 347] on div "Mentors" at bounding box center [740, 345] width 158 height 18
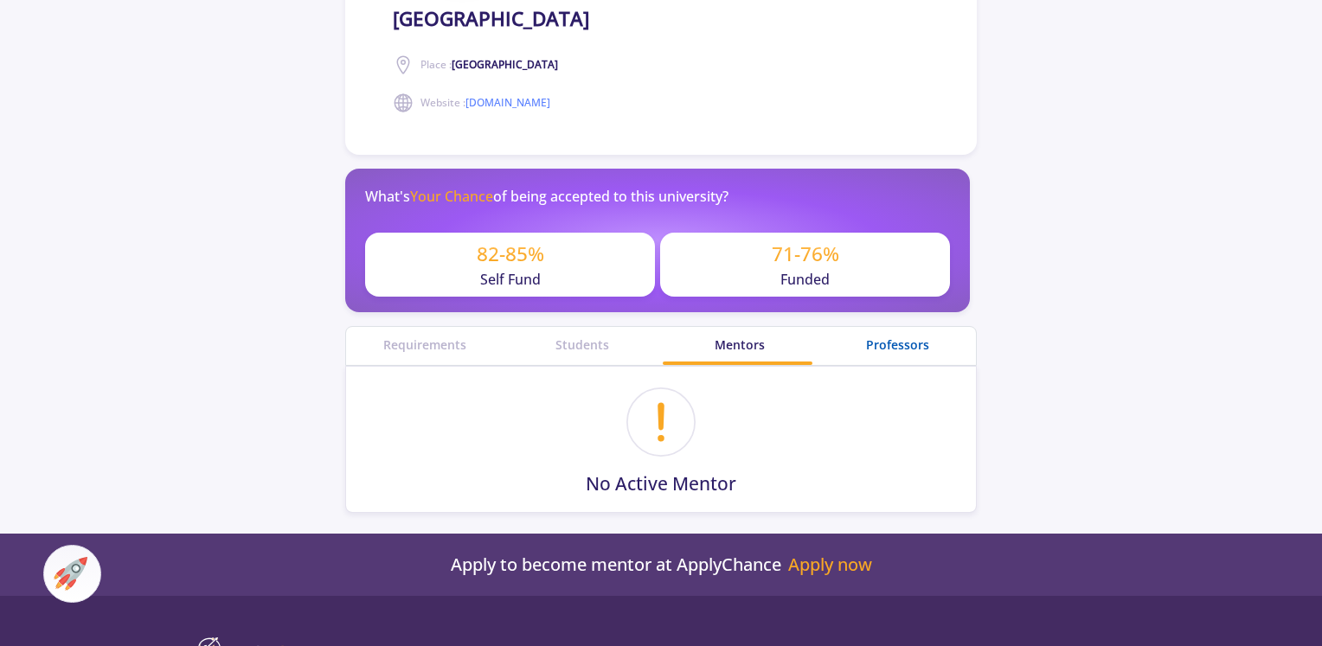
click at [862, 347] on div "Professors" at bounding box center [898, 345] width 158 height 18
click at [531, 356] on div "Students" at bounding box center [583, 346] width 158 height 38
click at [476, 344] on div "Requirements" at bounding box center [425, 345] width 158 height 18
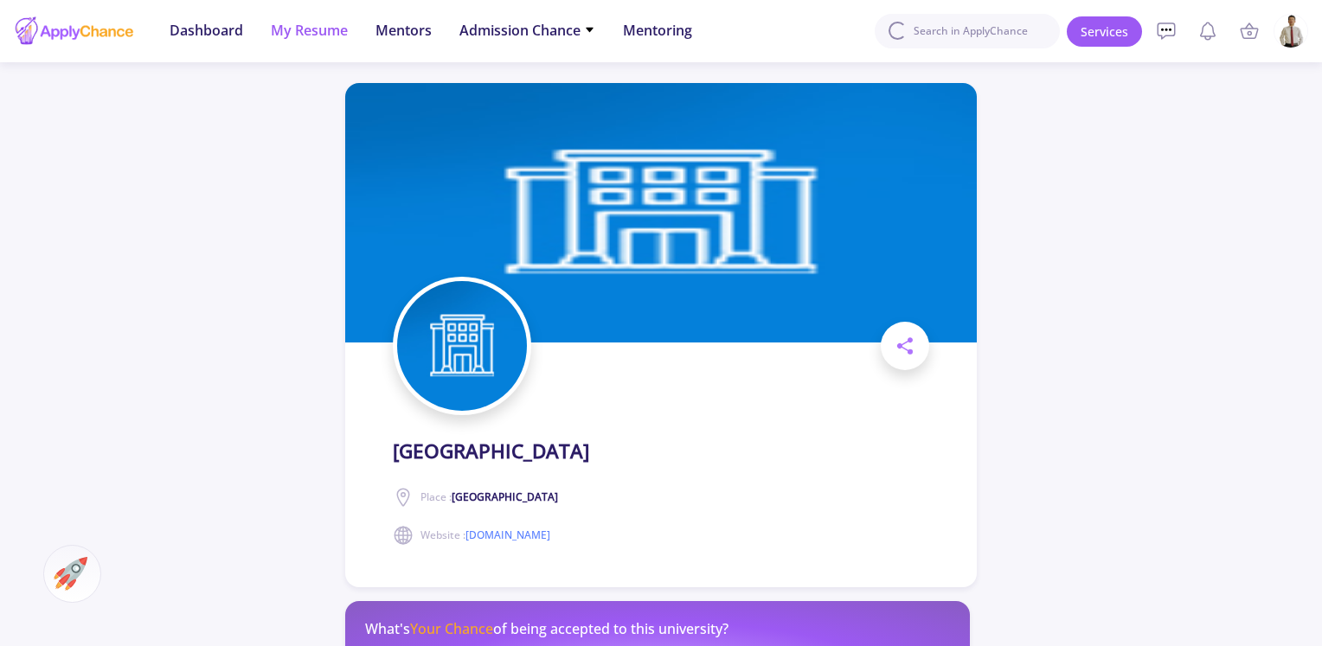
click at [307, 23] on span "My Resume" at bounding box center [309, 30] width 77 height 21
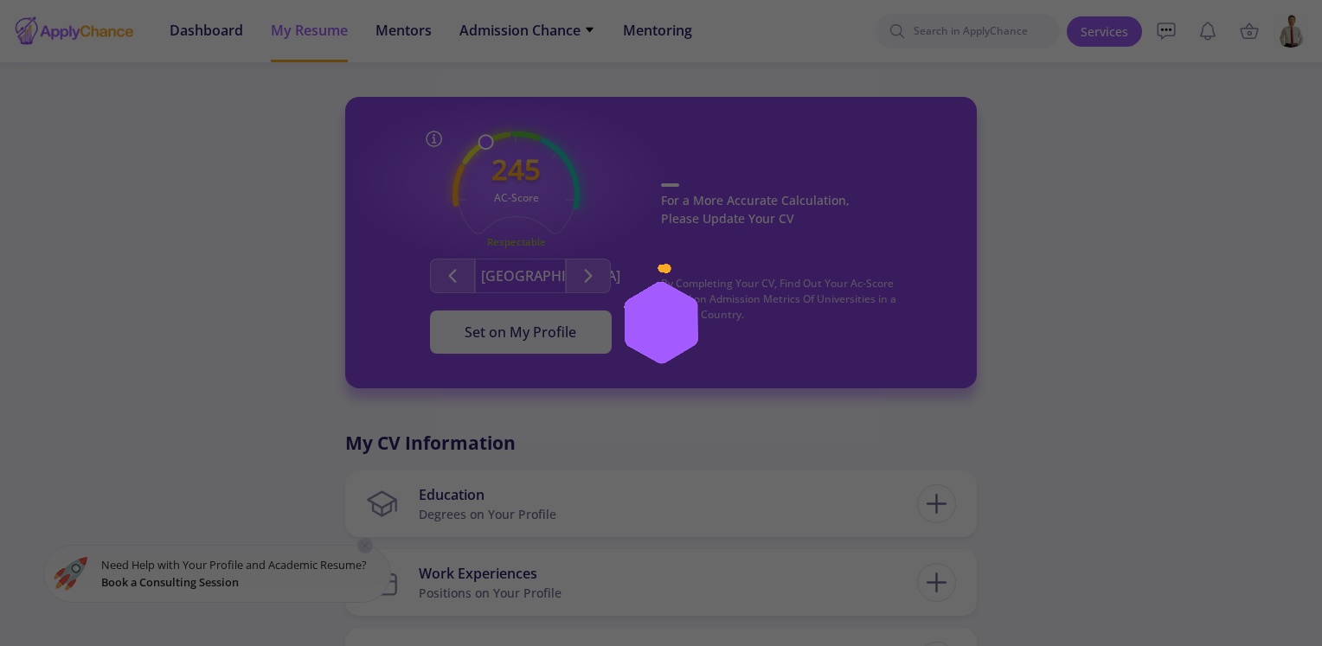
click at [544, 32] on div at bounding box center [661, 323] width 1322 height 646
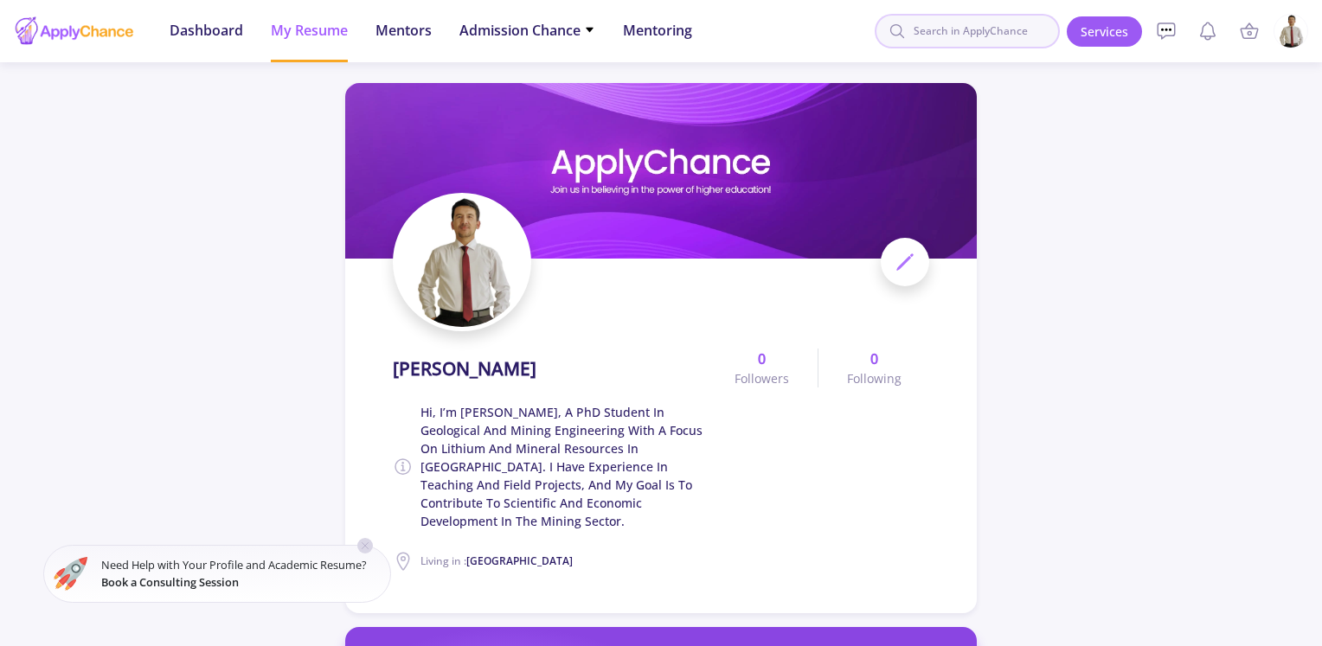
click at [955, 29] on input at bounding box center [967, 31] width 185 height 35
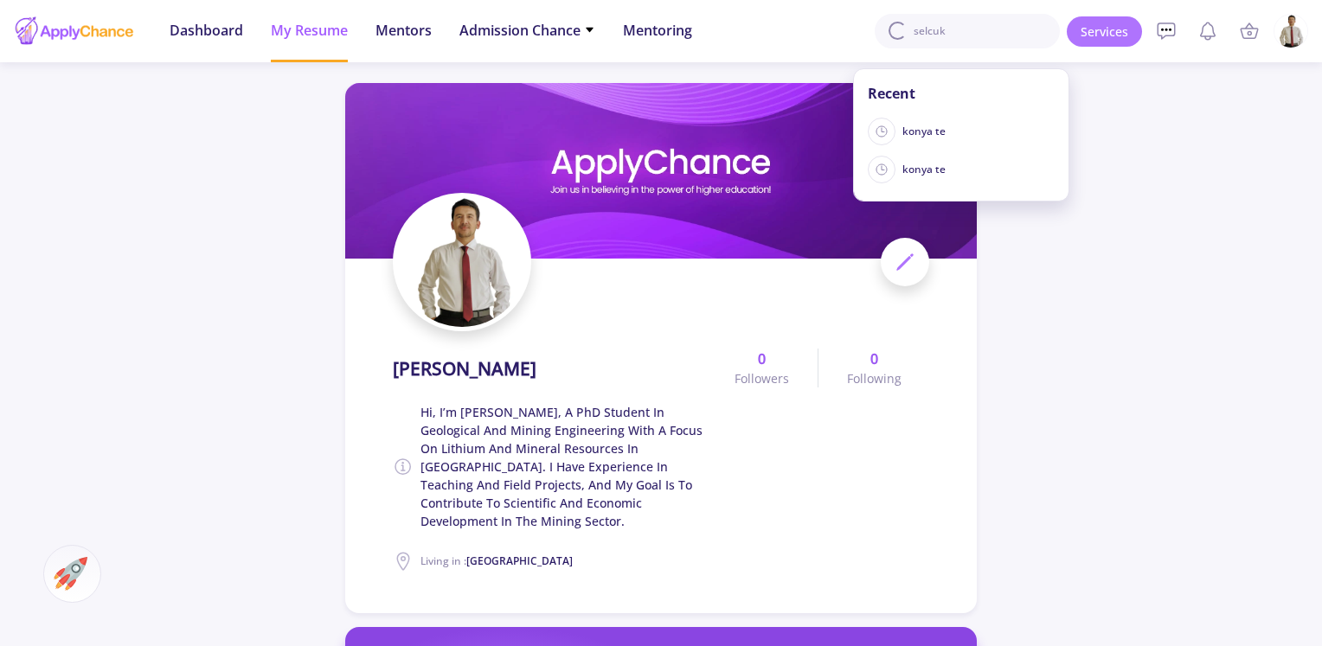
type input "selcuk"
click at [1087, 35] on link "Services" at bounding box center [1104, 31] width 75 height 30
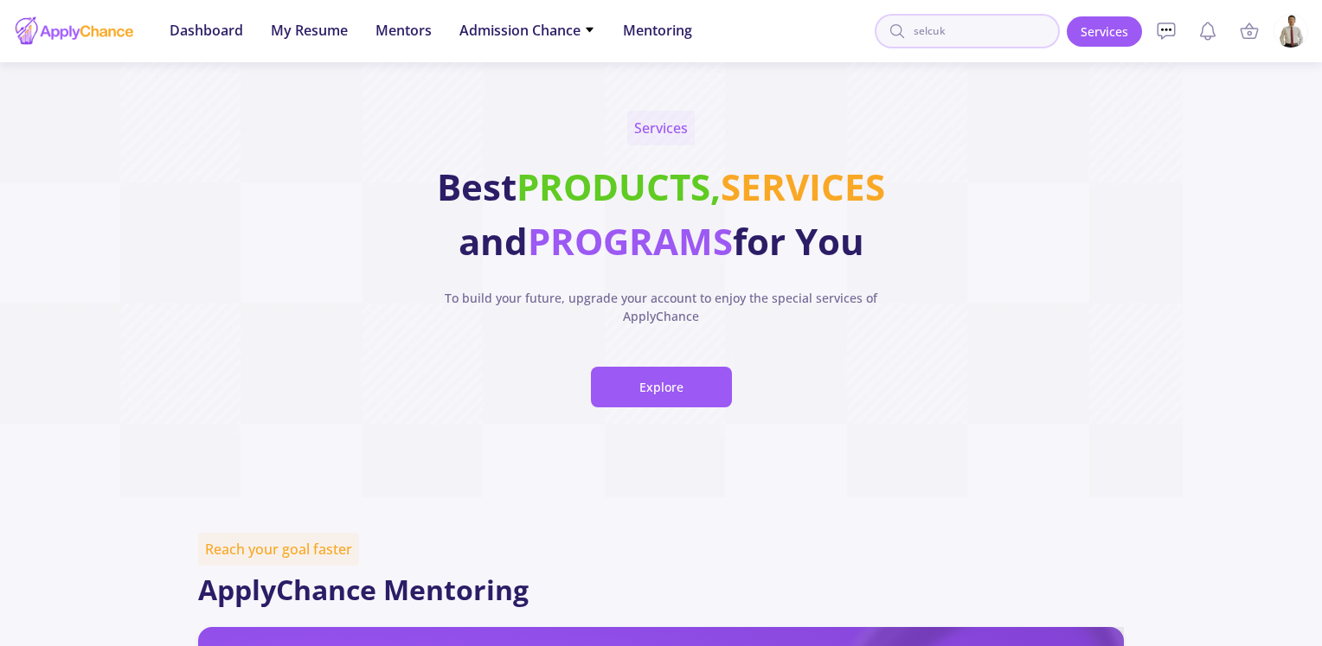
click at [961, 33] on input "selcuk" at bounding box center [967, 31] width 185 height 35
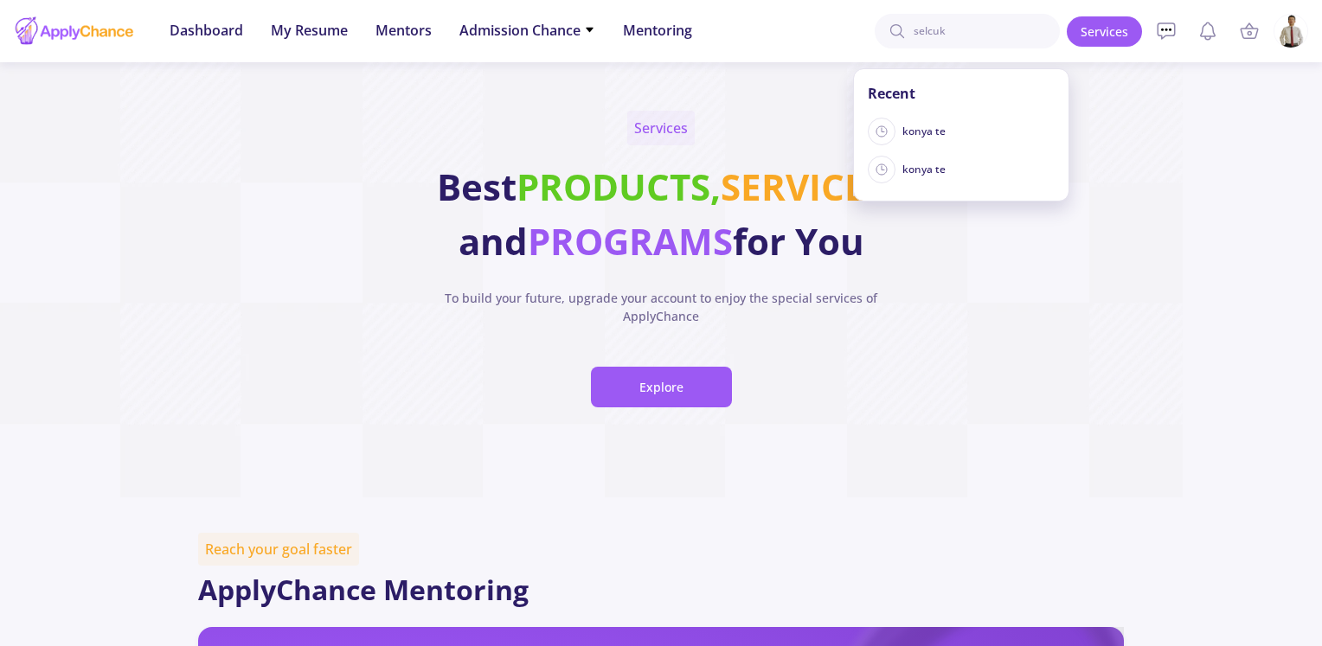
click at [906, 35] on icon at bounding box center [897, 31] width 17 height 17
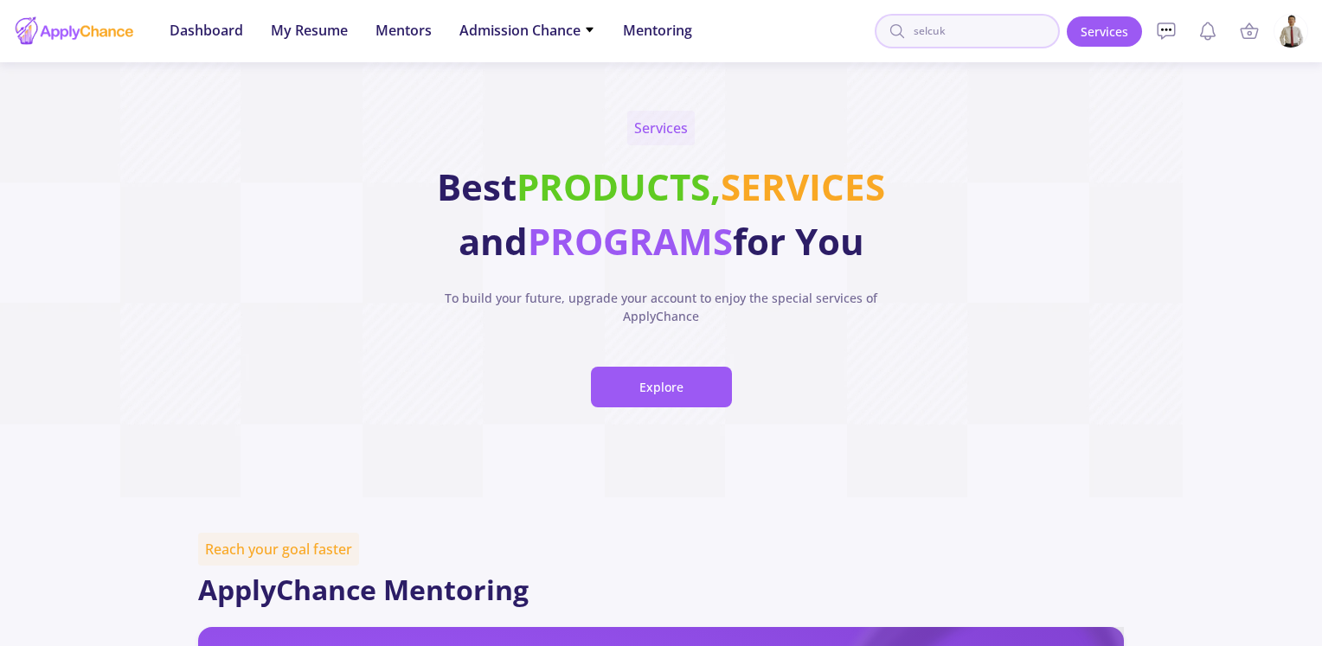
click at [968, 40] on input "selcuk" at bounding box center [967, 31] width 185 height 35
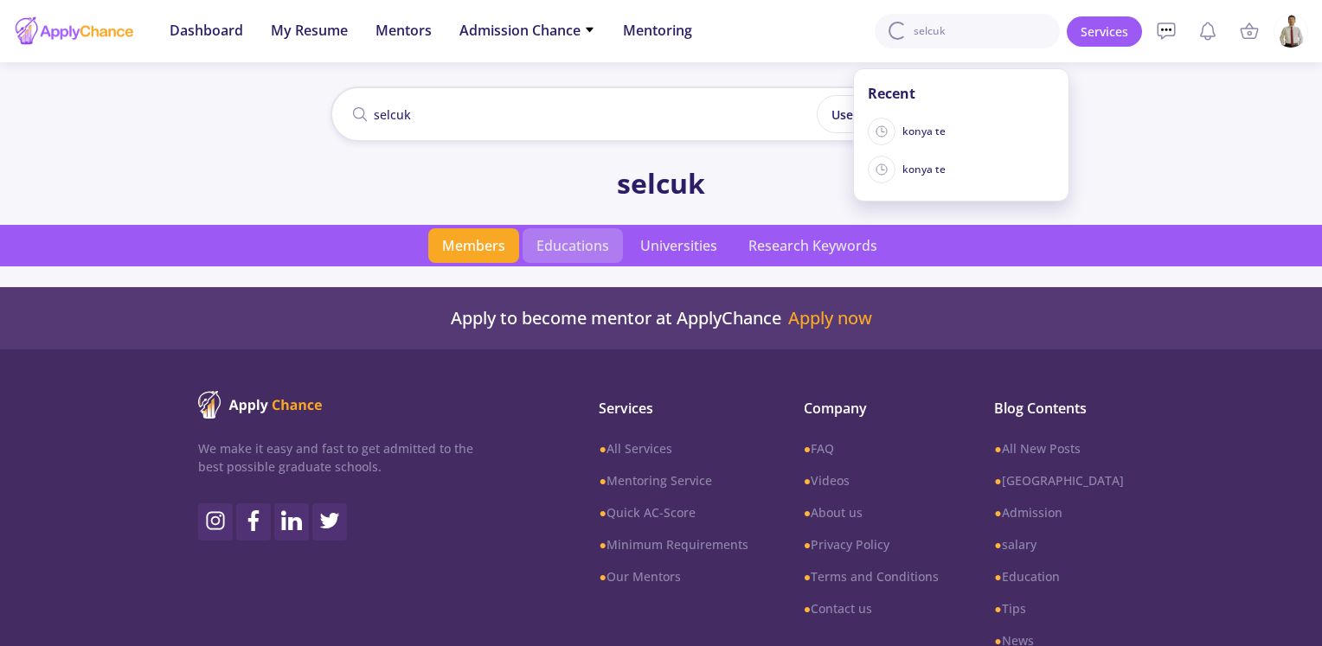
click at [570, 254] on span "Educations" at bounding box center [573, 245] width 100 height 35
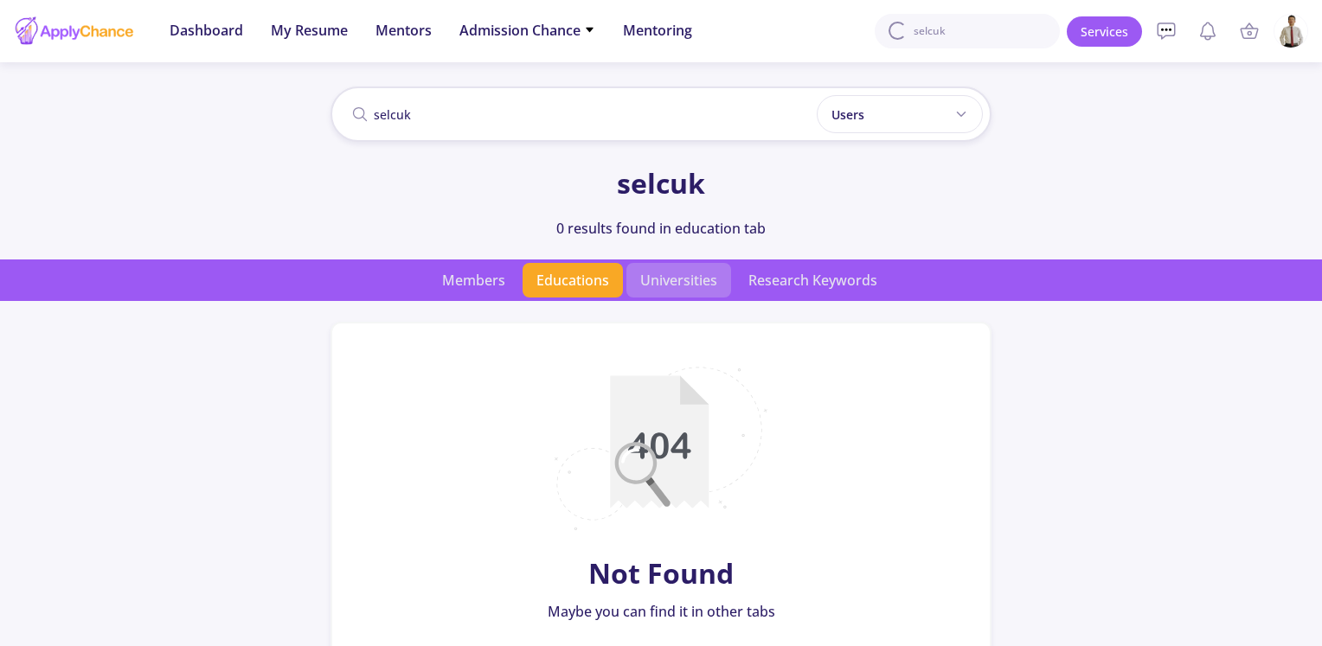
click at [693, 291] on span "Universities" at bounding box center [679, 280] width 105 height 35
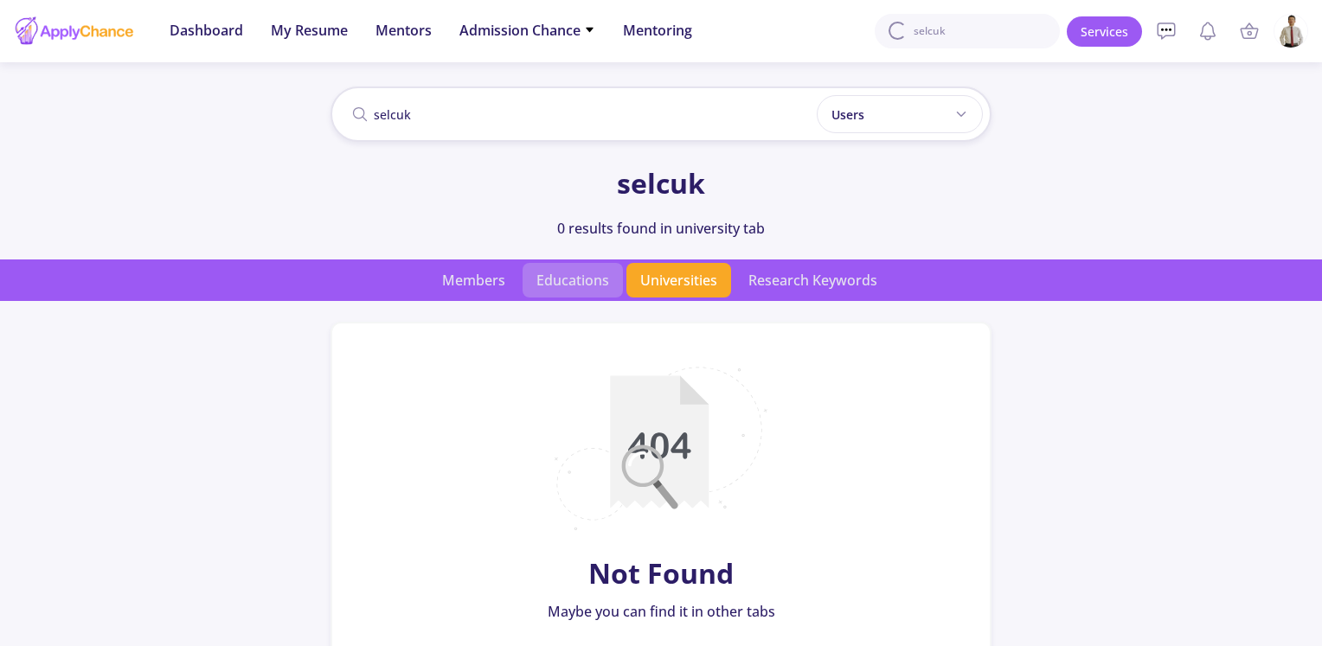
click at [582, 273] on span "Educations" at bounding box center [573, 280] width 100 height 35
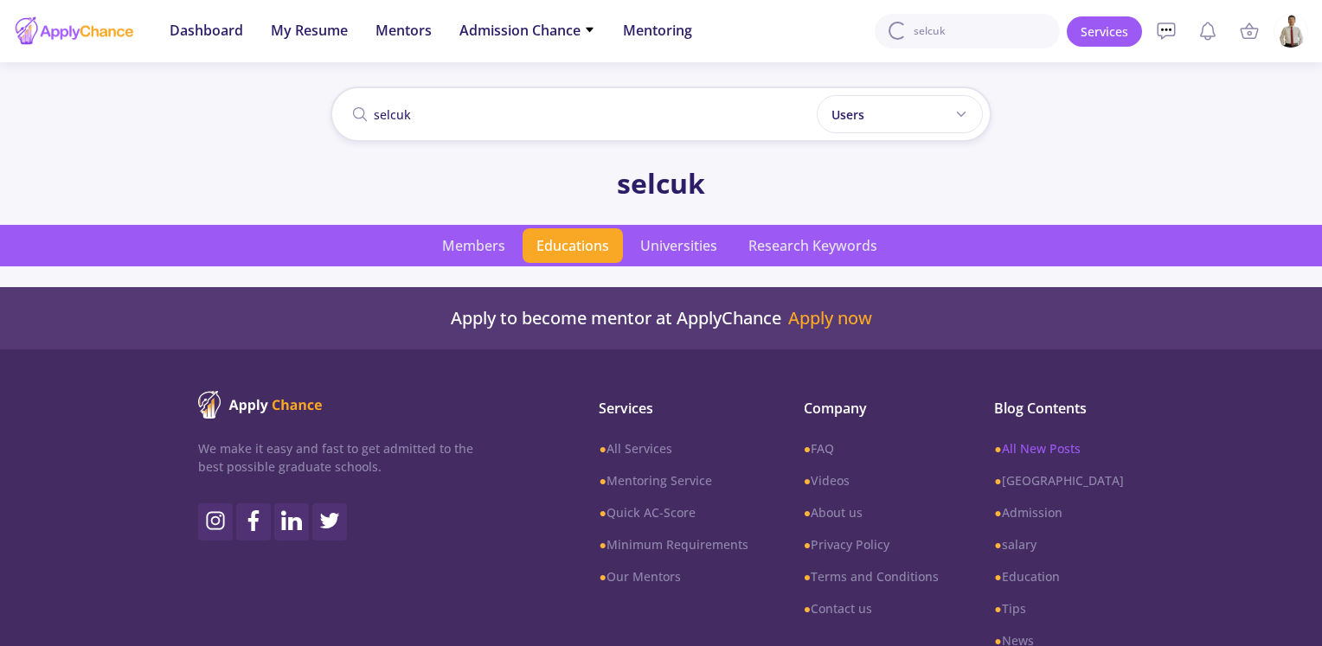
scroll to position [87, 0]
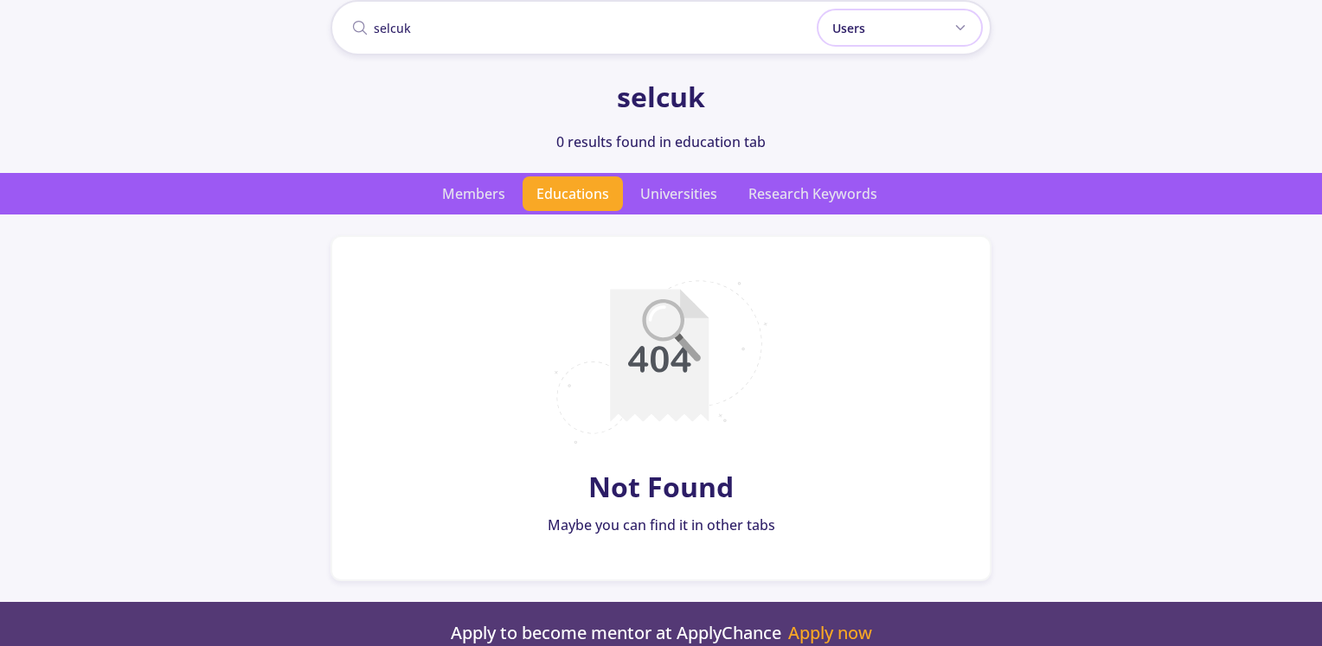
click at [958, 27] on polyline at bounding box center [961, 28] width 8 height 4
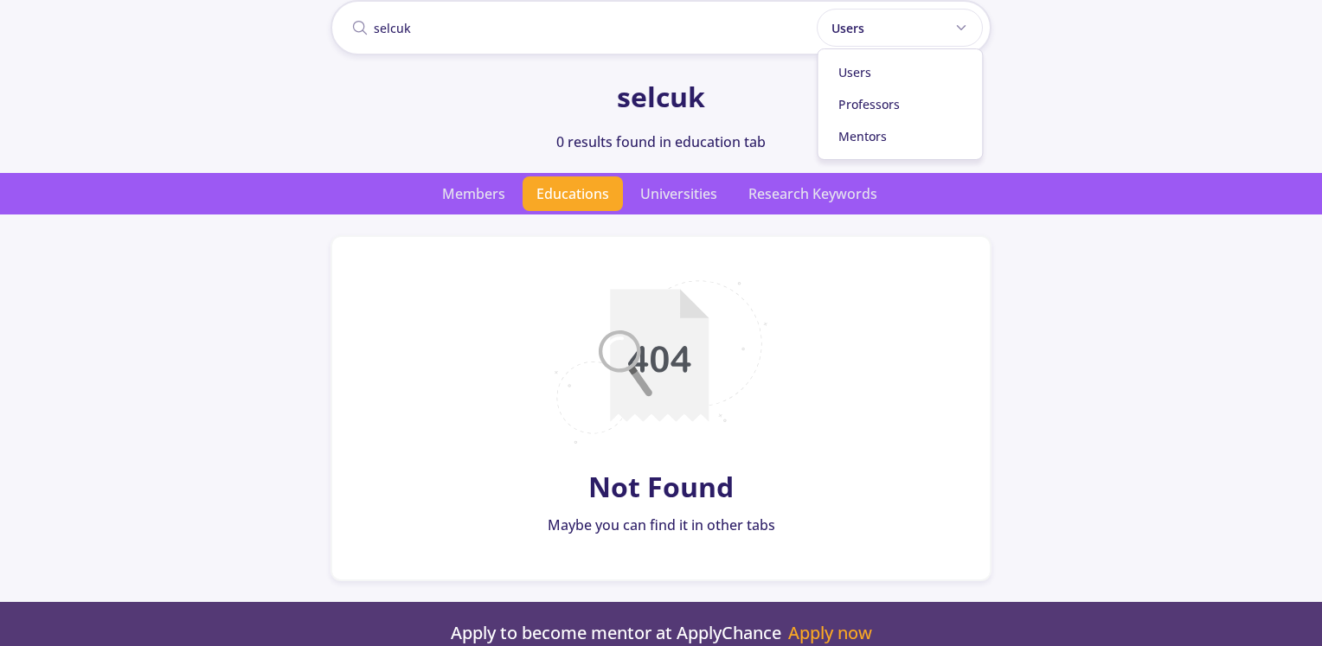
click at [1032, 114] on div "selcuk" at bounding box center [661, 97] width 1322 height 42
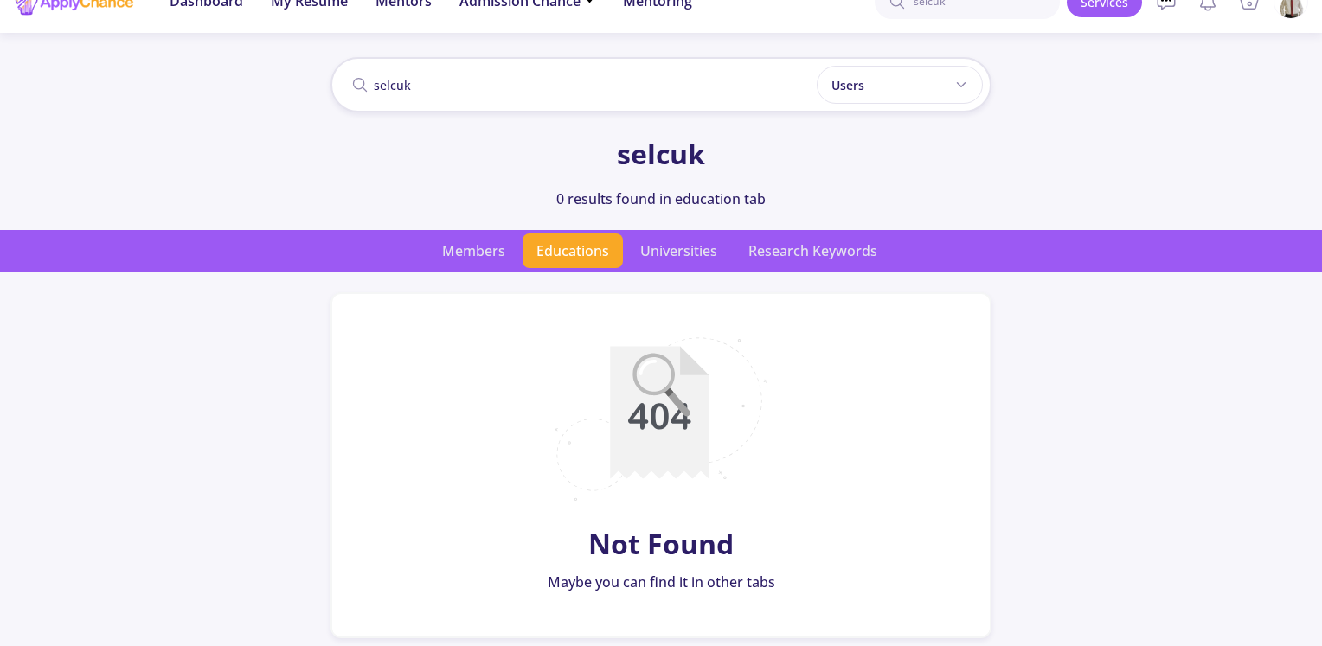
scroll to position [0, 0]
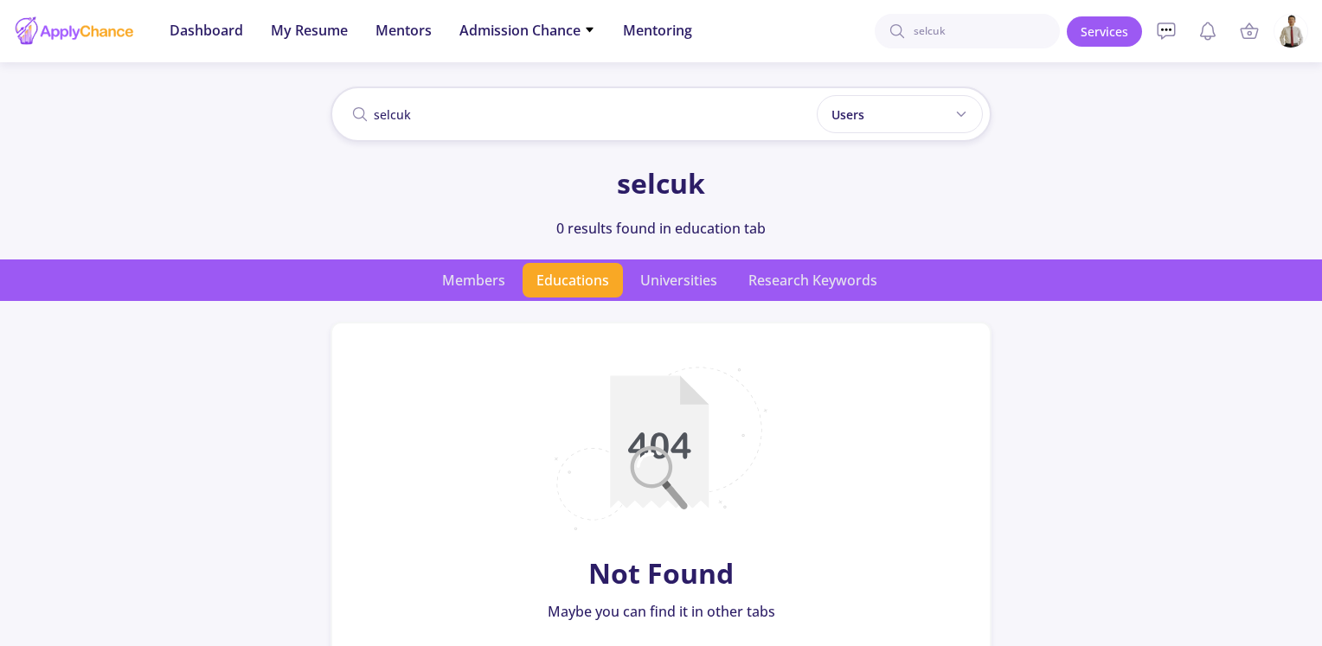
click at [567, 111] on input "selcuk" at bounding box center [661, 114] width 661 height 55
drag, startPoint x: 477, startPoint y: 111, endPoint x: 353, endPoint y: 113, distance: 123.8
click at [353, 113] on div "selcuk Users Users Professors Mentors" at bounding box center [661, 114] width 661 height 55
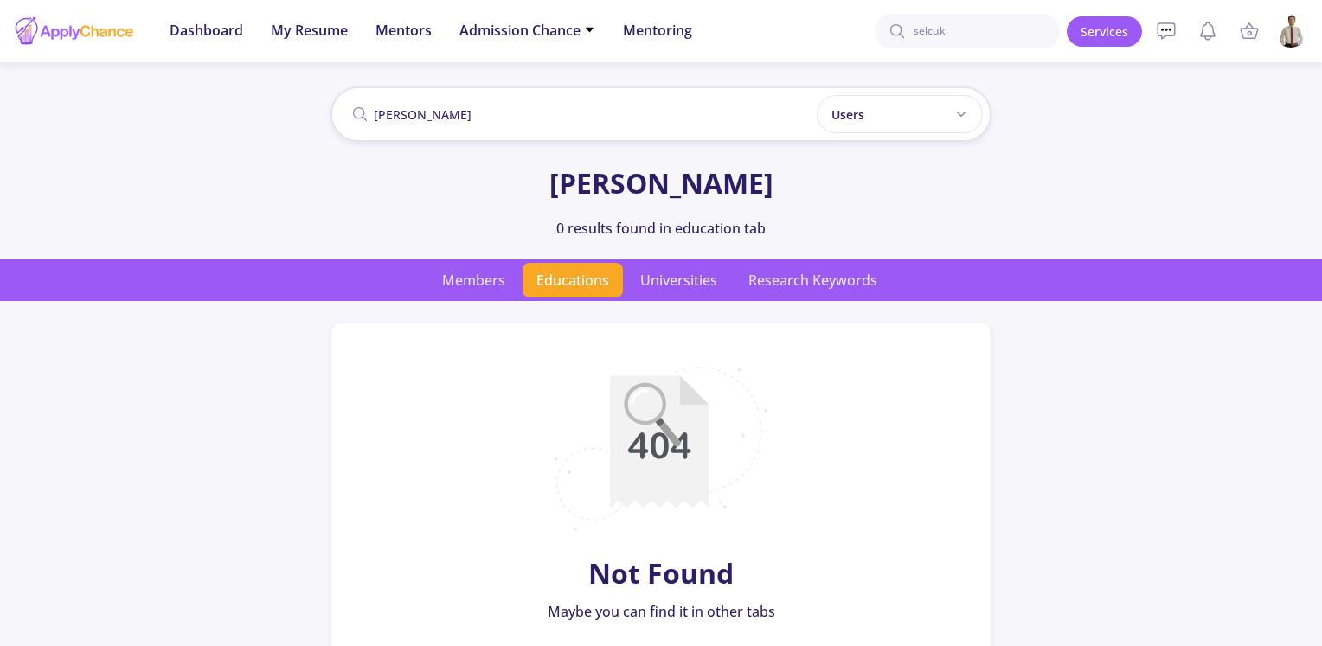
type input "[PERSON_NAME]"
click at [486, 294] on span "Members" at bounding box center [473, 280] width 91 height 35
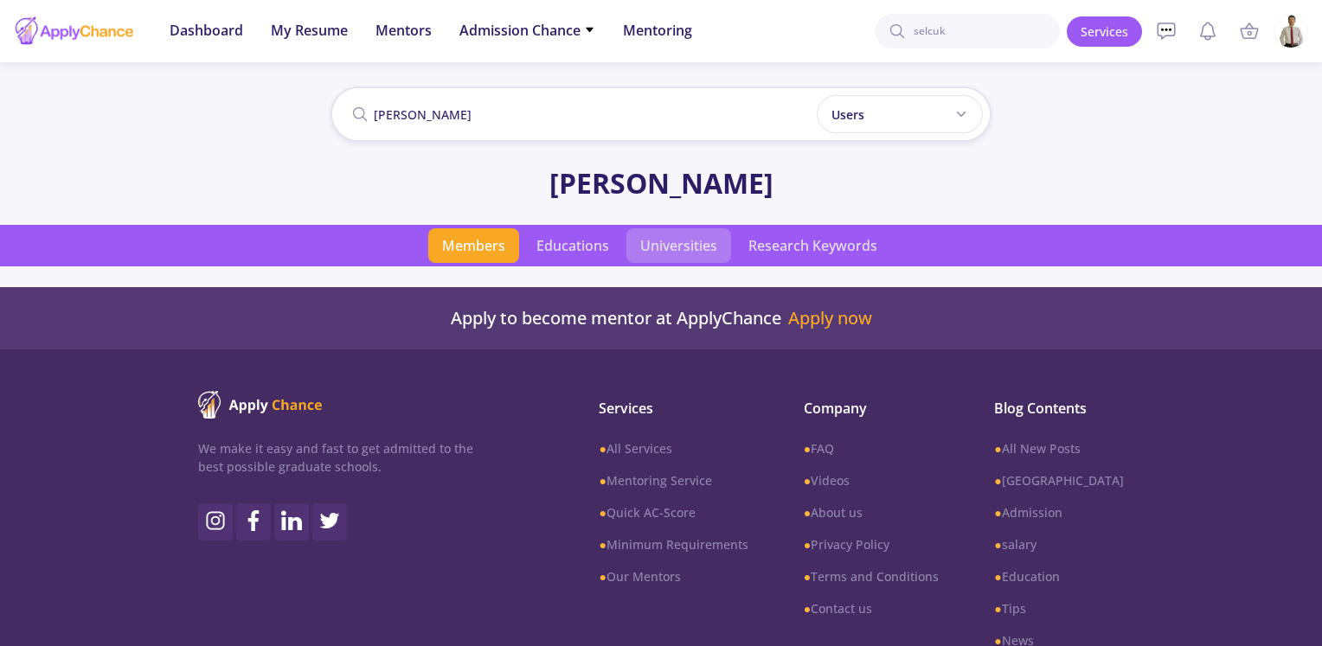
click at [665, 254] on span "Universities" at bounding box center [679, 245] width 105 height 35
